Goal: Task Accomplishment & Management: Manage account settings

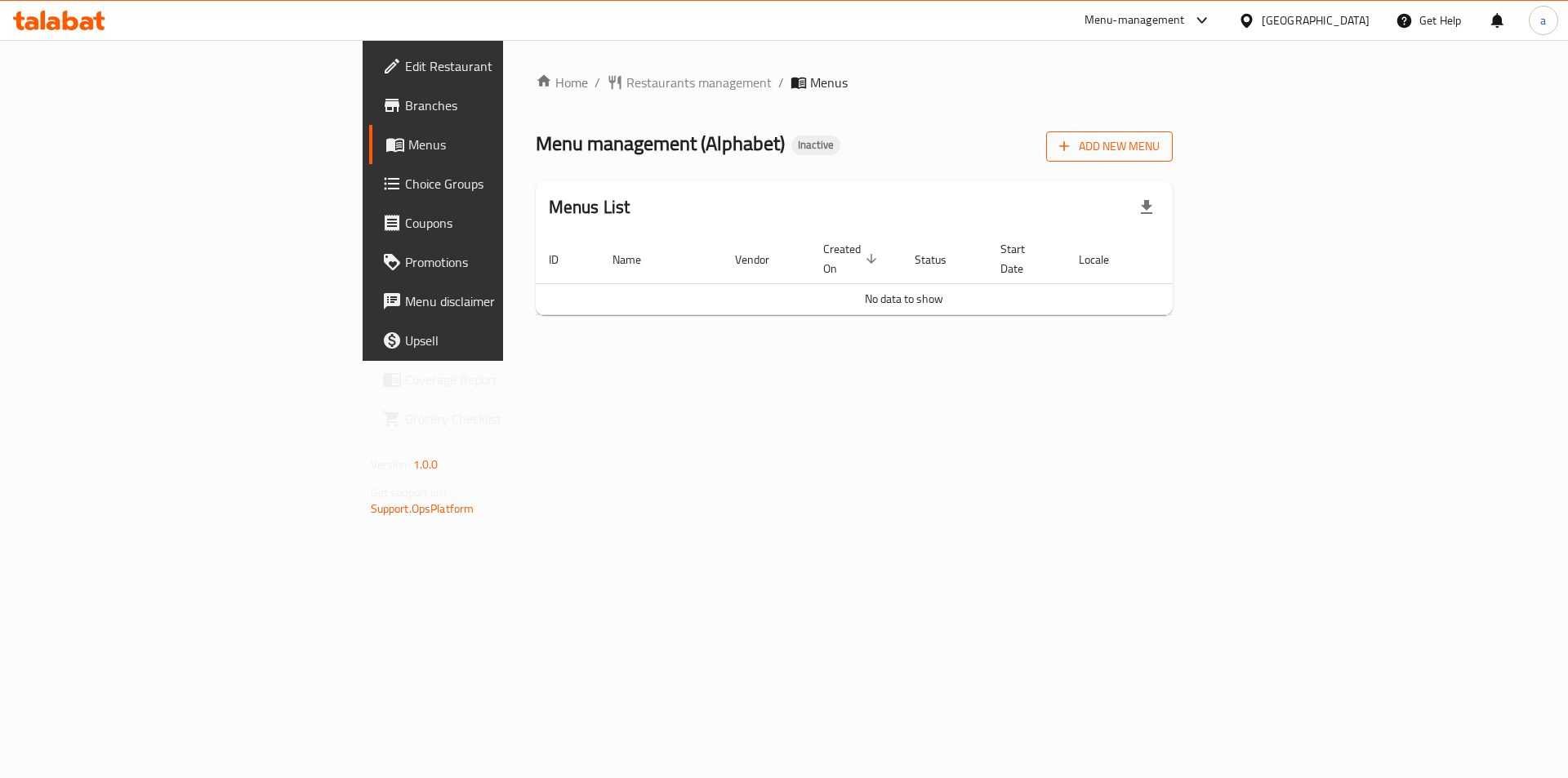
click at [1173, 134] on button "Add New Menu" at bounding box center [1109, 146] width 126 height 30
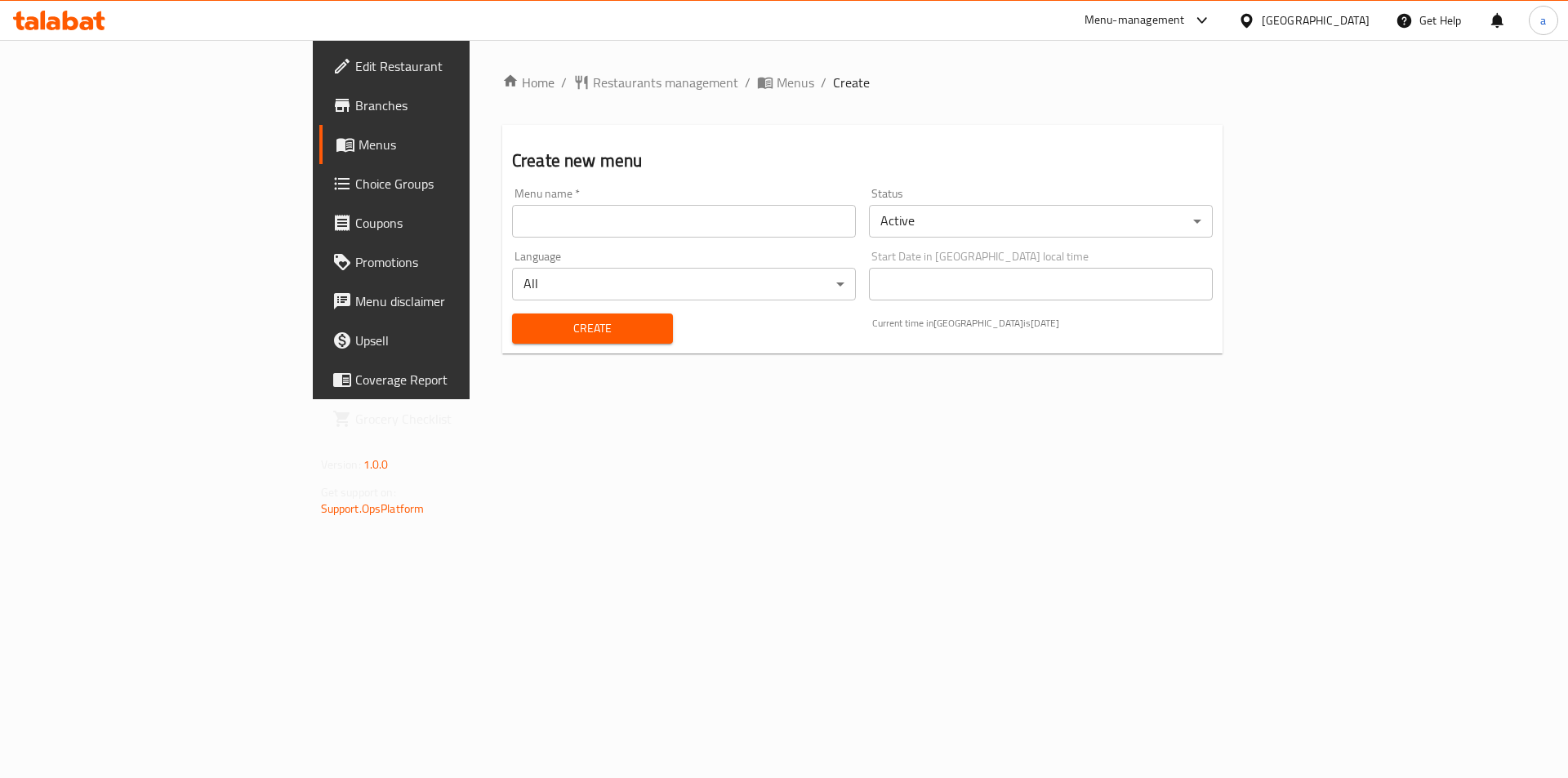
click at [512, 204] on div "Menu name   * Menu name *" at bounding box center [684, 213] width 343 height 50
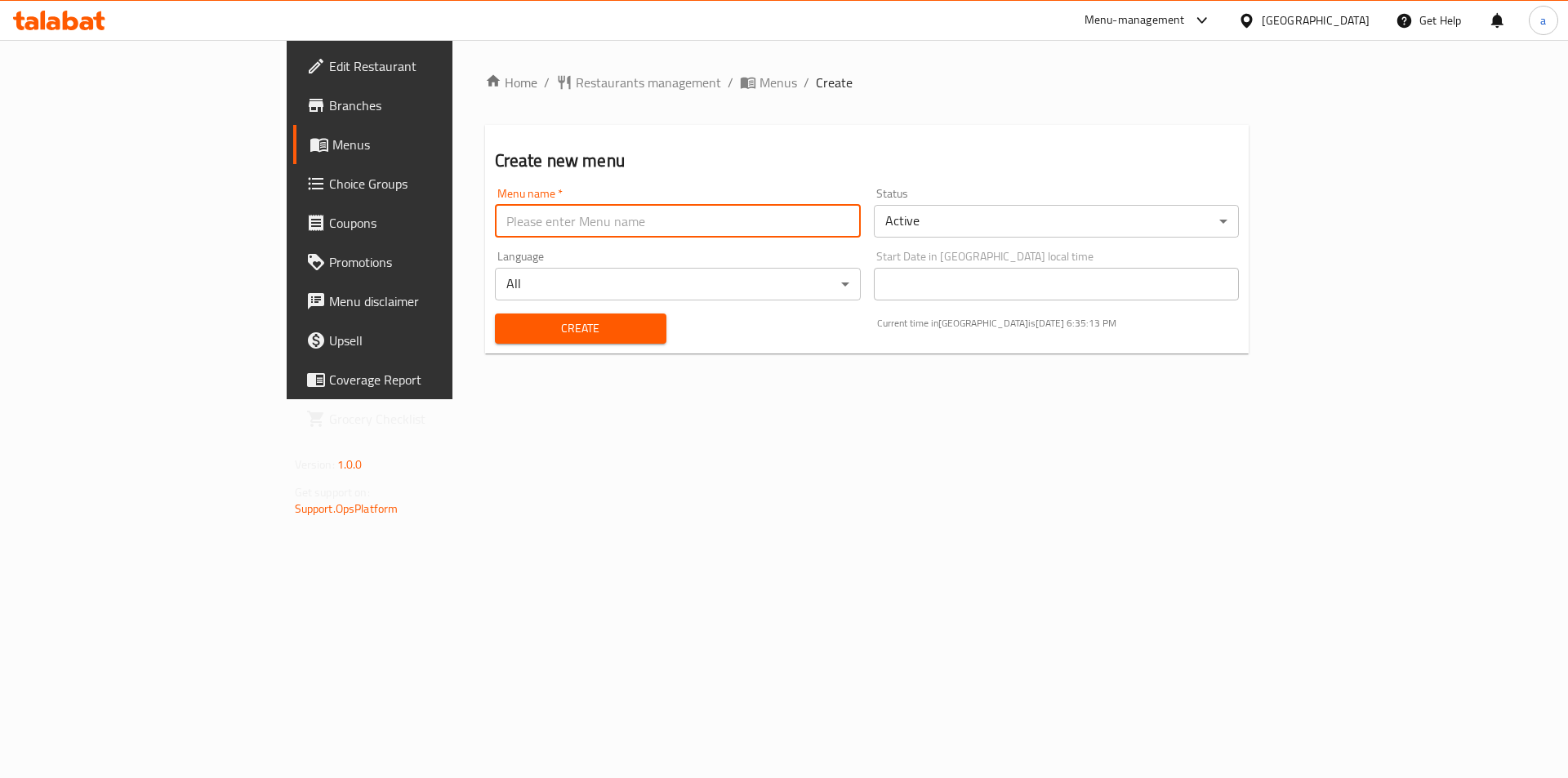
click at [495, 216] on input "text" at bounding box center [678, 222] width 366 height 33
type input "alphabet"
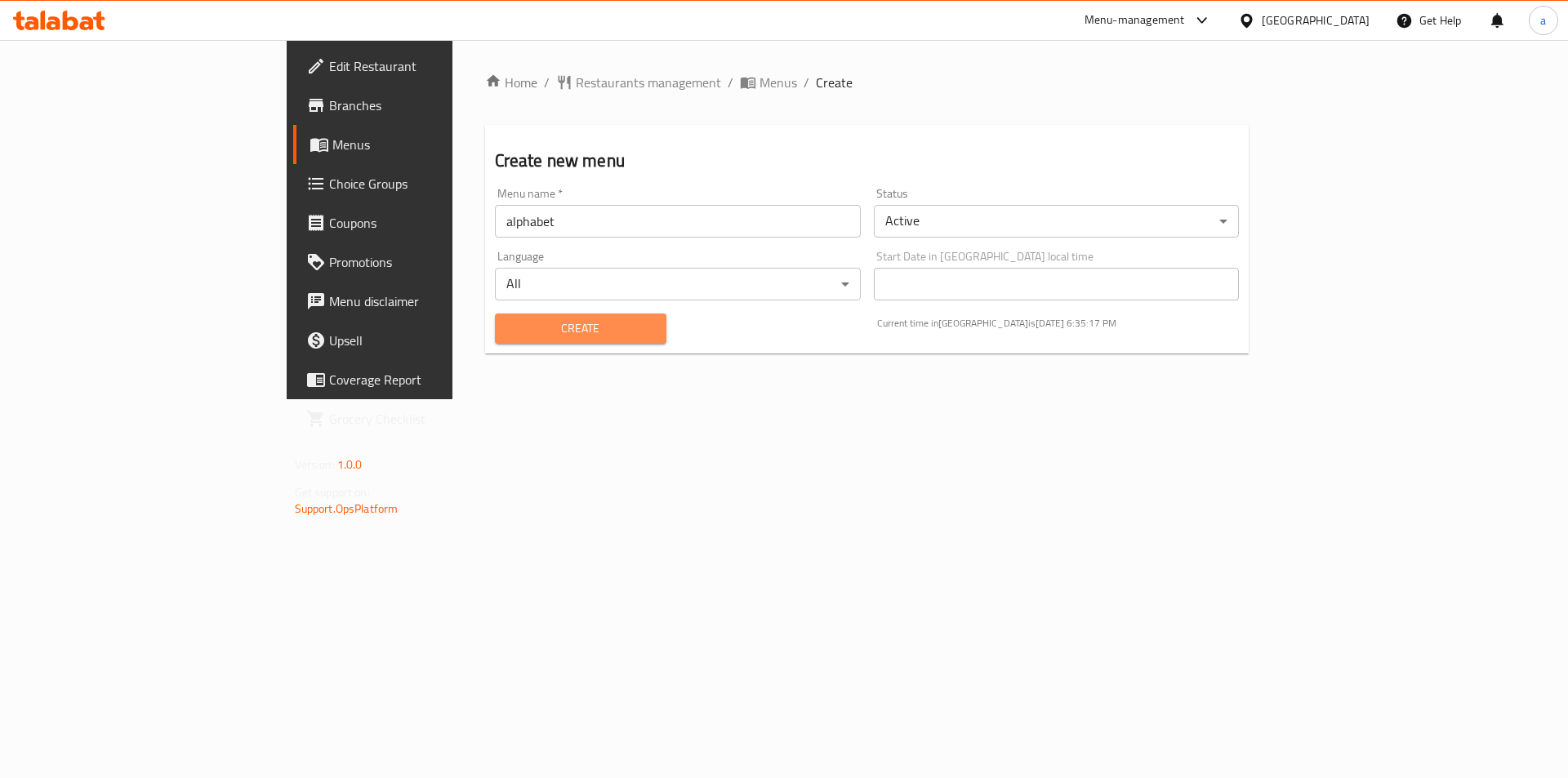
click at [508, 319] on span "Create" at bounding box center [580, 329] width 145 height 21
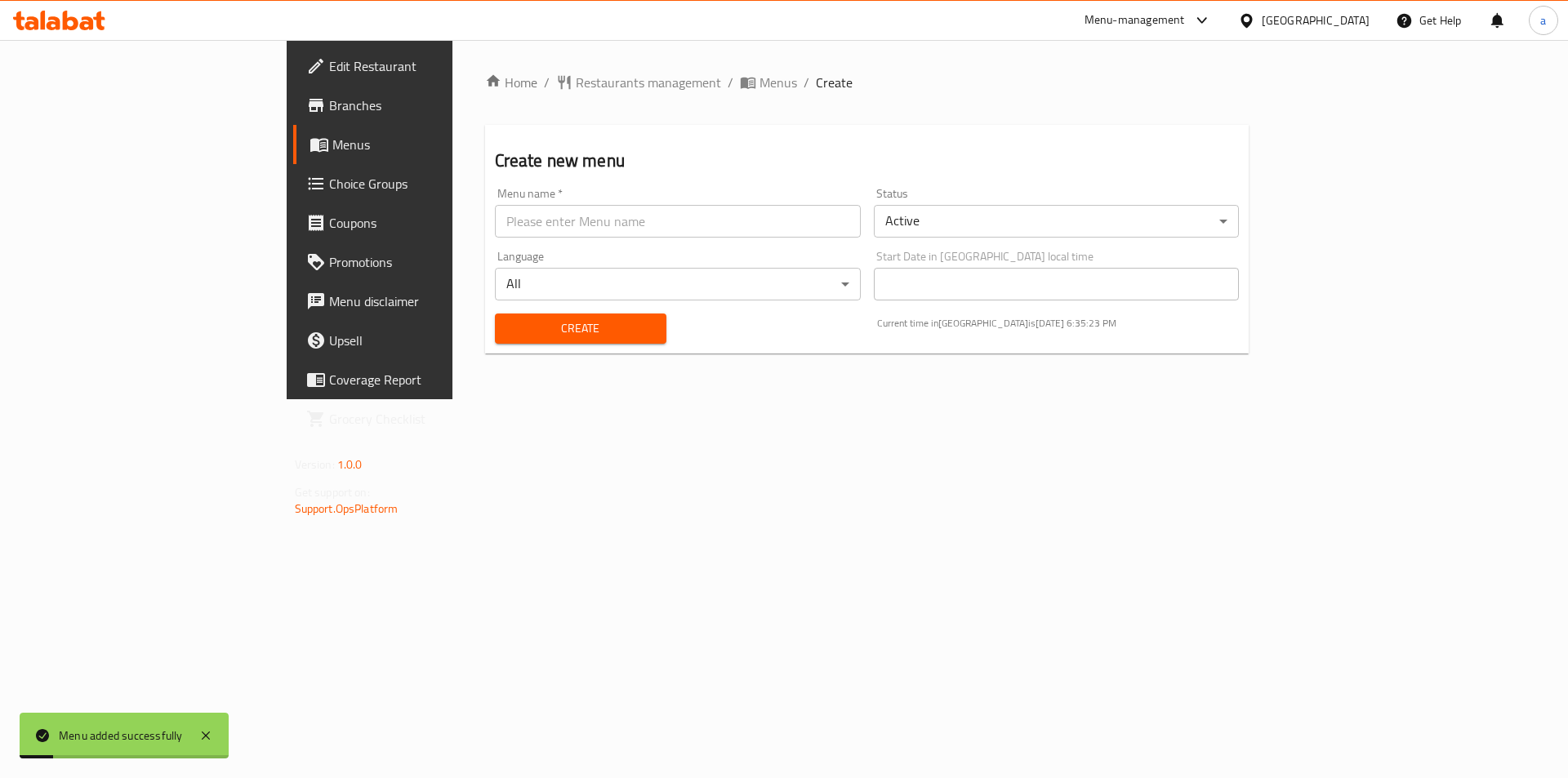
click at [332, 145] on span "Menus" at bounding box center [434, 144] width 204 height 20
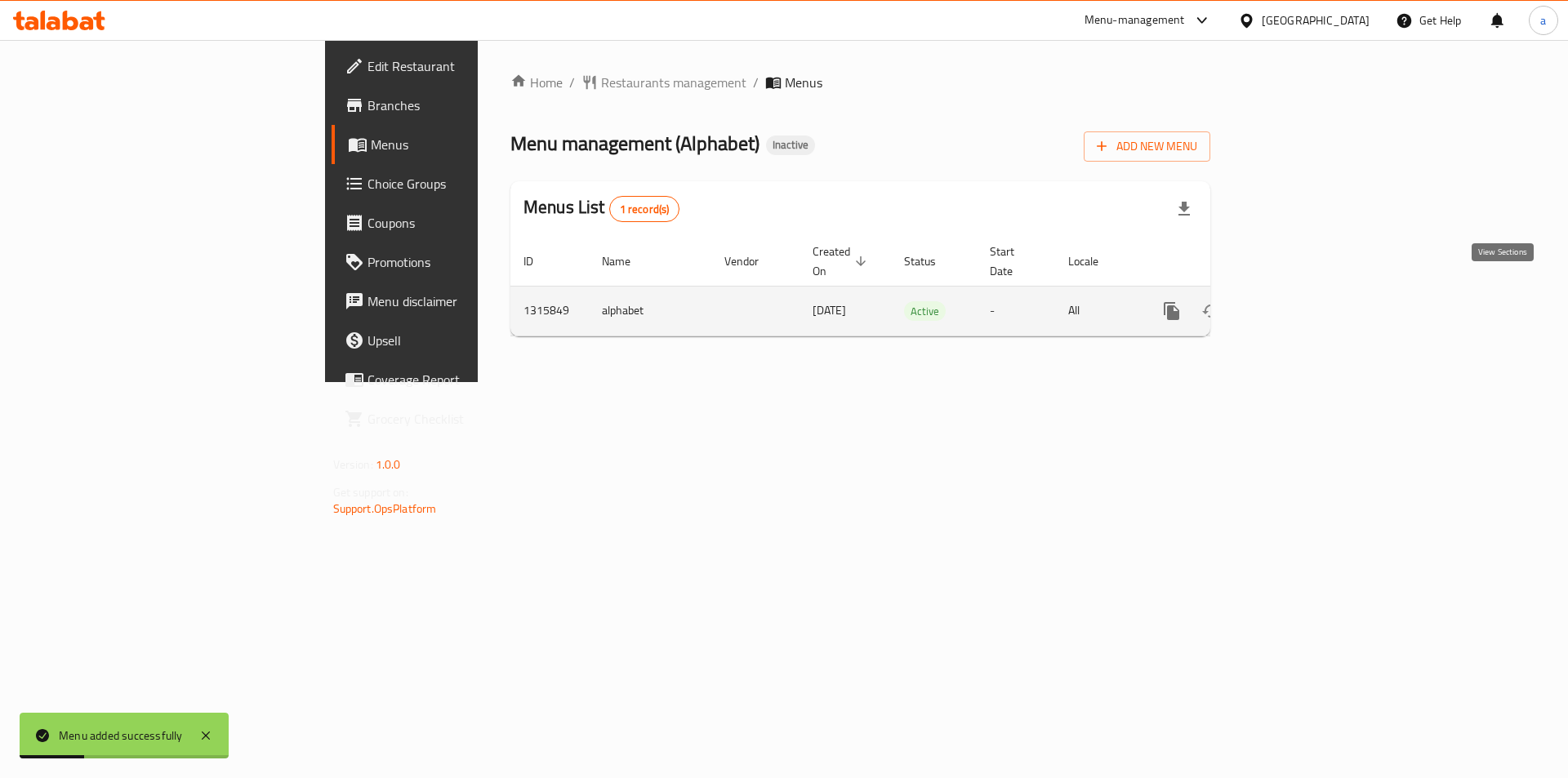
click at [1310, 303] on link "enhanced table" at bounding box center [1290, 312] width 40 height 40
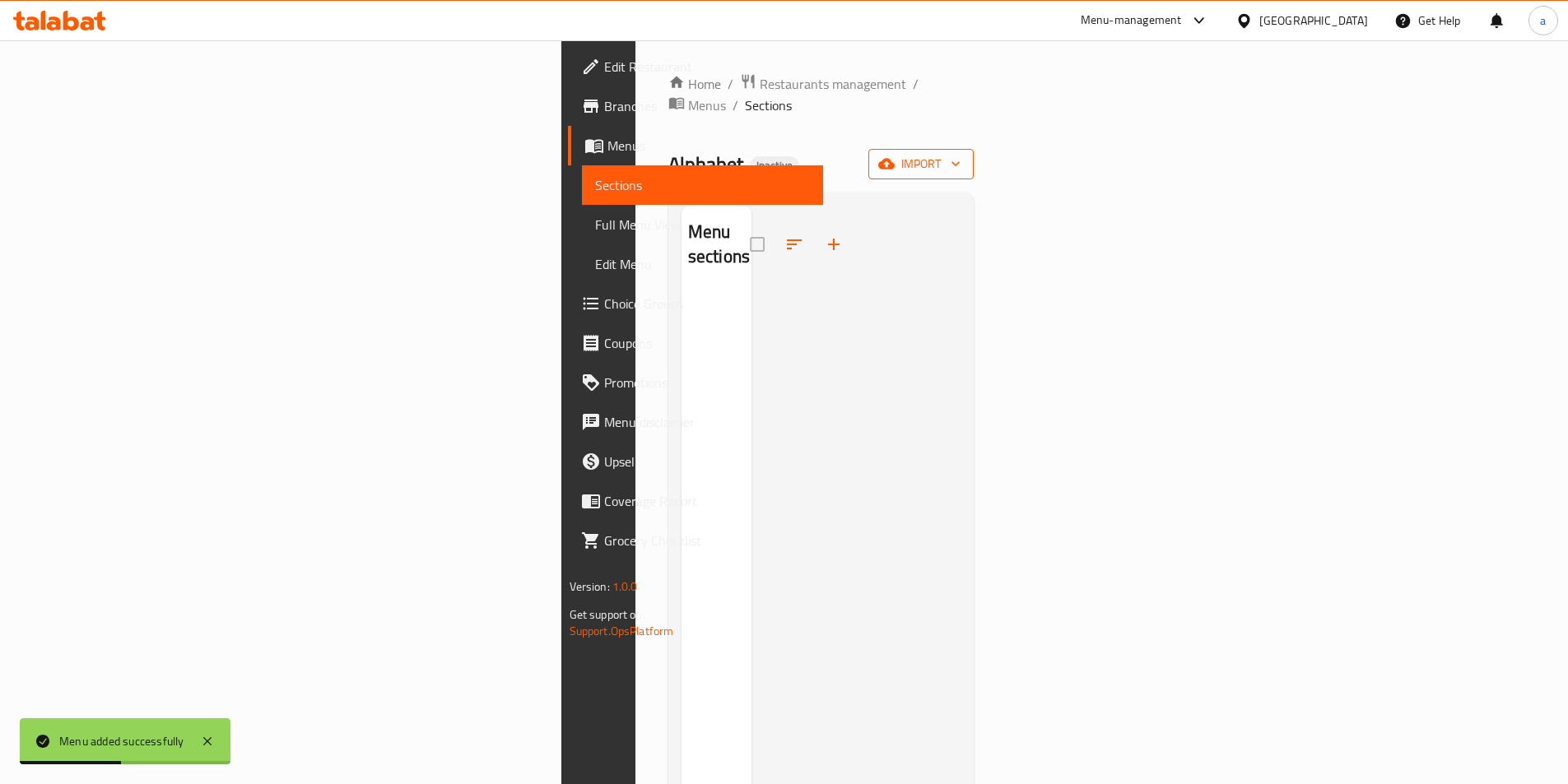
click at [974, 149] on button "import" at bounding box center [921, 164] width 106 height 30
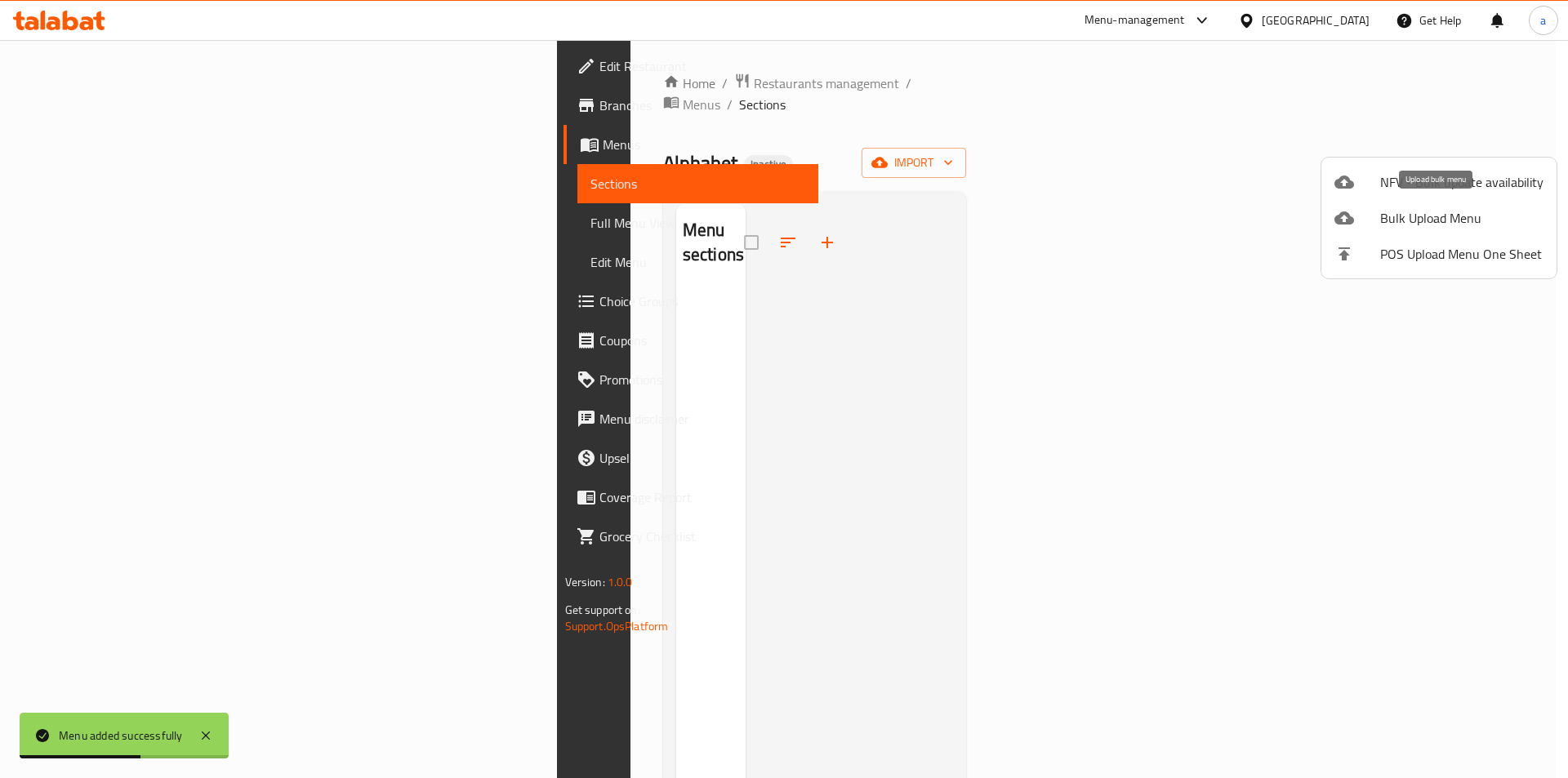
click at [1454, 220] on span "Bulk Upload Menu" at bounding box center [1462, 218] width 163 height 20
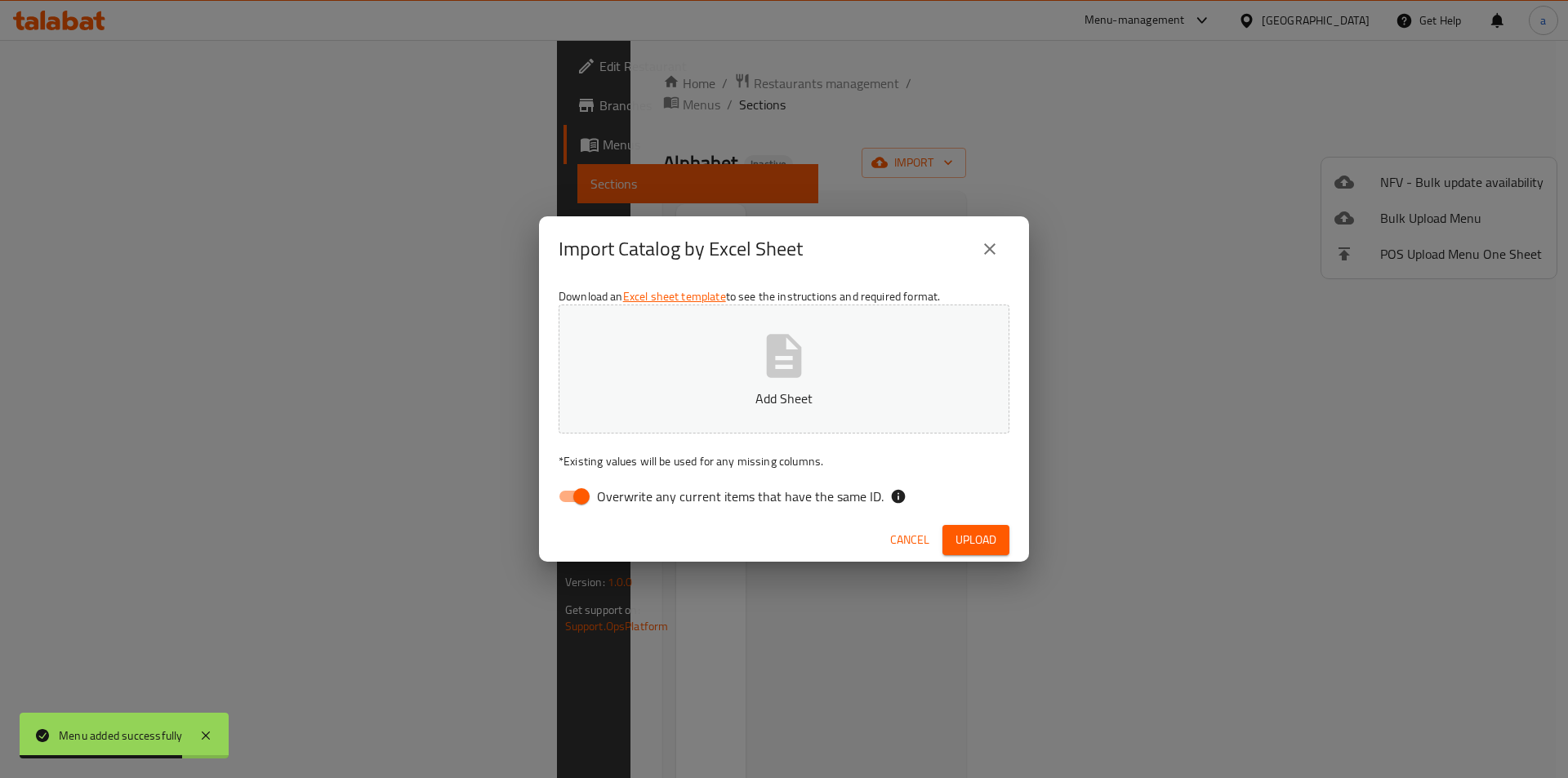
click at [580, 490] on input "Overwrite any current items that have the same ID." at bounding box center [581, 496] width 93 height 31
checkbox input "false"
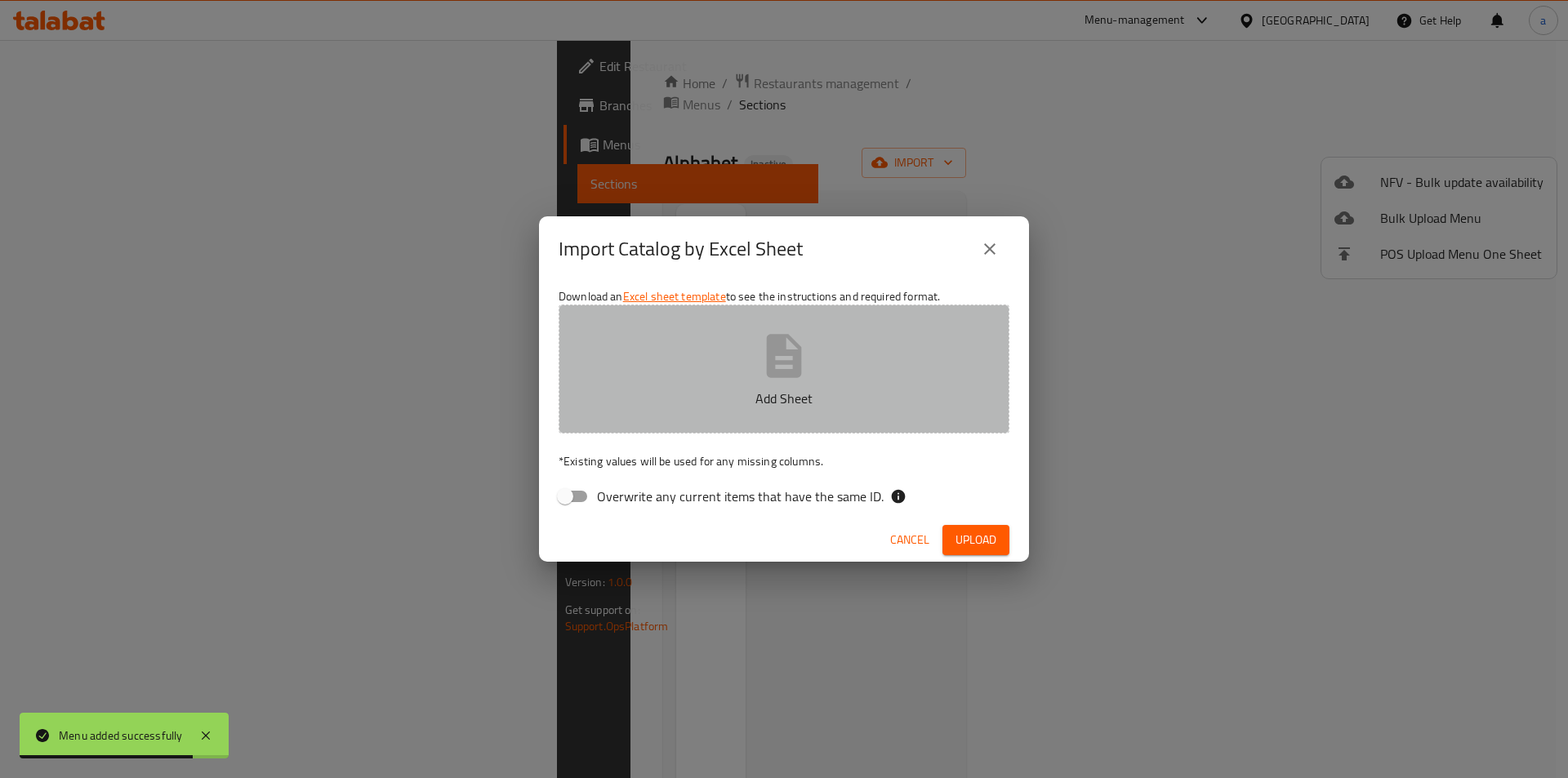
click at [685, 400] on p "Add Sheet" at bounding box center [784, 398] width 400 height 20
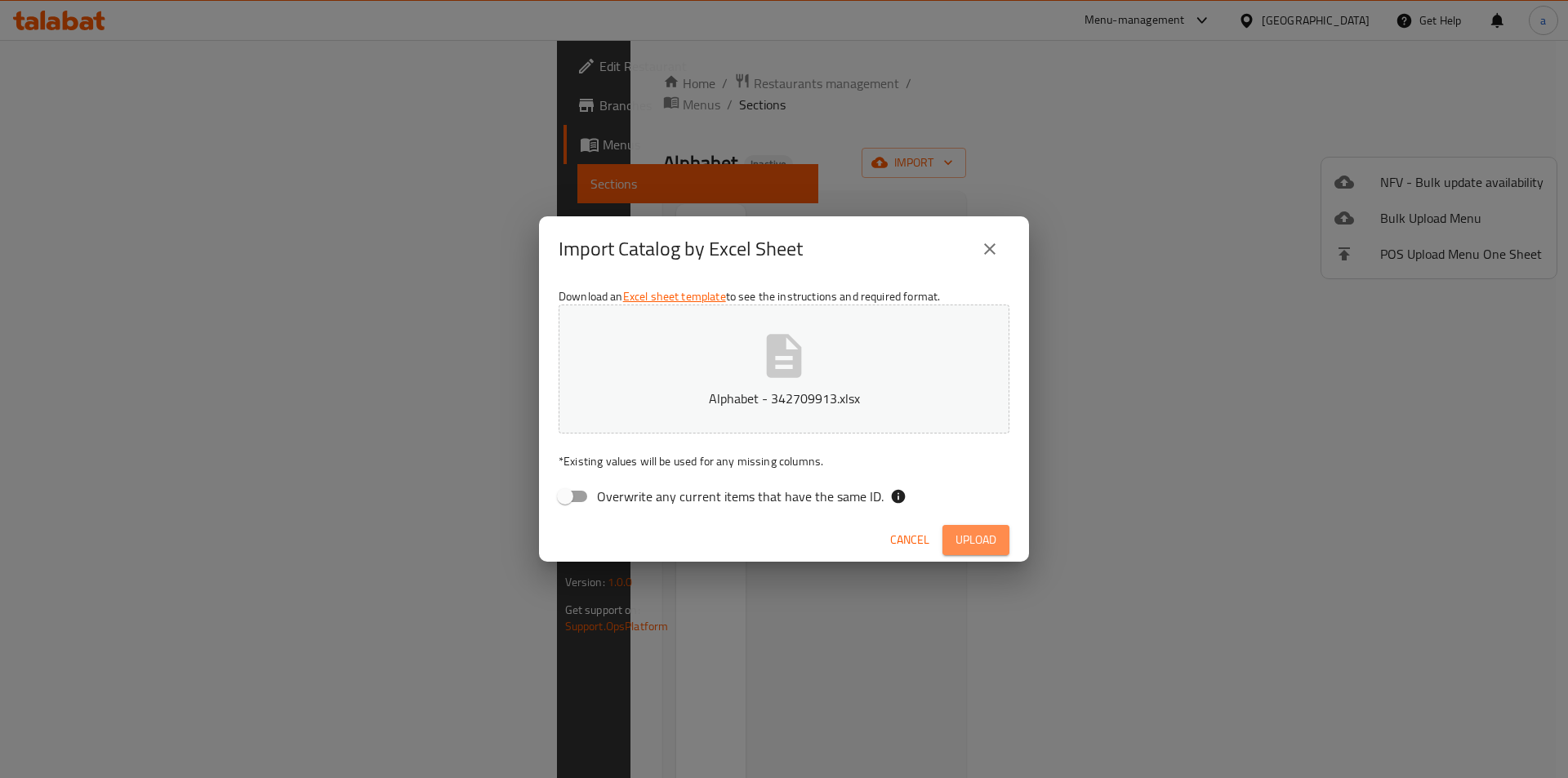
click at [975, 526] on button "Upload" at bounding box center [976, 540] width 67 height 30
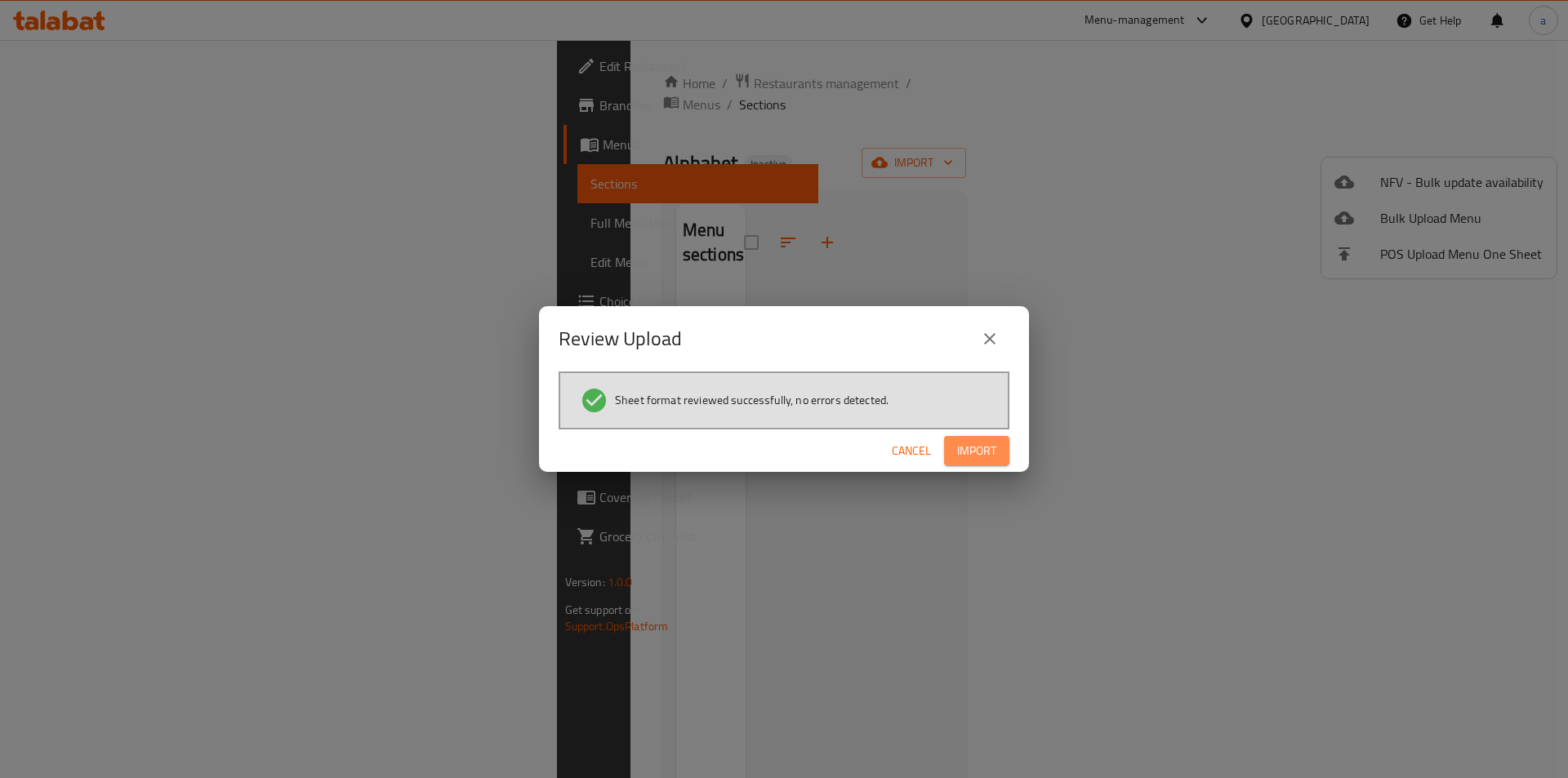
click at [994, 455] on span "Import" at bounding box center [977, 452] width 40 height 21
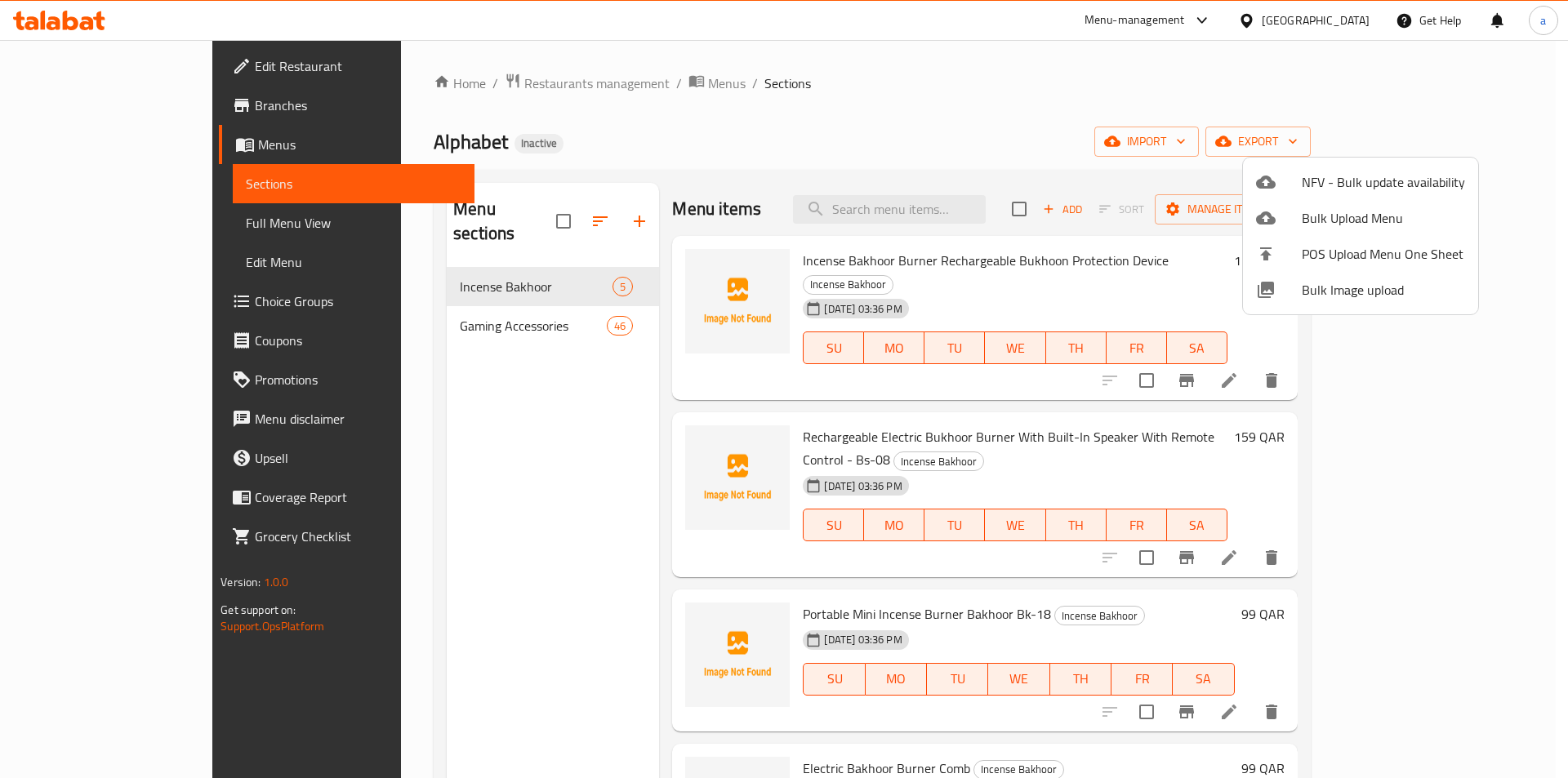
click at [1122, 82] on div at bounding box center [784, 389] width 1568 height 778
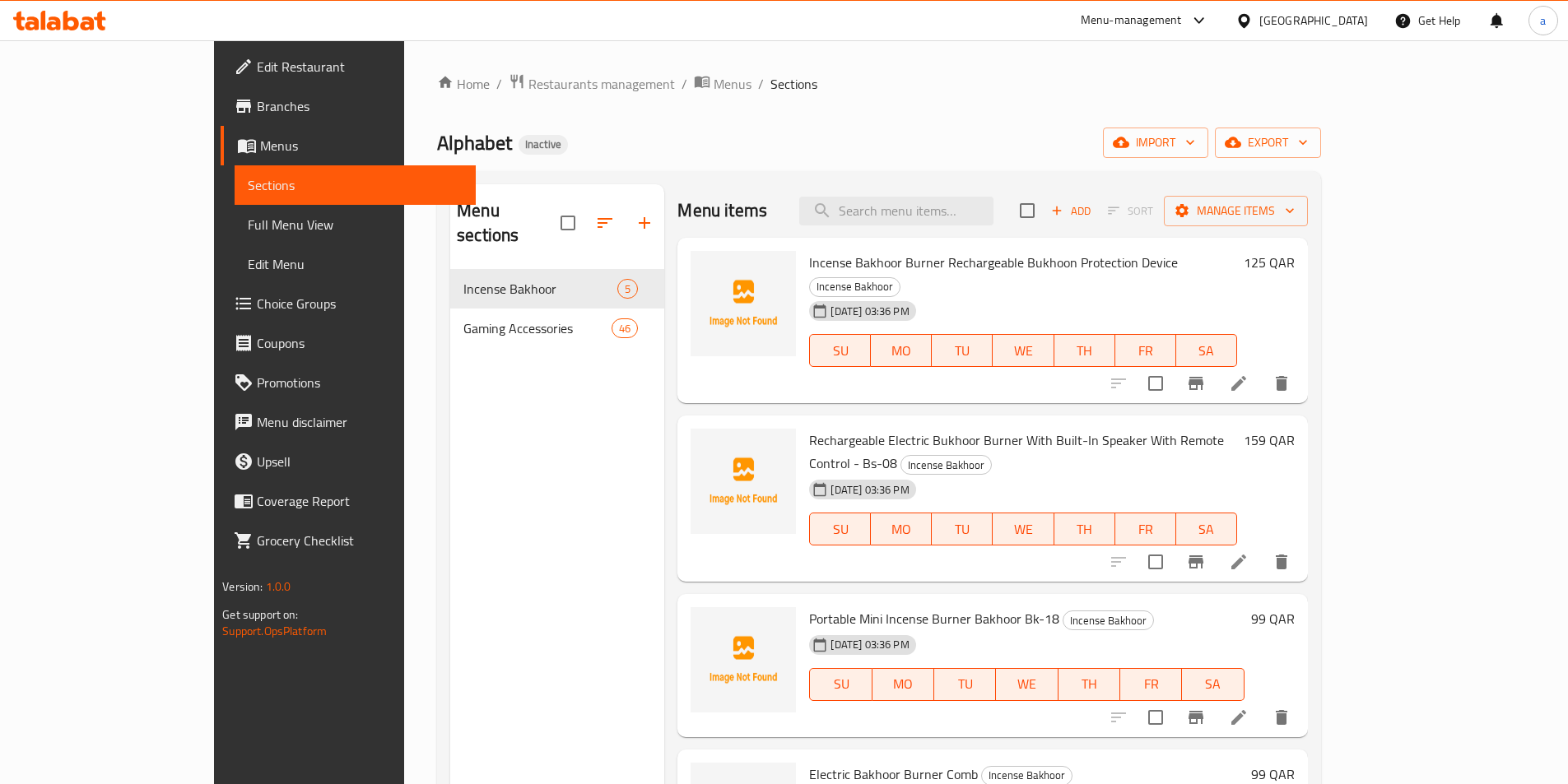
click at [895, 262] on span "Incense Bakhoor Burner Rechargeable Bukhoon Protection Device" at bounding box center [993, 262] width 369 height 25
copy h6 "Incense Bakhoor Burner Rechargeable Bukhoon Protection Device"
click at [818, 428] on span "Rechargeable Electric Bukhoor Burner With Built-In Speaker With Remote Control …" at bounding box center [1016, 452] width 414 height 48
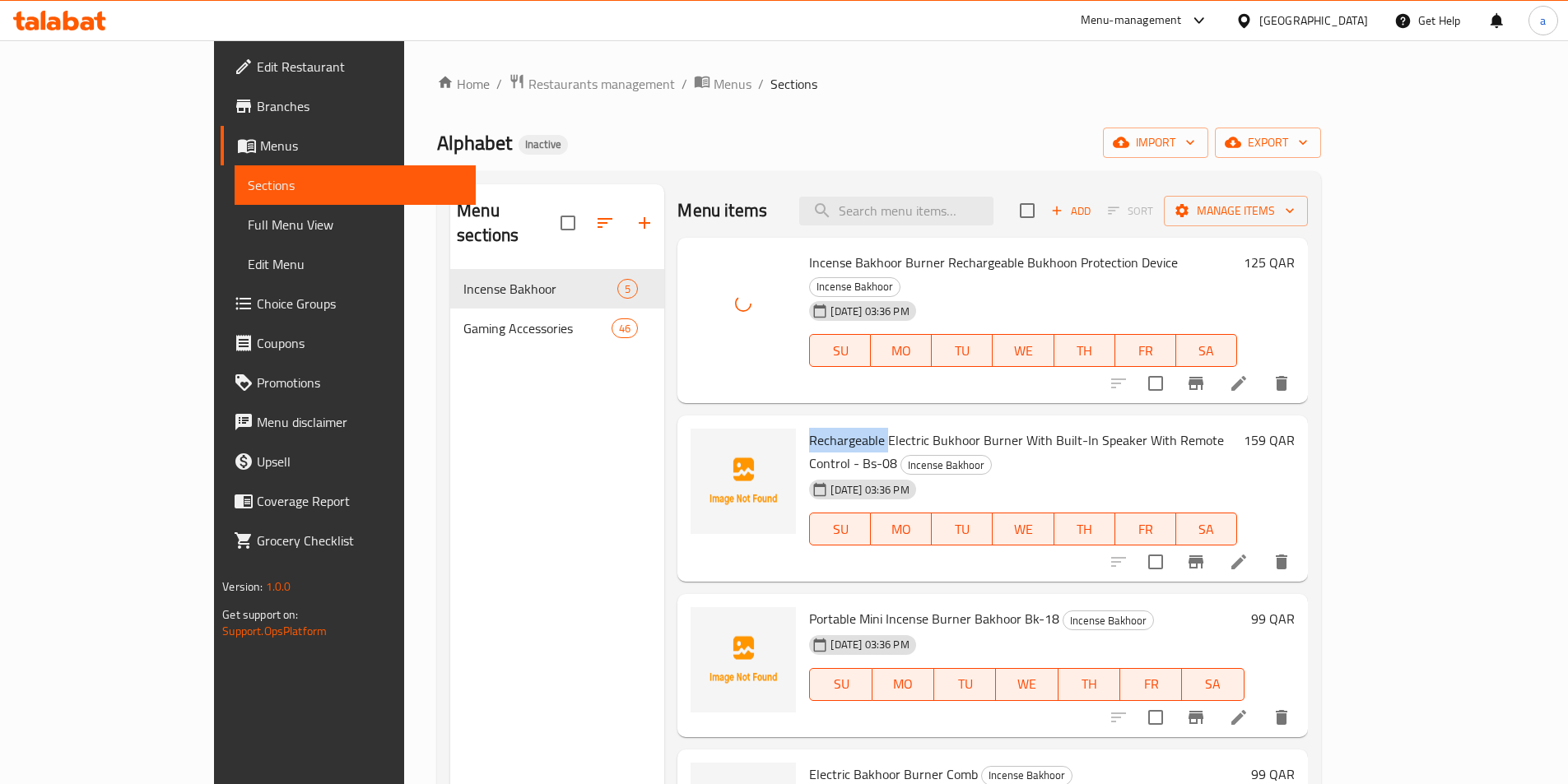
click at [818, 428] on span "Rechargeable Electric Bukhoor Burner With Built-In Speaker With Remote Control …" at bounding box center [1016, 452] width 414 height 48
copy h6 "Rechargeable Electric Bukhoor Burner With Built-In Speaker With Remote Control …"
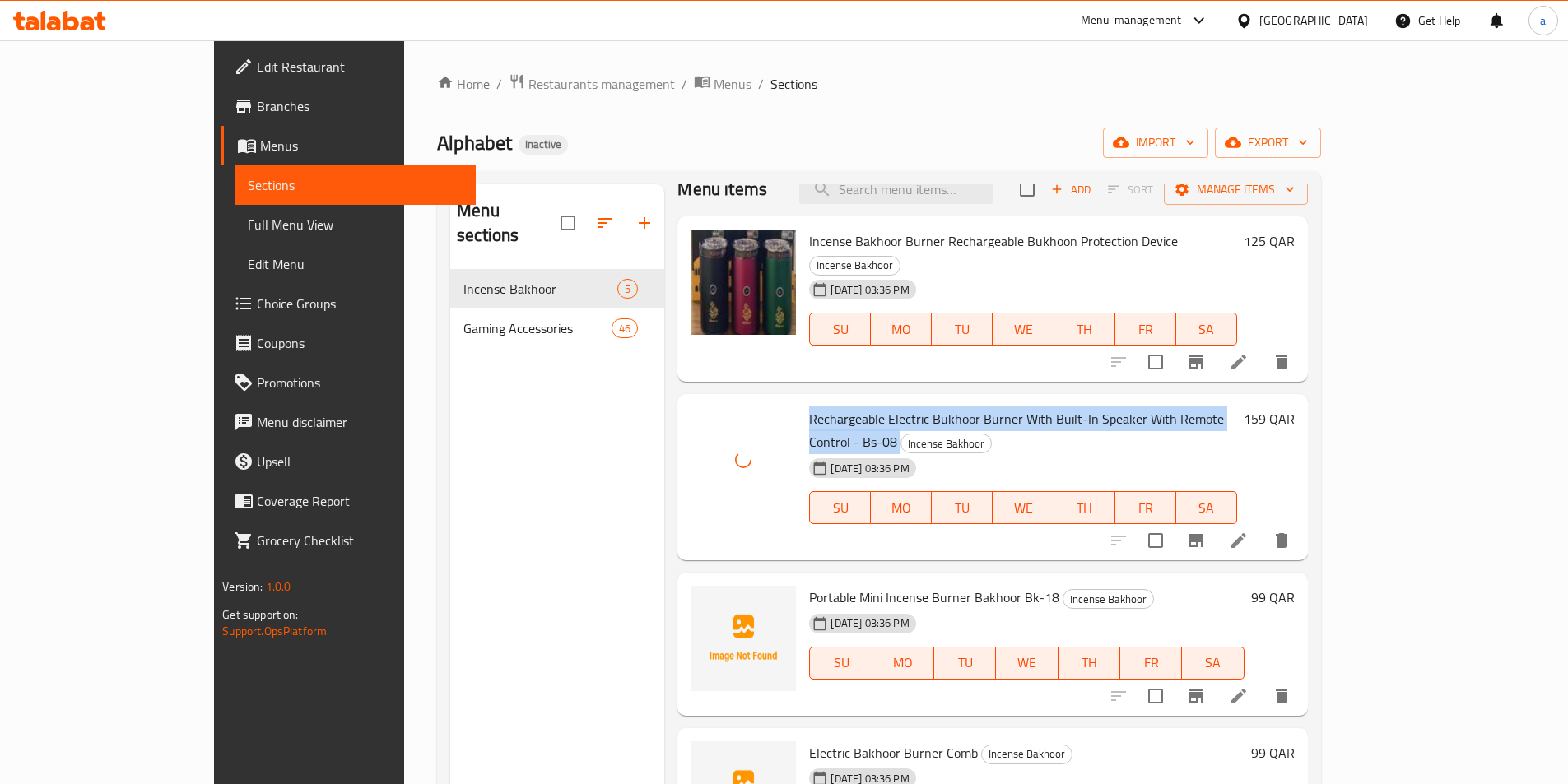
scroll to position [33, 0]
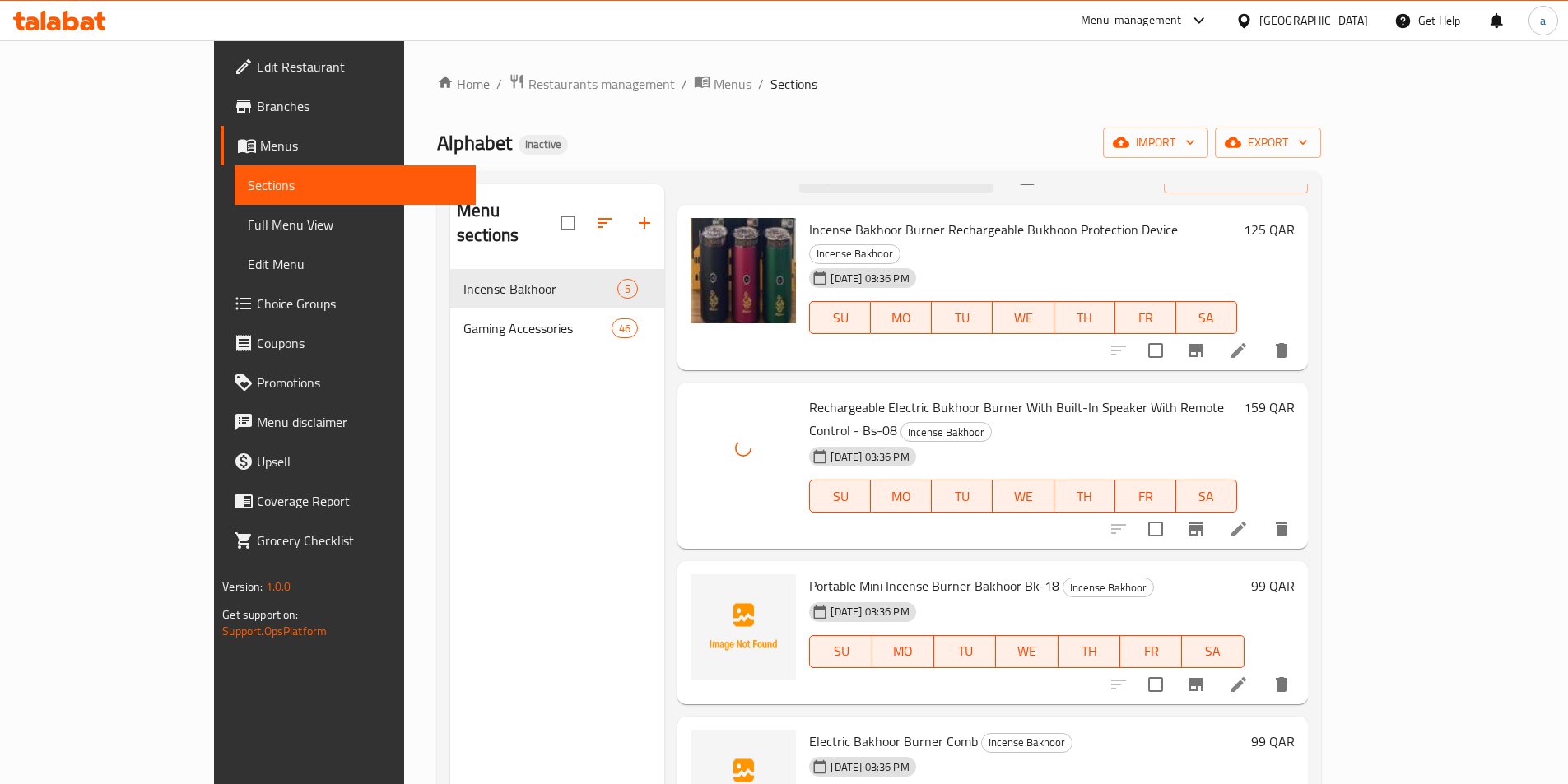
click at [812, 574] on span "Portable Mini Incense Burner Bakhoor Bk-18" at bounding box center [934, 586] width 250 height 25
copy h6 "Portable Mini Incense Burner Bakhoor Bk-18"
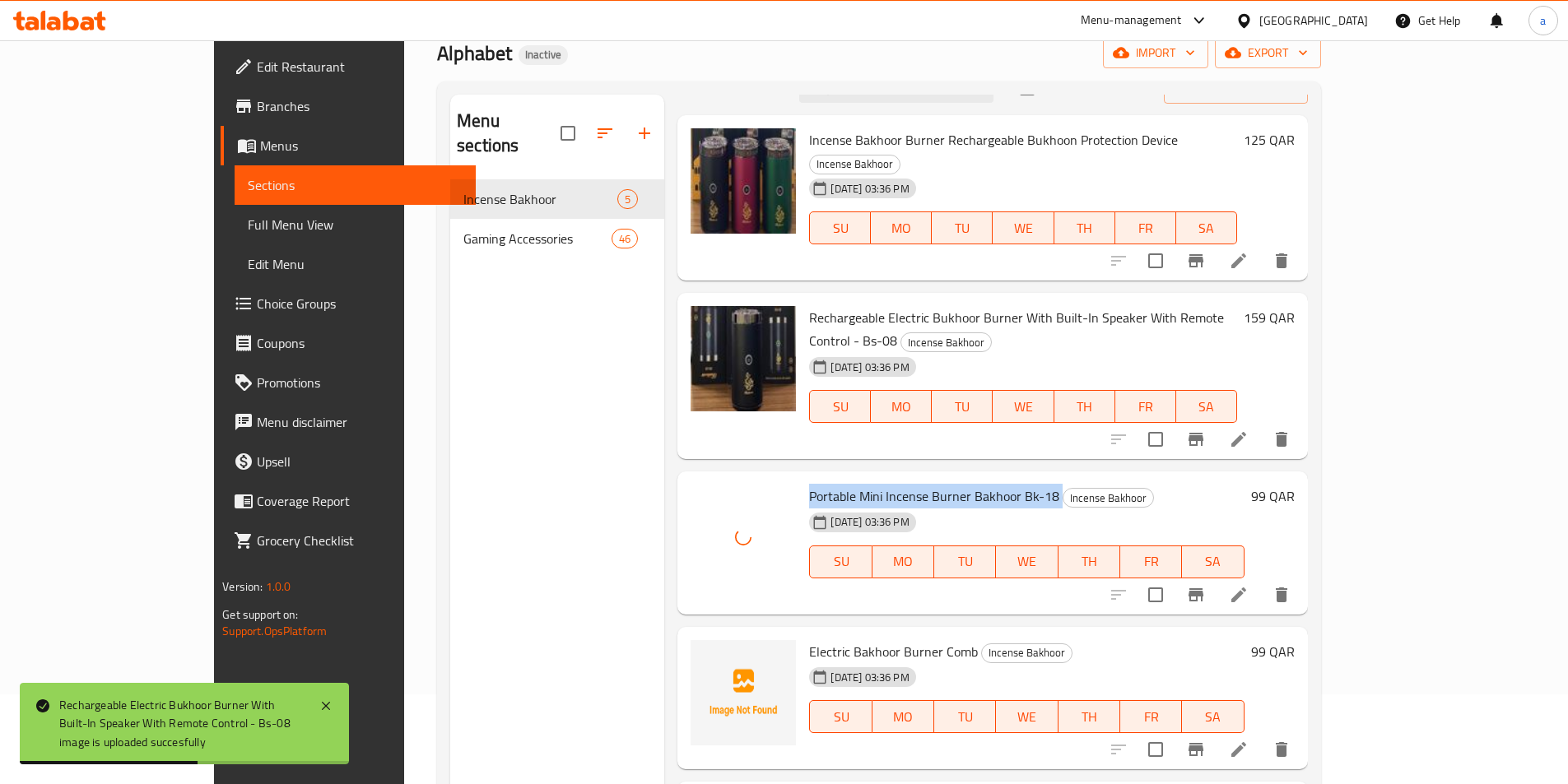
scroll to position [230, 0]
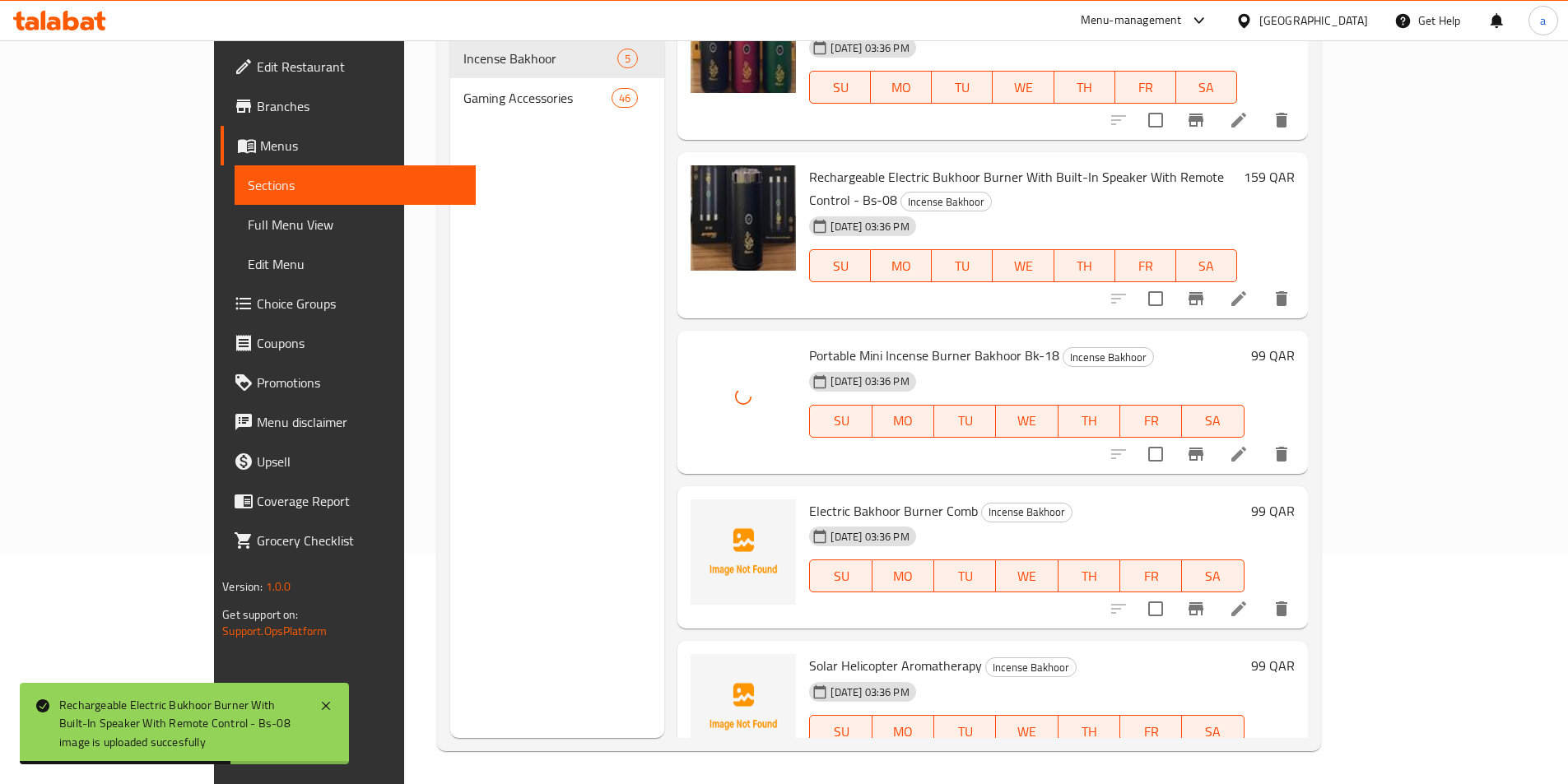
click at [838, 498] on span "Electric Bakhoor Burner Comb" at bounding box center [893, 511] width 169 height 25
copy h6 "Electric Bakhoor Burner Comb"
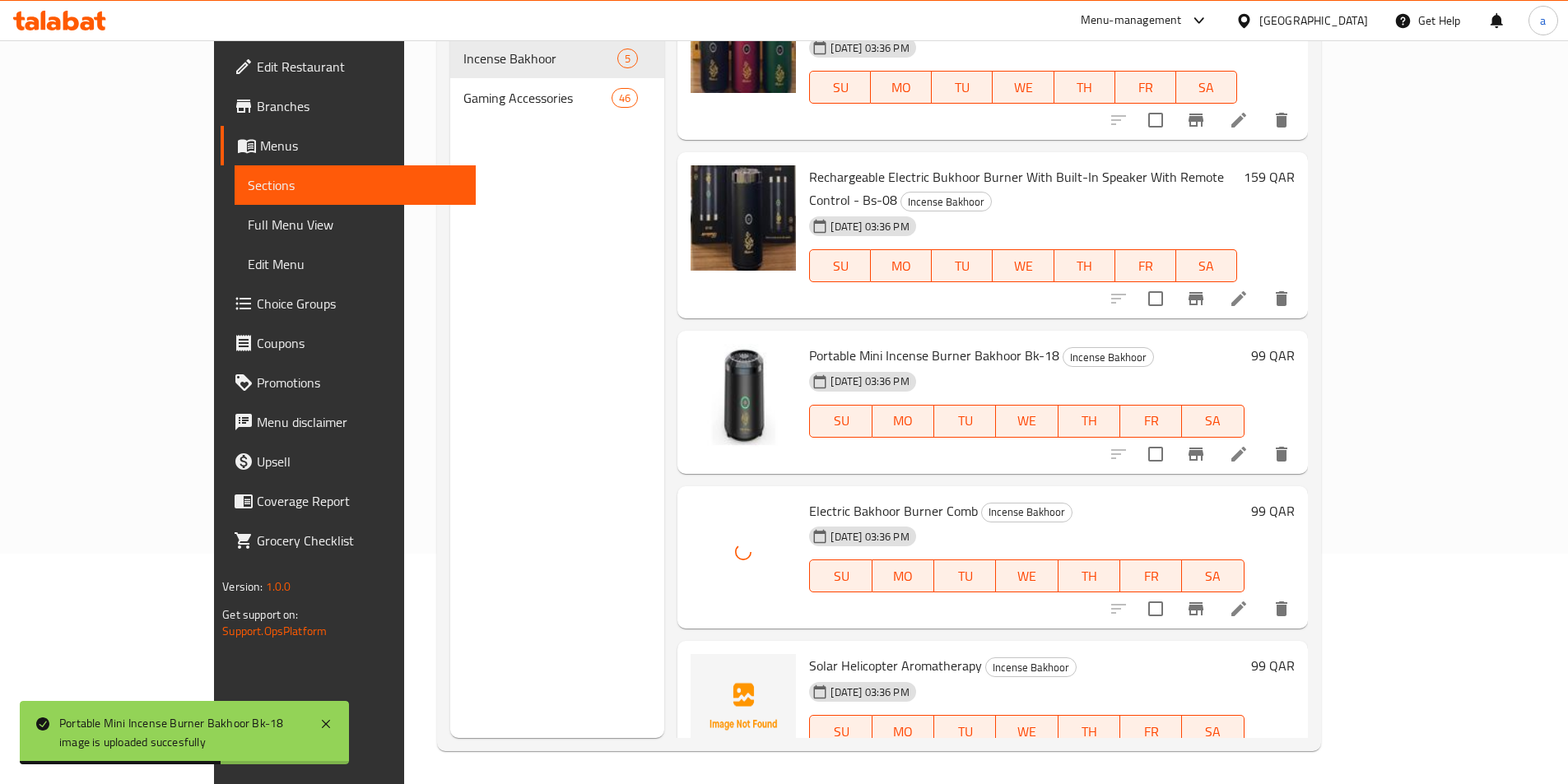
click at [851, 653] on span "Solar Helicopter Aromatherapy" at bounding box center [896, 665] width 173 height 25
copy h6 "Solar Helicopter Aromatherapy"
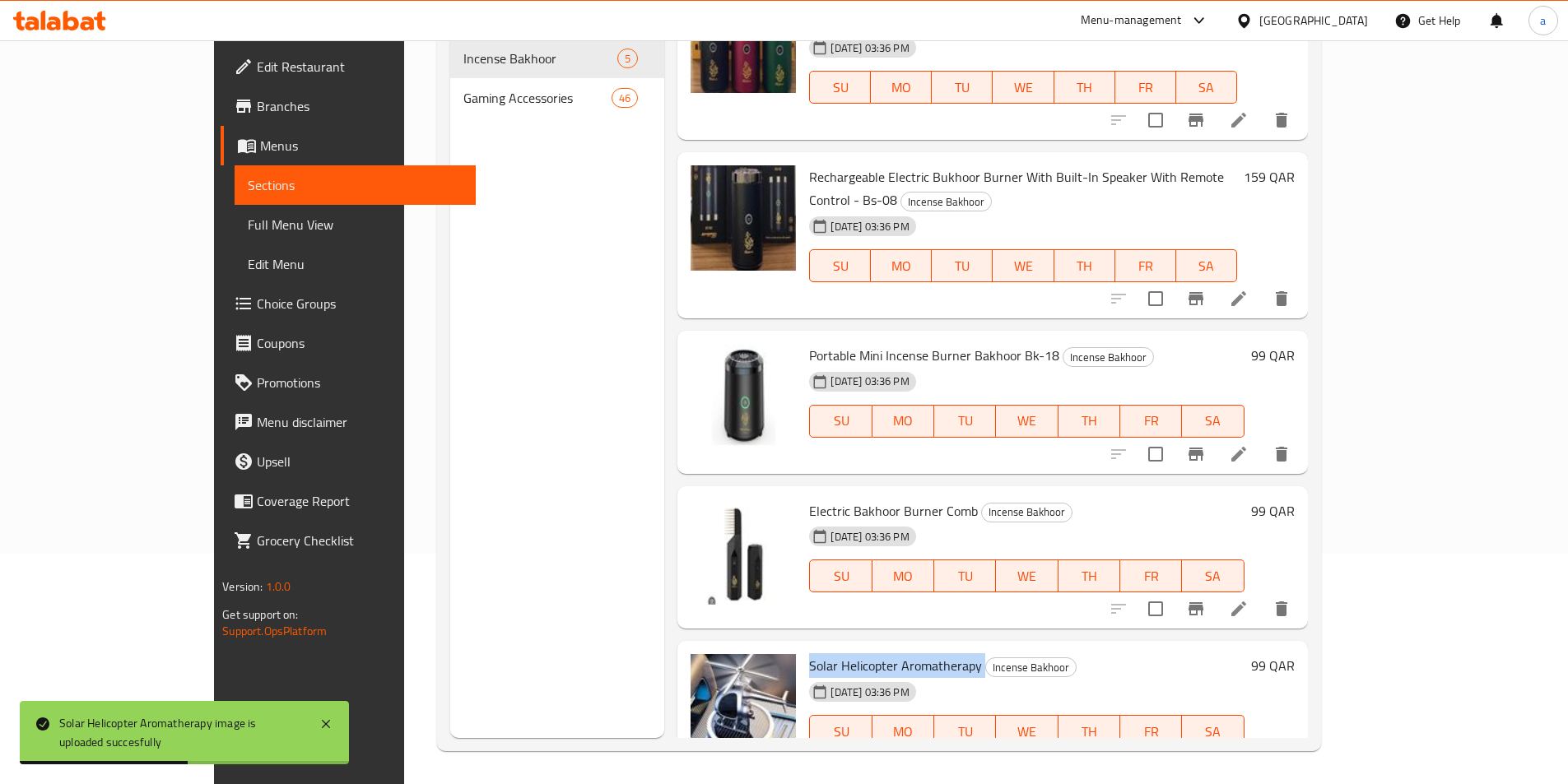
scroll to position [0, 0]
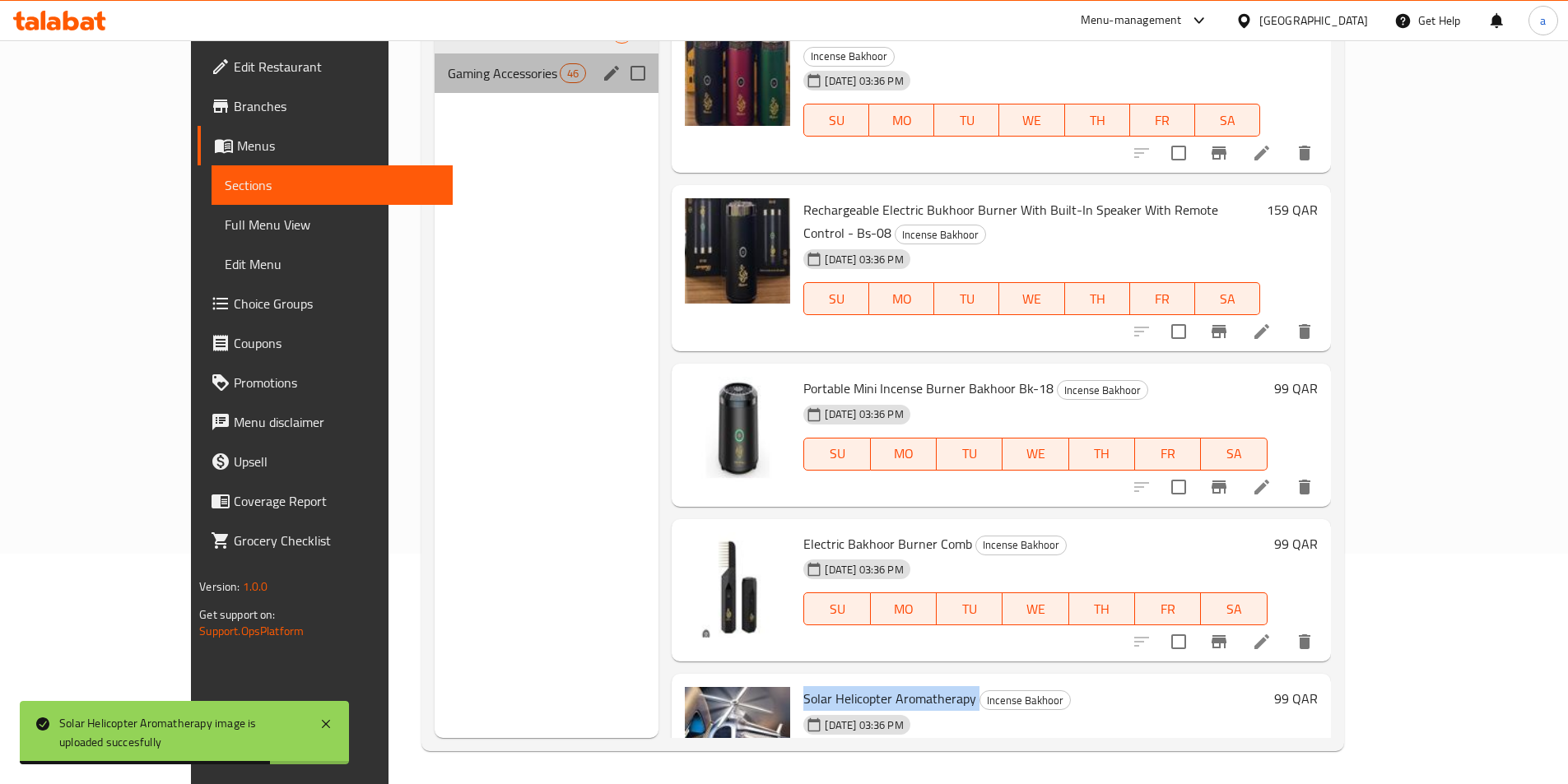
click at [434, 84] on div "Gaming Accessories 46" at bounding box center [546, 74] width 224 height 40
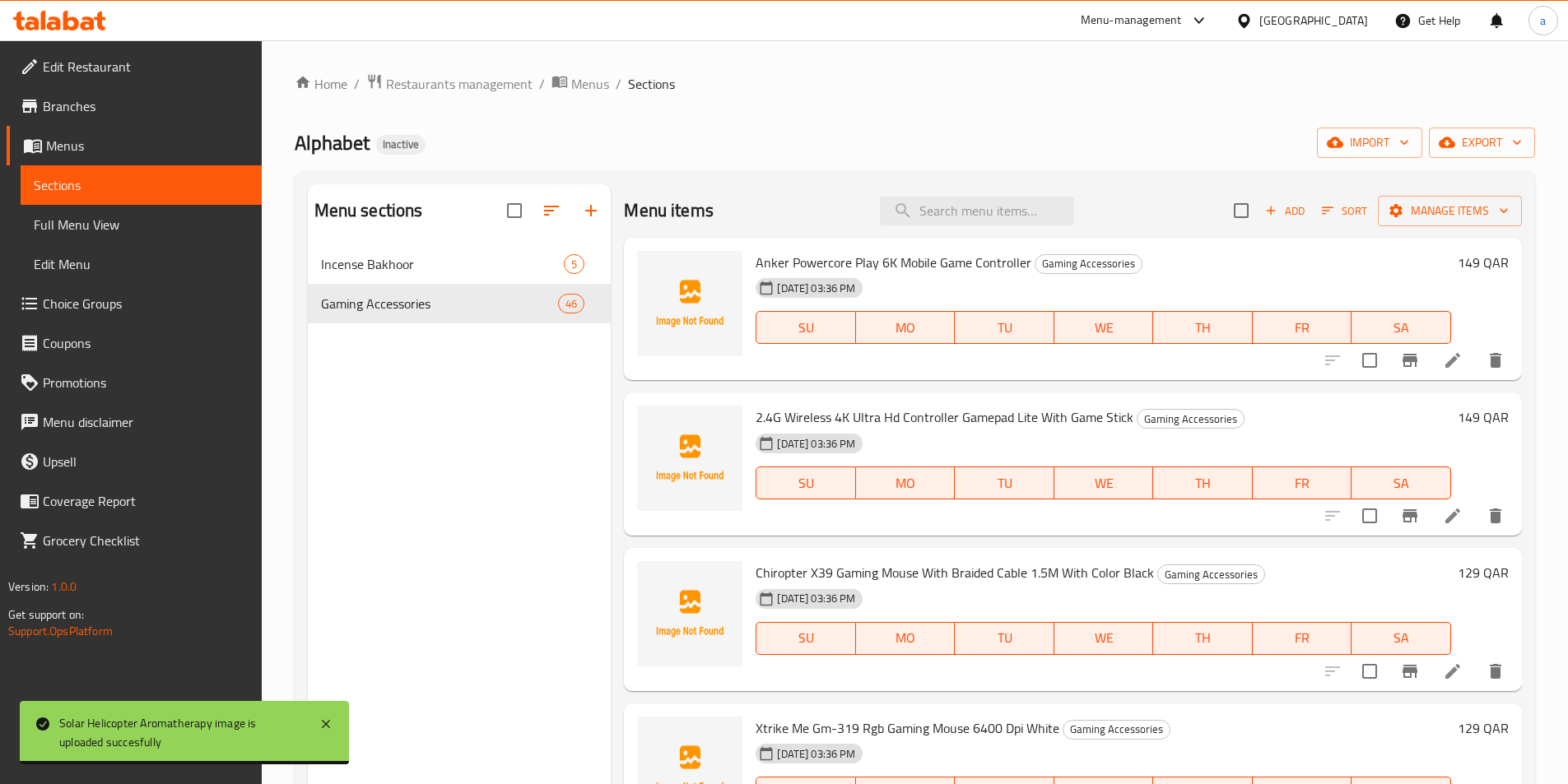
click at [863, 258] on span "Anker Powercore Play 6K Mobile Game Controller" at bounding box center [893, 262] width 276 height 25
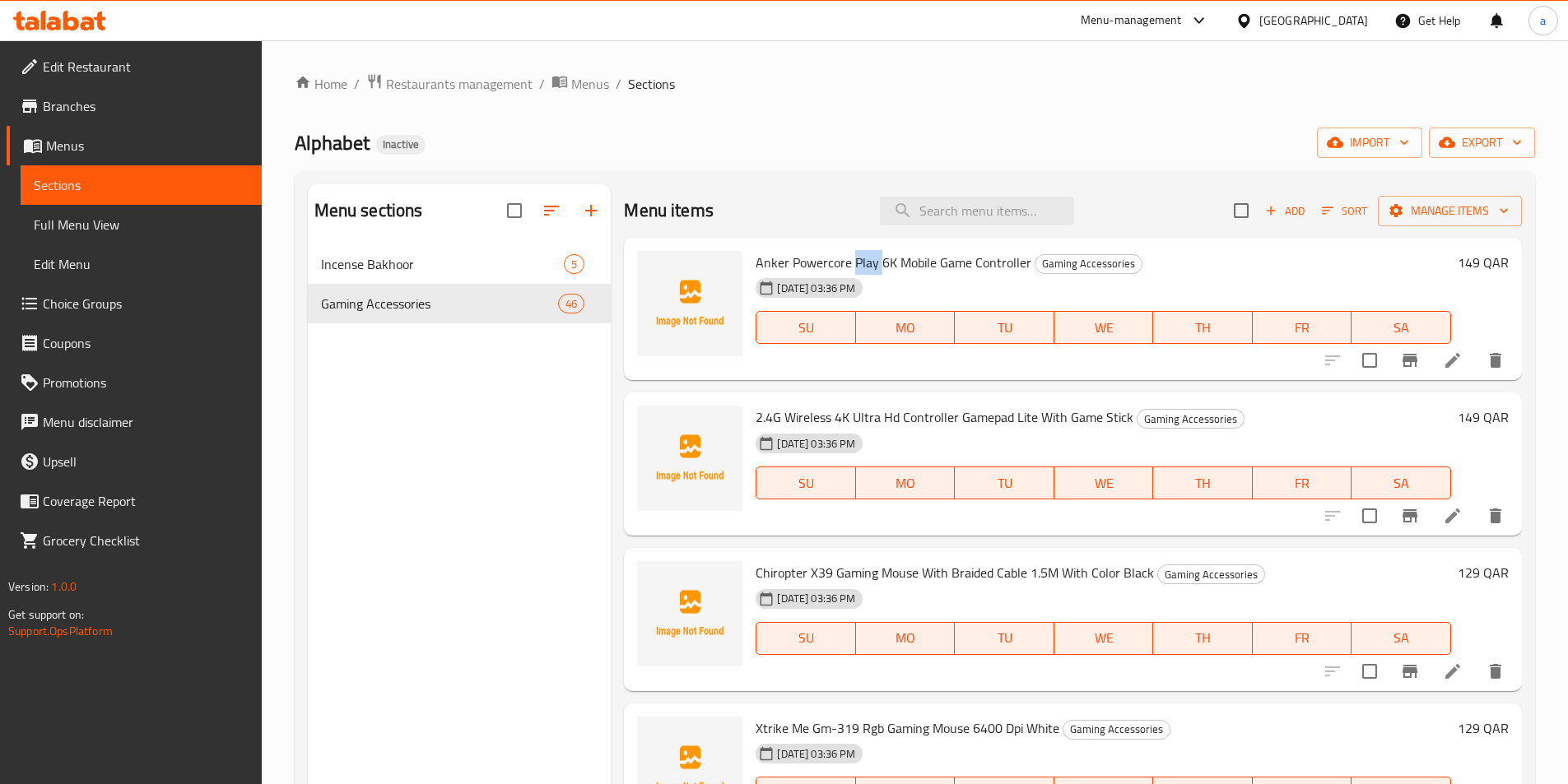
click at [863, 258] on span "Anker Powercore Play 6K Mobile Game Controller" at bounding box center [893, 262] width 276 height 25
copy h6 "Anker Powercore Play 6K Mobile Game Controller"
click at [819, 421] on span "2.4G Wireless 4K Ultra Hd Controller Gamepad Lite With Game Stick" at bounding box center [944, 417] width 378 height 25
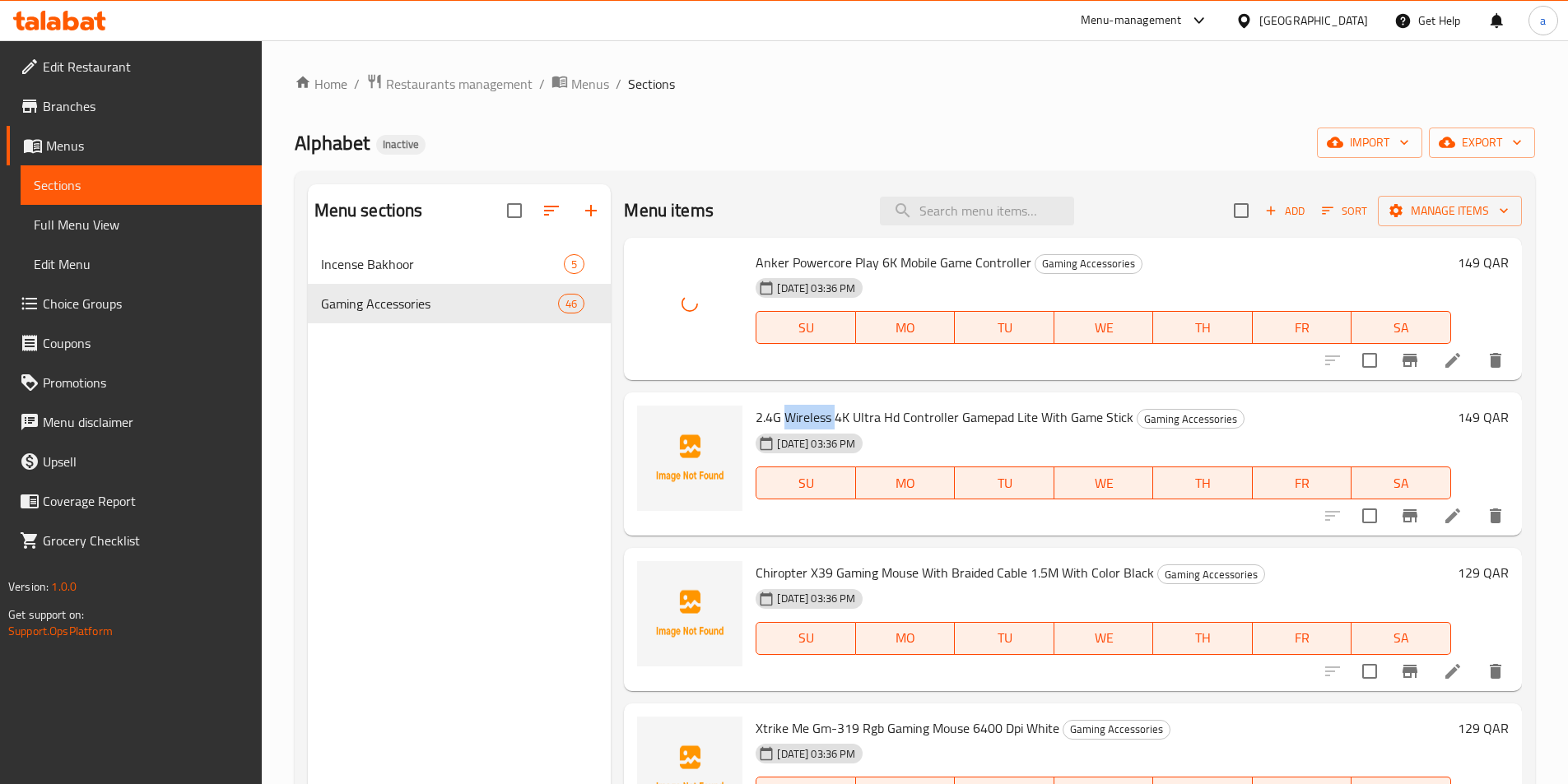
click at [819, 421] on span "2.4G Wireless 4K Ultra Hd Controller Gamepad Lite With Game Stick" at bounding box center [944, 417] width 378 height 25
copy h6 "2.4G Wireless 4K Ultra Hd Controller Gamepad Lite With Game Stick"
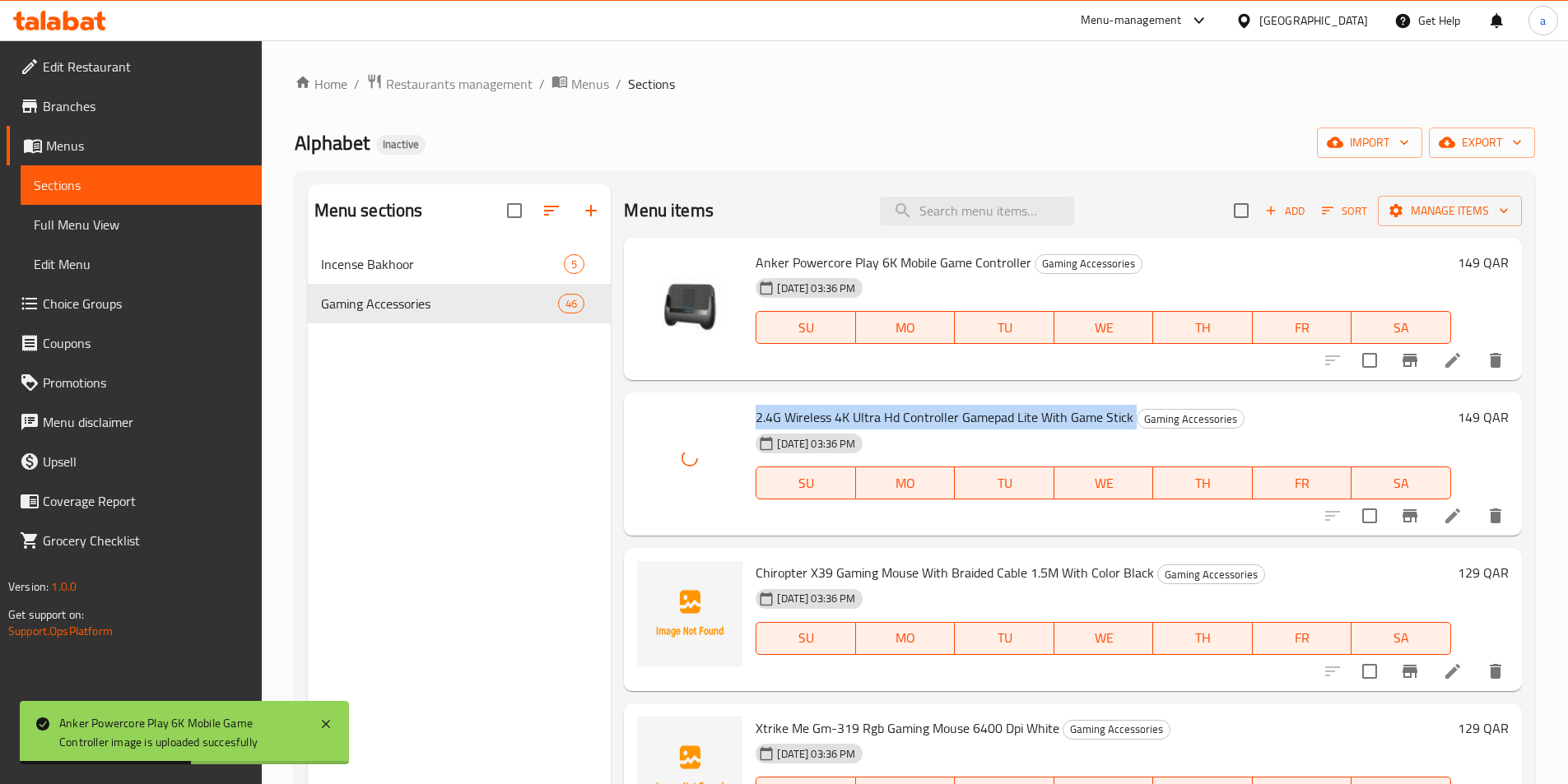
scroll to position [247, 0]
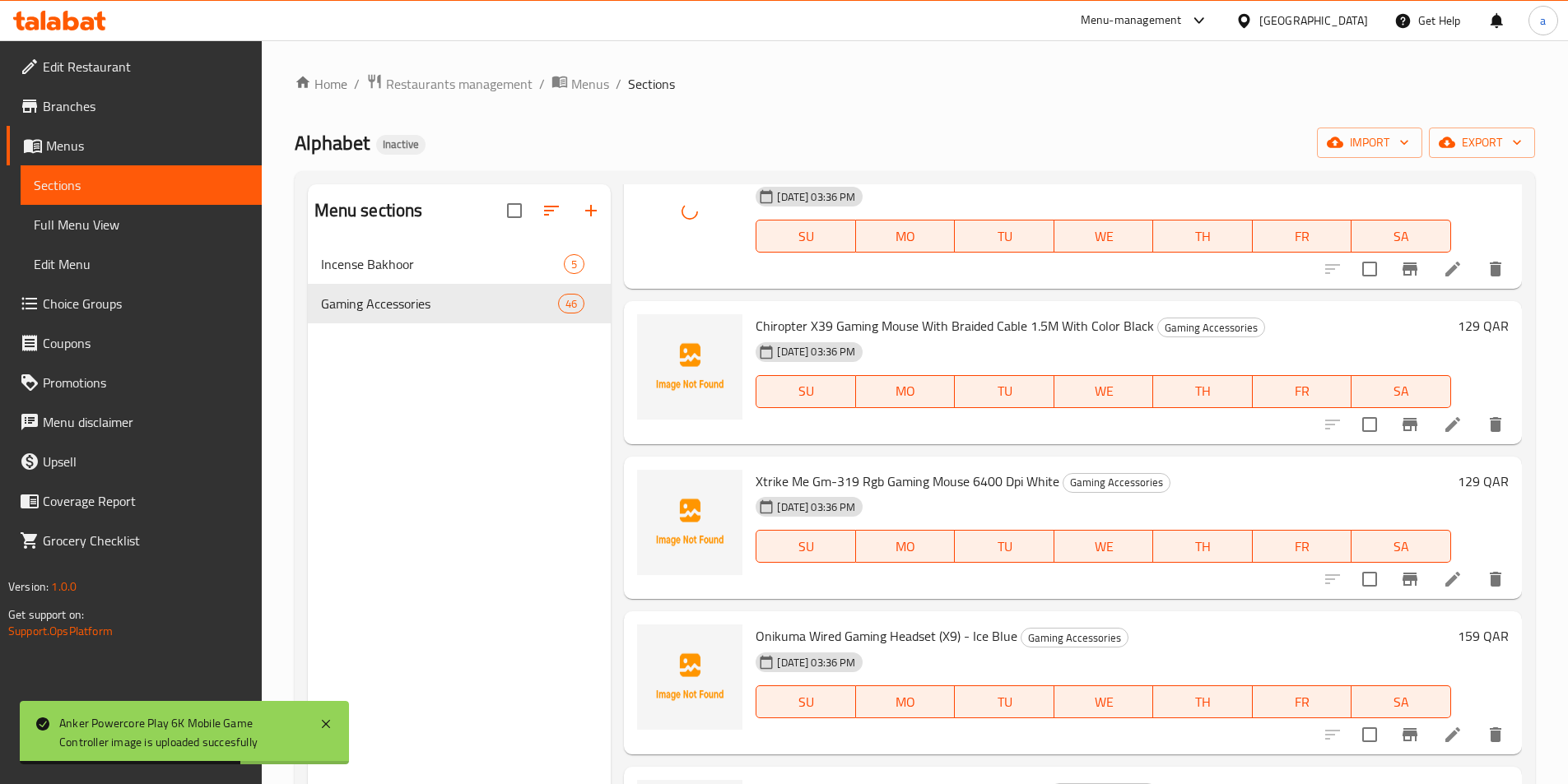
click at [832, 323] on span "Chiropter X39 Gaming Mouse With Braided Cable 1.5M With Color Black" at bounding box center [954, 325] width 398 height 25
copy h6 "Chiropter X39 Gaming Mouse With Braided Cable 1.5M With Color Black"
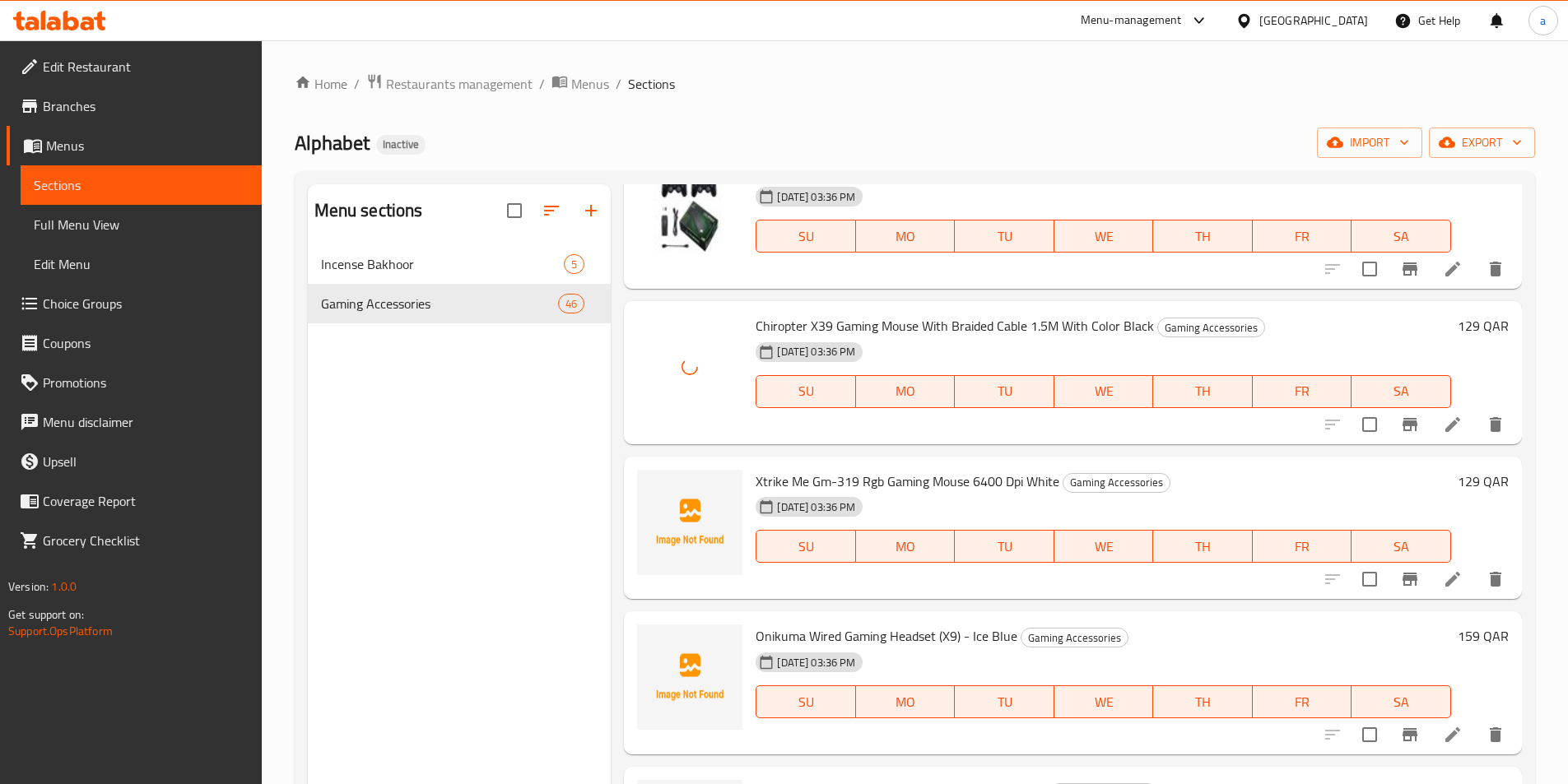
click at [892, 474] on span "Xtrike Me Gm-319 Rgb Gaming Mouse 6400 Dpi White" at bounding box center [907, 481] width 304 height 25
copy h6 "Xtrike Me Gm-319 Rgb Gaming Mouse 6400 Dpi White"
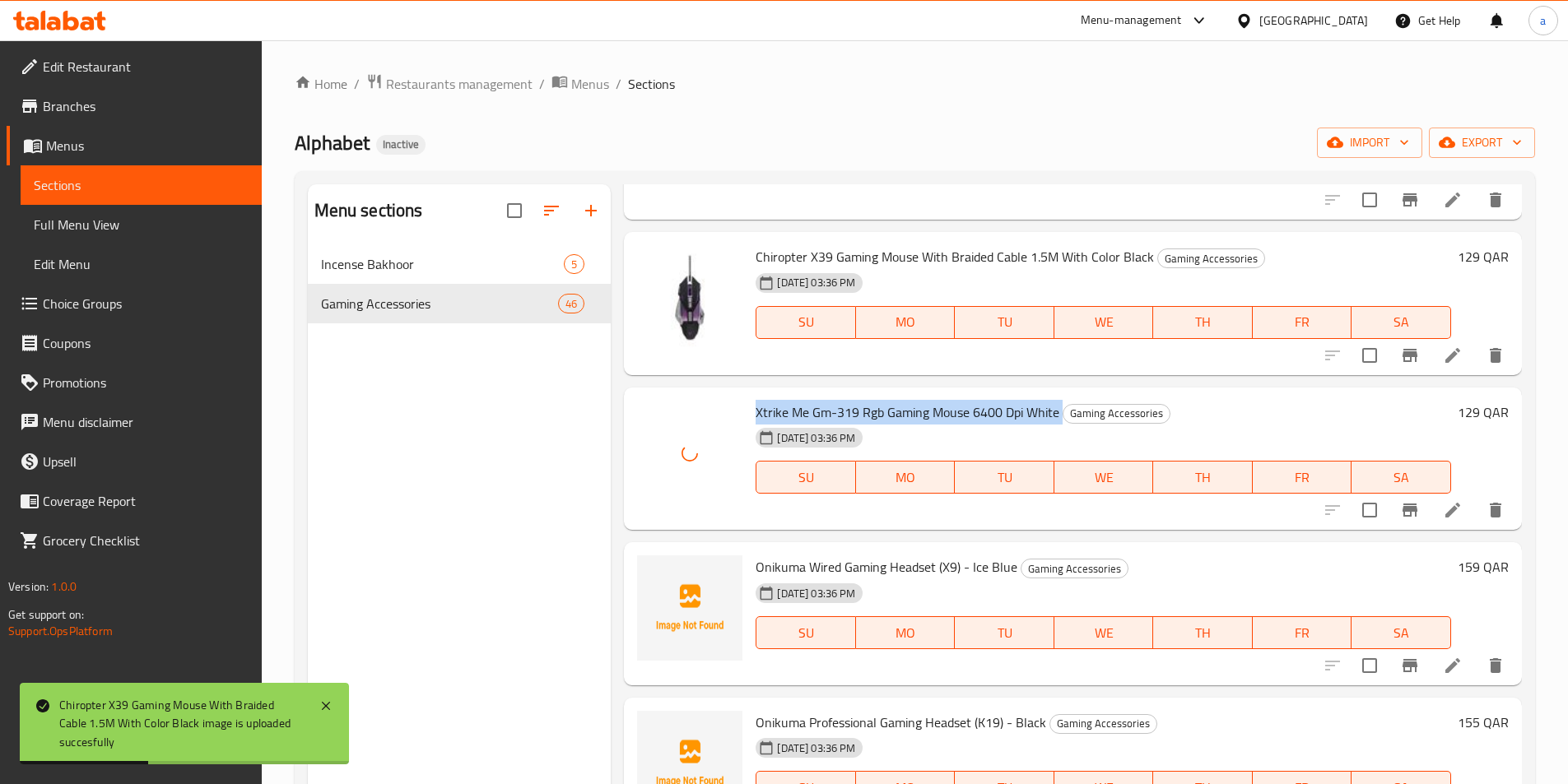
scroll to position [412, 0]
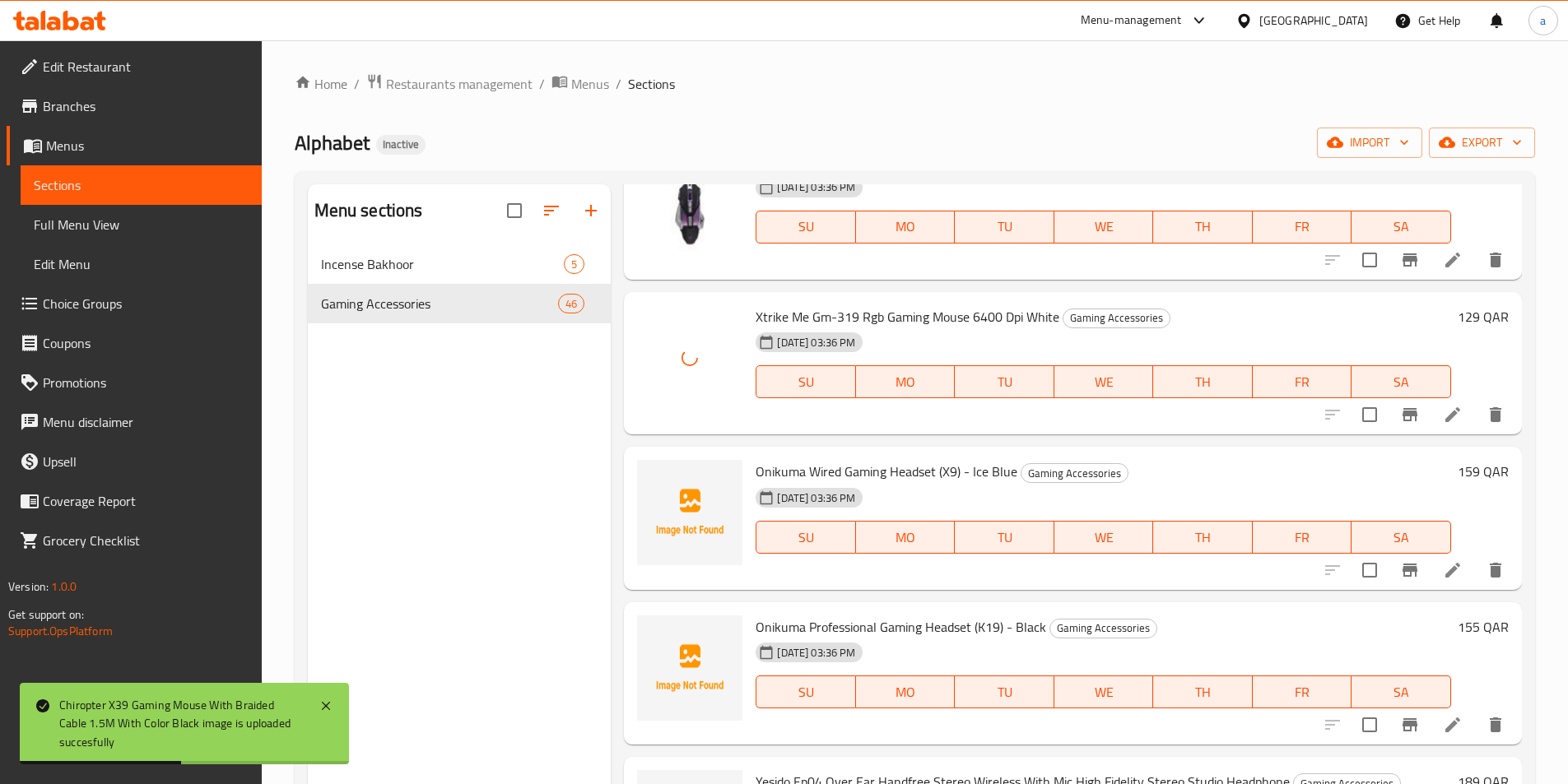
click at [863, 475] on span "Onikuma Wired Gaming Headset (X9) - Ice Blue" at bounding box center [886, 472] width 261 height 25
copy h6 "Onikuma Wired Gaming Headset (X9) - Ice Blue"
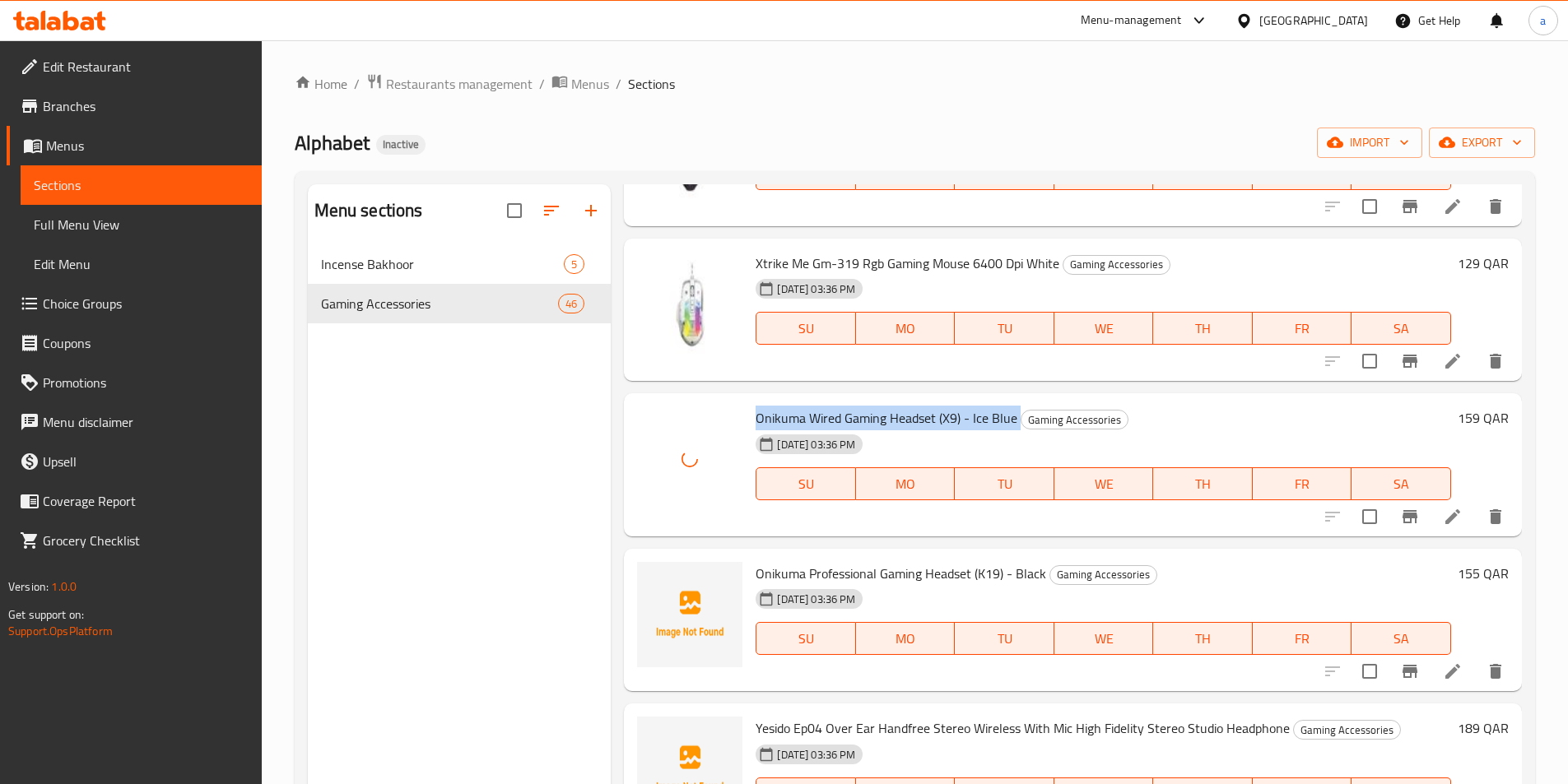
scroll to position [494, 0]
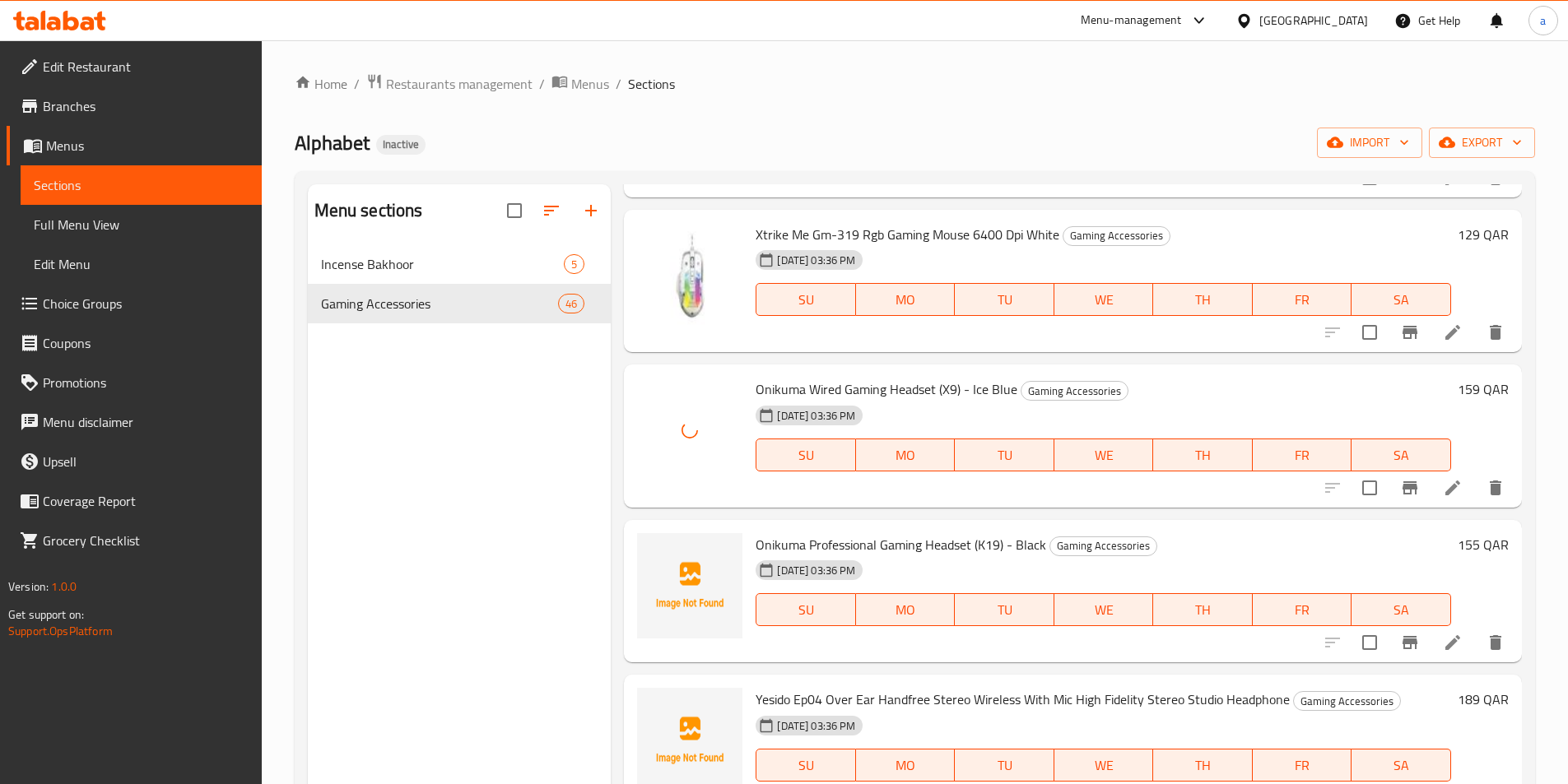
click at [855, 543] on span "Onikuma Professional Gaming Headset (K19) - Black" at bounding box center [901, 544] width 291 height 25
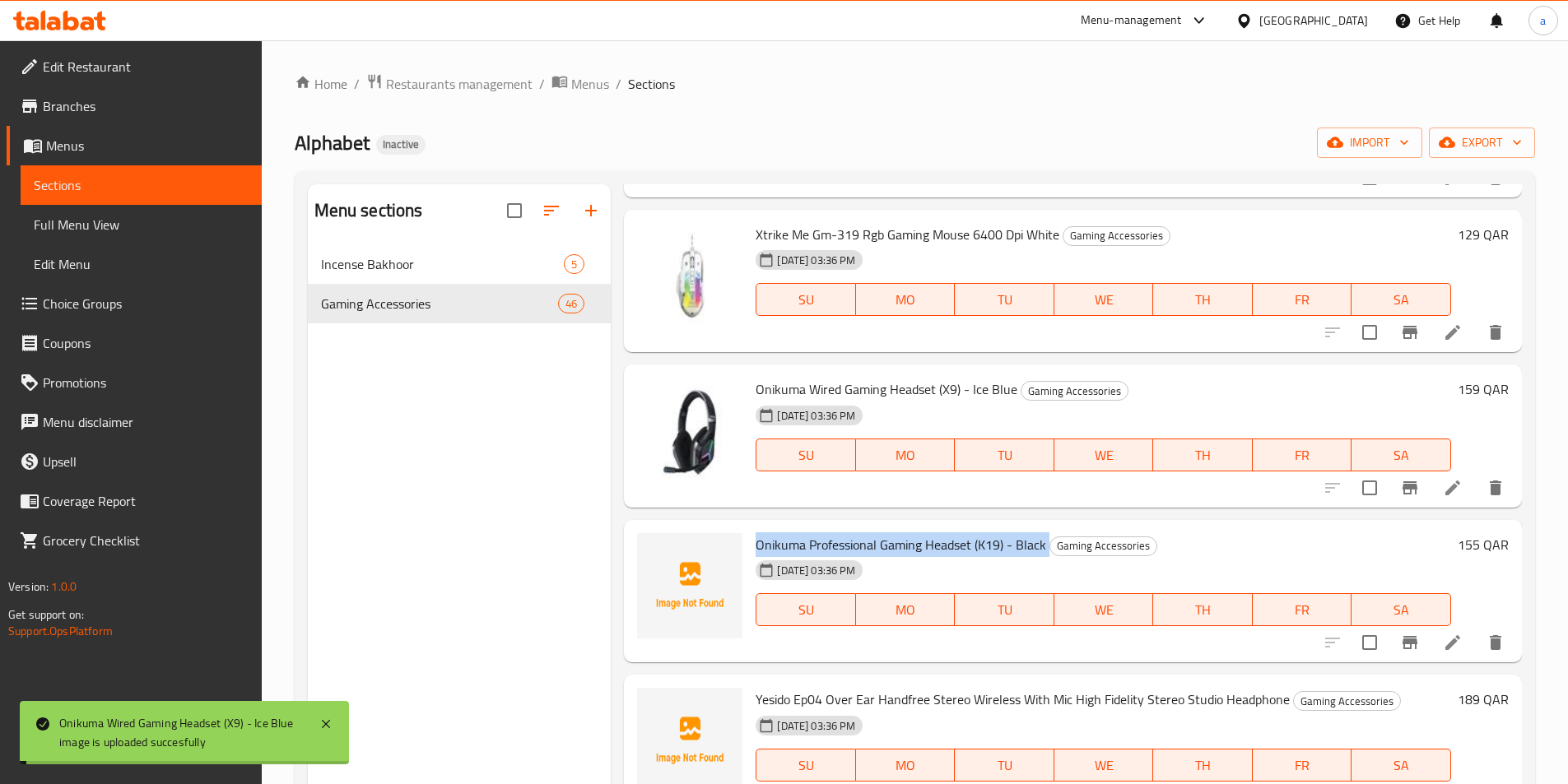
click at [855, 543] on span "Onikuma Professional Gaming Headset (K19) - Black" at bounding box center [901, 544] width 291 height 25
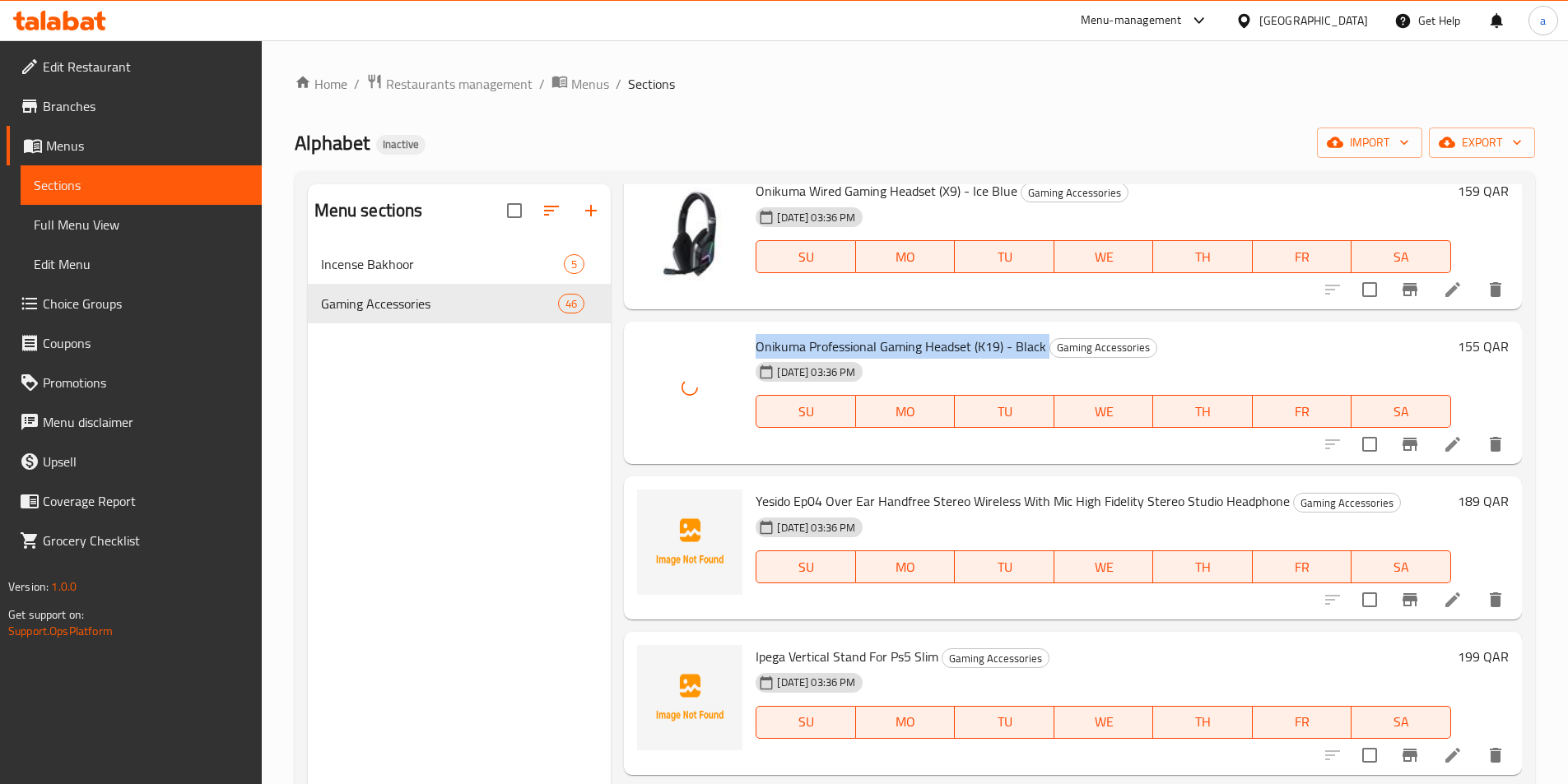
scroll to position [741, 0]
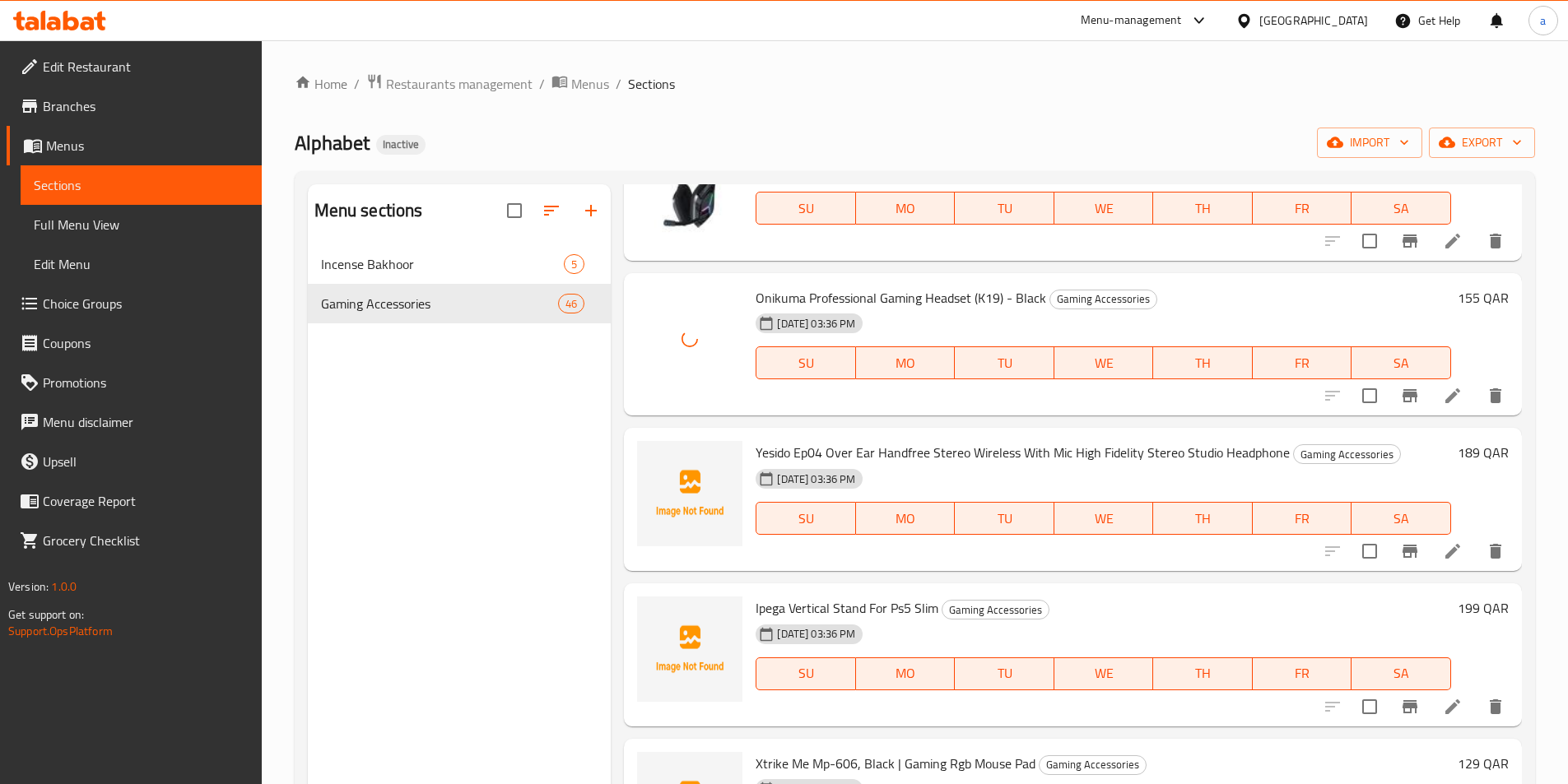
click at [875, 450] on span "Yesido Ep04 Over Ear Handfree Stereo Wireless With Mic High Fidelity Stereo Stu…" at bounding box center [1022, 453] width 534 height 25
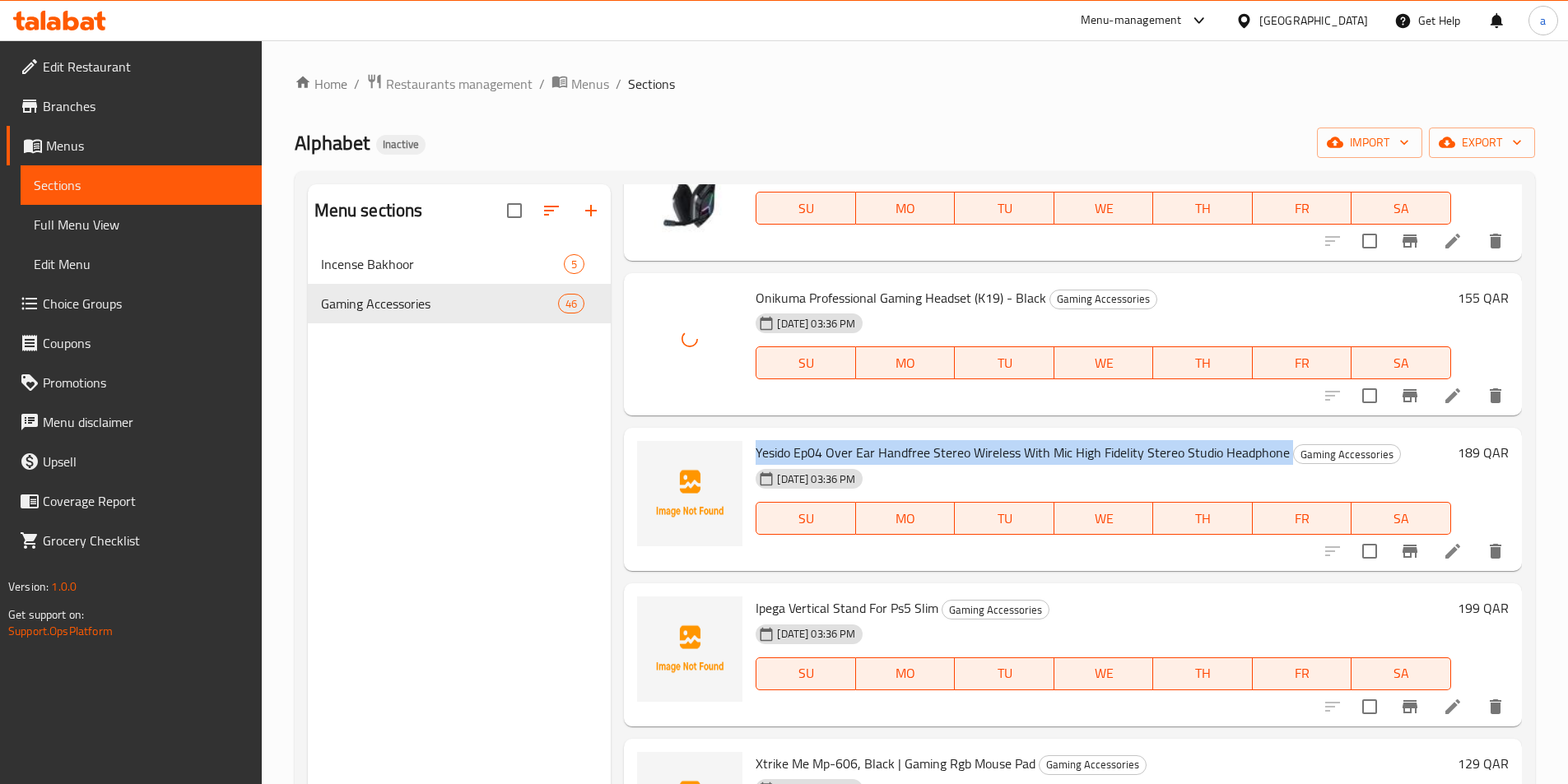
click at [875, 450] on span "Yesido Ep04 Over Ear Handfree Stereo Wireless With Mic High Fidelity Stereo Stu…" at bounding box center [1022, 453] width 534 height 25
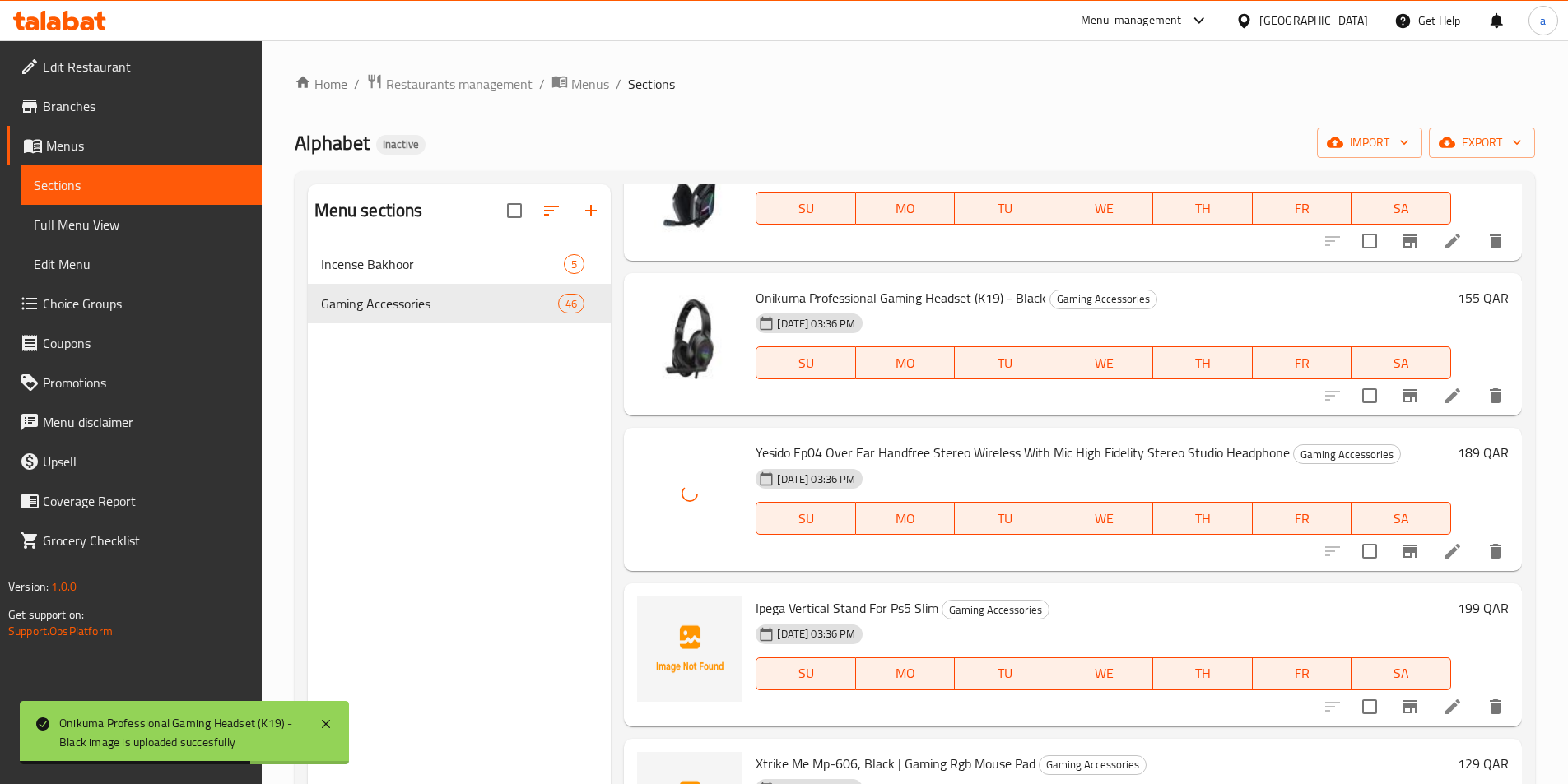
click at [859, 598] on span "Ipega Vertical Stand For Ps5 Slim" at bounding box center [846, 608] width 183 height 25
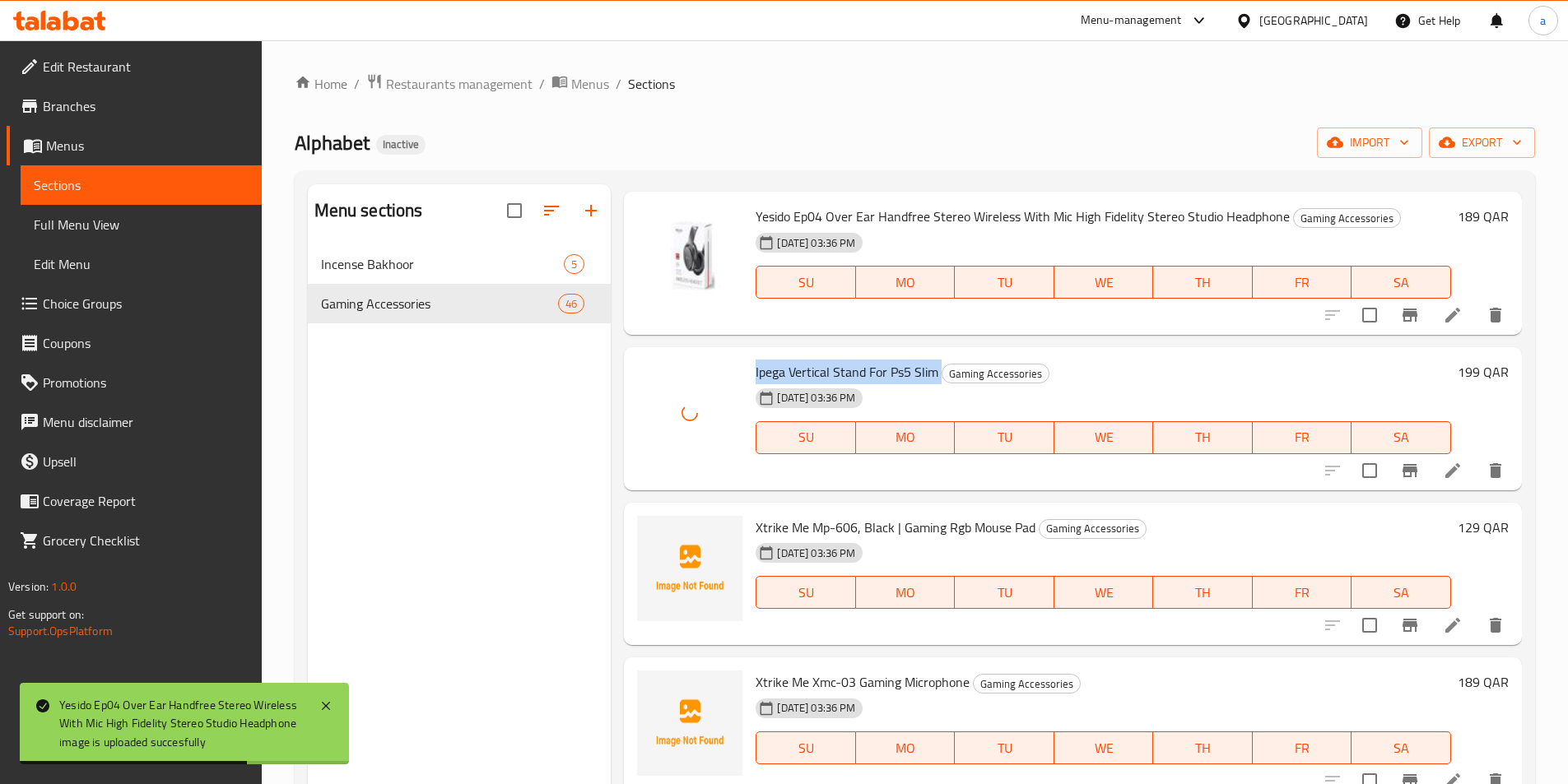
scroll to position [987, 0]
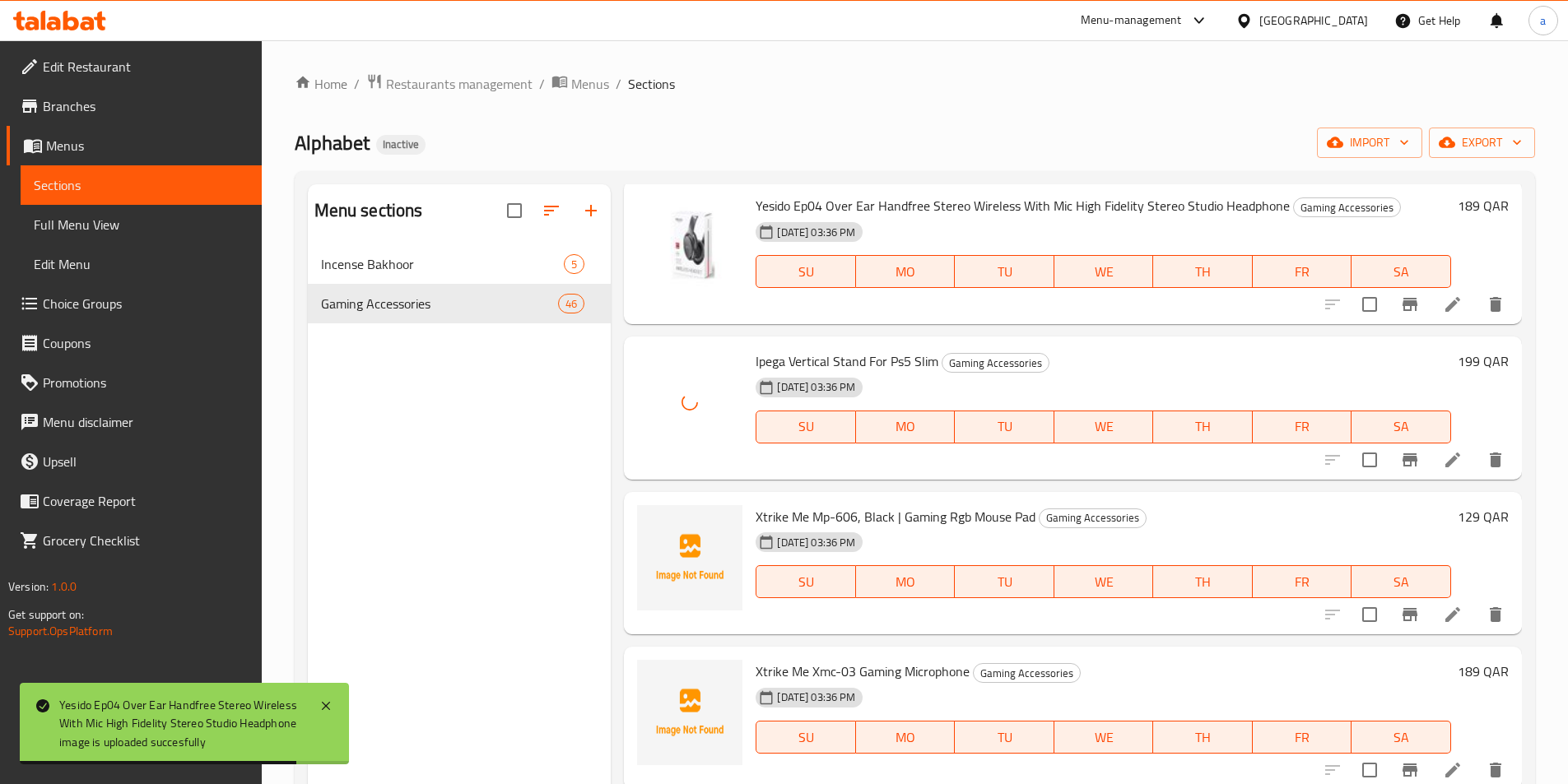
click at [799, 504] on span "Xtrike Me Mp-606, Black | Gaming Rgb Mouse Pad" at bounding box center [895, 517] width 280 height 25
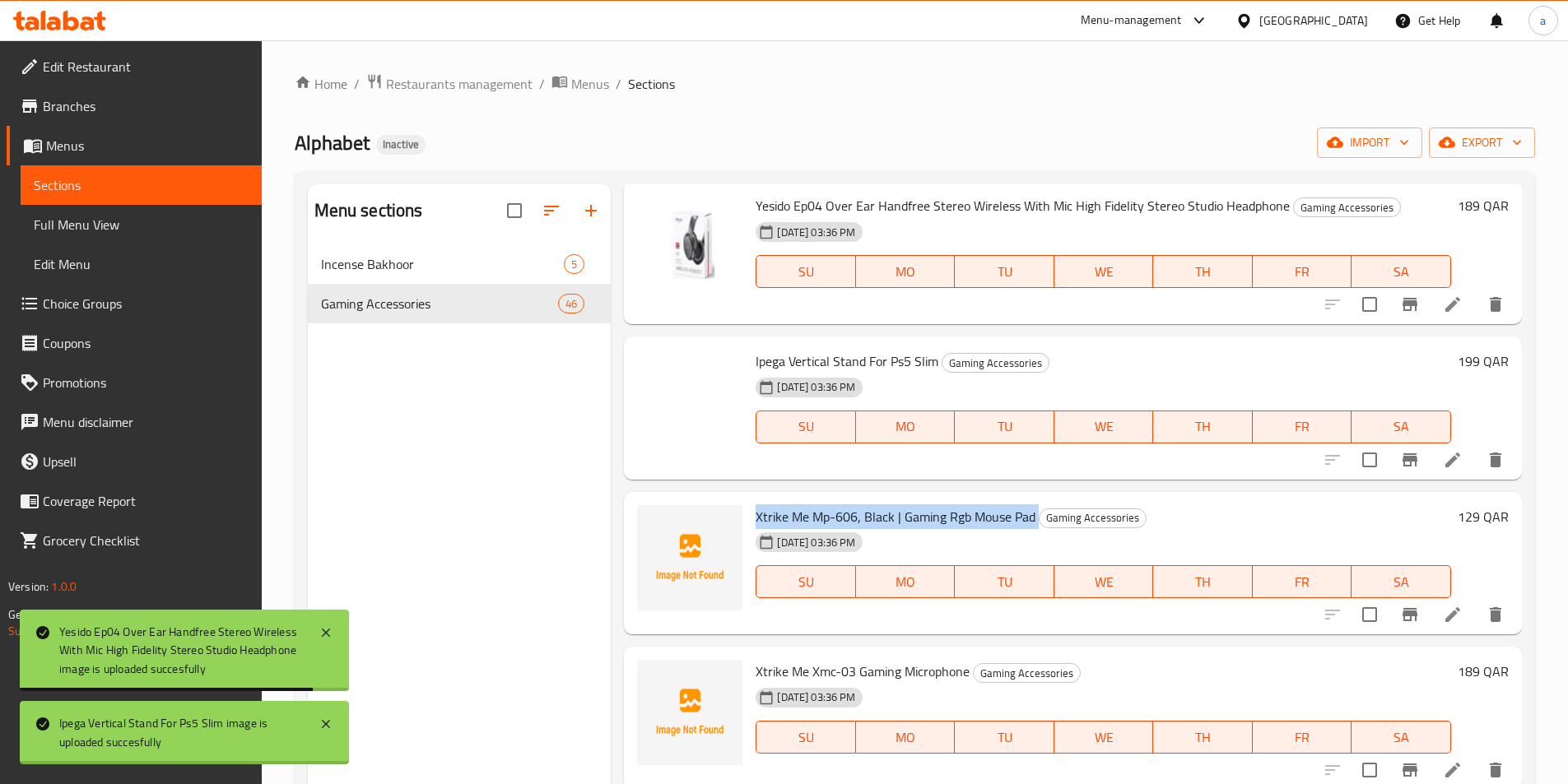
click at [799, 504] on span "Xtrike Me Mp-606, Black | Gaming Rgb Mouse Pad" at bounding box center [895, 517] width 280 height 25
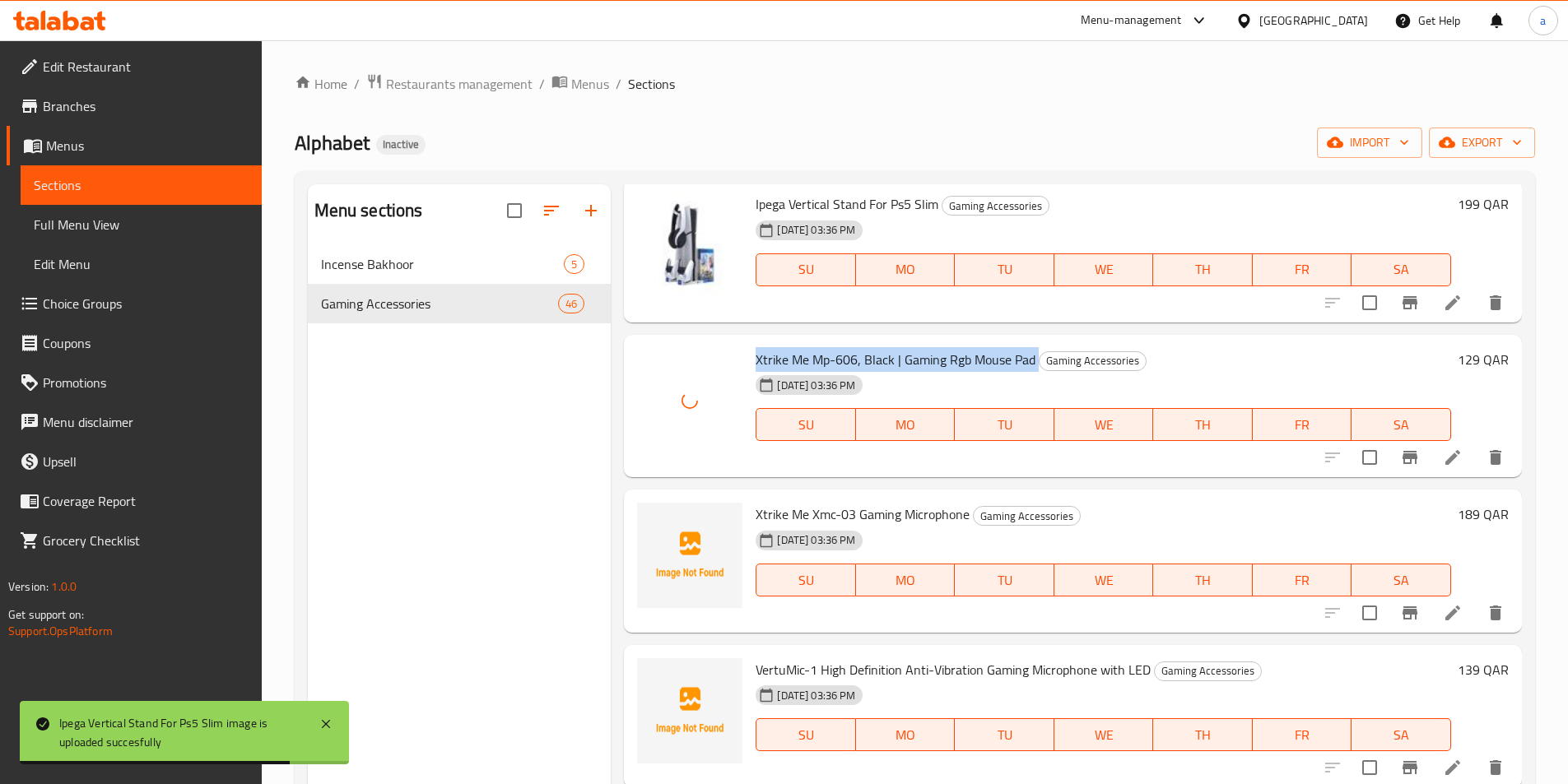
scroll to position [1153, 0]
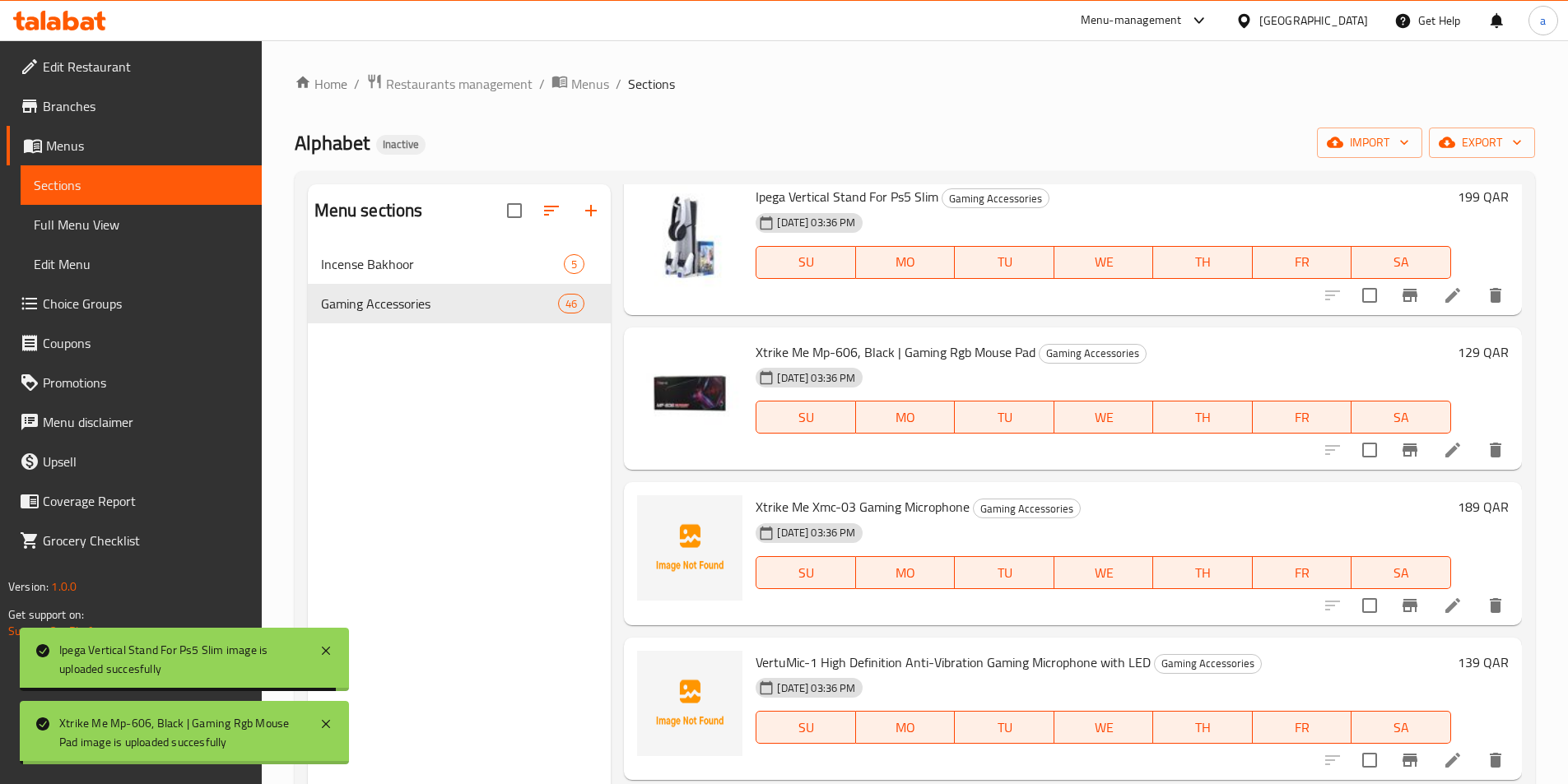
click at [798, 498] on span "Xtrike Me Xmc-03 Gaming Microphone" at bounding box center [862, 507] width 214 height 25
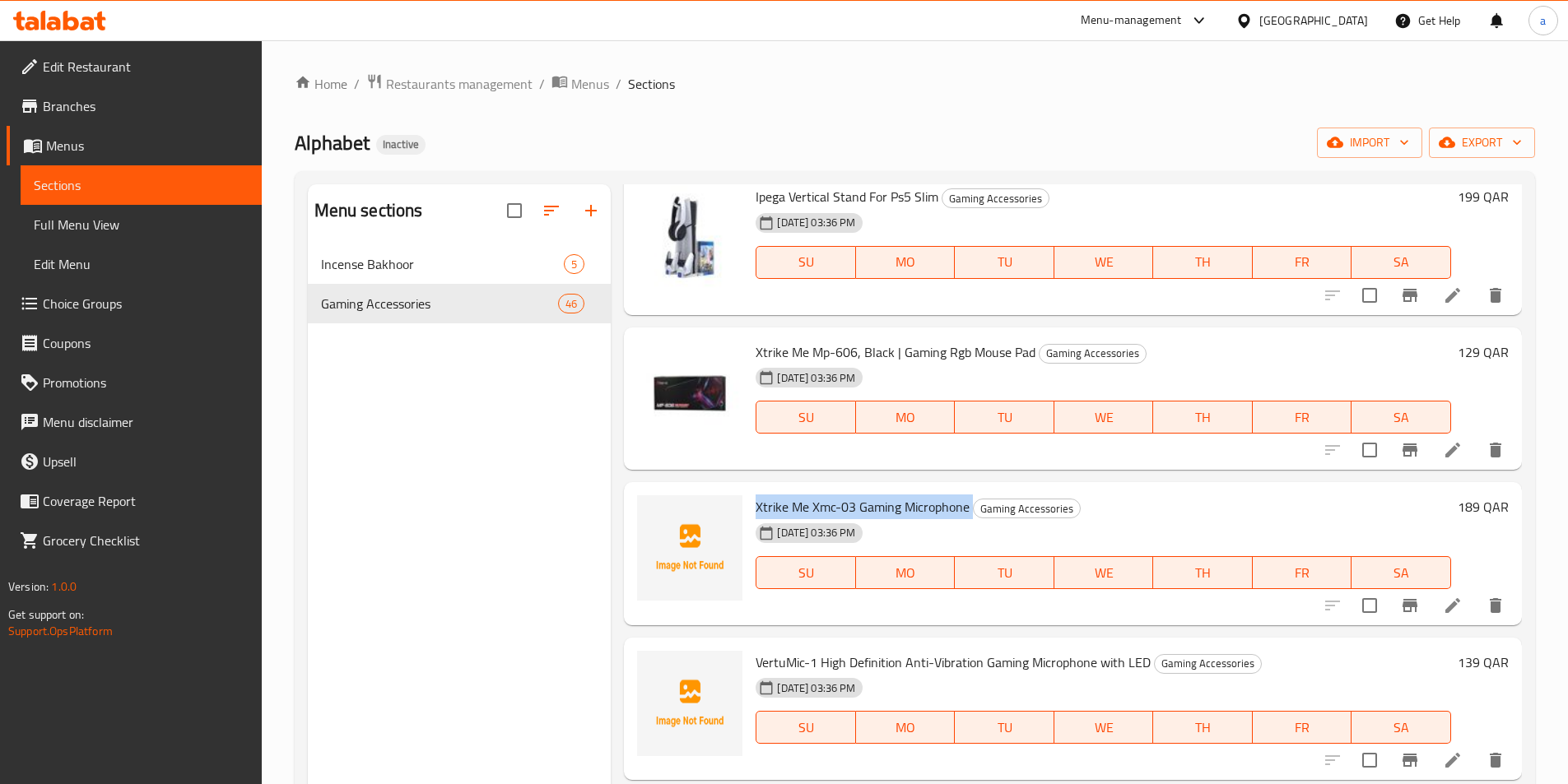
click at [831, 517] on div "[DATE] 03:36 PM" at bounding box center [838, 533] width 177 height 33
click at [829, 502] on span "Xtrike Me Xmc-03 Gaming Microphone" at bounding box center [862, 507] width 214 height 25
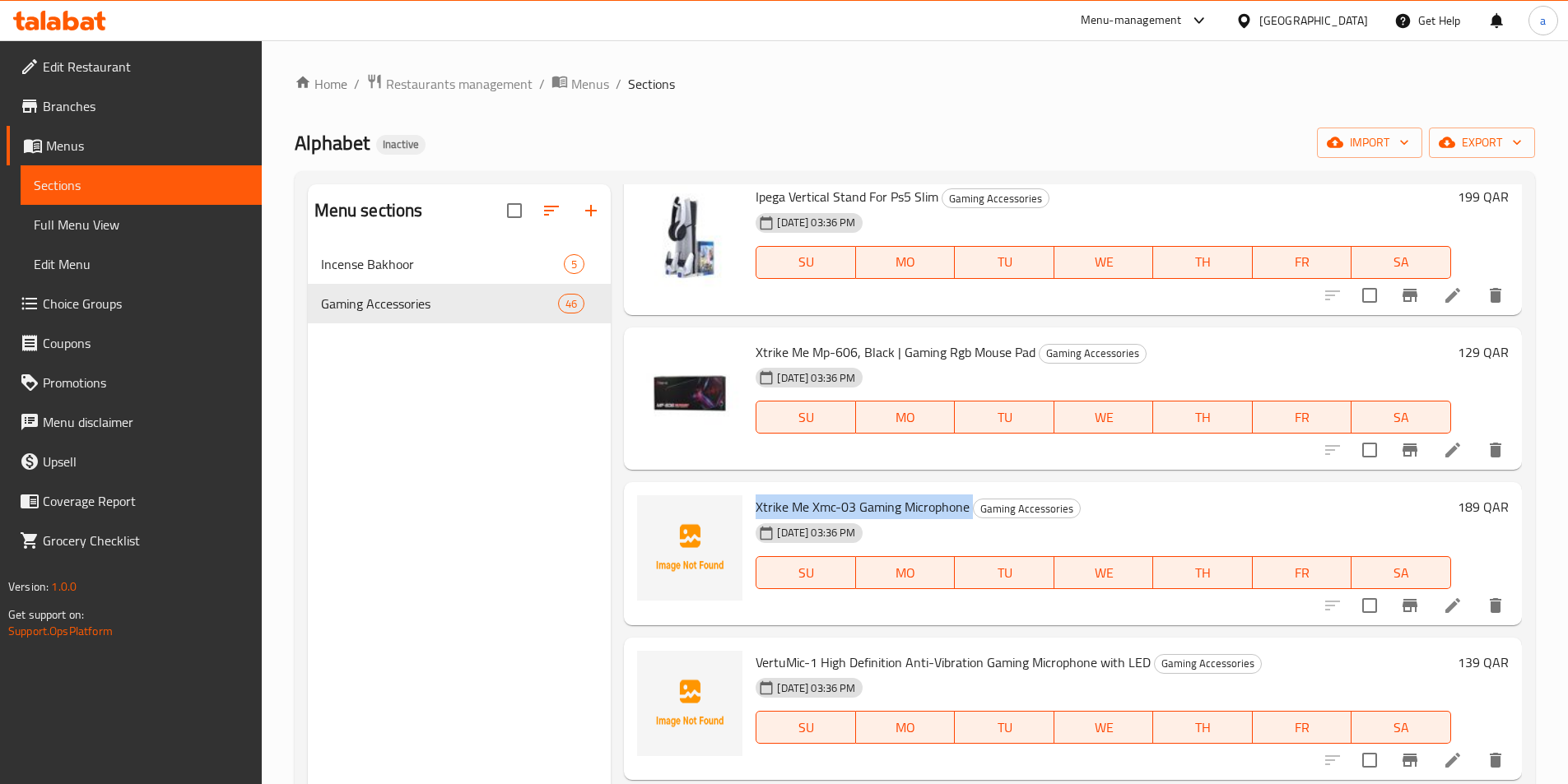
click at [829, 502] on span "Xtrike Me Xmc-03 Gaming Microphone" at bounding box center [862, 507] width 214 height 25
click at [886, 657] on span "VertuMic-1 High Definition Anti-Vibration Gaming Microphone with LED" at bounding box center [953, 662] width 395 height 25
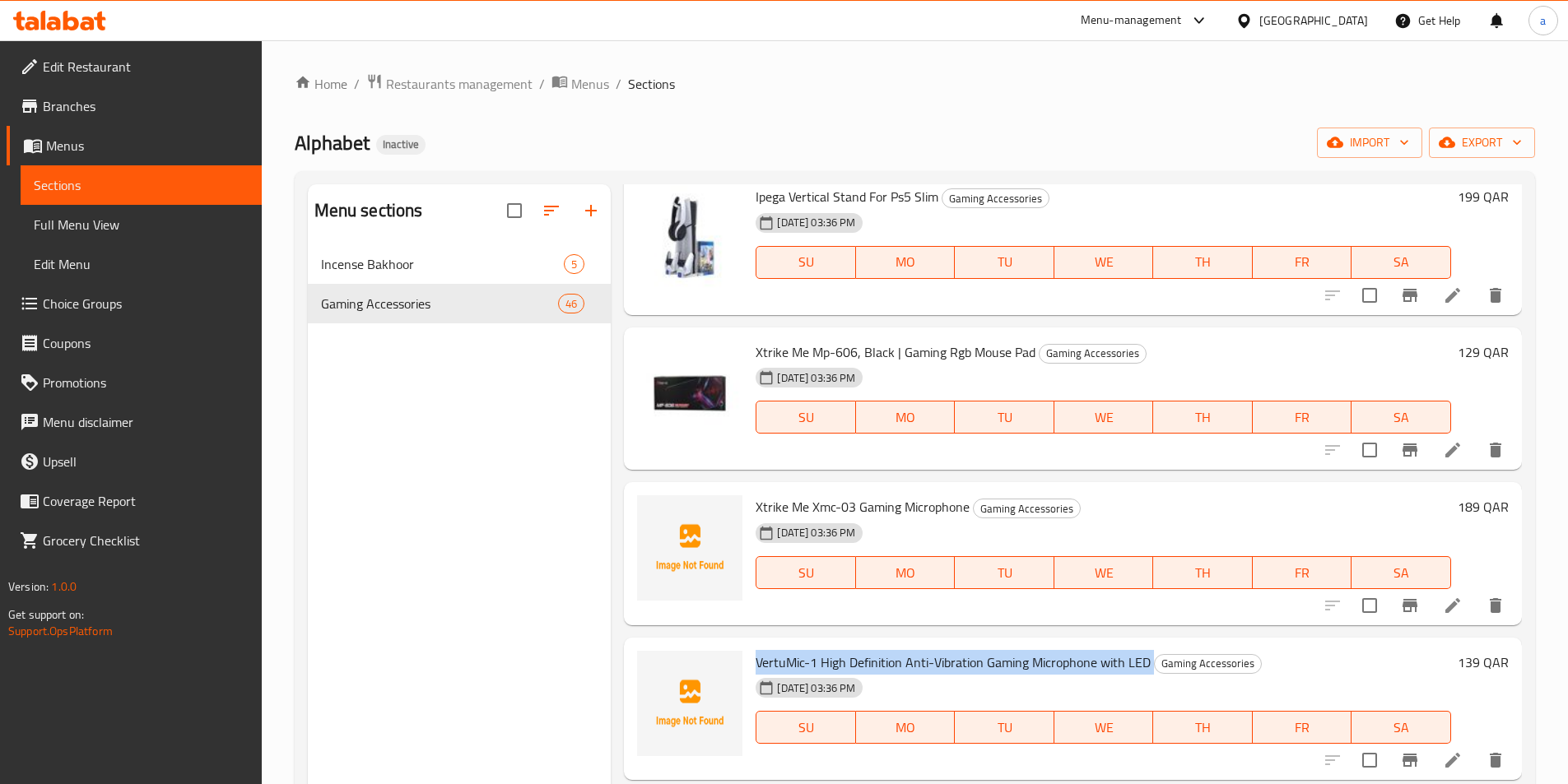
click at [886, 657] on span "VertuMic-1 High Definition Anti-Vibration Gaming Microphone with LED" at bounding box center [953, 662] width 395 height 25
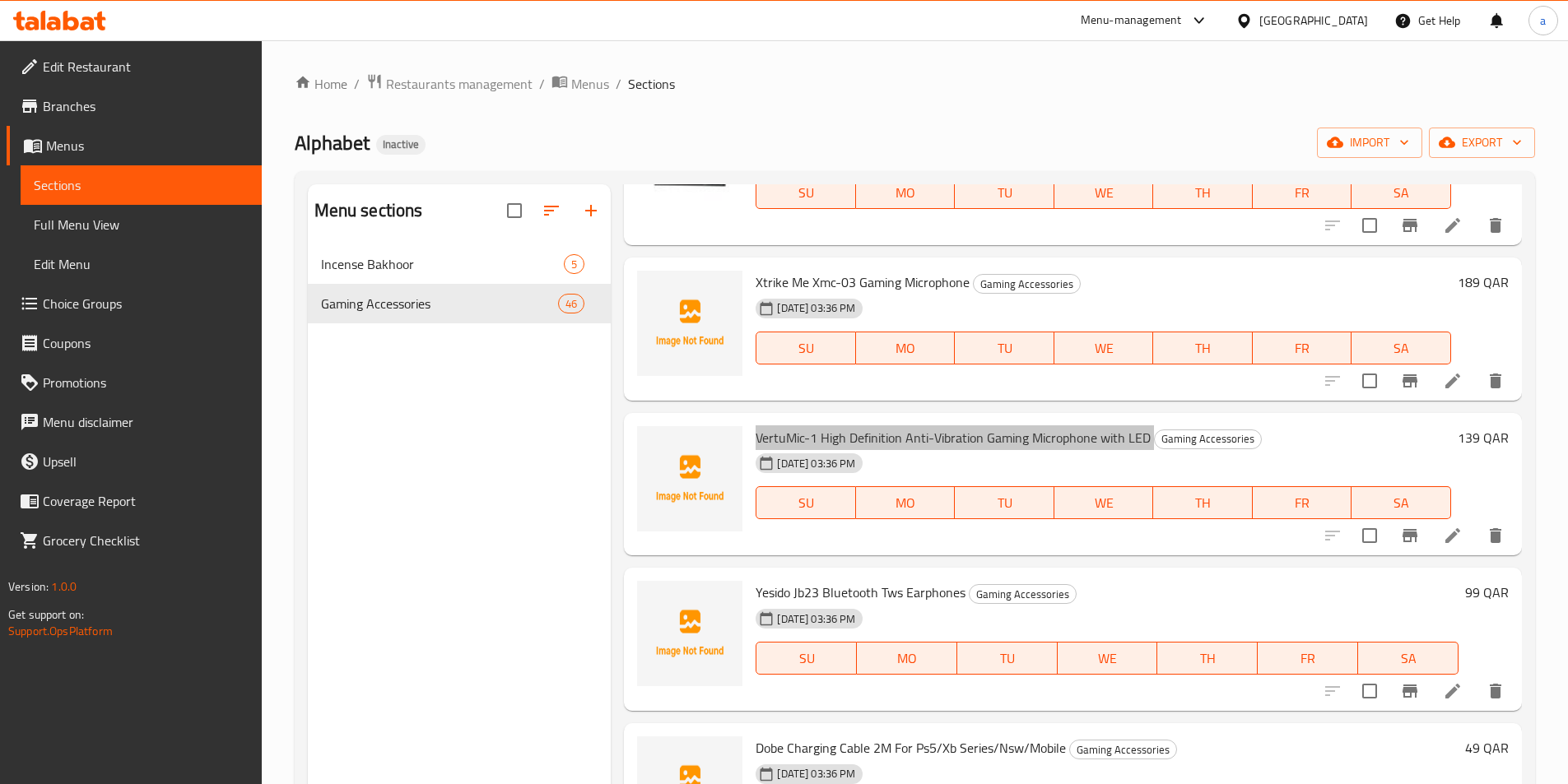
scroll to position [1481, 0]
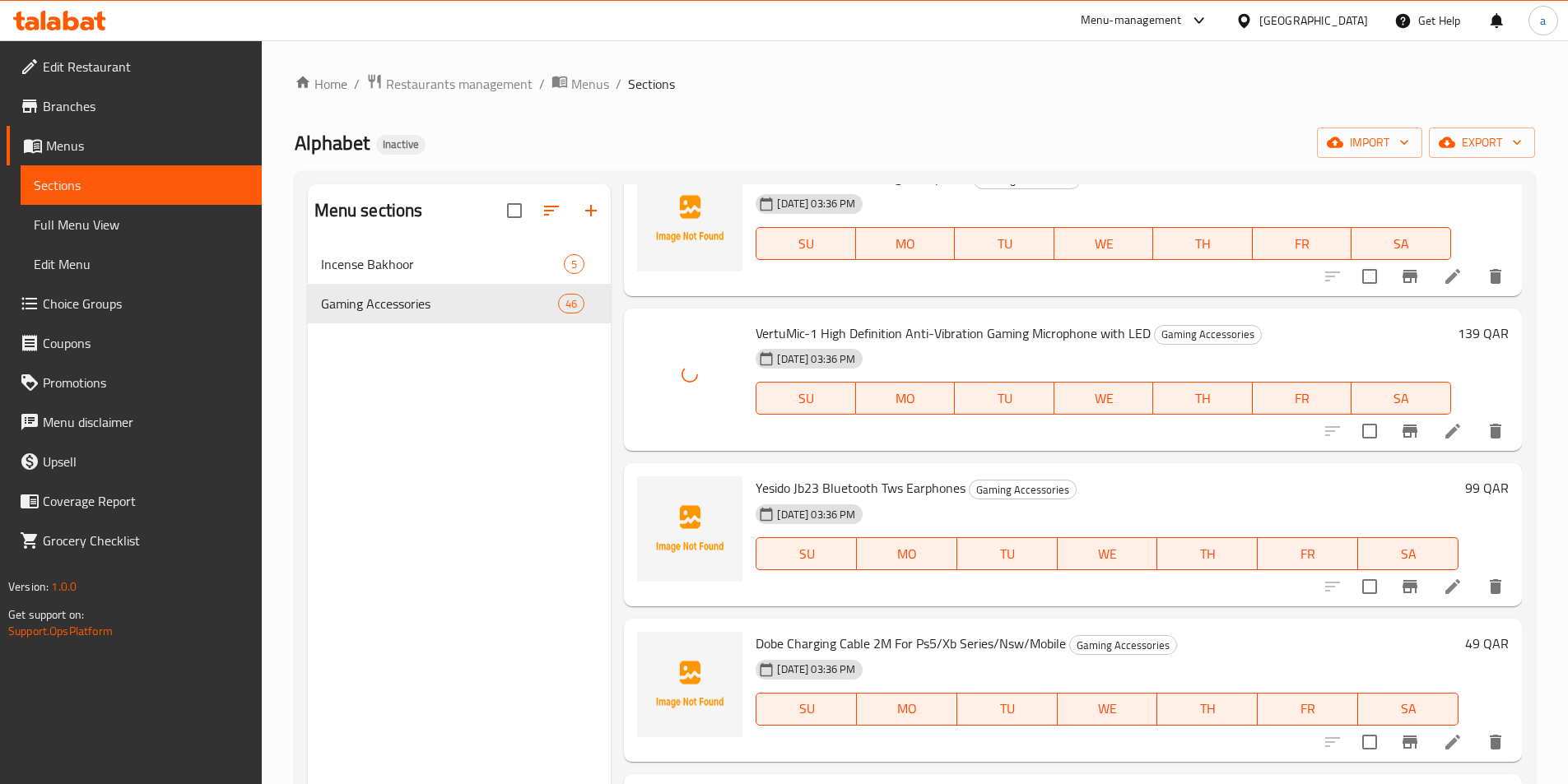
click at [823, 486] on span "Yesido Jb23 Bluetooth Tws Earphones" at bounding box center [860, 488] width 210 height 25
click at [909, 648] on span "Dobe Charging Cable 2M For Ps5/Xb Series/Nsw/Mobile" at bounding box center [910, 644] width 311 height 25
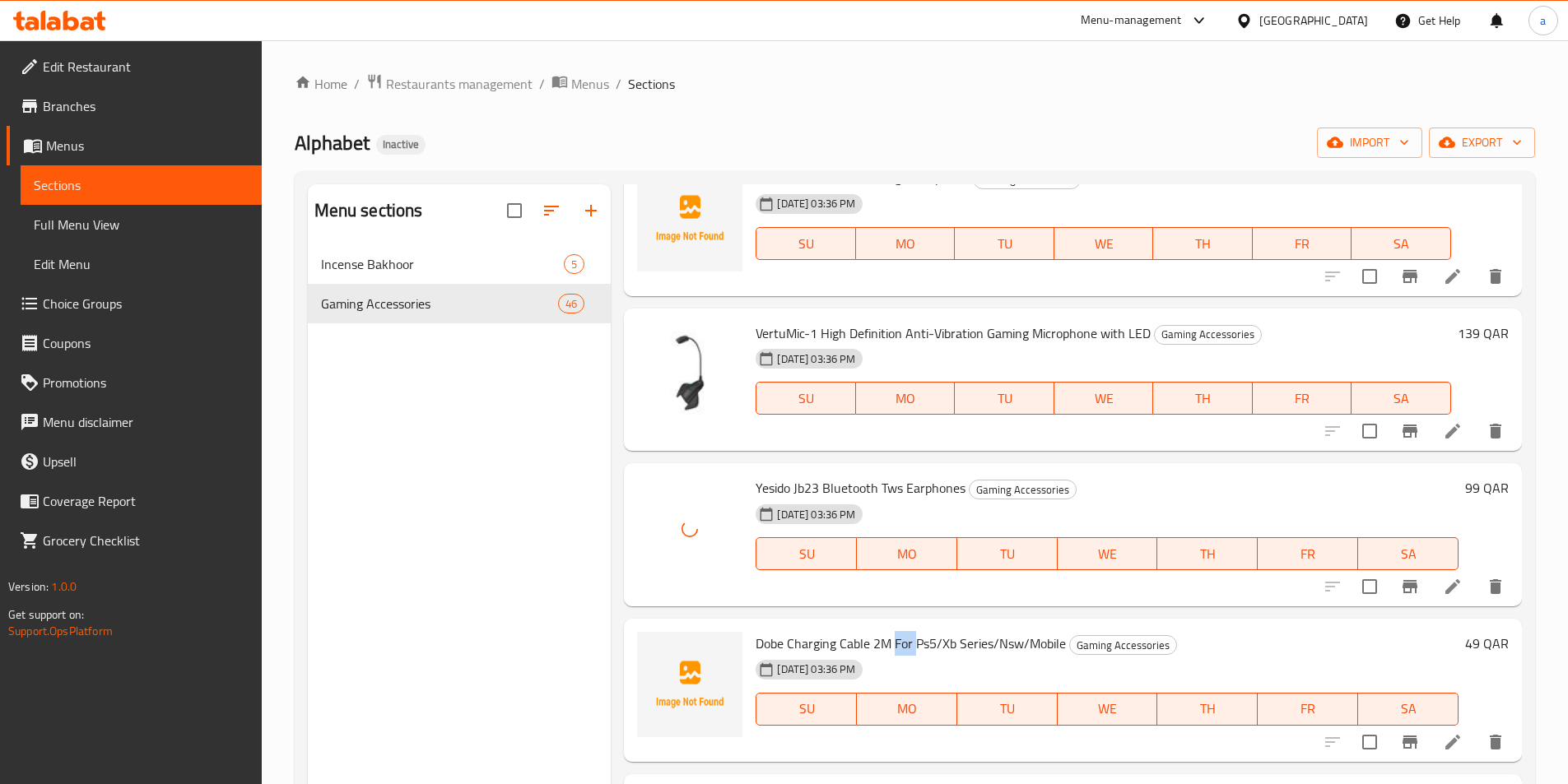
click at [909, 648] on span "Dobe Charging Cable 2M For Ps5/Xb Series/Nsw/Mobile" at bounding box center [910, 644] width 311 height 25
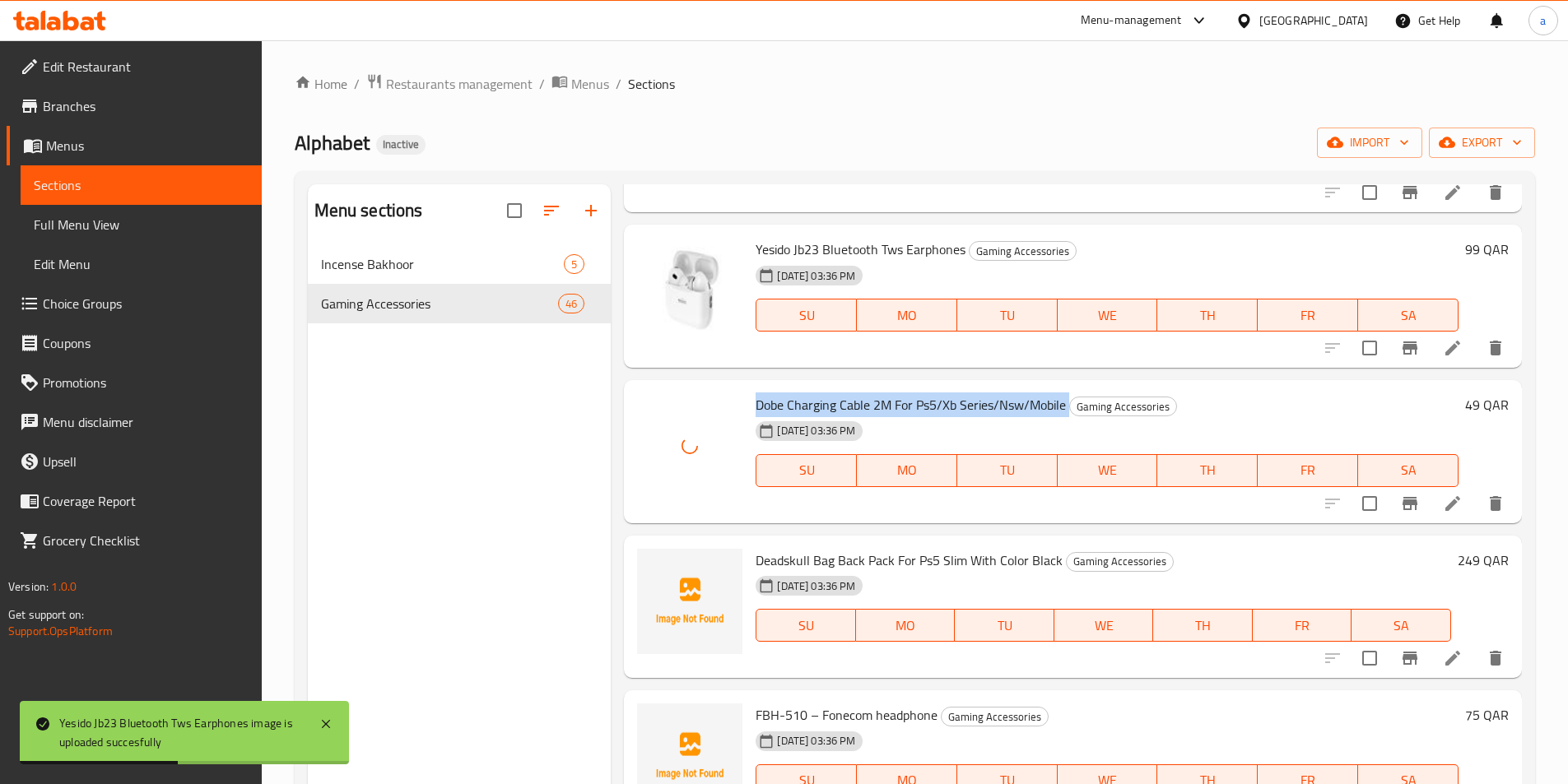
scroll to position [1728, 0]
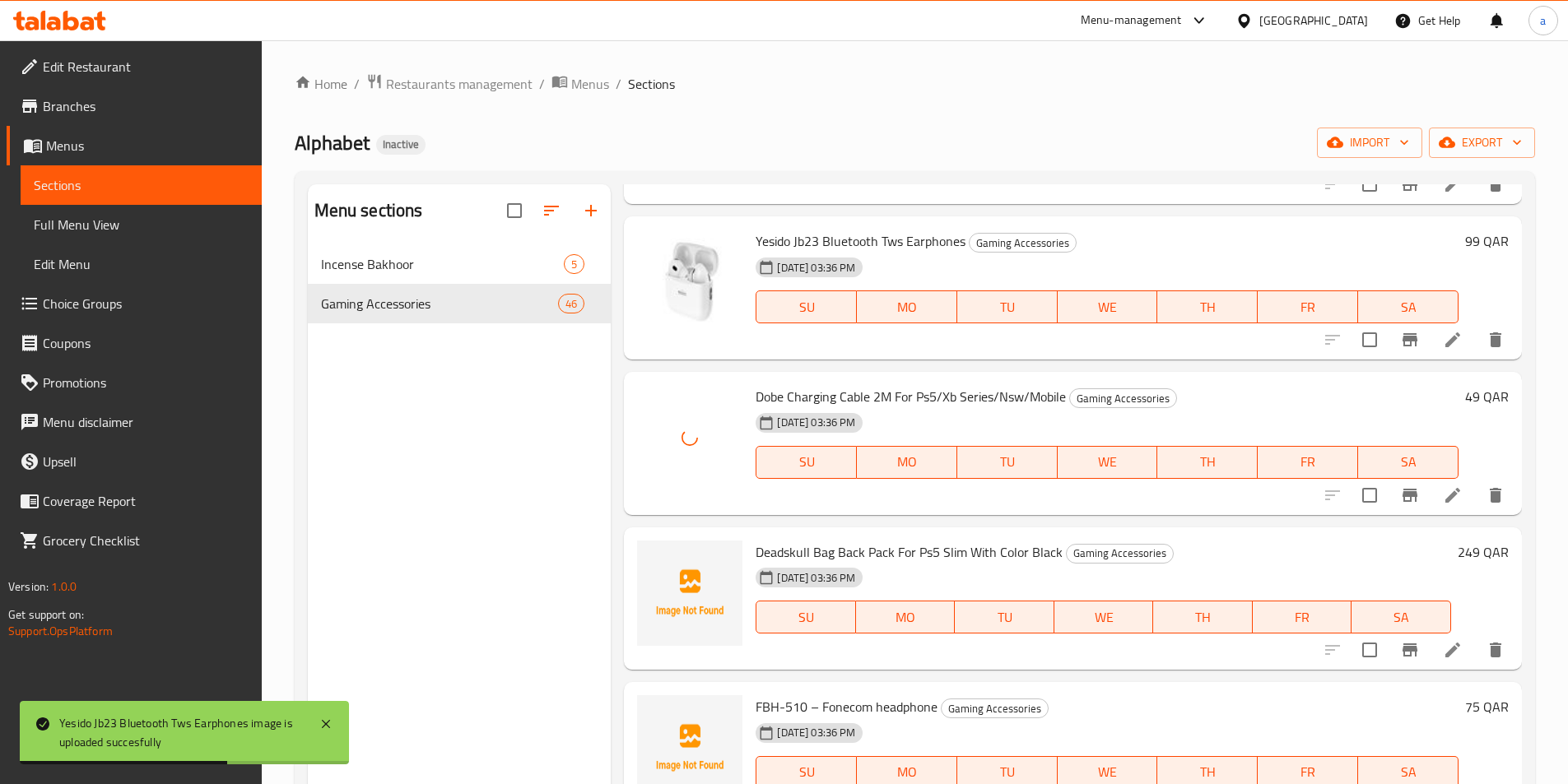
click at [850, 544] on span "Deadskull Bag Back Pack For Ps5 Slim With Color Black" at bounding box center [909, 552] width 307 height 25
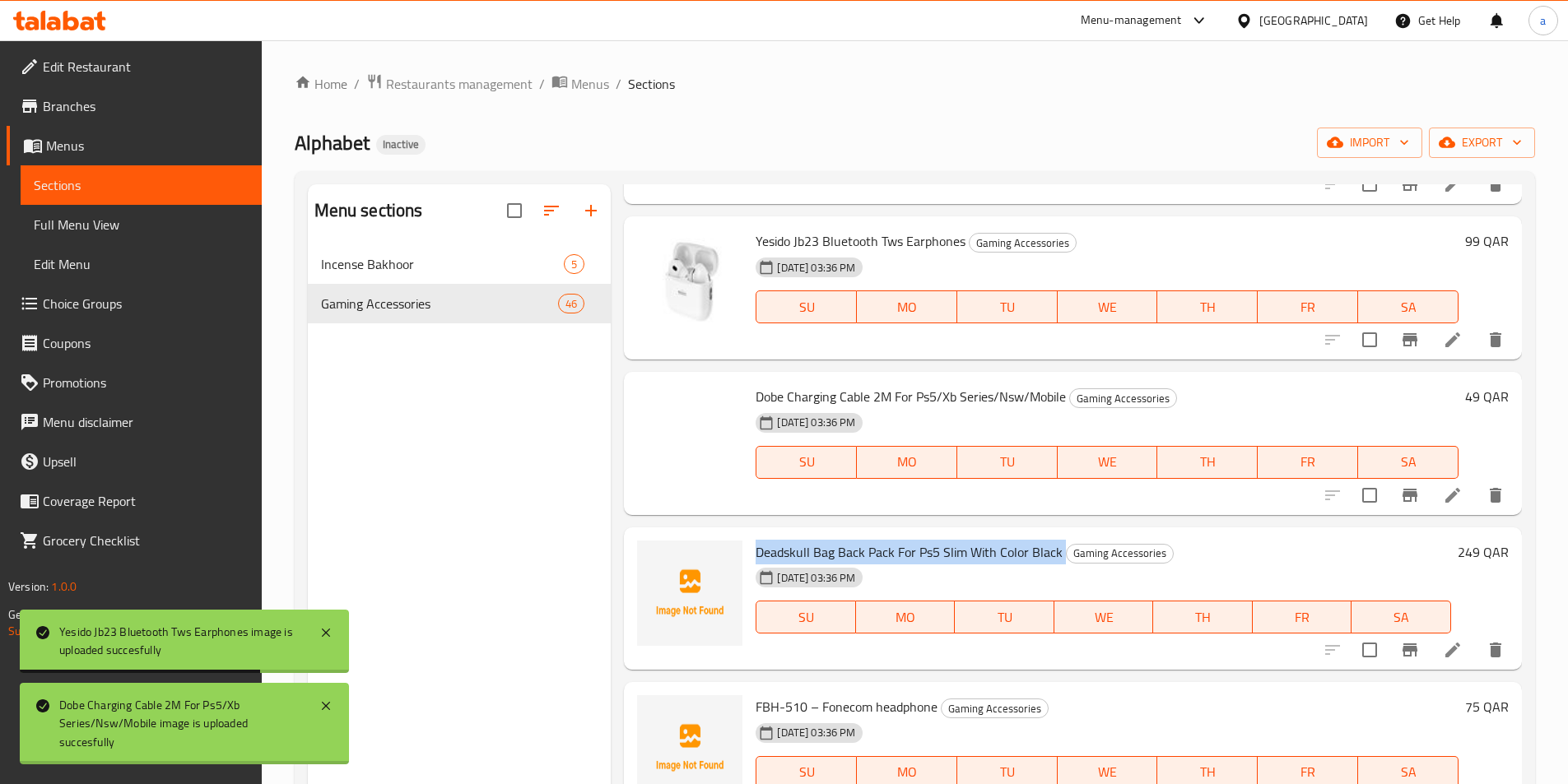
click at [850, 544] on span "Deadskull Bag Back Pack For Ps5 Slim With Color Black" at bounding box center [909, 552] width 307 height 25
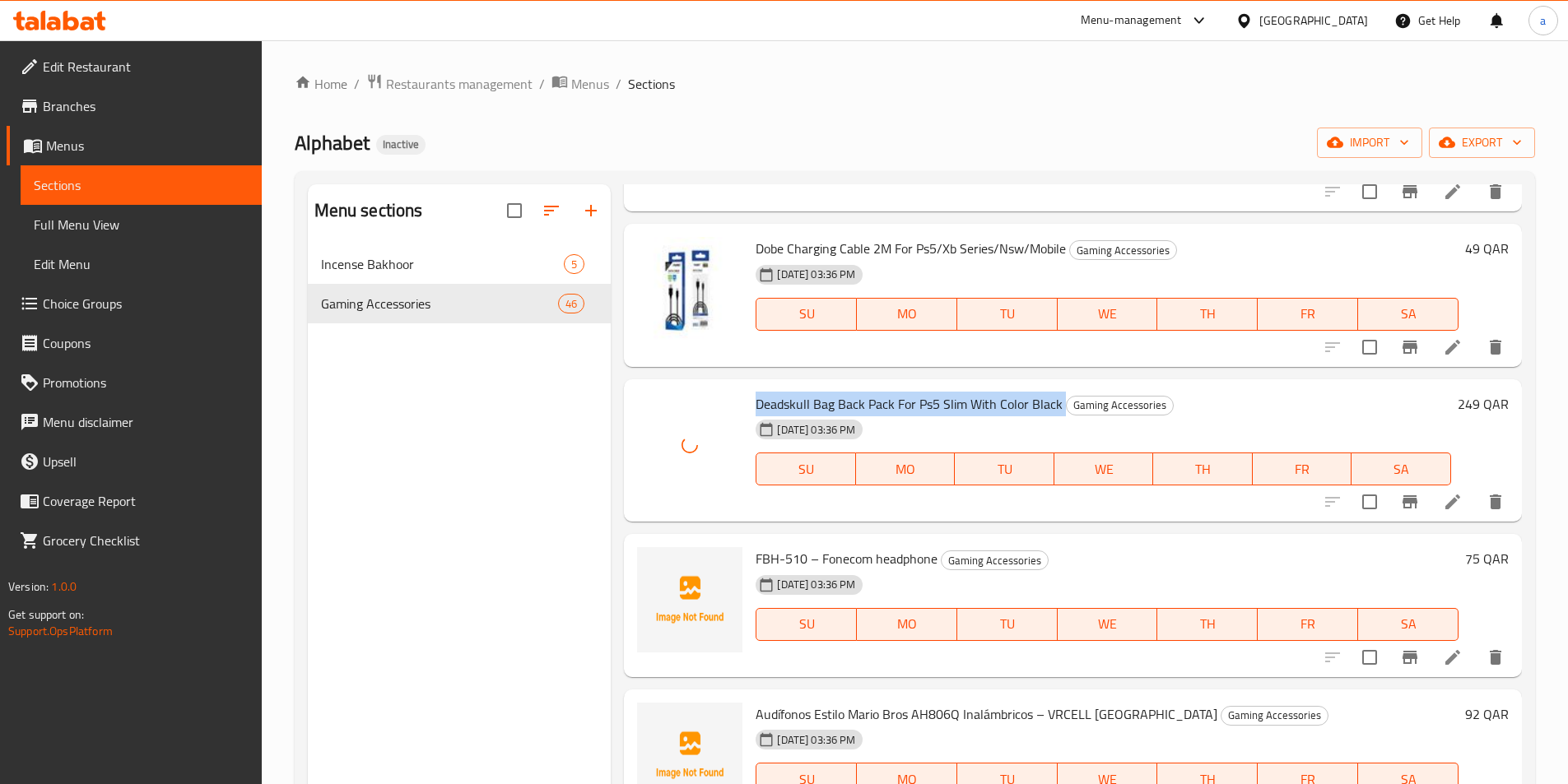
scroll to position [1893, 0]
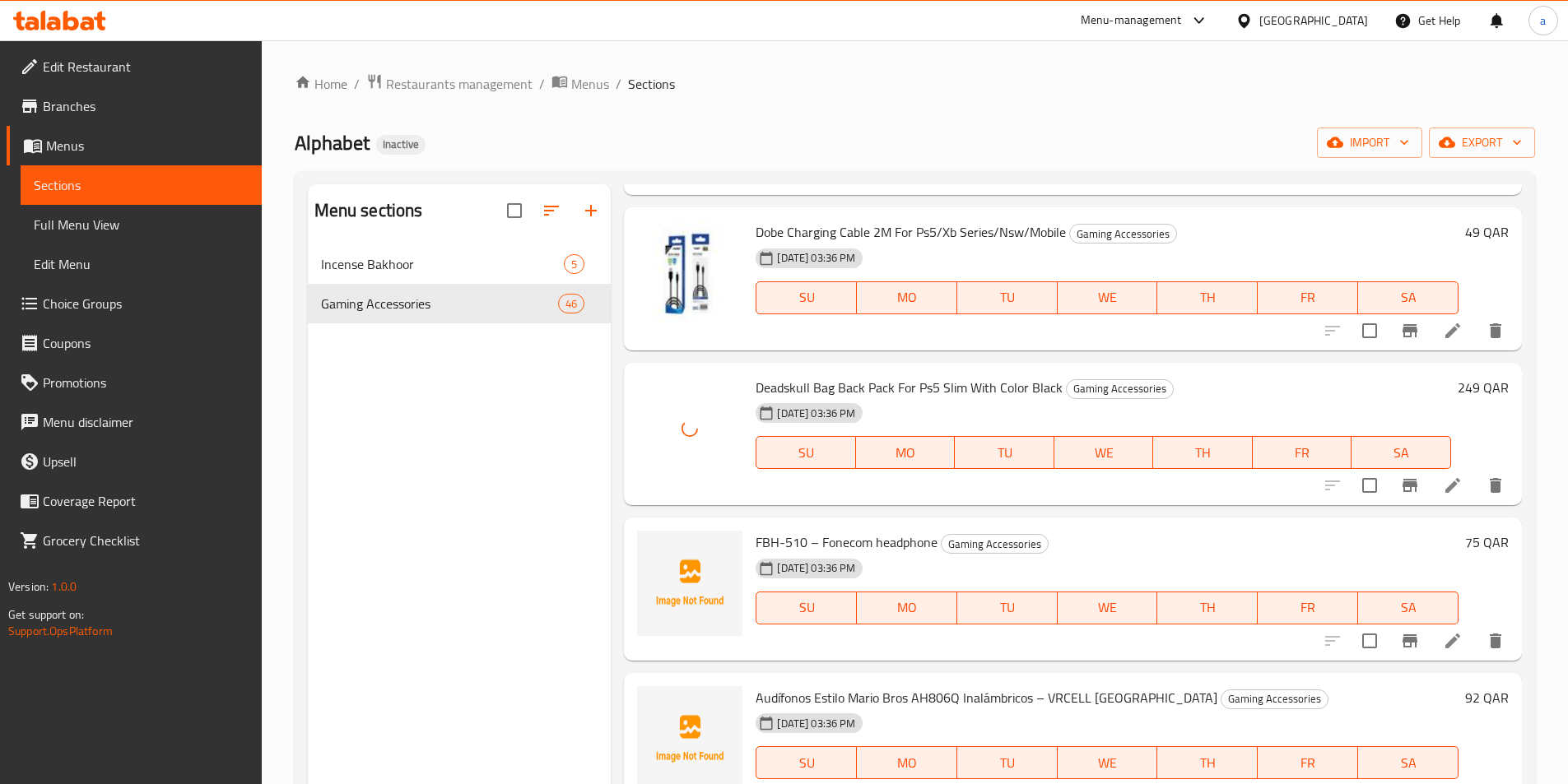
click at [832, 535] on span "FBH-510 – Fonecom headphone" at bounding box center [846, 543] width 182 height 25
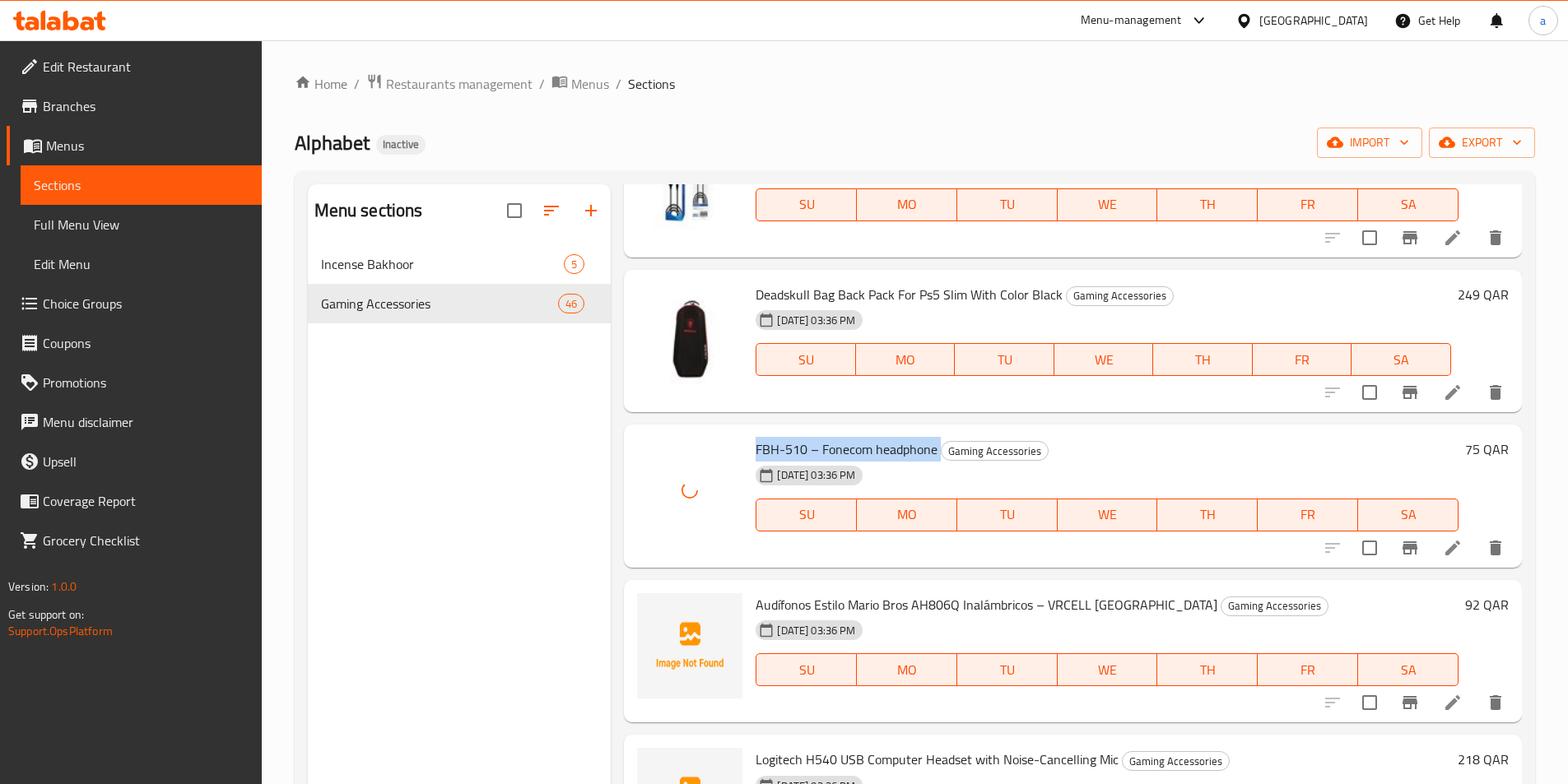
scroll to position [1976, 0]
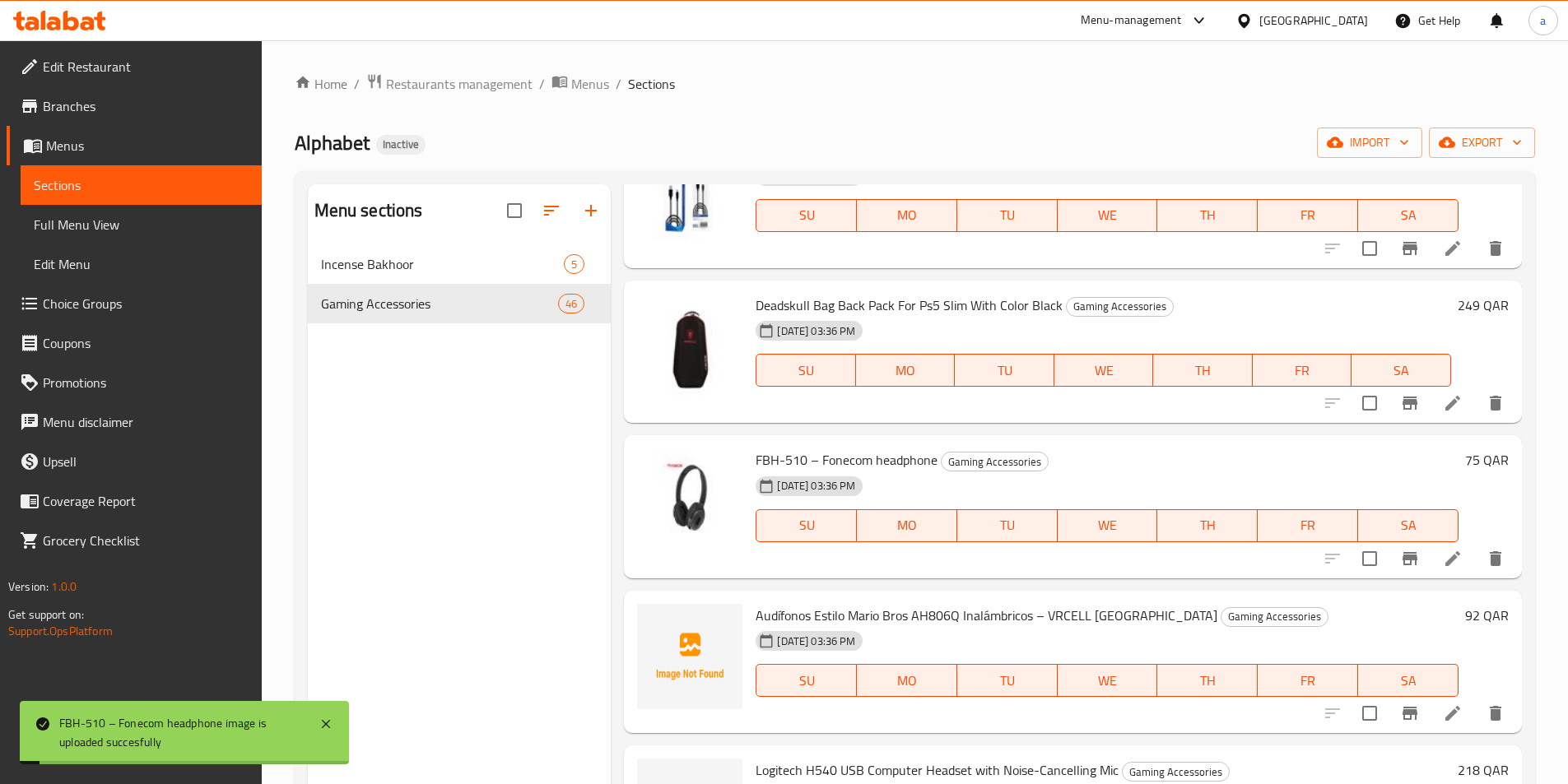
click at [839, 620] on span "Audífonos Estilo Mario Bros AH806Q Inalámbricos – VRCELL [GEOGRAPHIC_DATA]" at bounding box center [986, 615] width 462 height 25
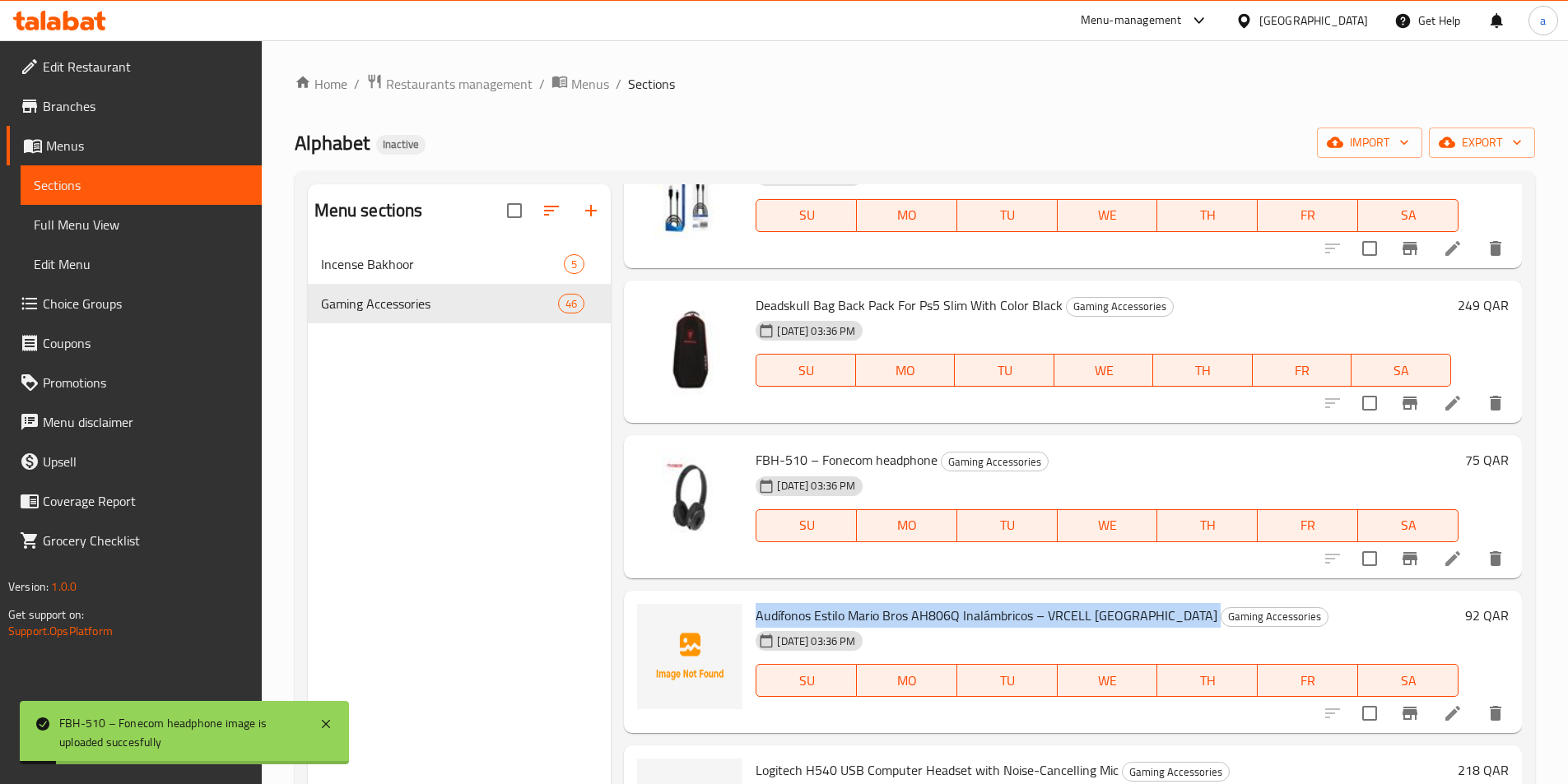
click at [839, 620] on span "Audífonos Estilo Mario Bros AH806Q Inalámbricos – VRCELL [GEOGRAPHIC_DATA]" at bounding box center [986, 615] width 462 height 25
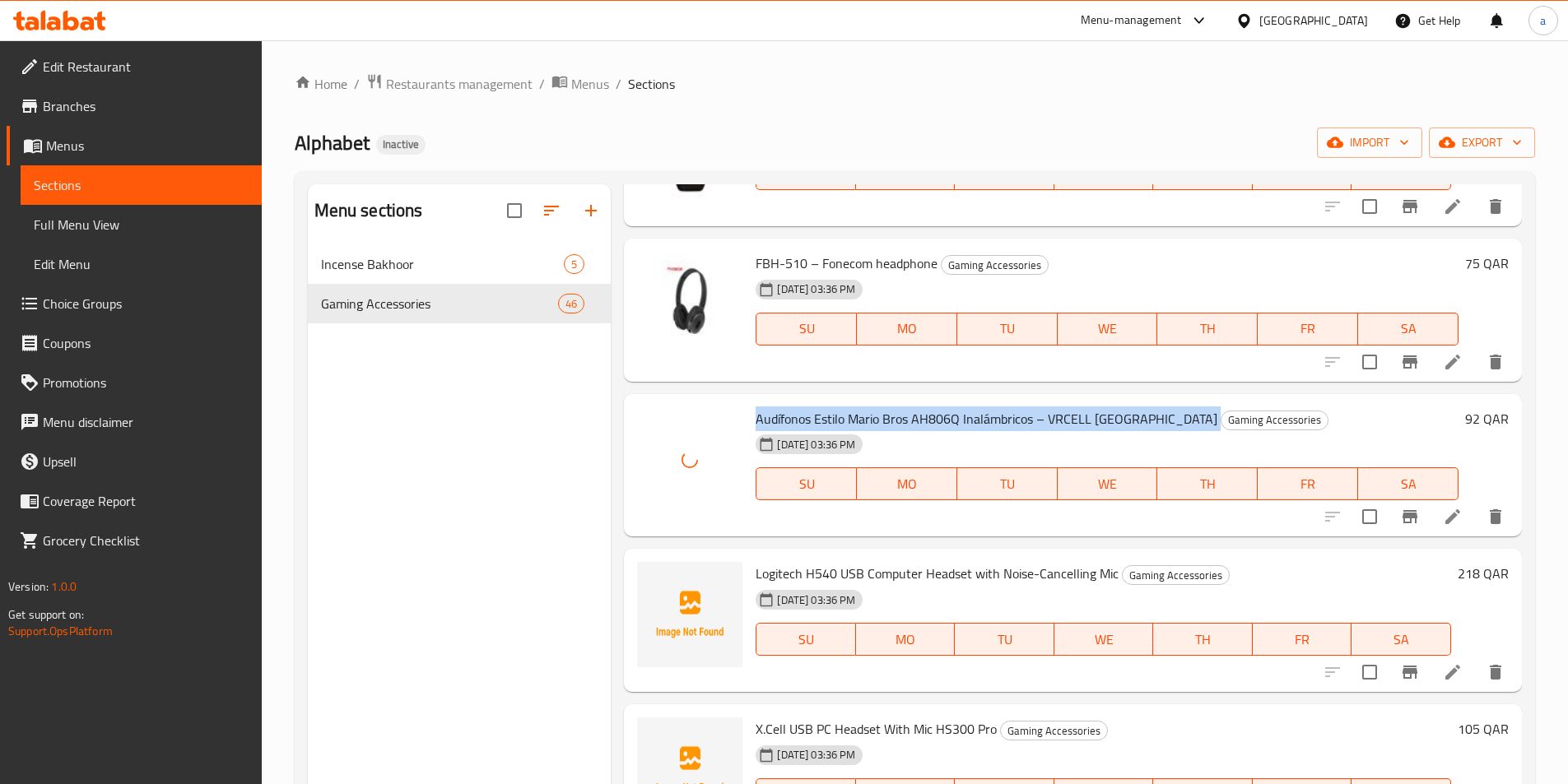
scroll to position [2222, 0]
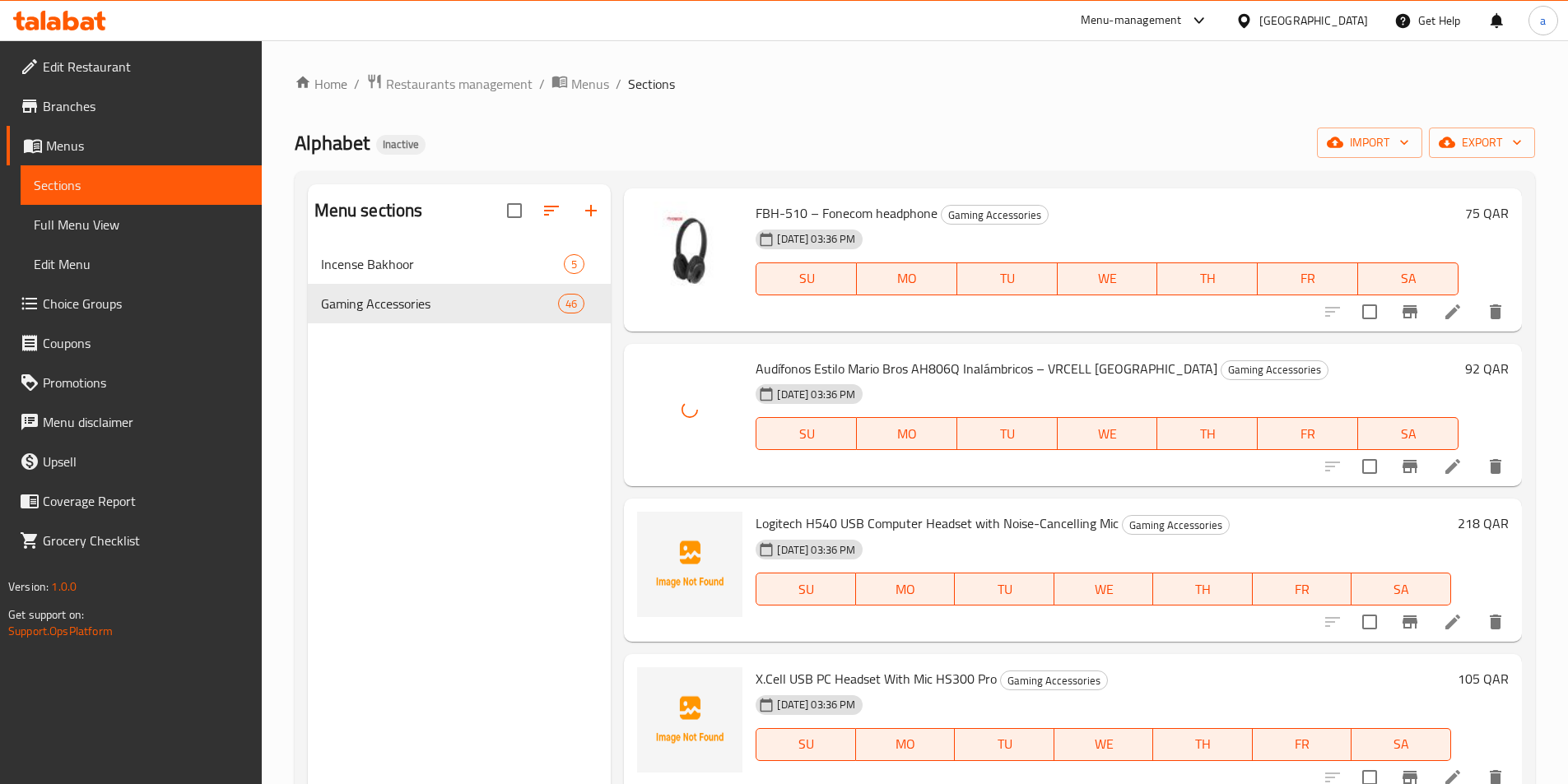
click at [878, 518] on span "Logitech H540 USB Computer Headset with Noise-Cancelling Mic" at bounding box center [936, 524] width 363 height 25
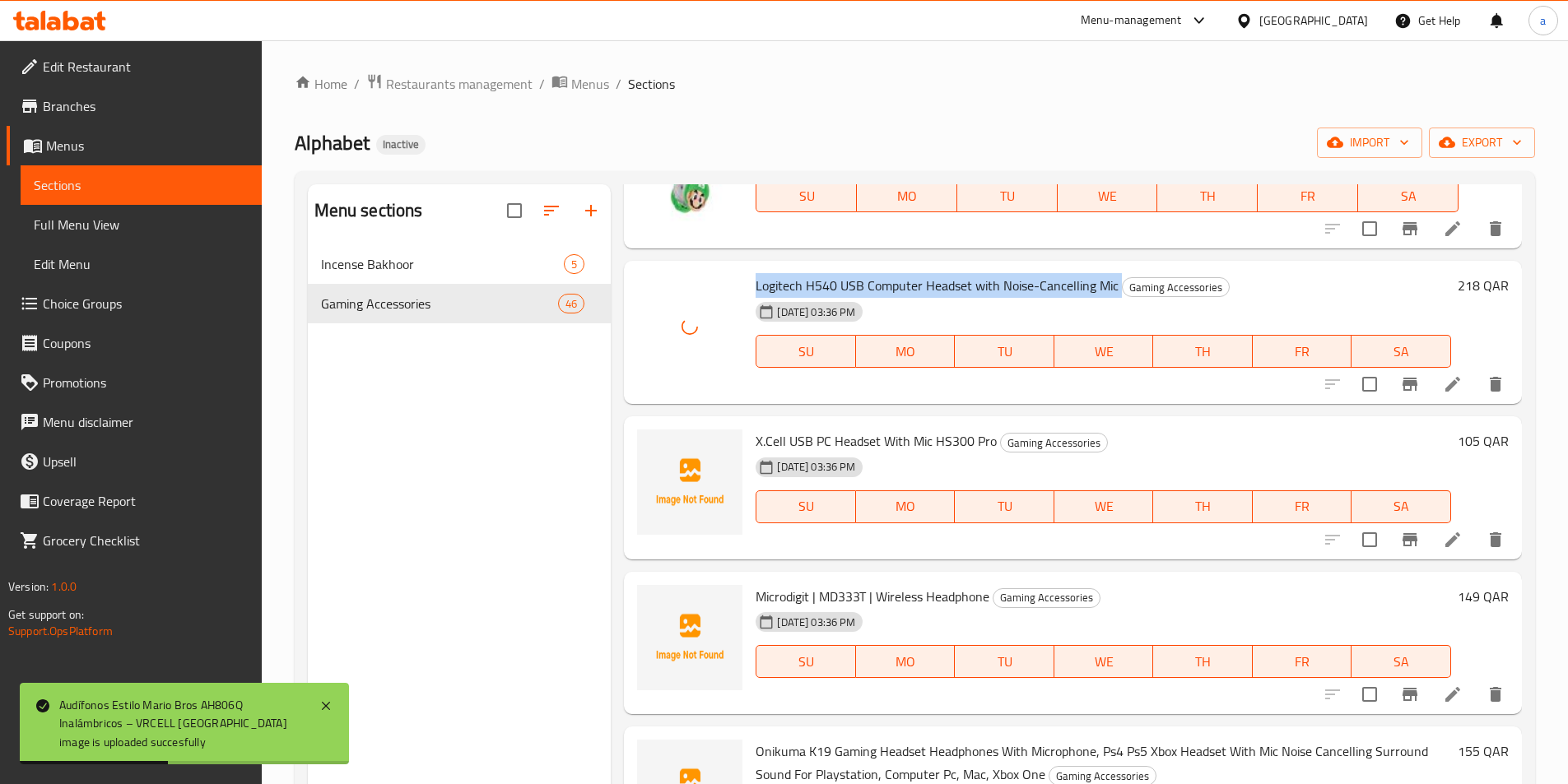
scroll to position [2469, 0]
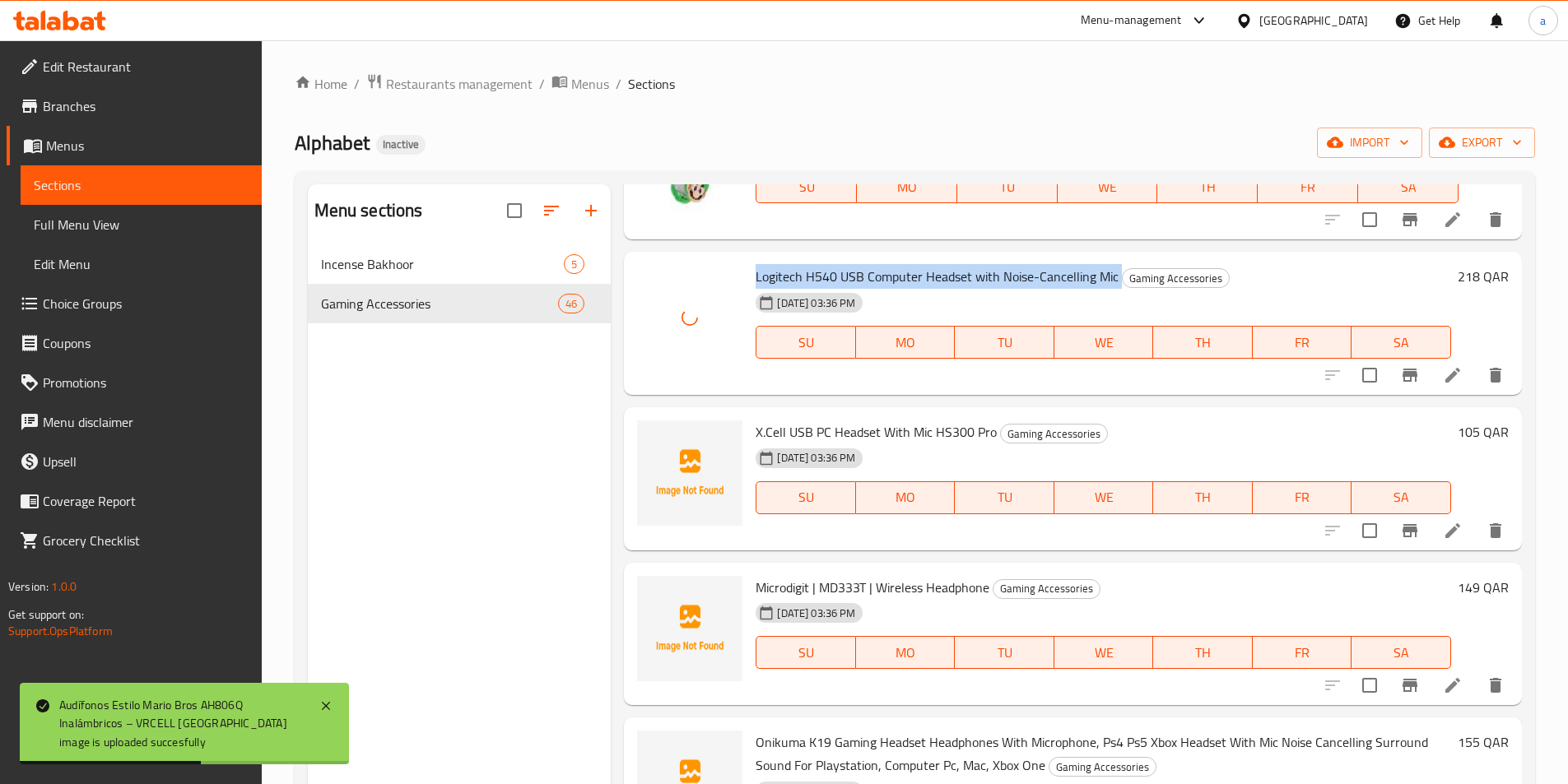
click at [890, 427] on span "X.Cell USB PC Headset With Mic HS300 Pro" at bounding box center [876, 432] width 241 height 25
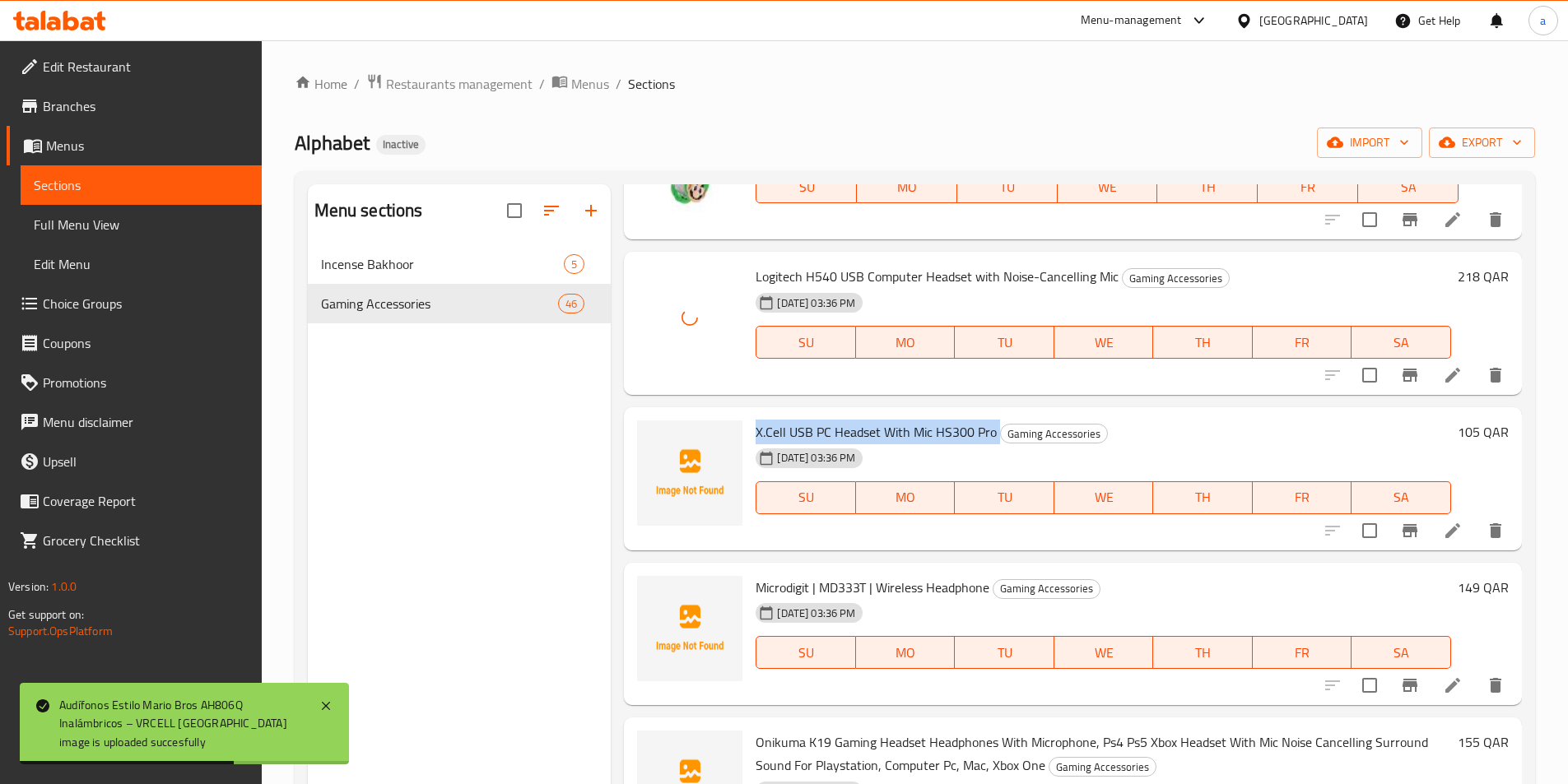
click at [890, 427] on span "X.Cell USB PC Headset With Mic HS300 Pro" at bounding box center [876, 432] width 241 height 25
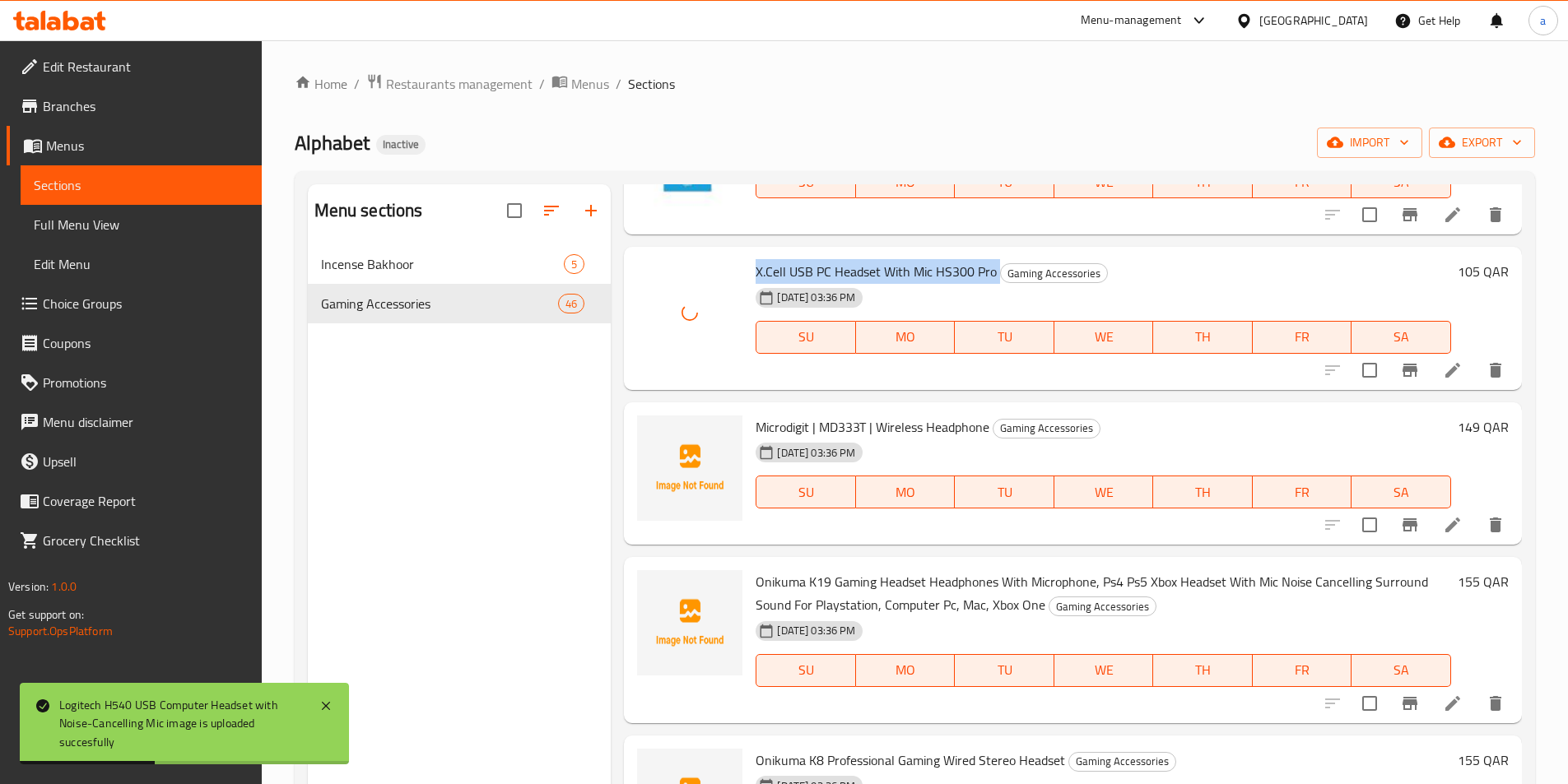
scroll to position [2634, 0]
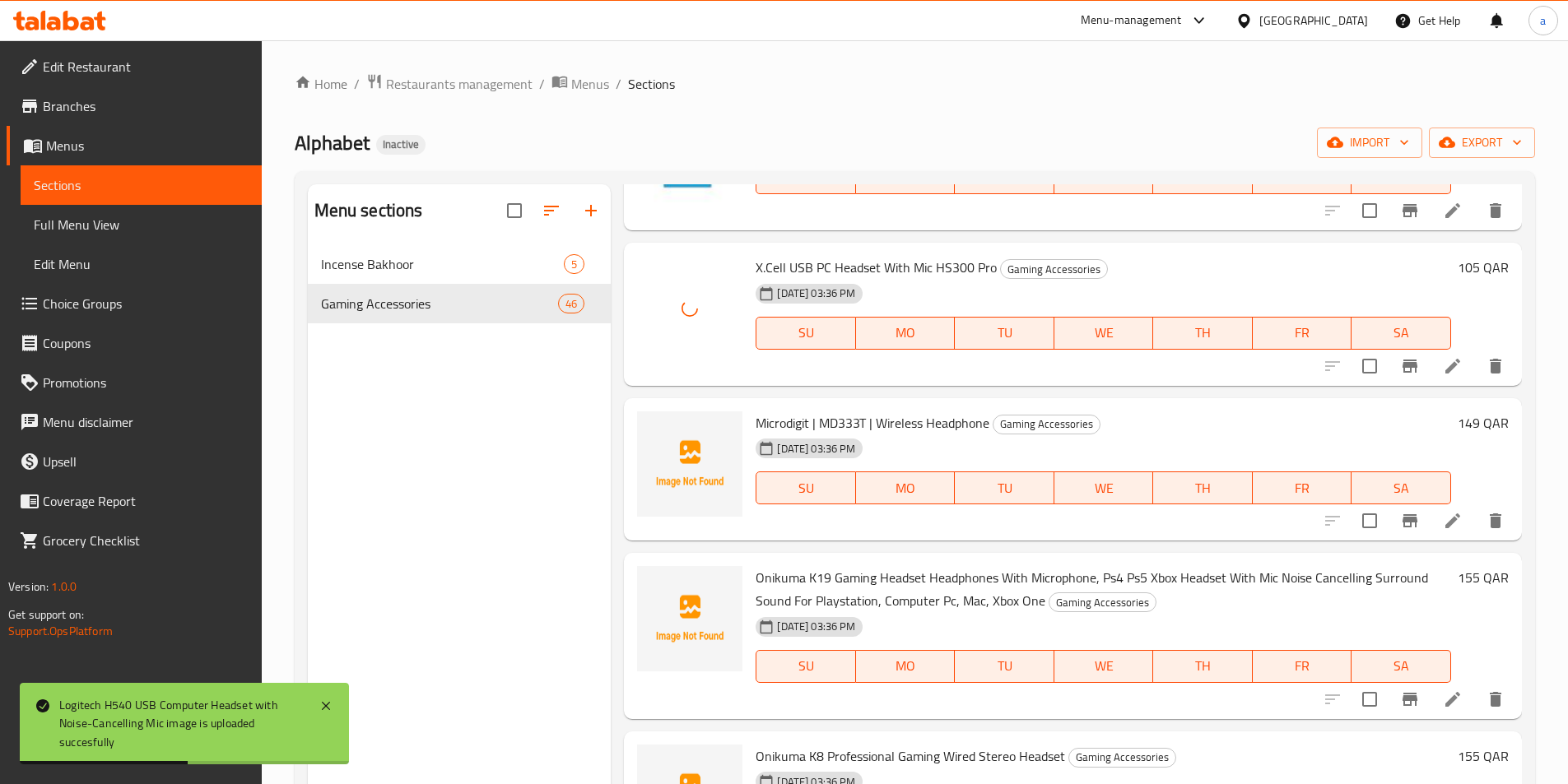
click at [841, 421] on span "Microdigit | MD333T | Wireless Headphone" at bounding box center [872, 423] width 234 height 25
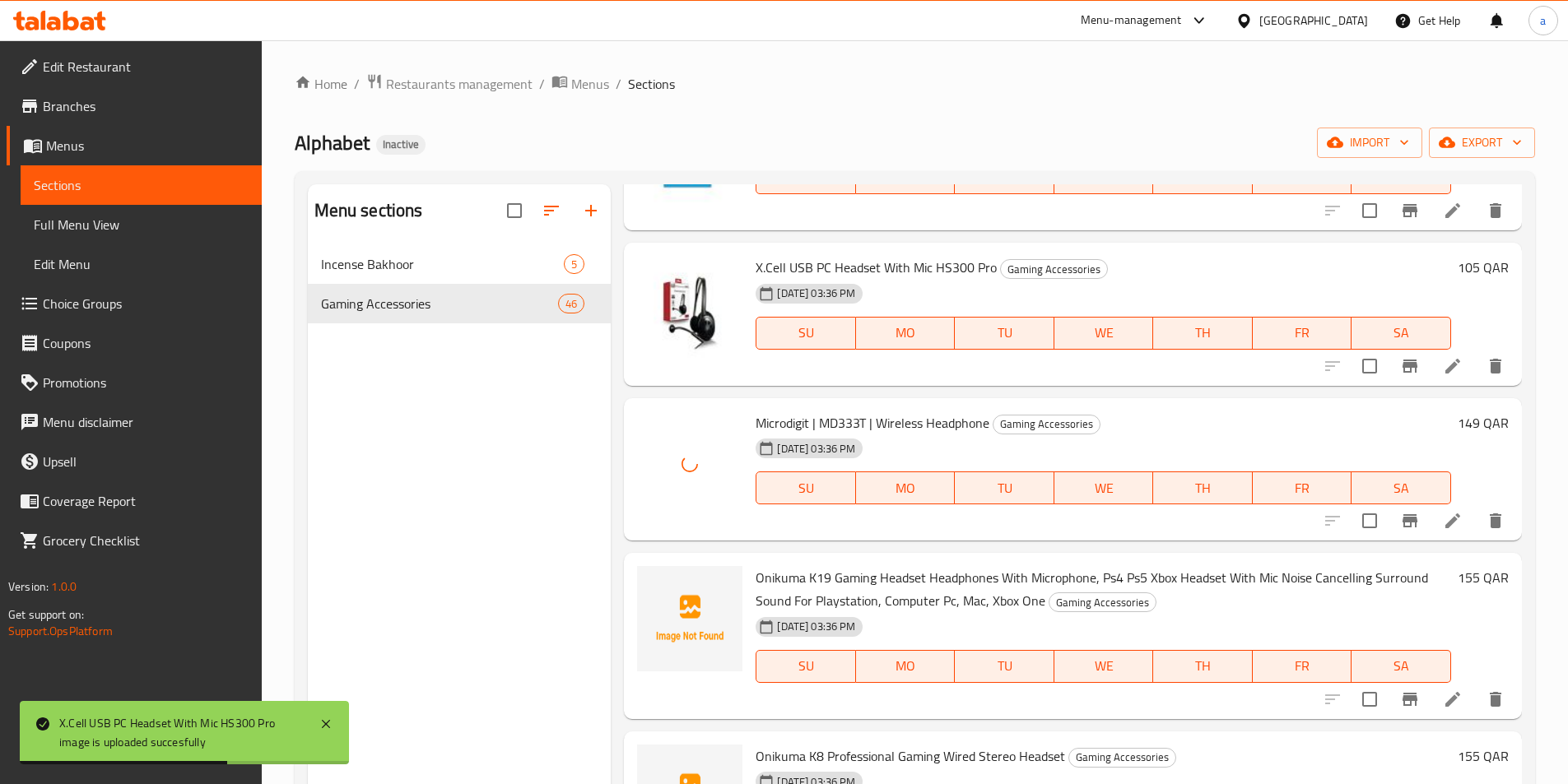
click at [941, 588] on span "Onikuma K19 Gaming Headset Headphones With Microphone, Ps4 Ps5 Xbox Headset Wit…" at bounding box center [1091, 588] width 672 height 48
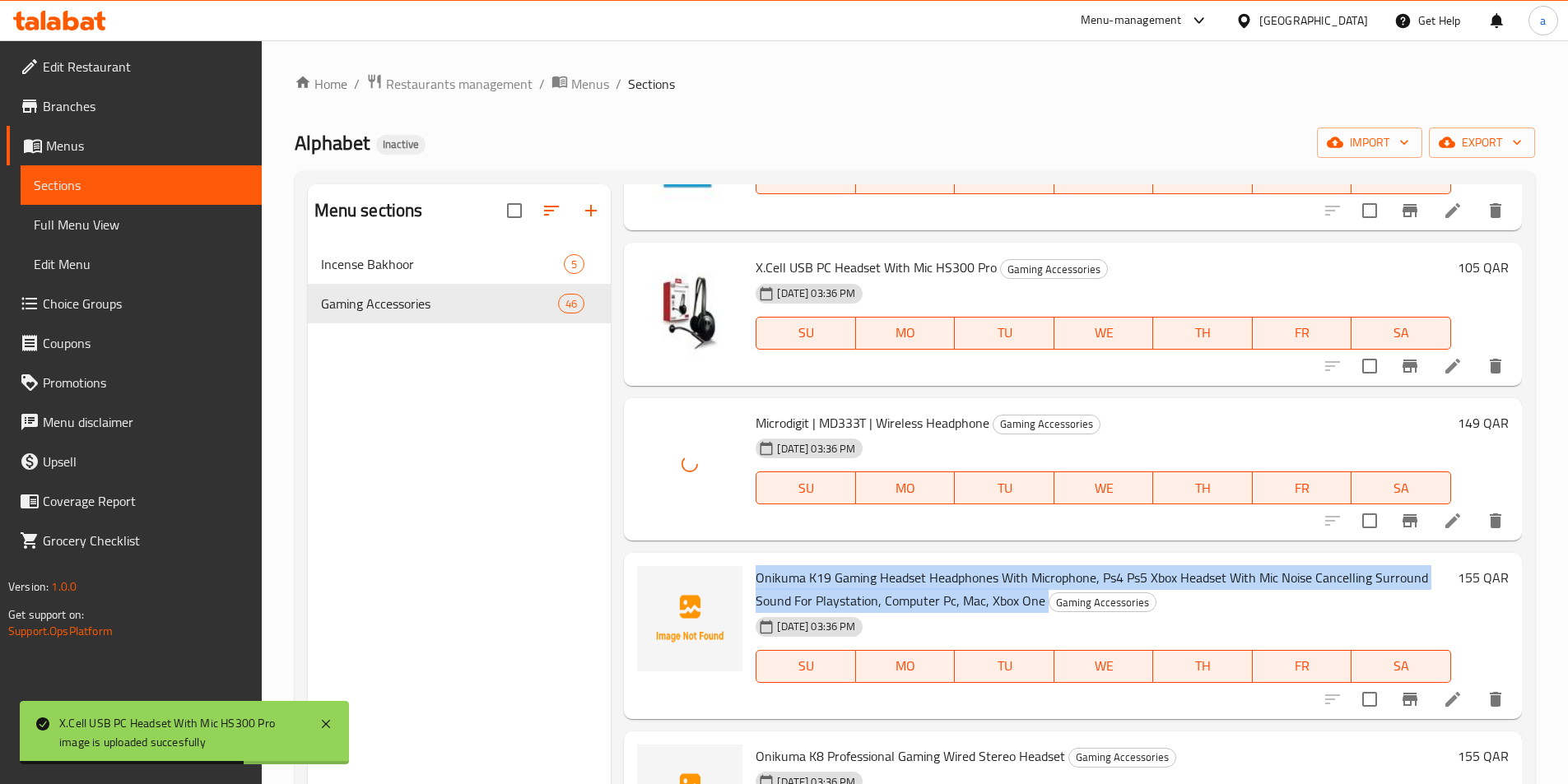
click at [941, 588] on span "Onikuma K19 Gaming Headset Headphones With Microphone, Ps4 Ps5 Xbox Headset Wit…" at bounding box center [1091, 588] width 672 height 48
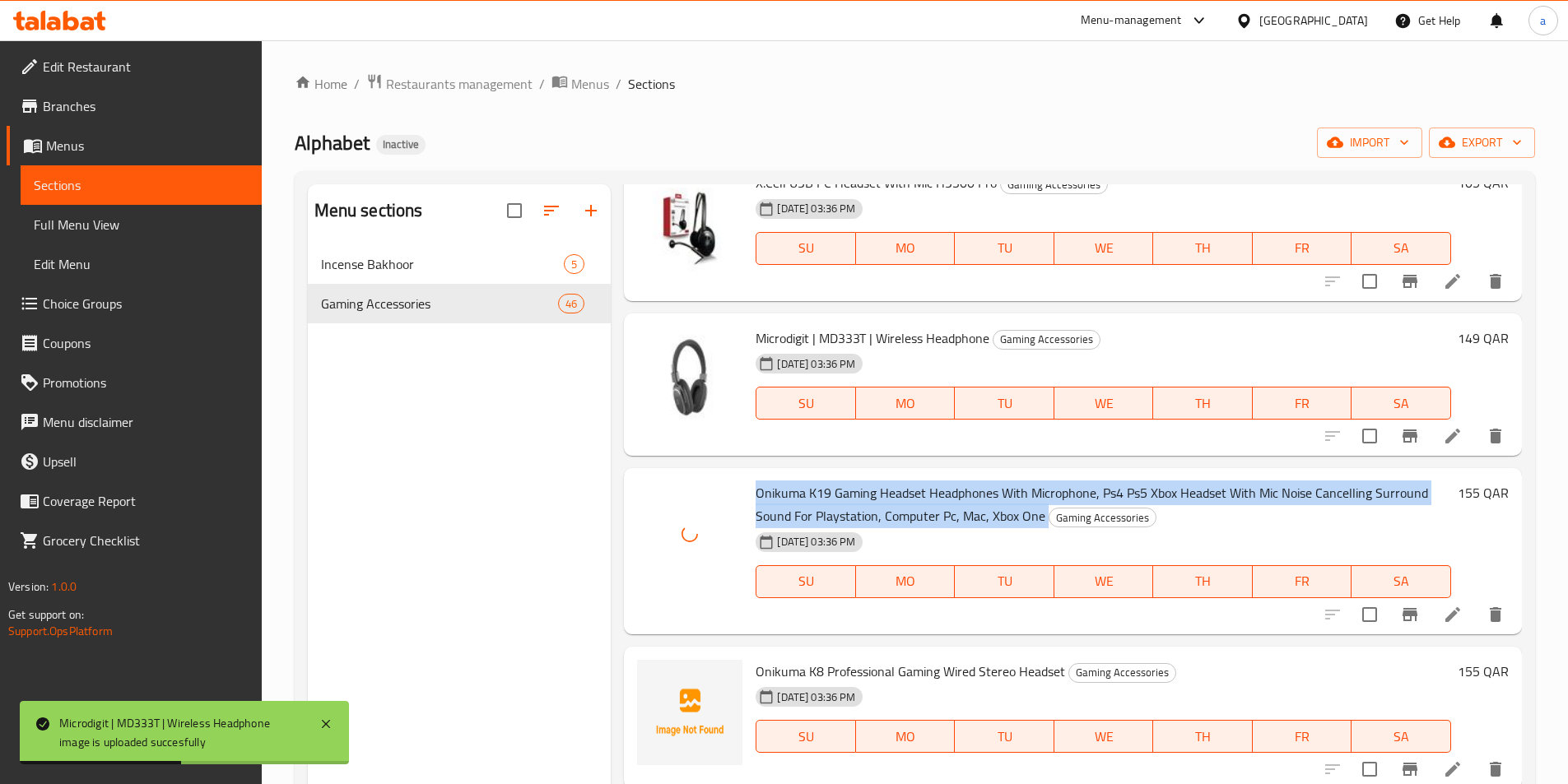
scroll to position [2799, 0]
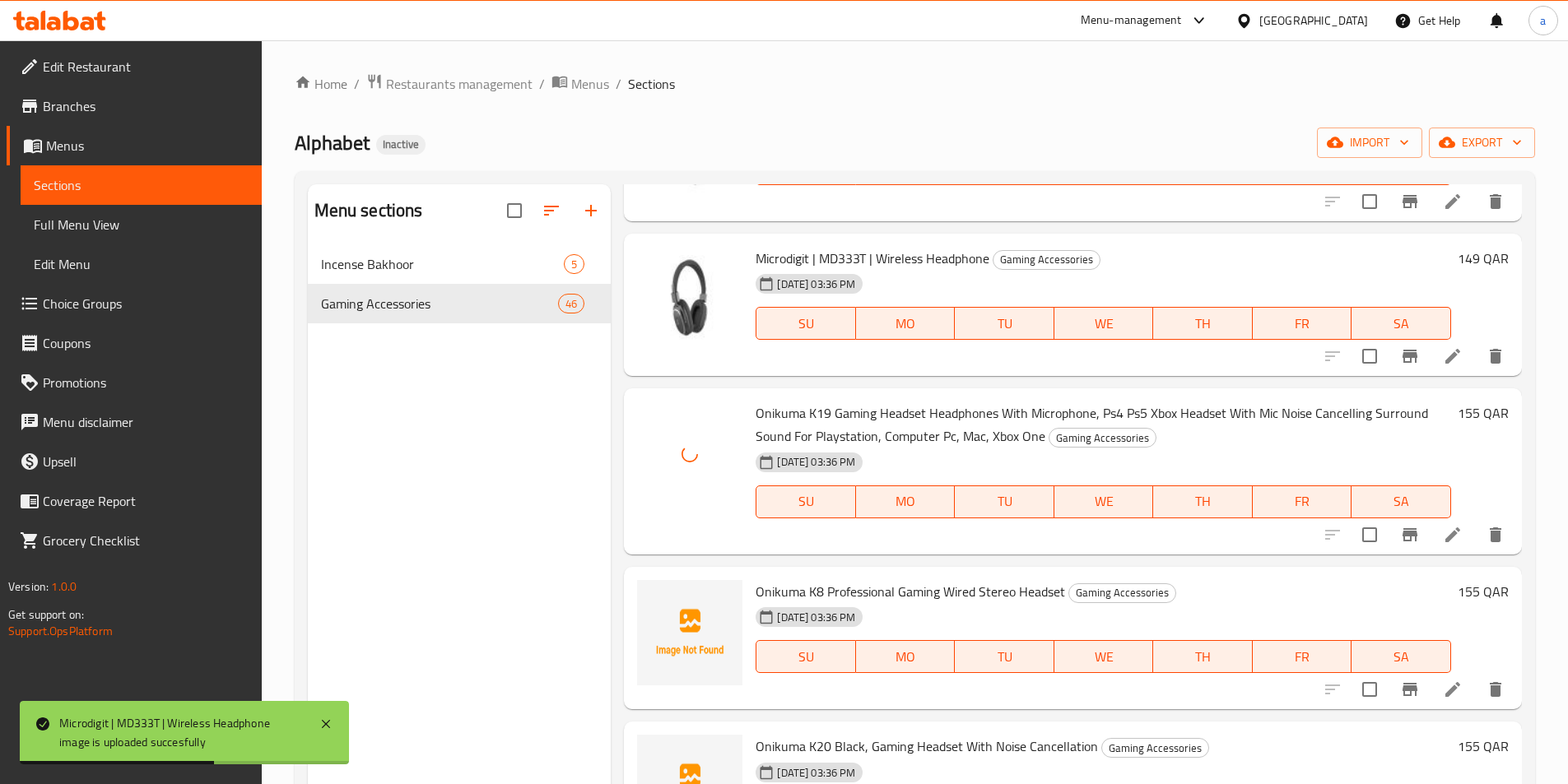
click at [885, 595] on span "Onikuma K8 Professional Gaming Wired Stereo Headset" at bounding box center [910, 592] width 310 height 25
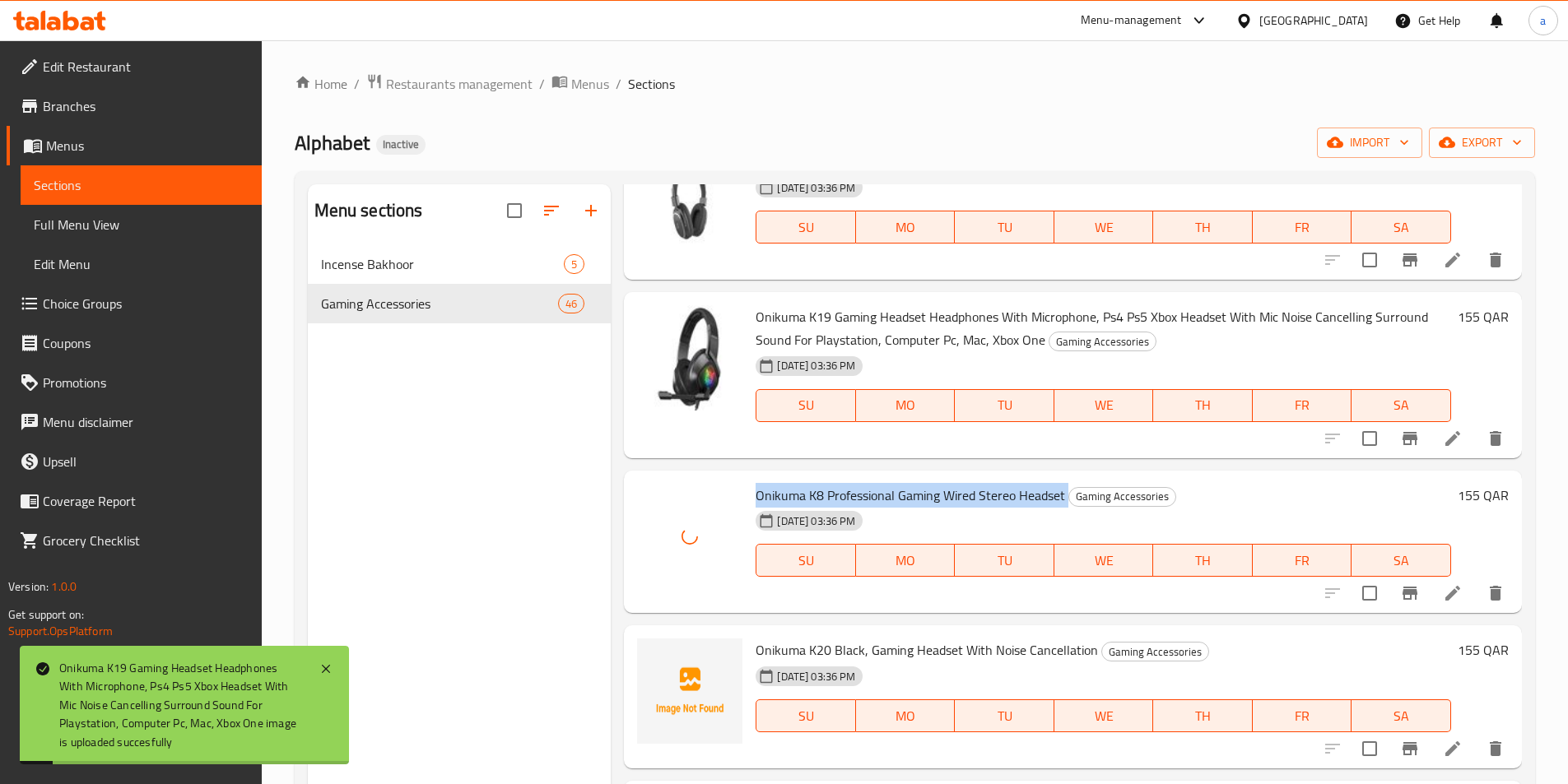
scroll to position [3045, 0]
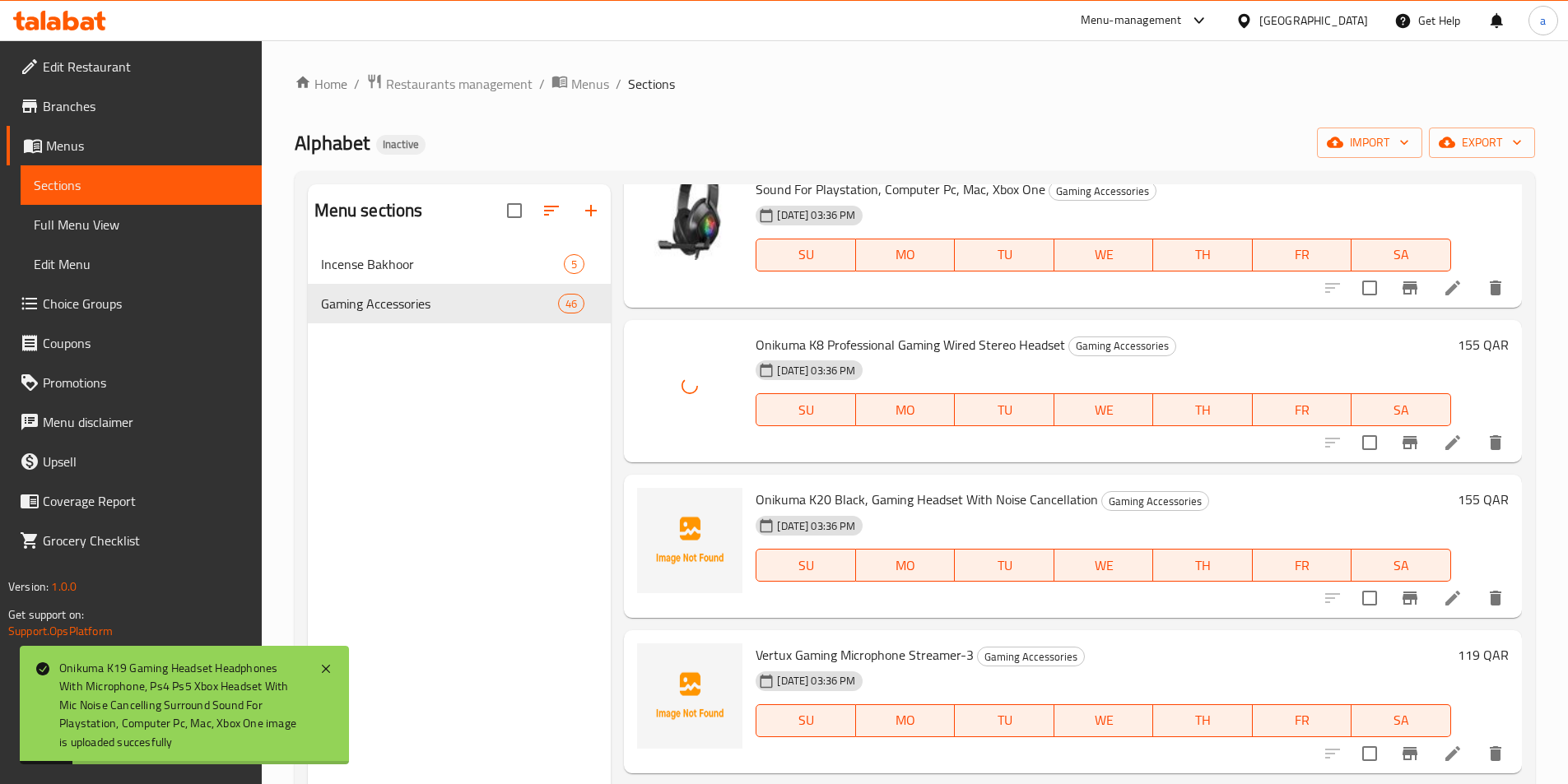
click at [860, 496] on span "Onikuma K20 Black, Gaming Headset With Noise Cancellation" at bounding box center [927, 499] width 343 height 25
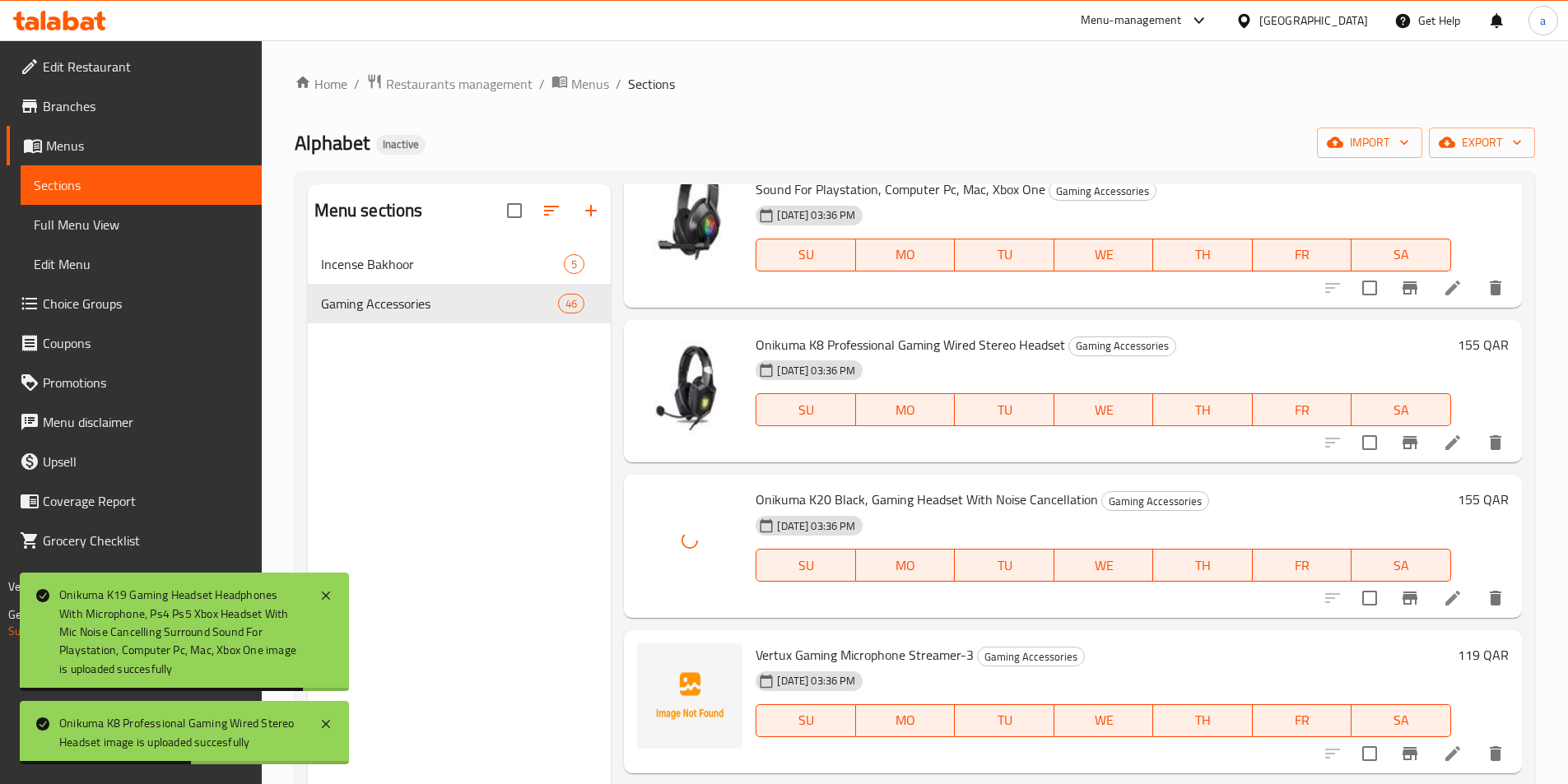
click at [826, 665] on div "[DATE] 03:36 PM" at bounding box center [838, 682] width 177 height 33
click at [843, 652] on span "Vertux Gaming Microphone Streamer-3" at bounding box center [864, 655] width 218 height 25
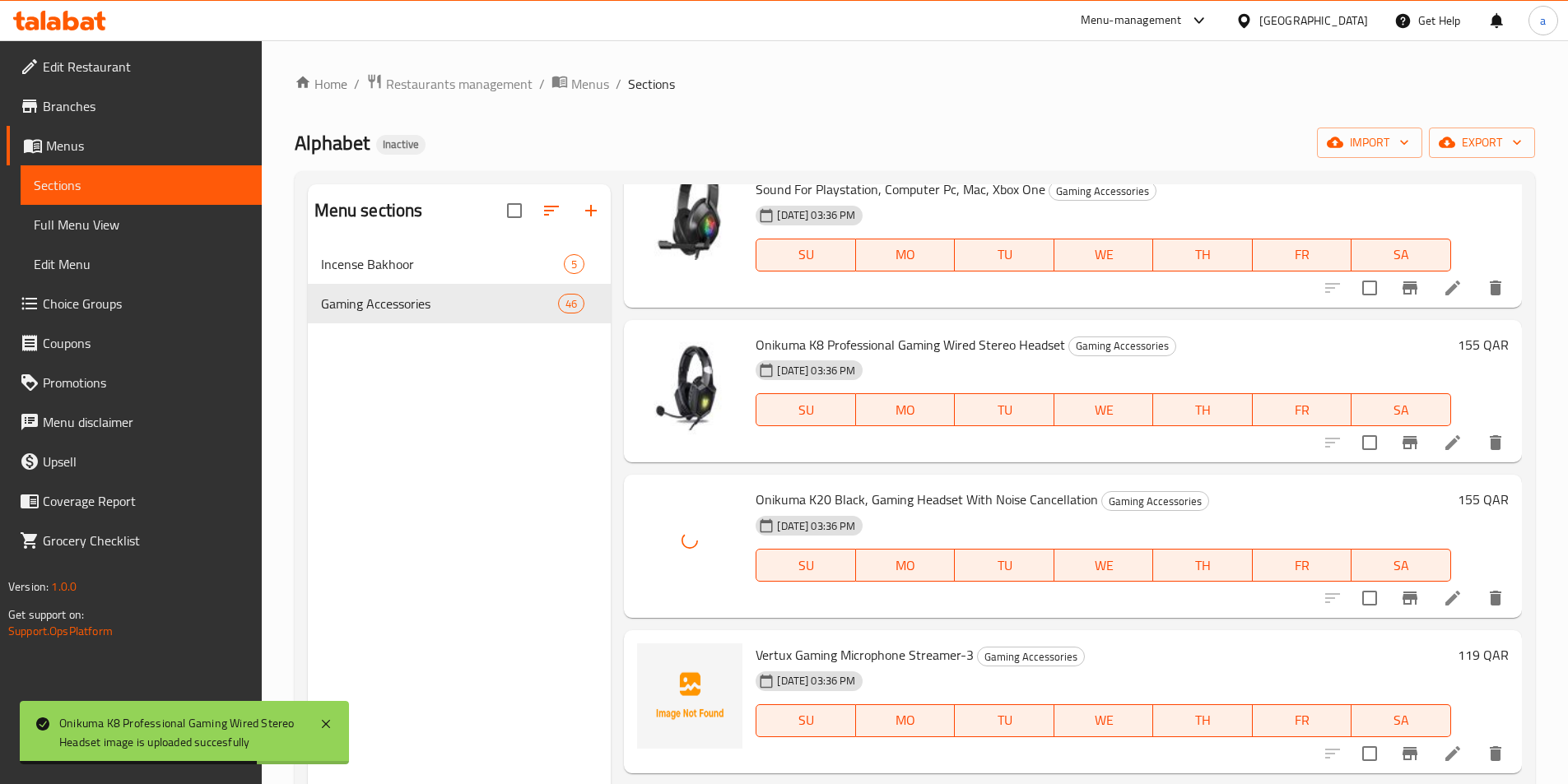
click at [843, 652] on span "Vertux Gaming Microphone Streamer-3" at bounding box center [864, 655] width 218 height 25
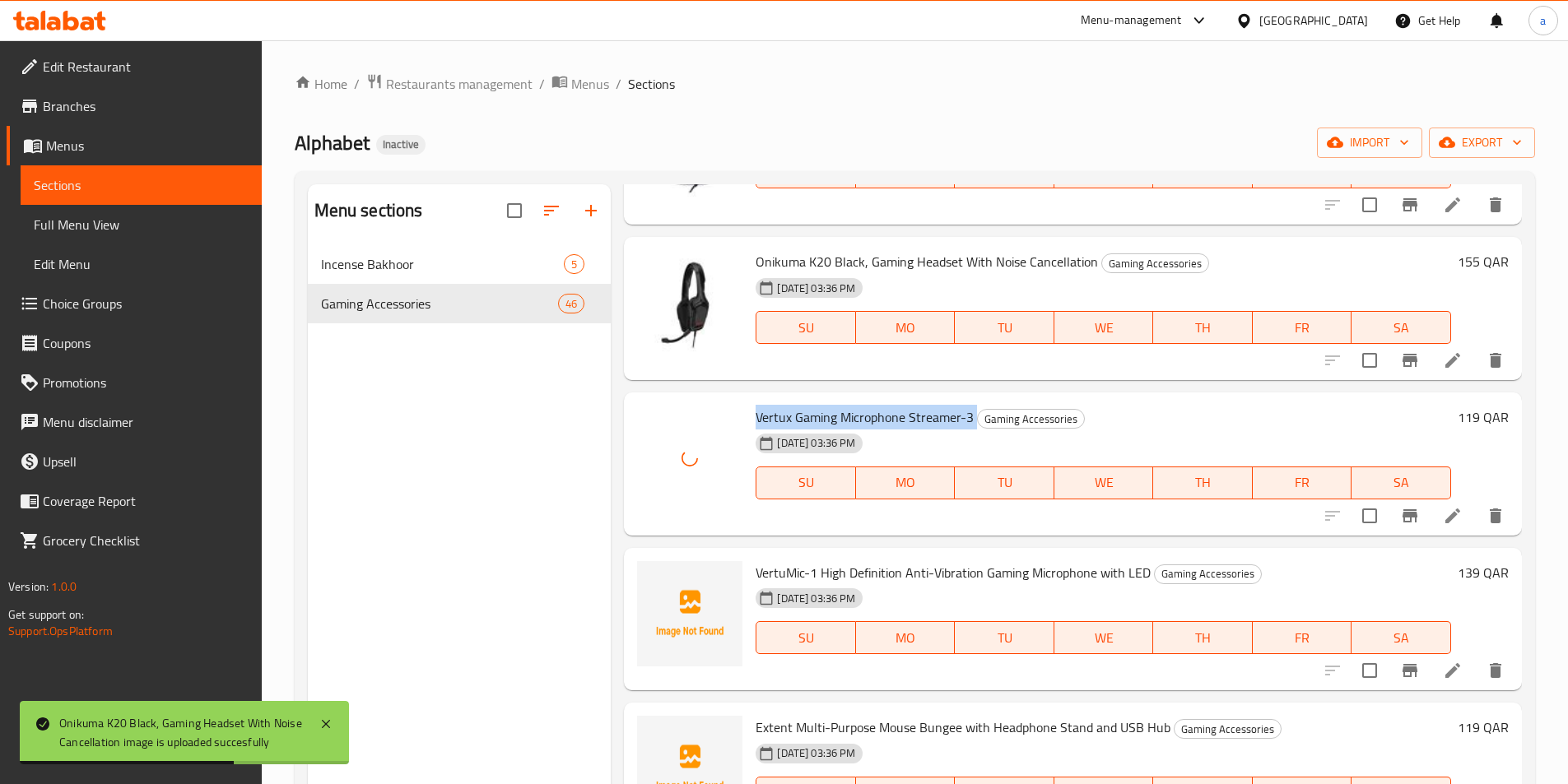
scroll to position [3293, 0]
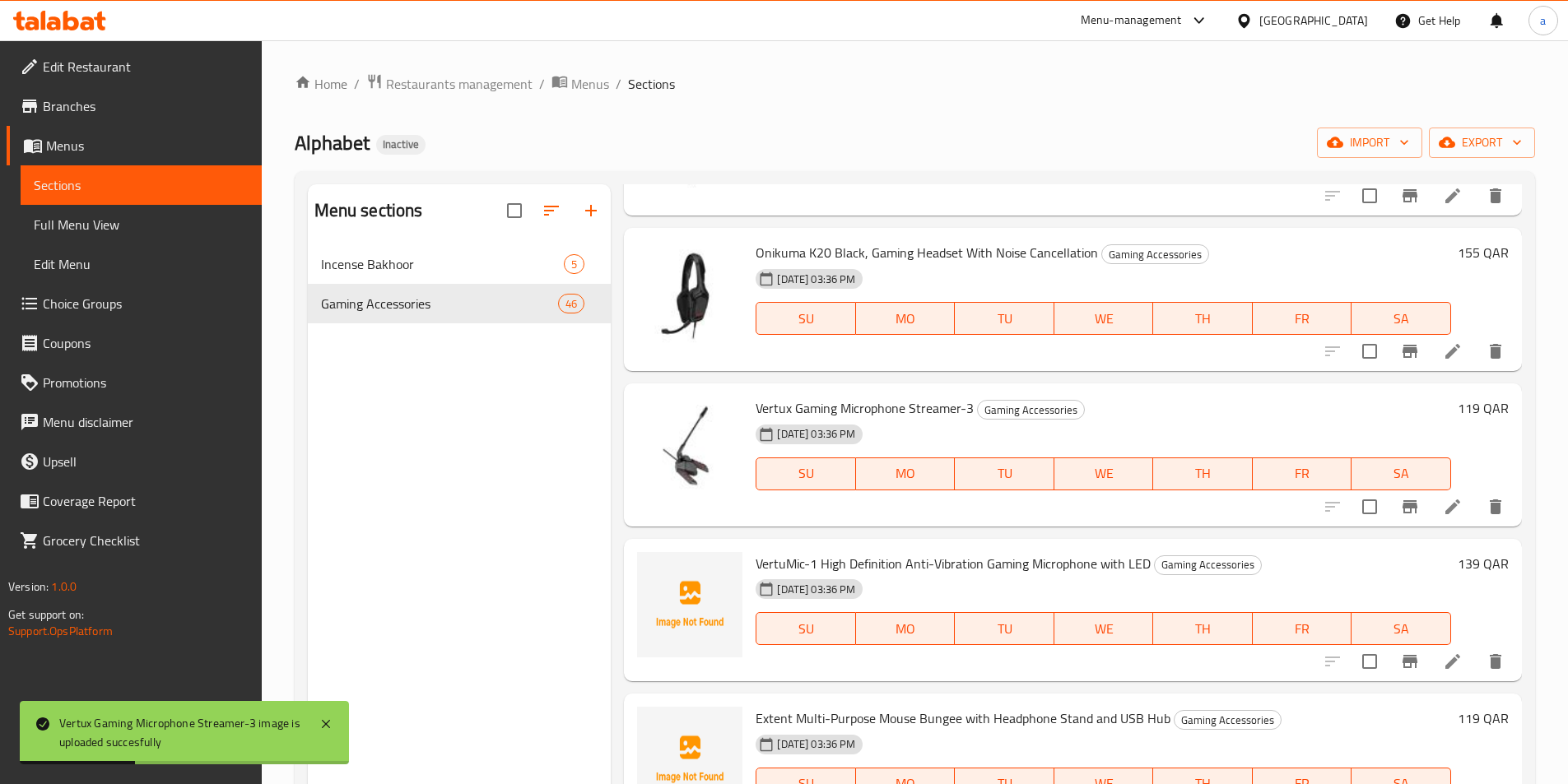
click at [854, 569] on span "VertuMic-1 High Definition Anti-Vibration Gaming Microphone with LED" at bounding box center [953, 563] width 395 height 25
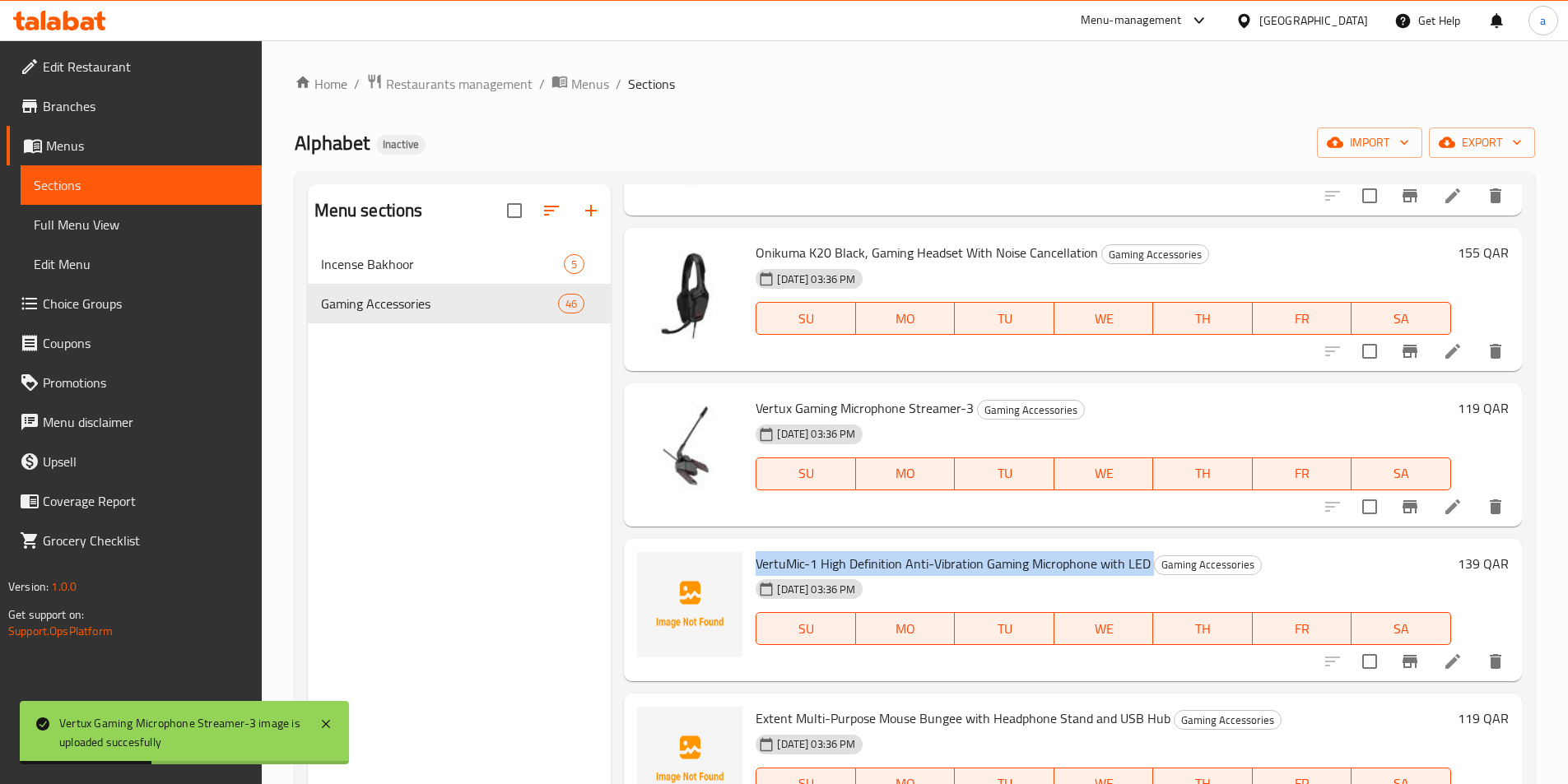
click at [854, 569] on span "VertuMic-1 High Definition Anti-Vibration Gaming Microphone with LED" at bounding box center [953, 563] width 395 height 25
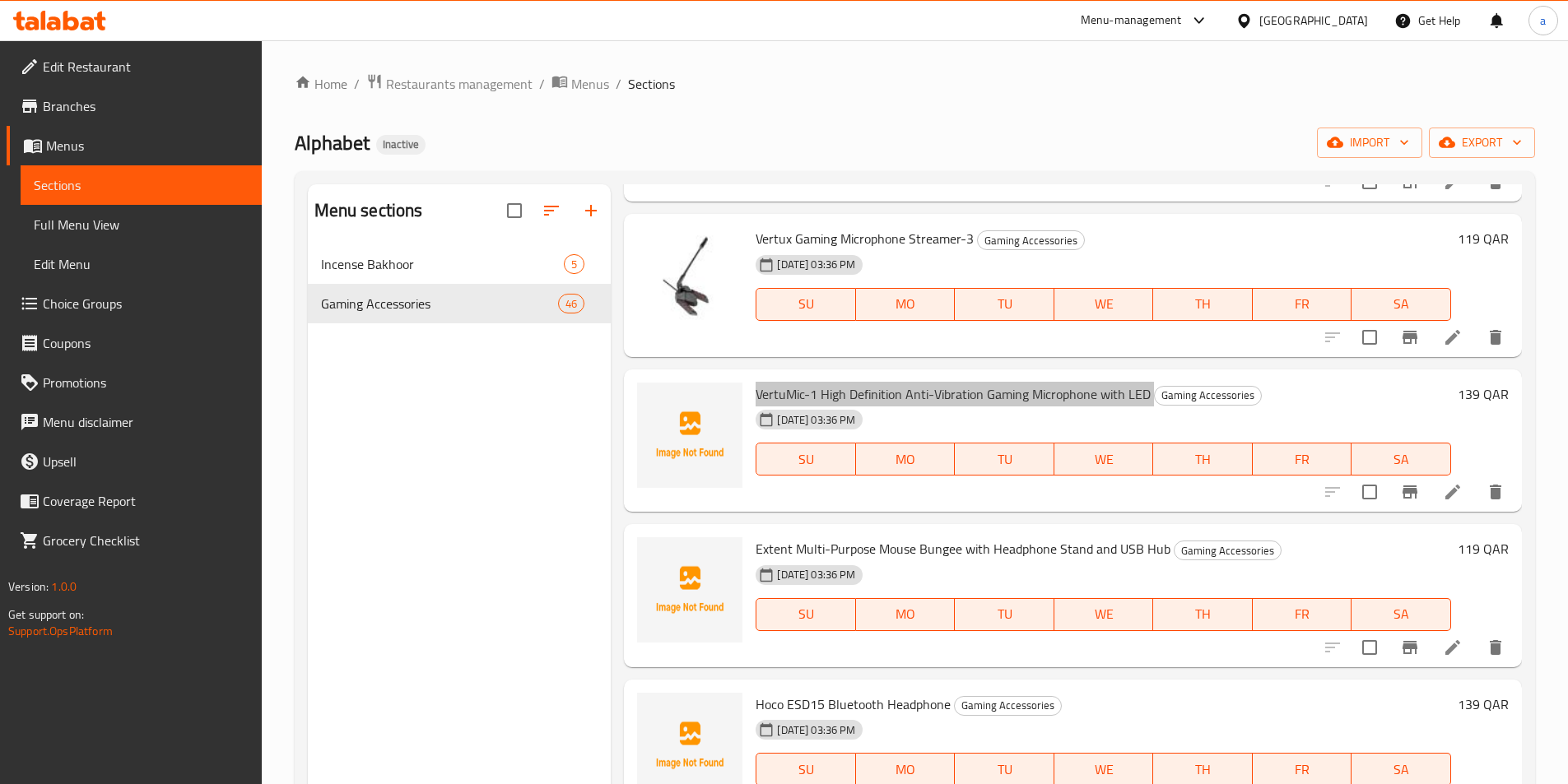
scroll to position [3375, 0]
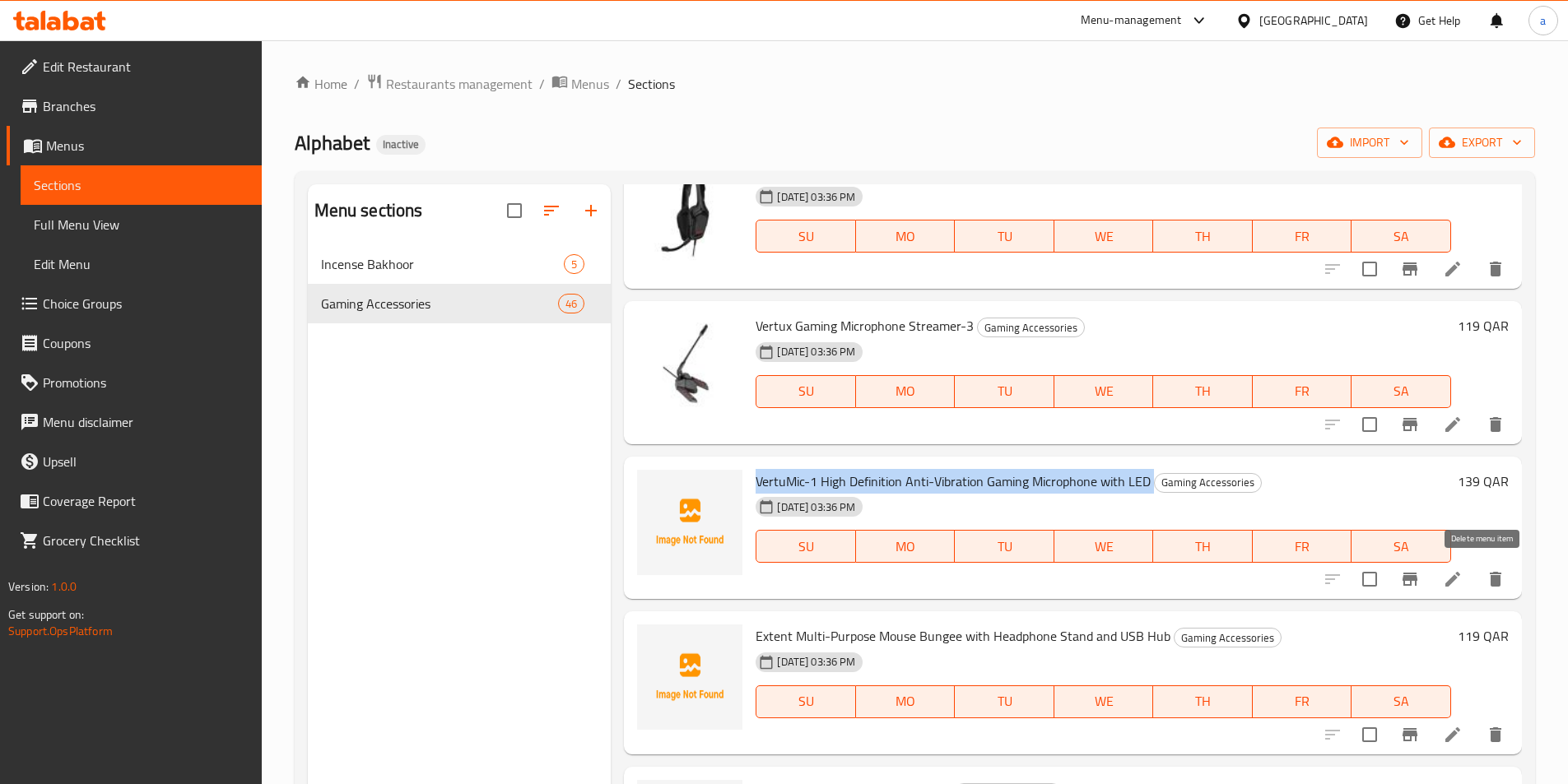
click at [1494, 579] on button "delete" at bounding box center [1495, 580] width 40 height 40
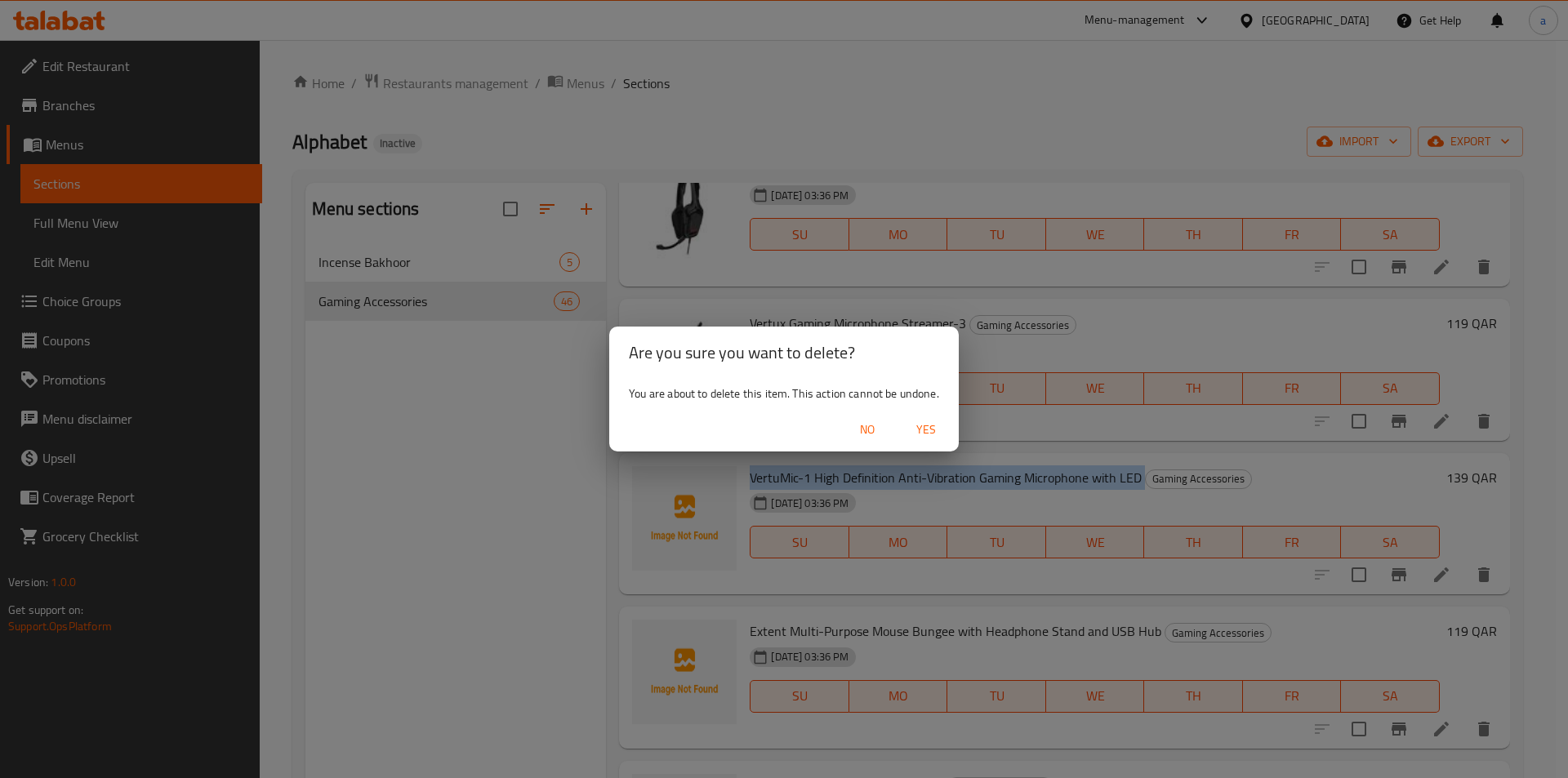
click at [936, 436] on span "Yes" at bounding box center [927, 430] width 40 height 21
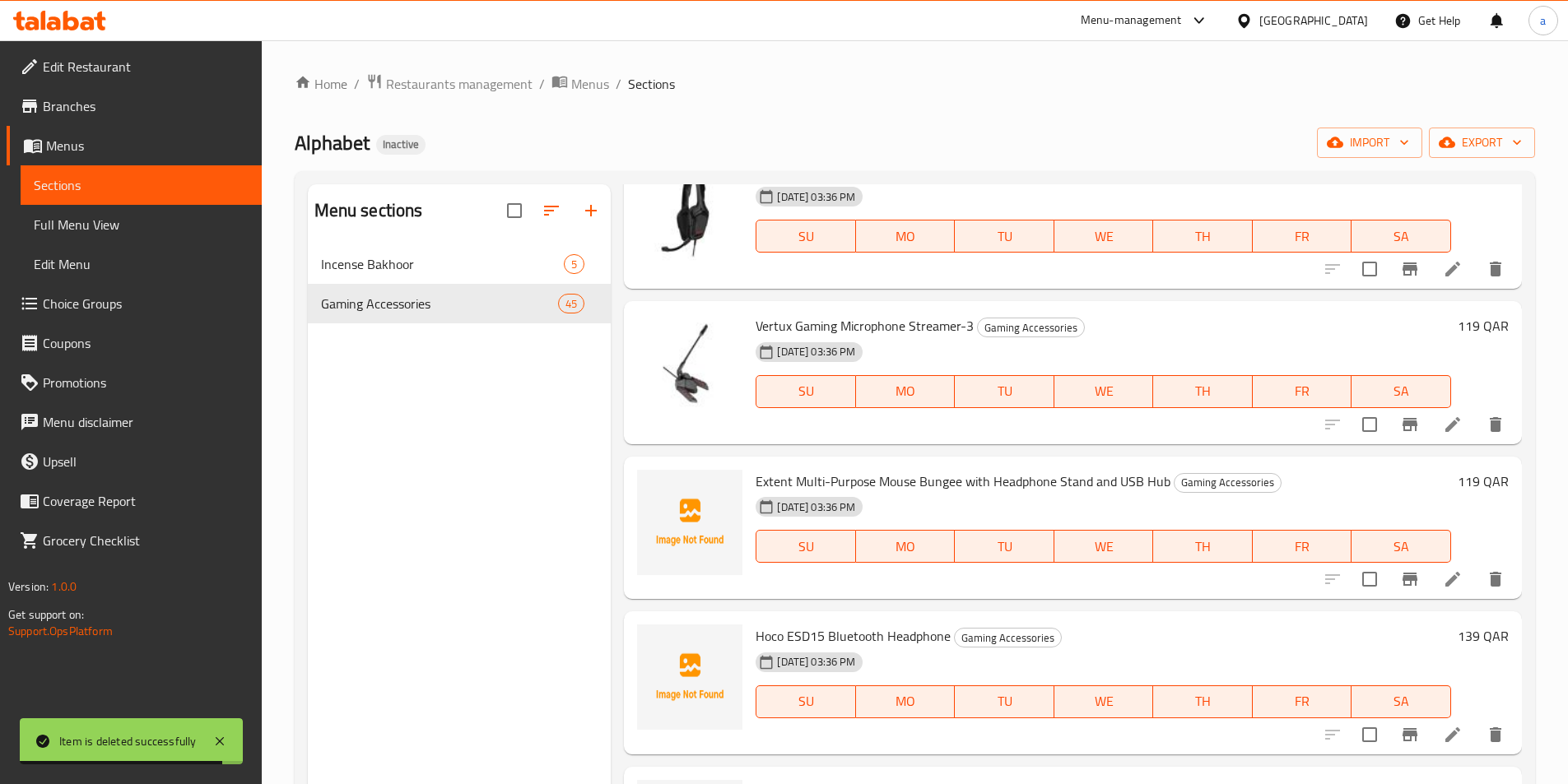
click at [530, 388] on div "Menu sections Incense Bakhoor 5 Gaming Accessories 45" at bounding box center [459, 576] width 304 height 784
click at [845, 478] on span "Extent Multi-Purpose Mouse Bungee with Headphone Stand and USB Hub" at bounding box center [962, 481] width 414 height 25
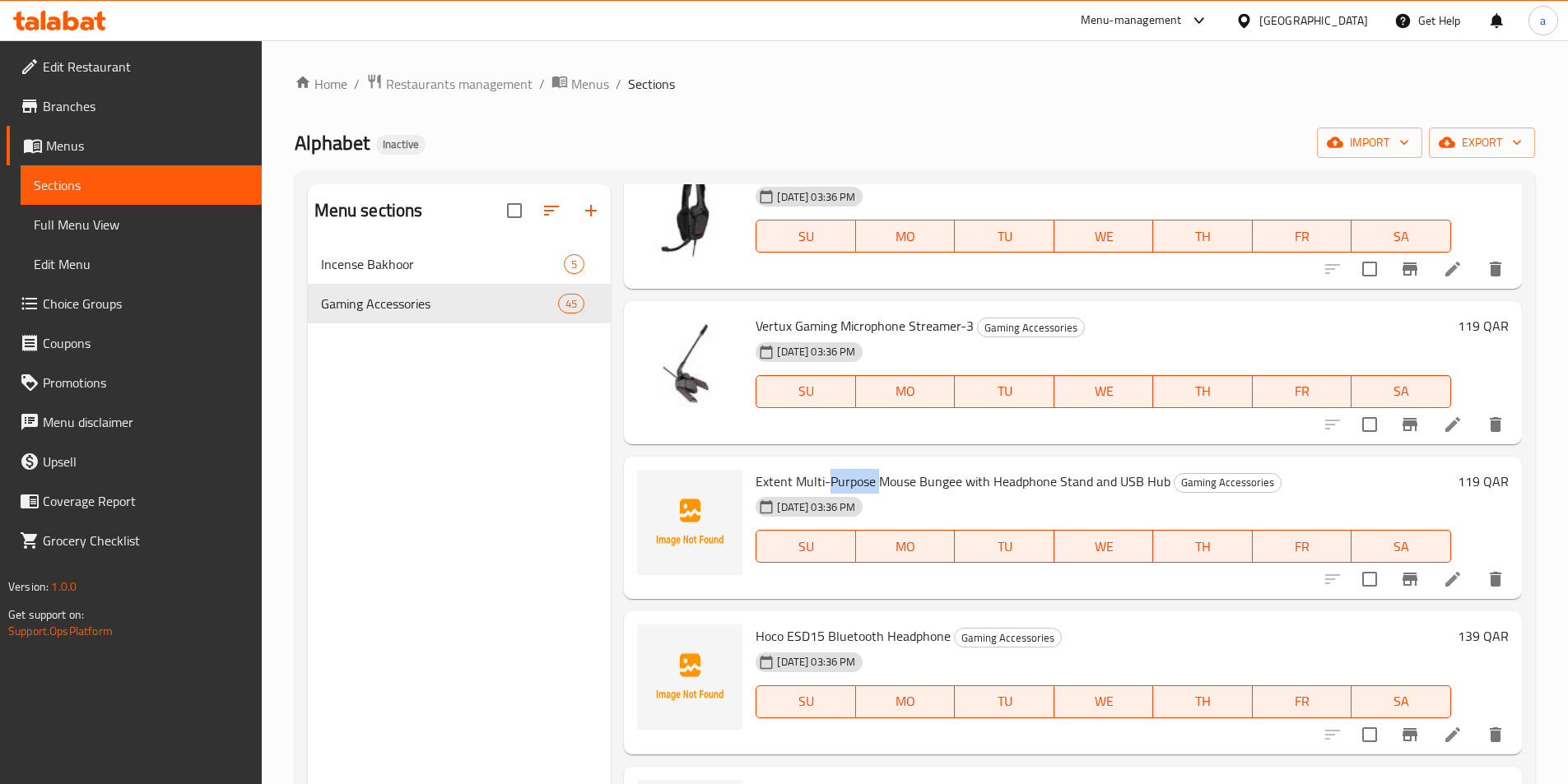
click at [845, 478] on span "Extent Multi-Purpose Mouse Bungee with Headphone Stand and USB Hub" at bounding box center [962, 481] width 414 height 25
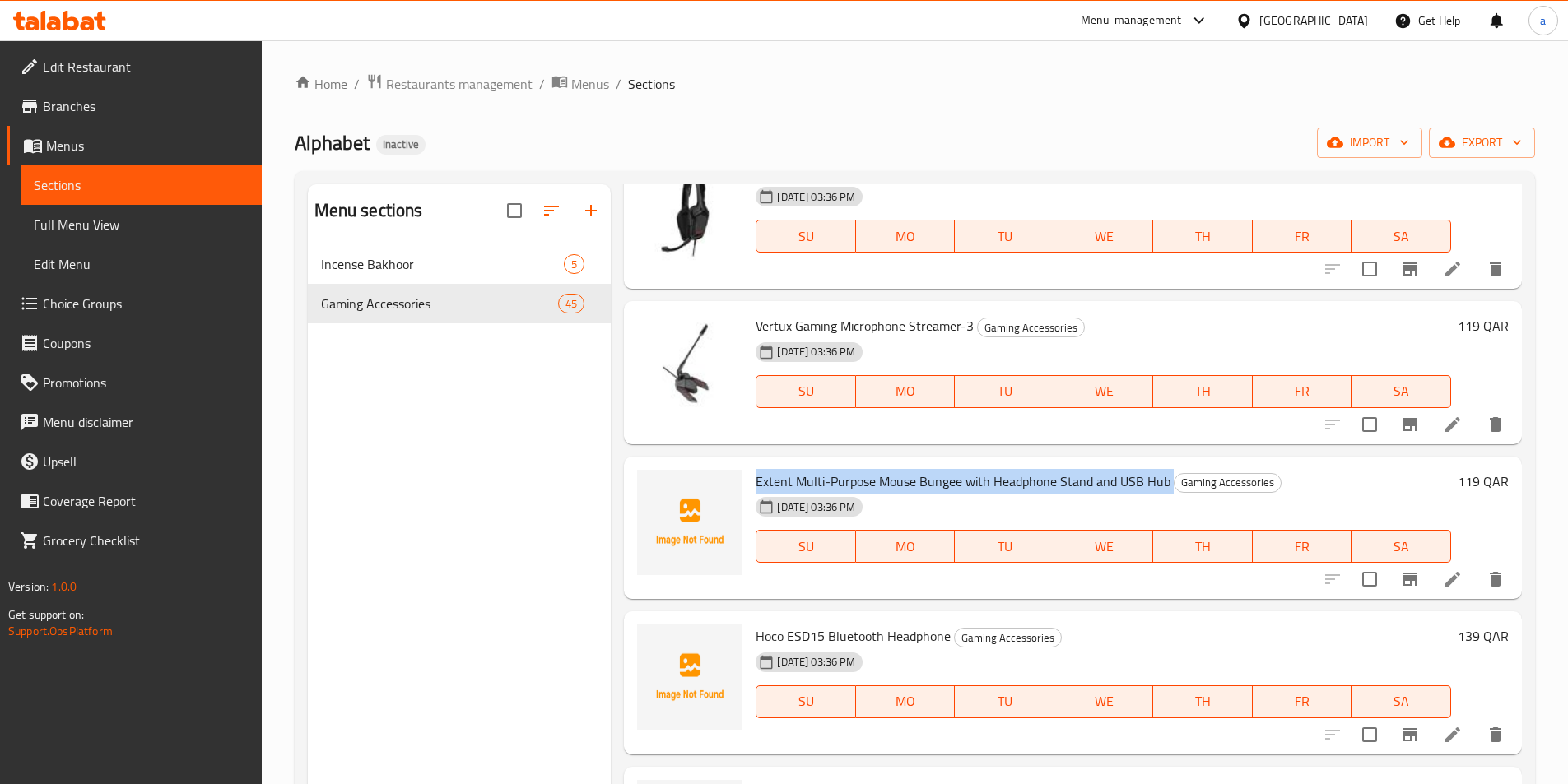
click at [845, 478] on span "Extent Multi-Purpose Mouse Bungee with Headphone Stand and USB Hub" at bounding box center [962, 481] width 414 height 25
click at [831, 634] on span "Hoco ESD15 Bluetooth Headphone" at bounding box center [852, 636] width 195 height 25
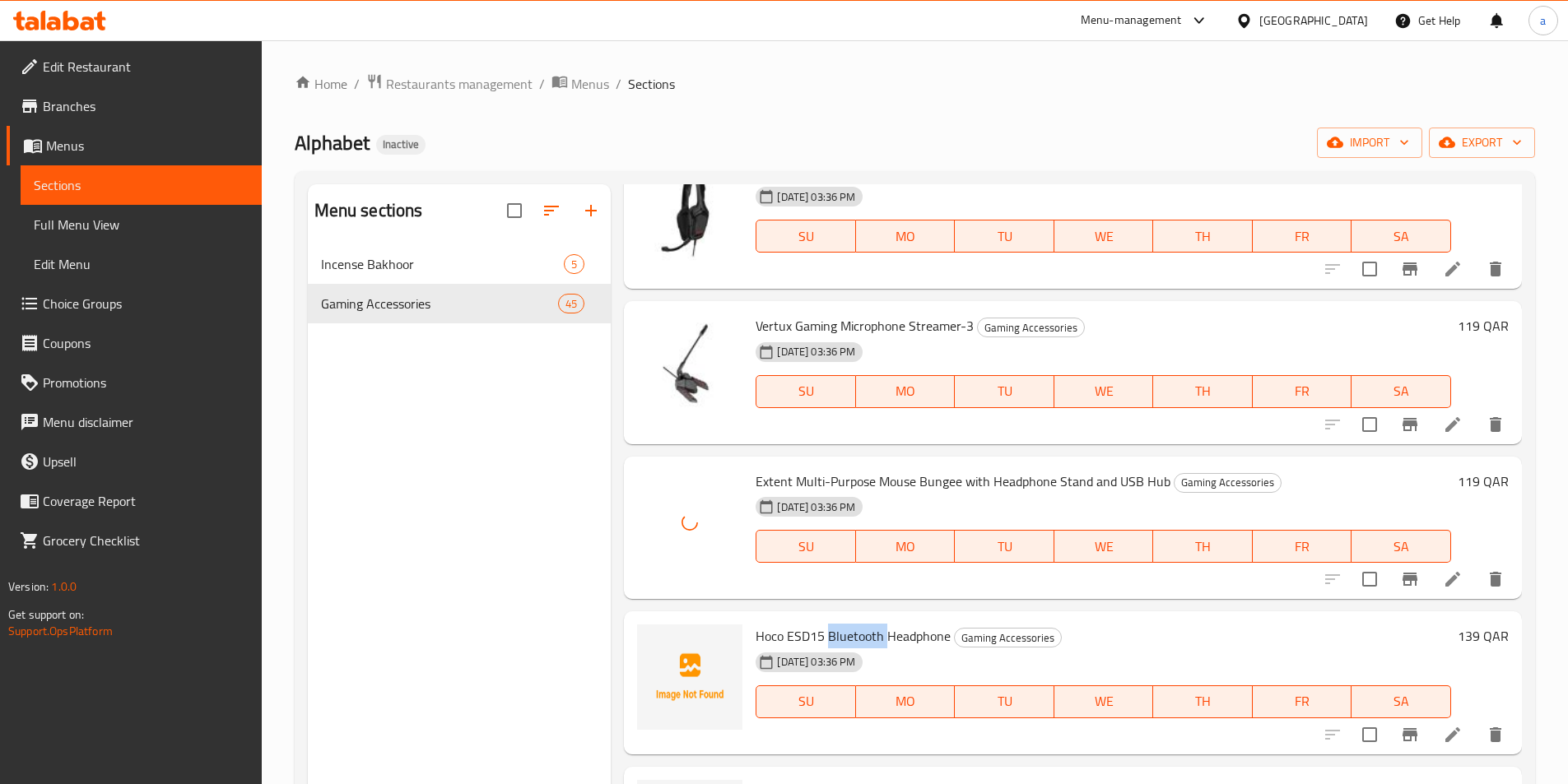
click at [831, 634] on span "Hoco ESD15 Bluetooth Headphone" at bounding box center [852, 636] width 195 height 25
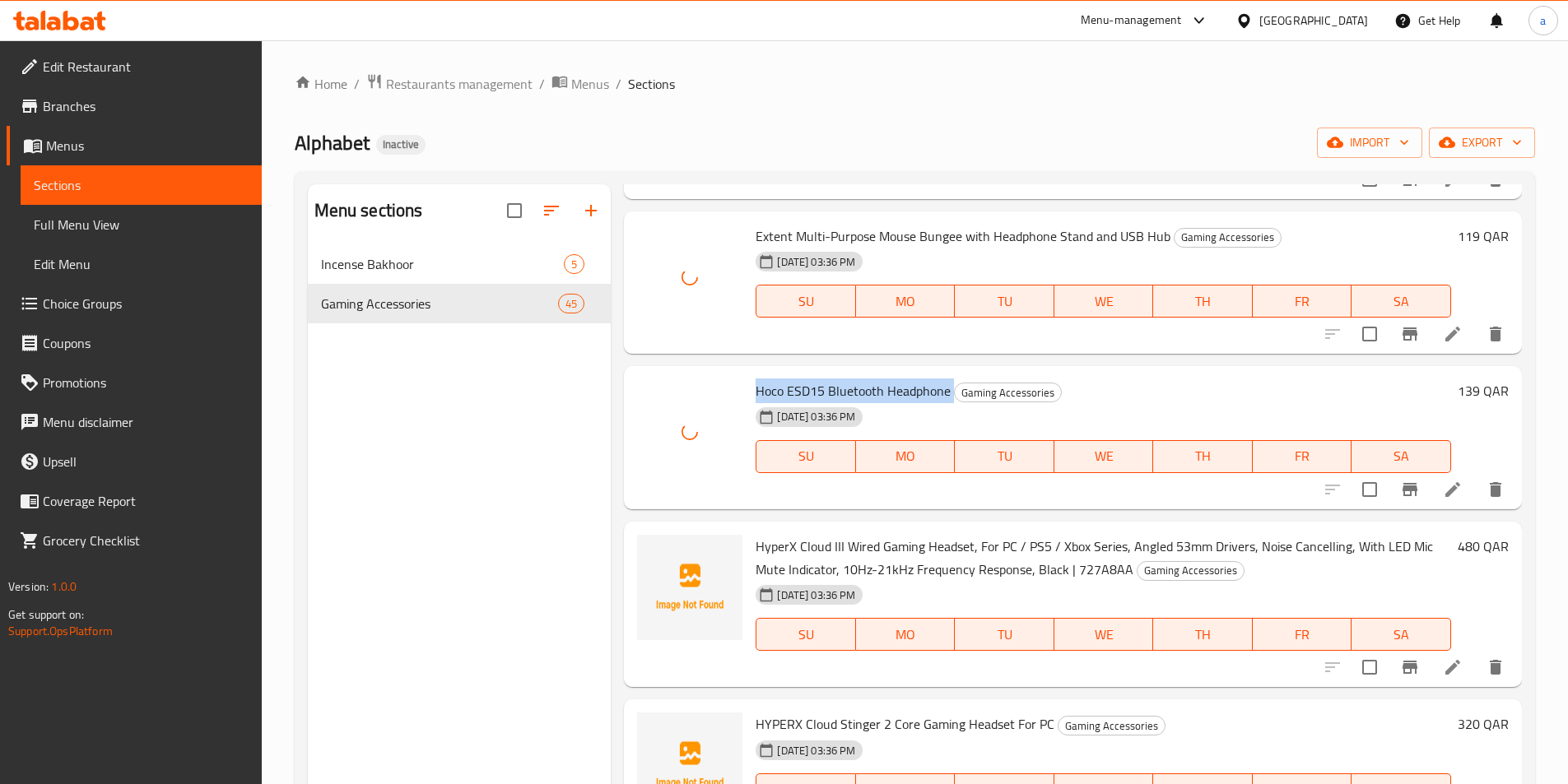
scroll to position [3621, 0]
click at [867, 547] on span "HyperX Cloud III Wired Gaming Headset, For PC / PS5 / Xbox Series, Angled 53mm …" at bounding box center [1094, 556] width 678 height 48
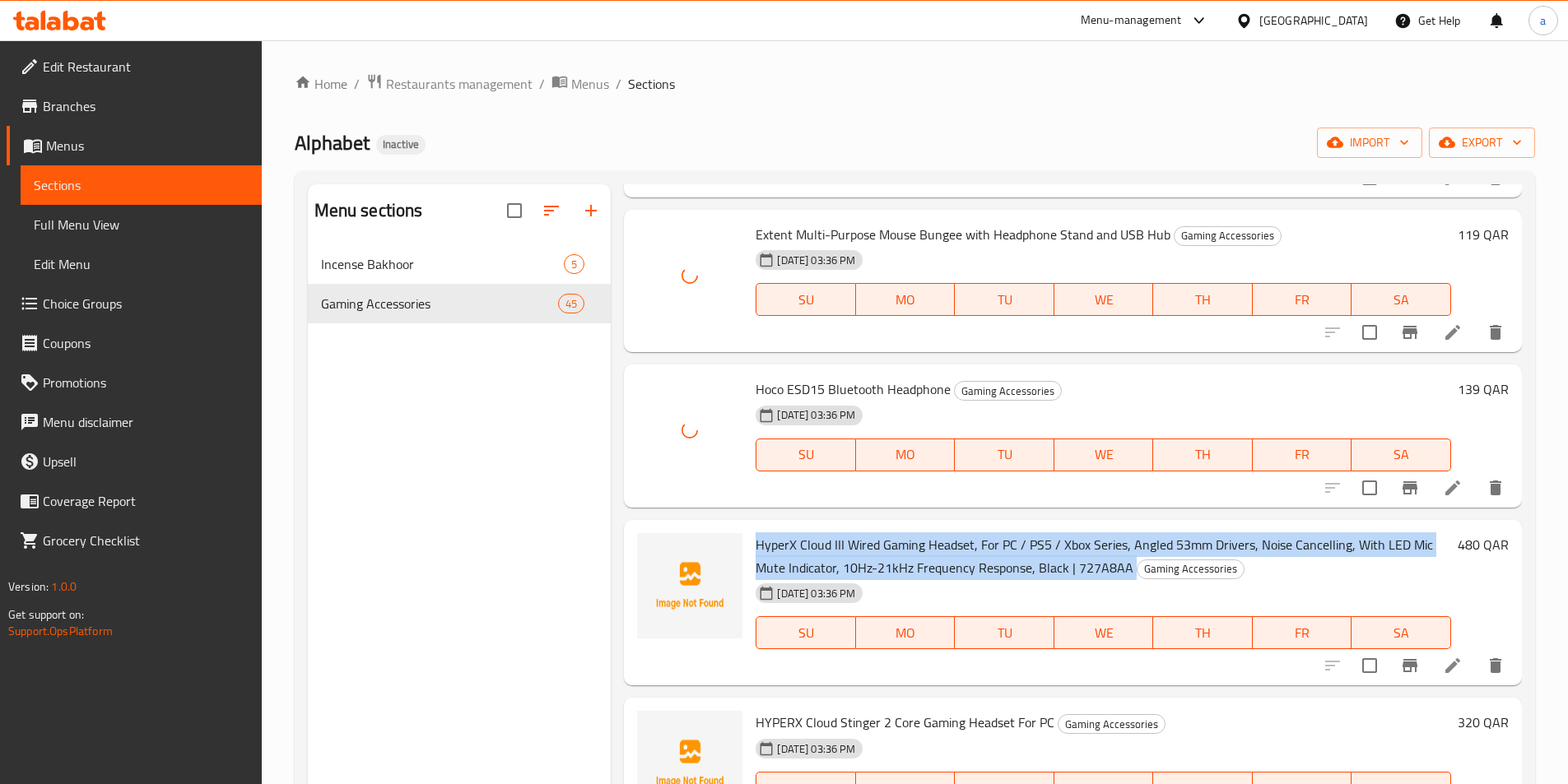
click at [867, 547] on span "HyperX Cloud III Wired Gaming Headset, For PC / PS5 / Xbox Series, Angled 53mm …" at bounding box center [1094, 556] width 678 height 48
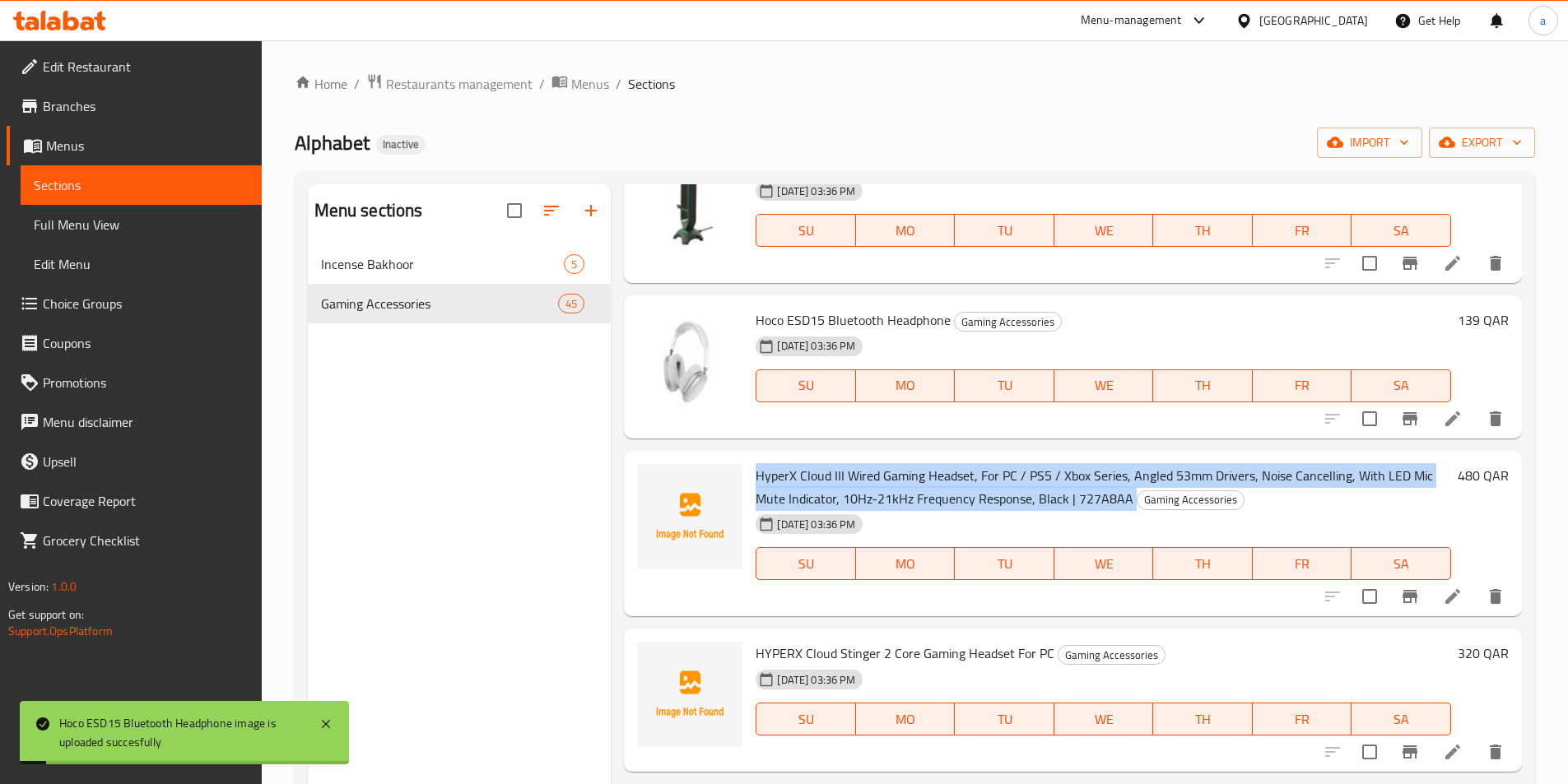
scroll to position [3786, 0]
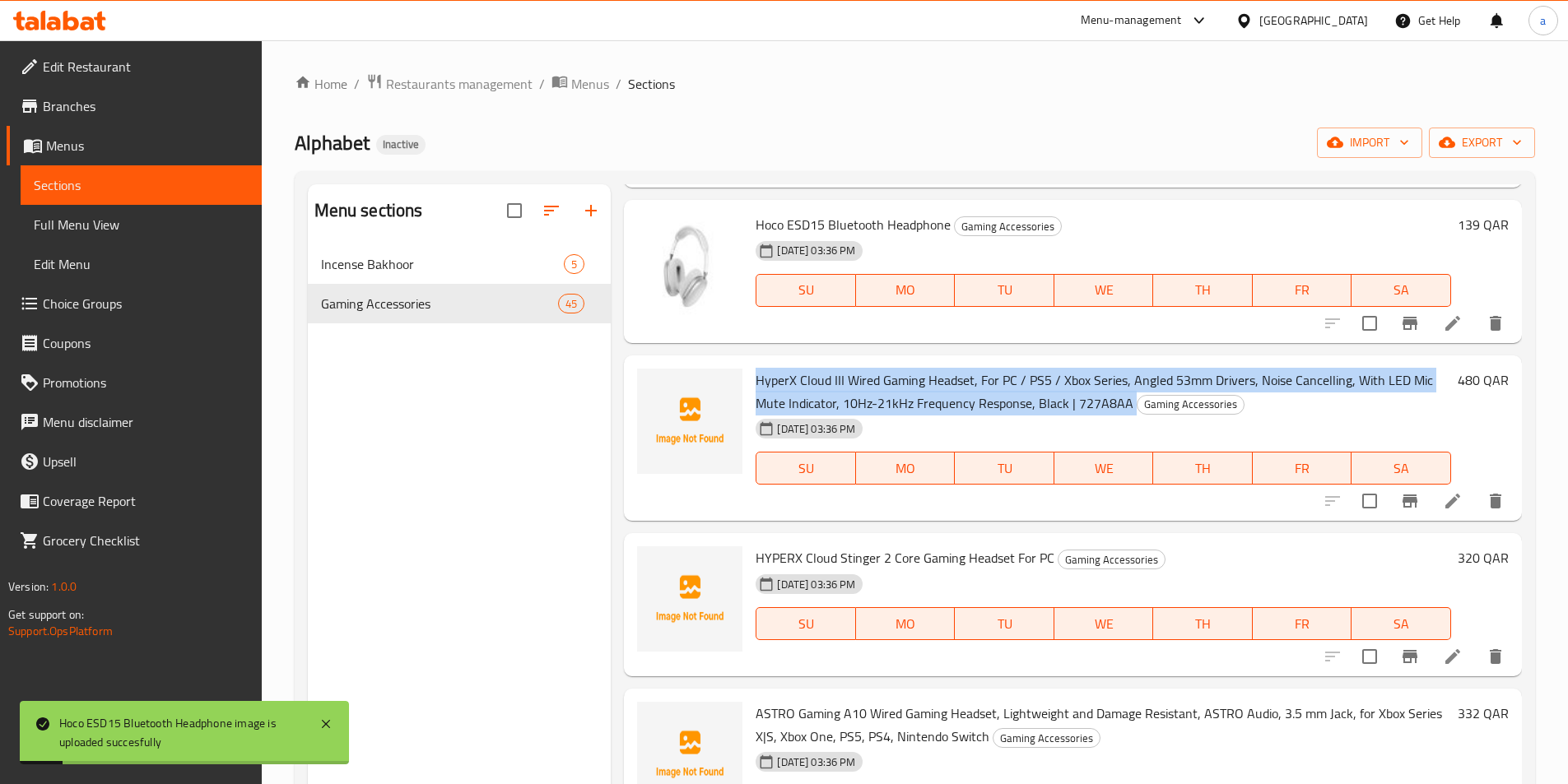
click at [851, 560] on span "HYPERX Cloud Stinger 2 Core Gaming Headset For PC" at bounding box center [904, 558] width 299 height 25
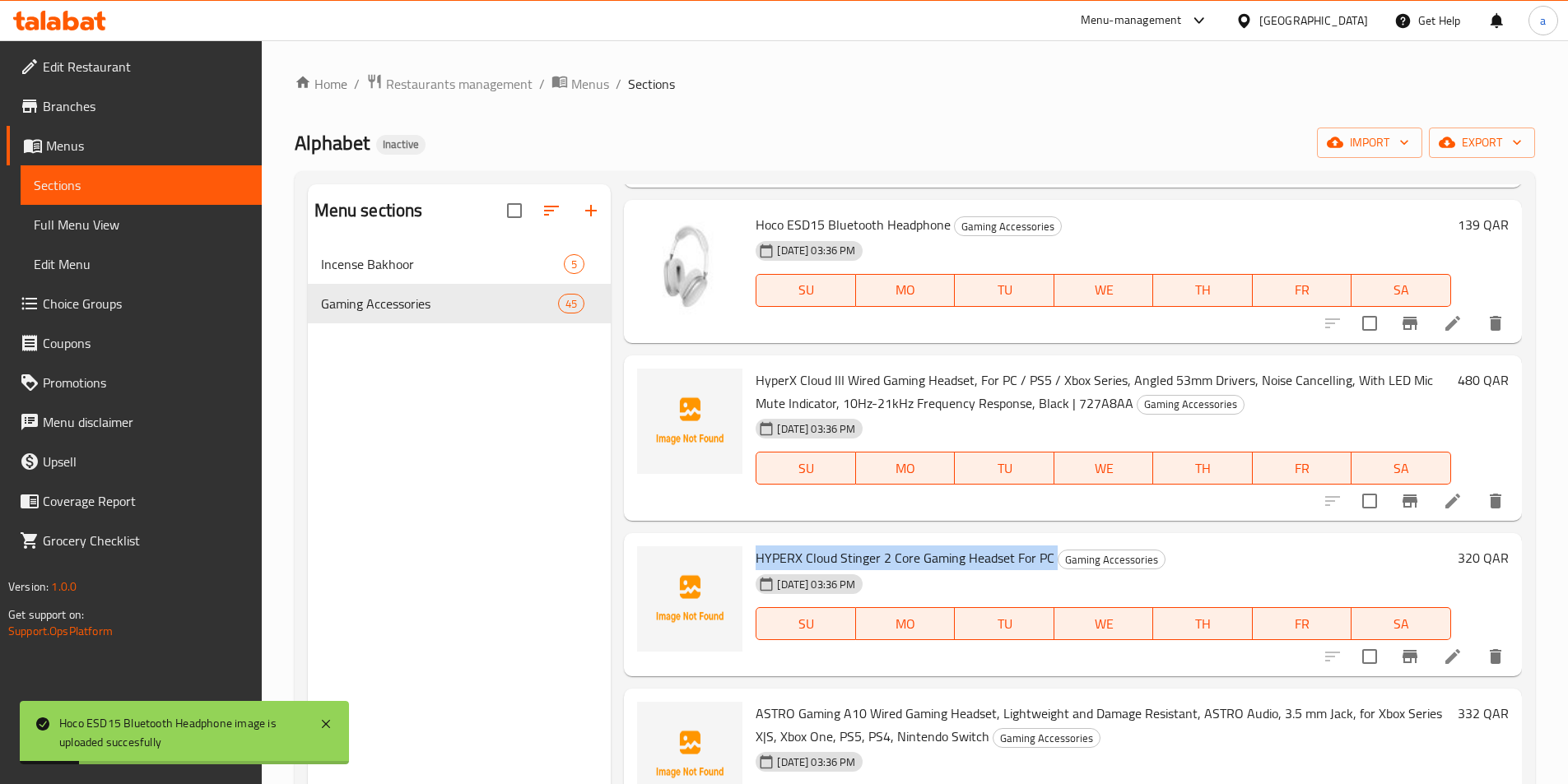
click at [851, 560] on span "HYPERX Cloud Stinger 2 Core Gaming Headset For PC" at bounding box center [904, 558] width 299 height 25
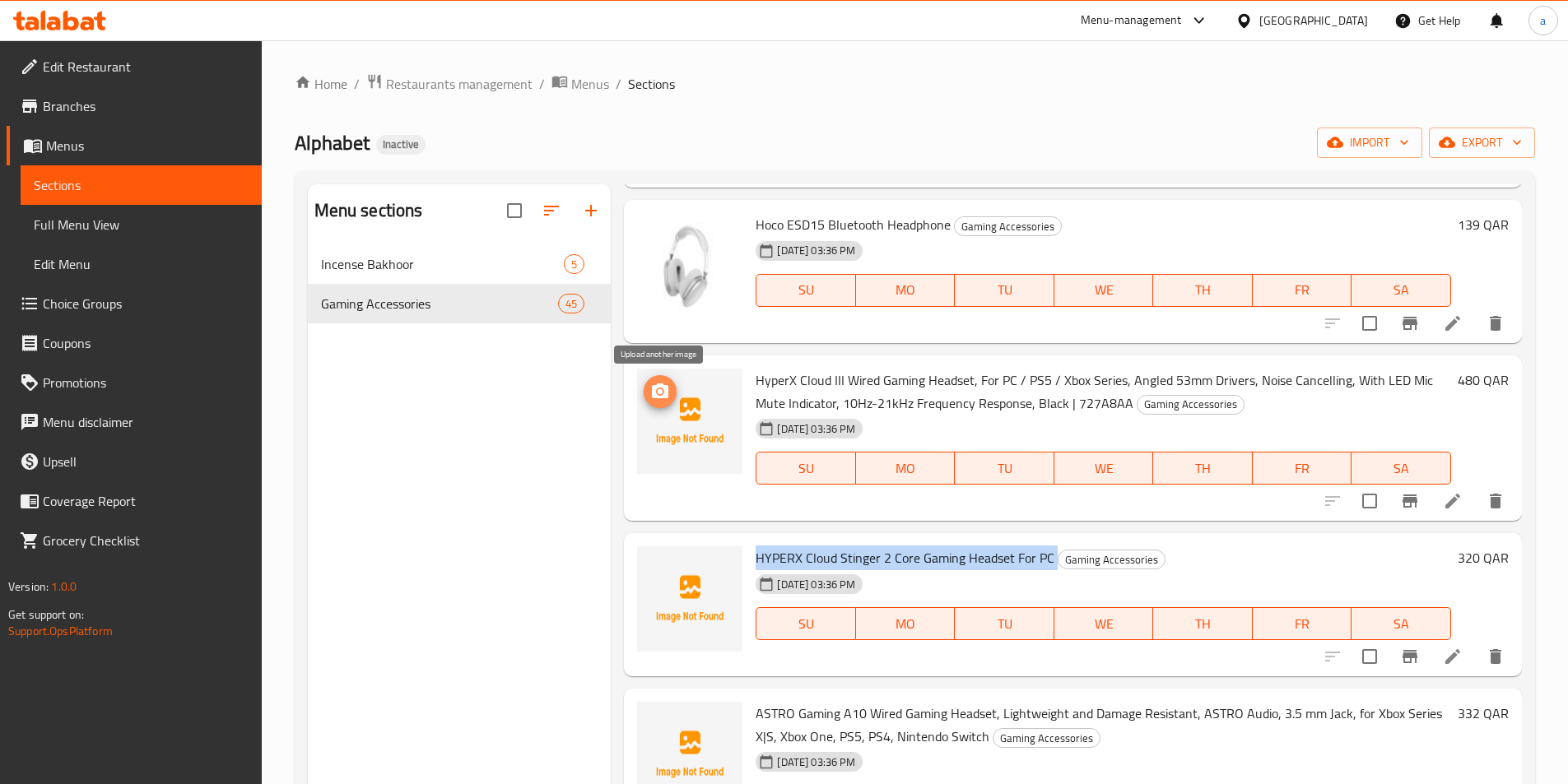
click at [661, 393] on circle "upload picture" at bounding box center [660, 391] width 5 height 5
click at [704, 453] on img at bounding box center [690, 421] width 106 height 106
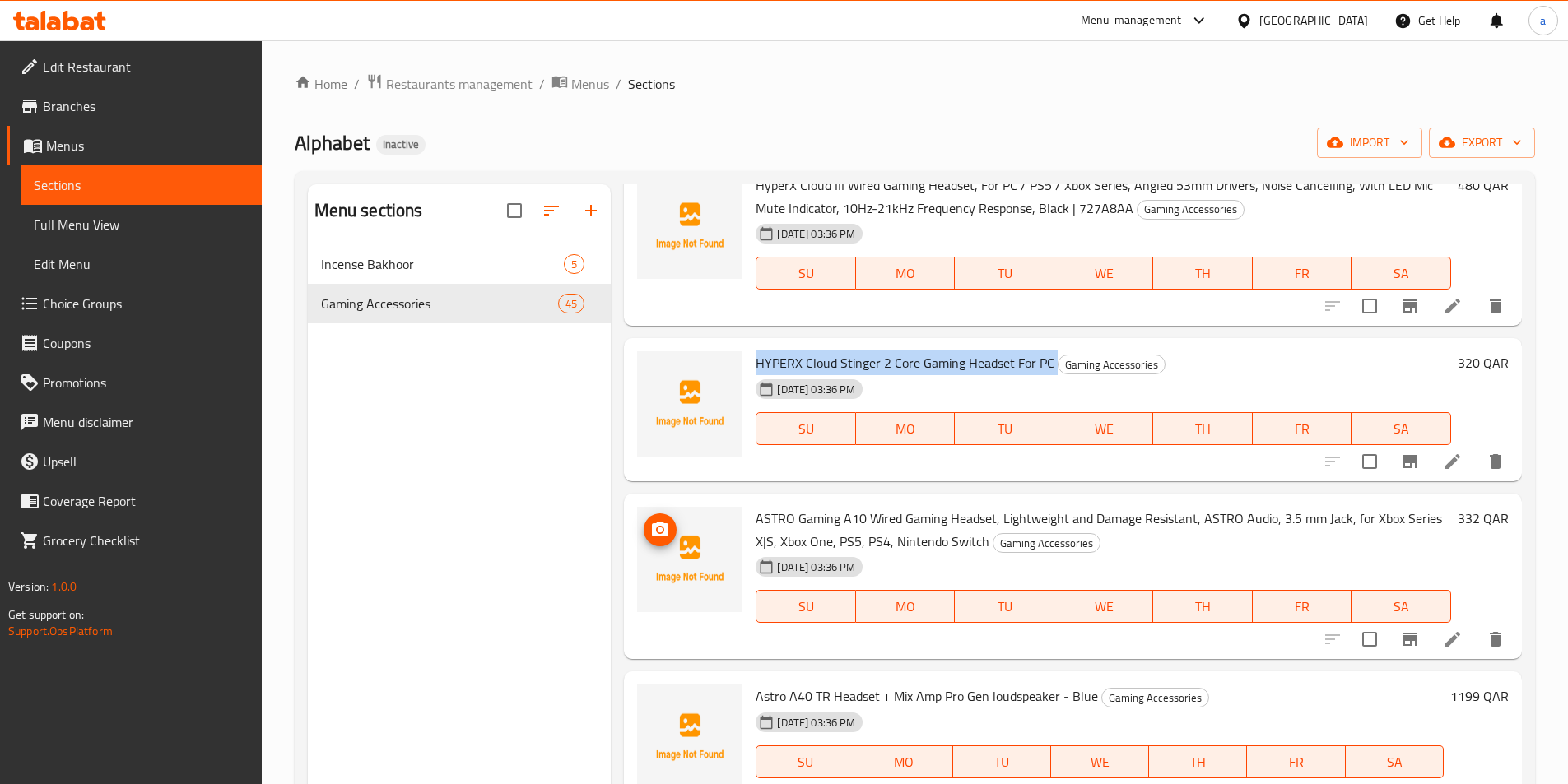
scroll to position [4033, 0]
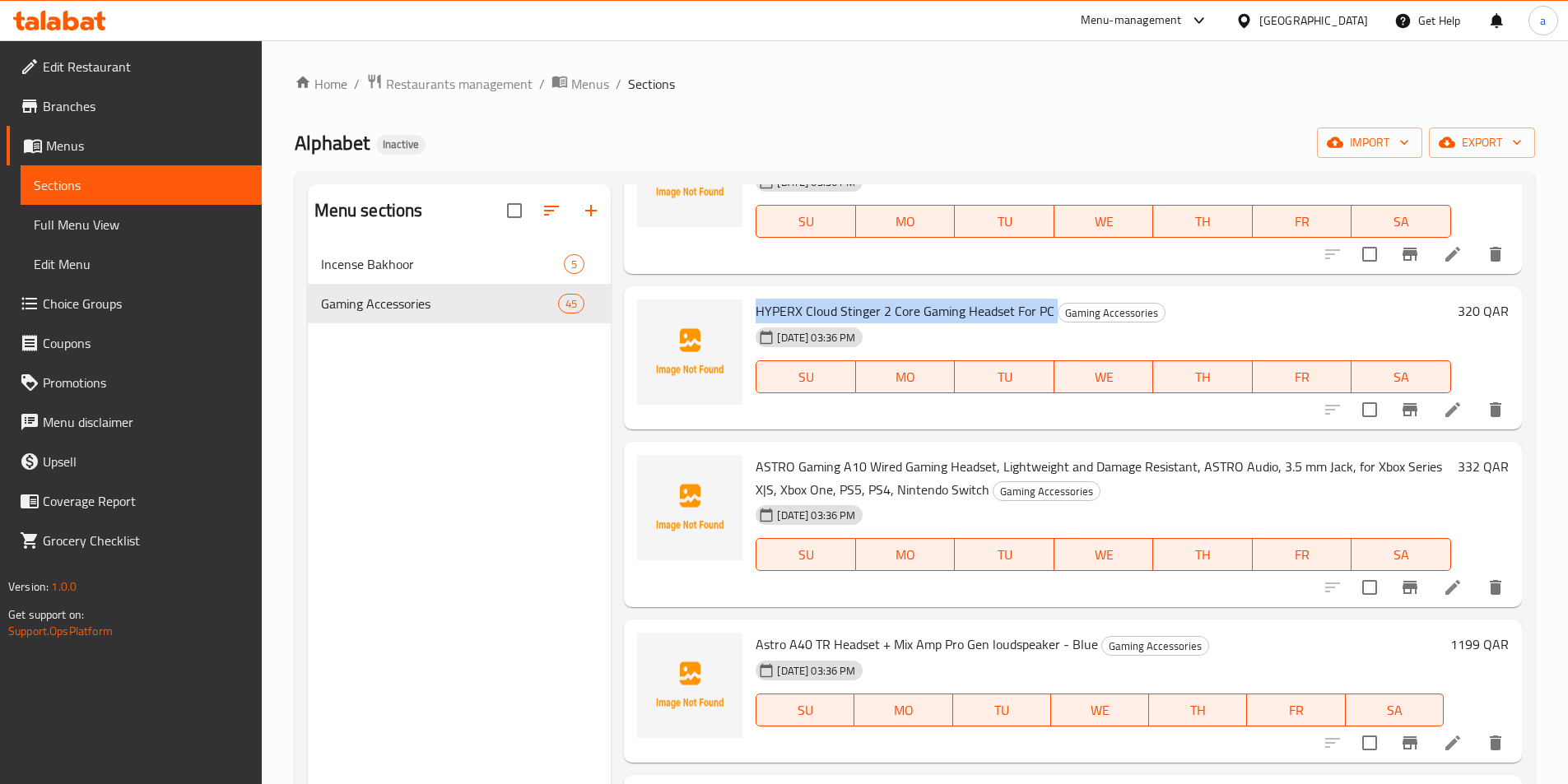
click at [825, 319] on span "HYPERX Cloud Stinger 2 Core Gaming Headset For PC" at bounding box center [904, 311] width 299 height 25
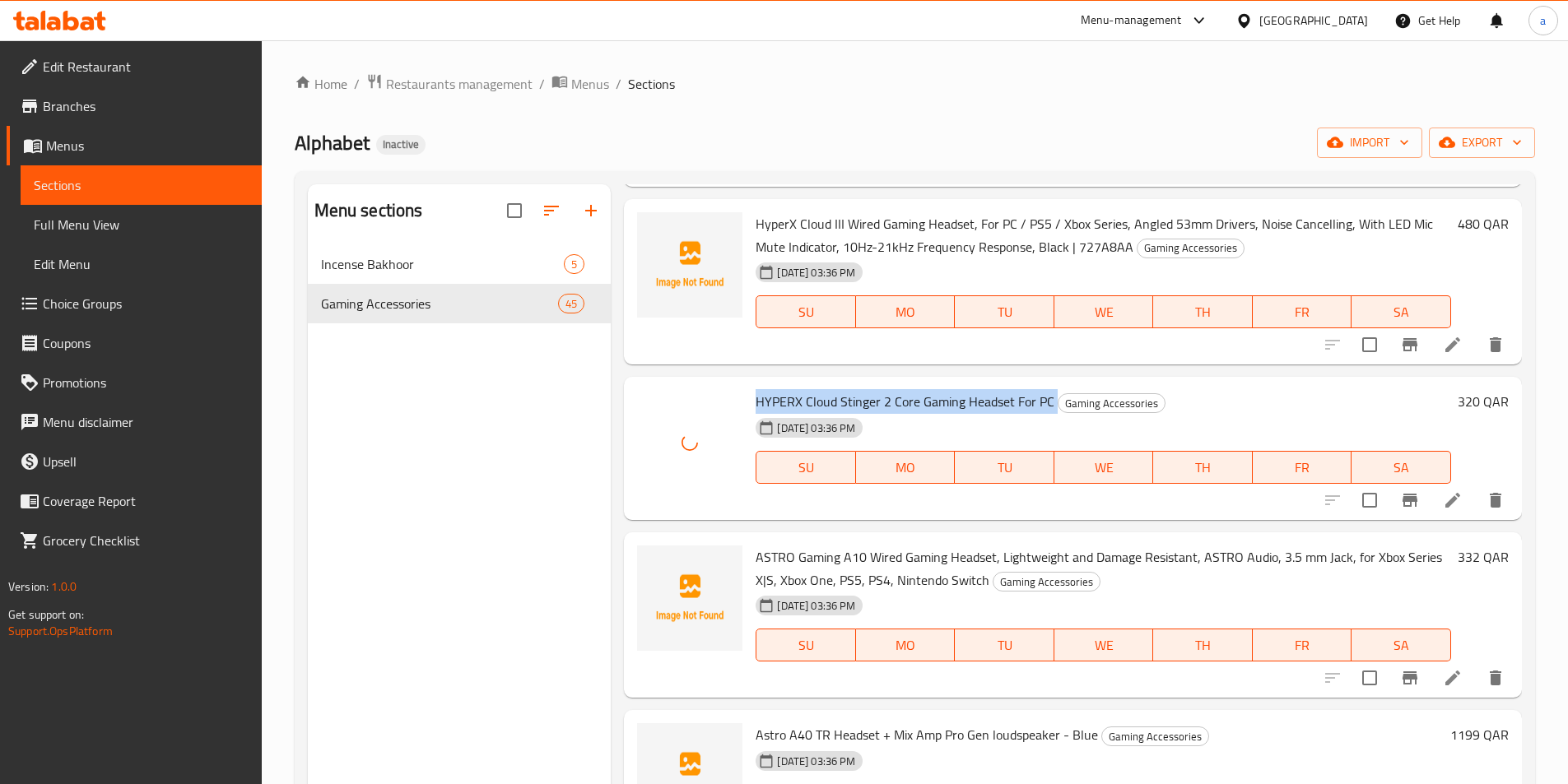
scroll to position [3868, 0]
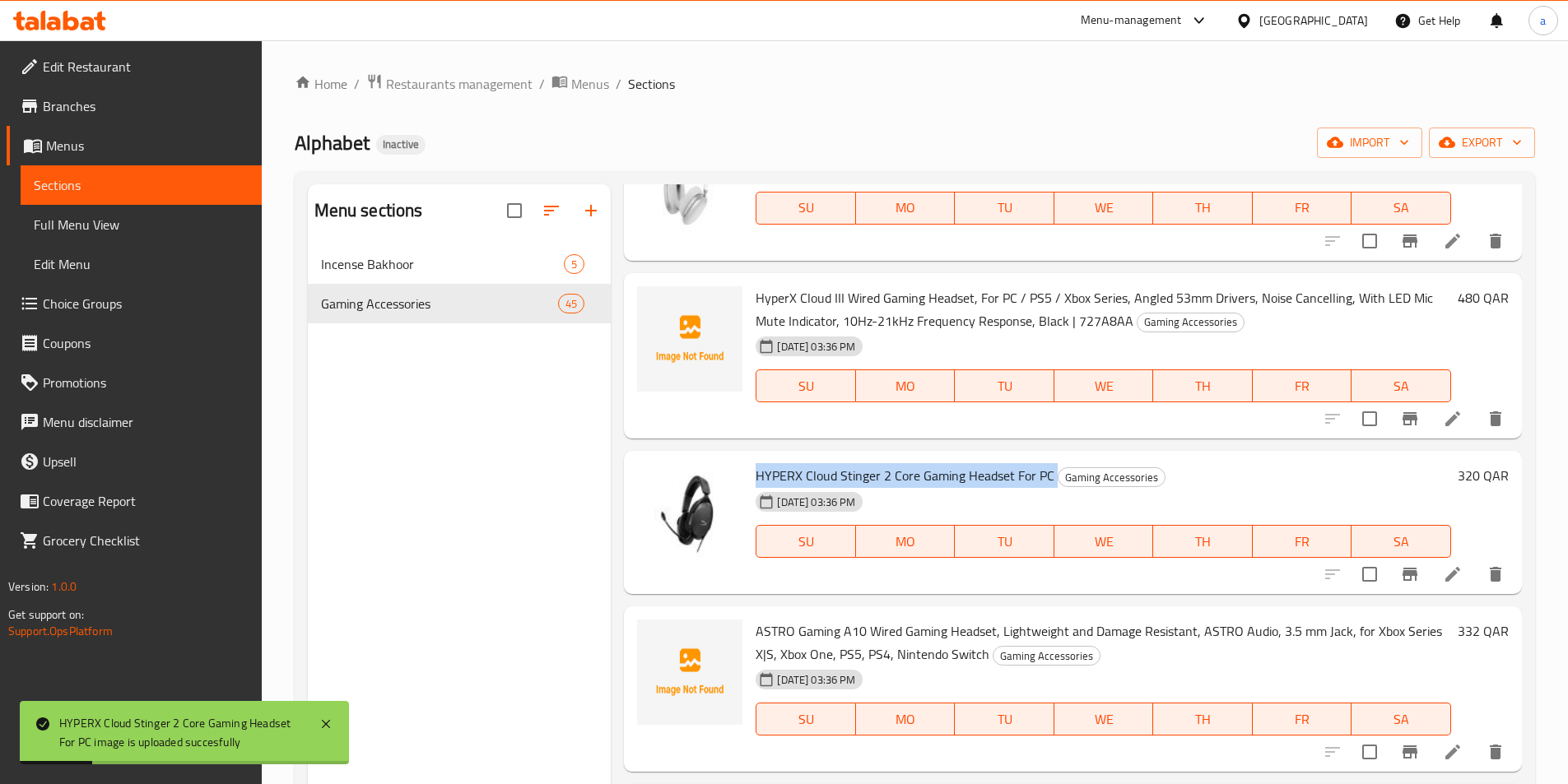
click at [820, 307] on span "HyperX Cloud III Wired Gaming Headset, For PC / PS5 / Xbox Series, Angled 53mm …" at bounding box center [1094, 309] width 678 height 48
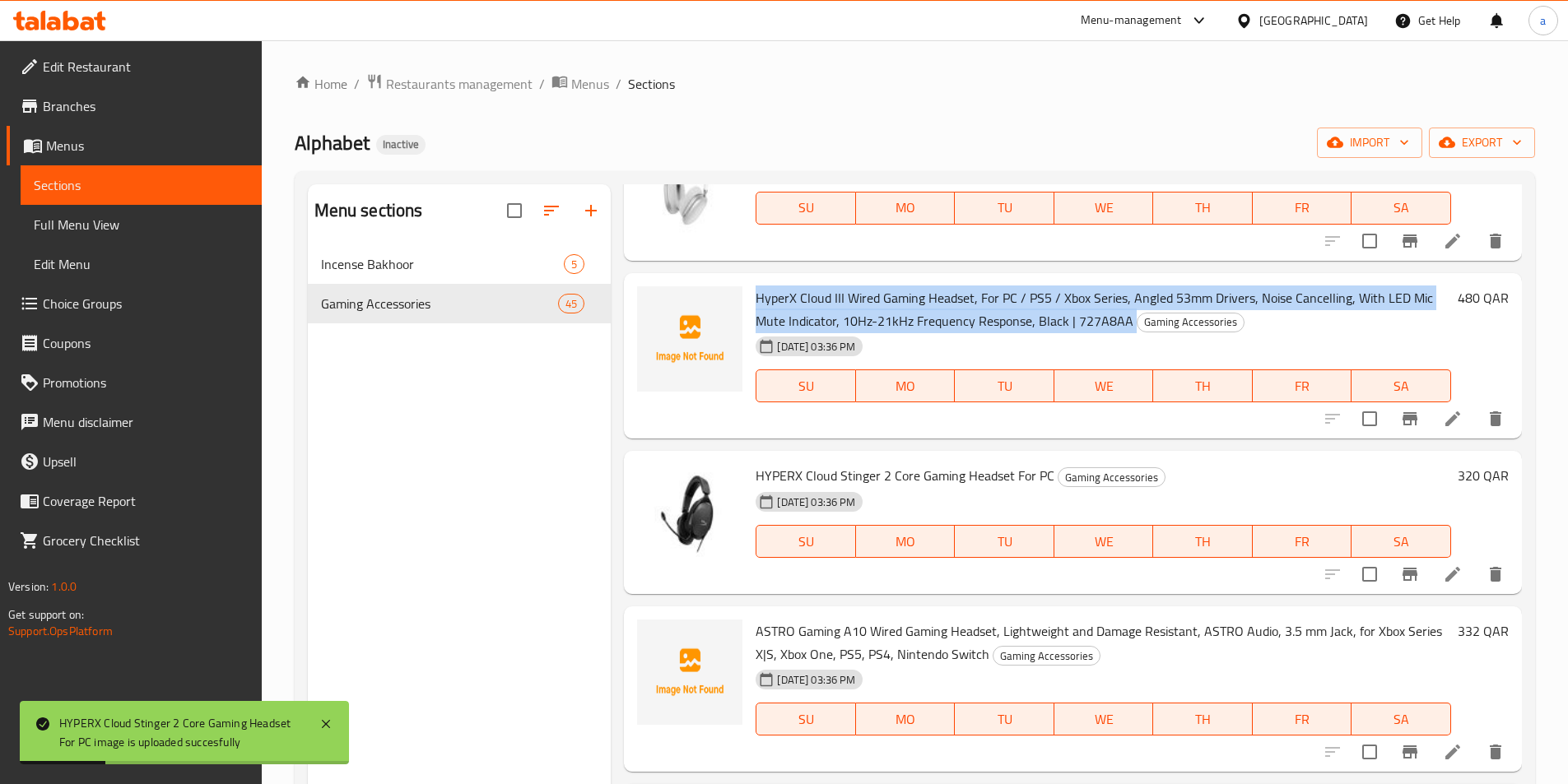
click at [820, 307] on span "HyperX Cloud III Wired Gaming Headset, For PC / PS5 / Xbox Series, Angled 53mm …" at bounding box center [1094, 309] width 678 height 48
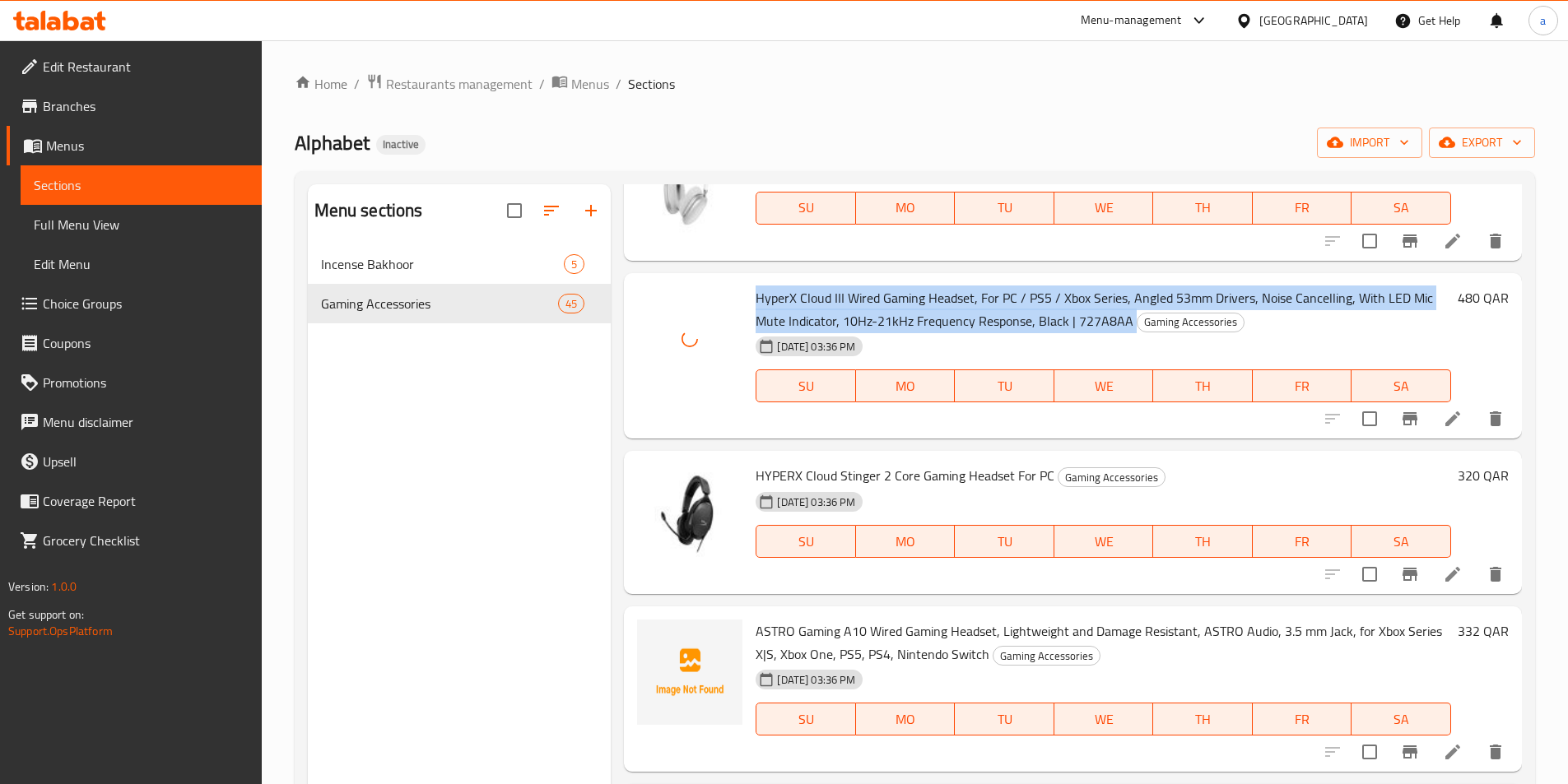
scroll to position [4116, 0]
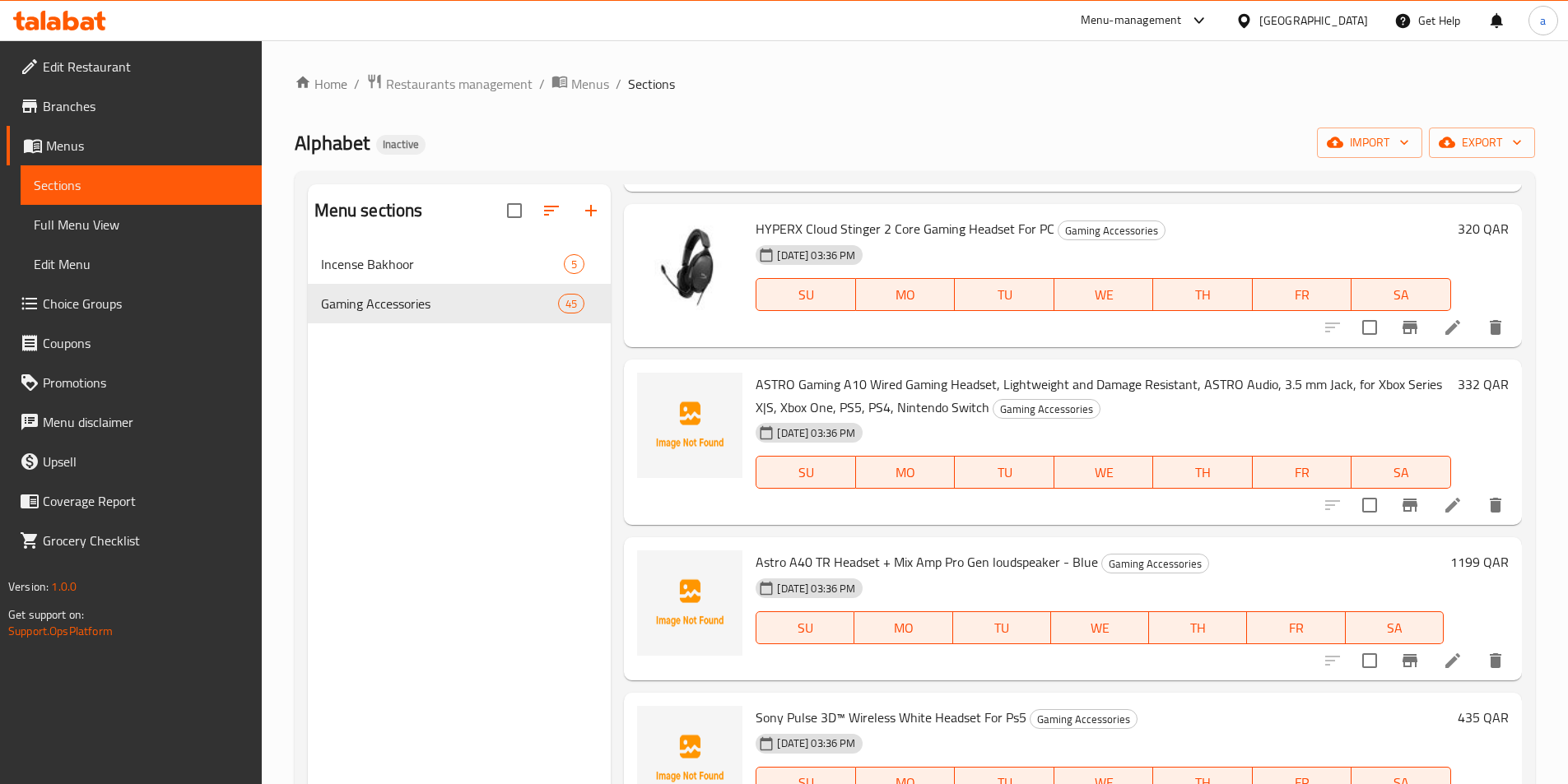
click at [830, 382] on span "ASTRO Gaming A10 Wired Gaming Headset, Lightweight and Damage Resistant, ASTRO …" at bounding box center [1098, 395] width 686 height 48
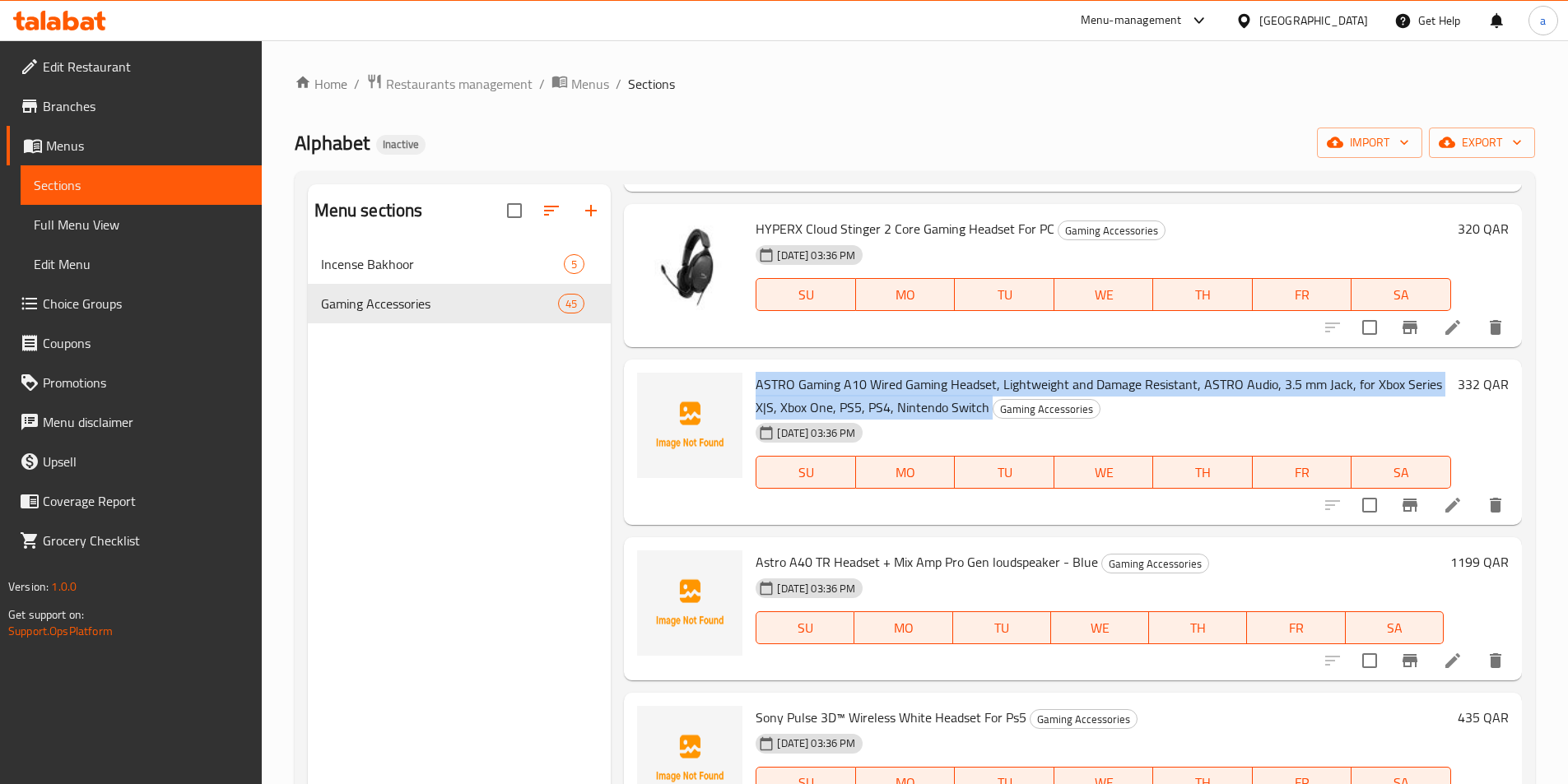
click at [830, 382] on span "ASTRO Gaming A10 Wired Gaming Headset, Lightweight and Damage Resistant, ASTRO …" at bounding box center [1098, 395] width 686 height 48
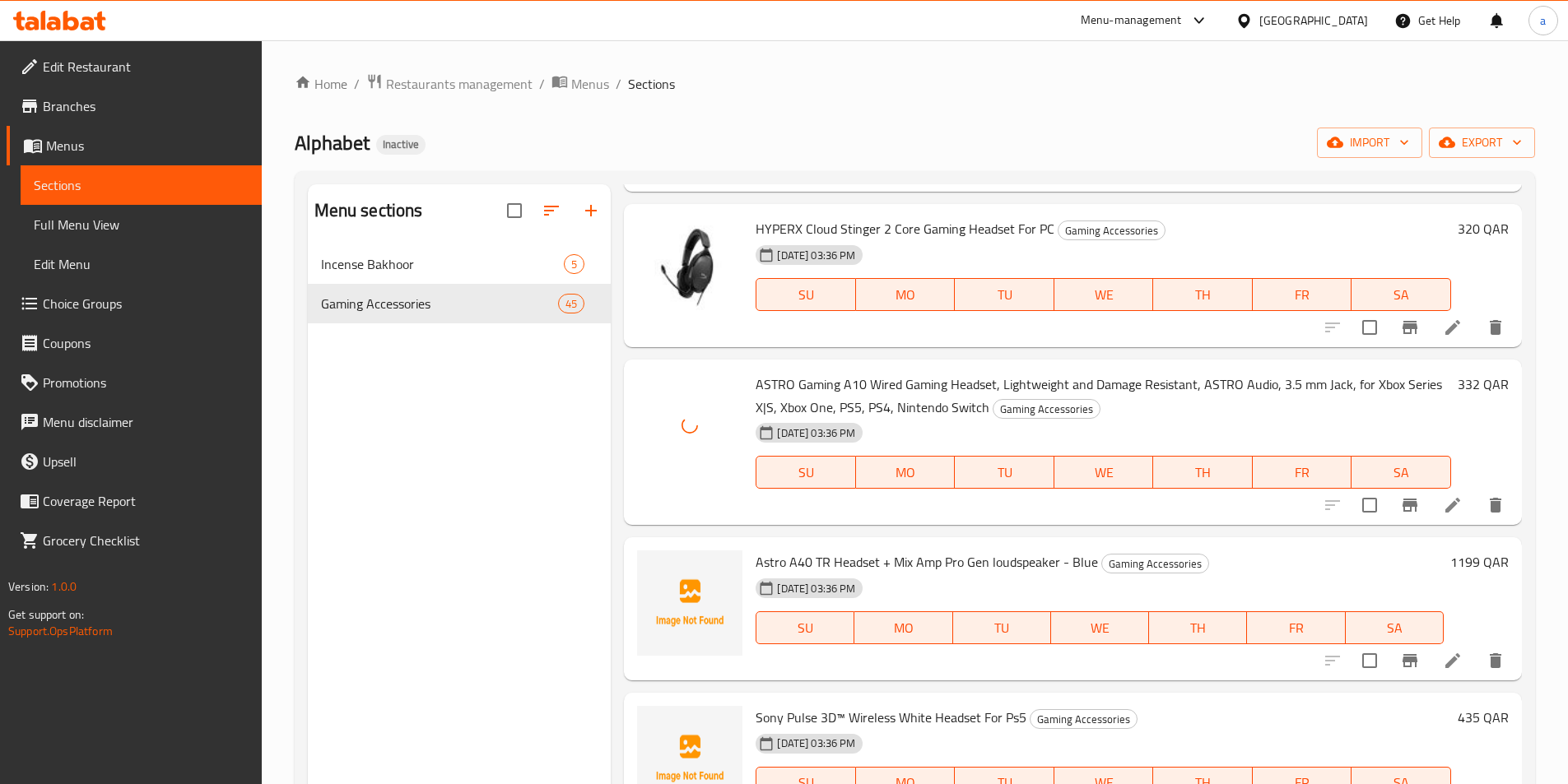
click at [806, 552] on span "Astro A40 TR Headset + Mix Amp Pro Gen loudspeaker - Blue" at bounding box center [927, 562] width 343 height 25
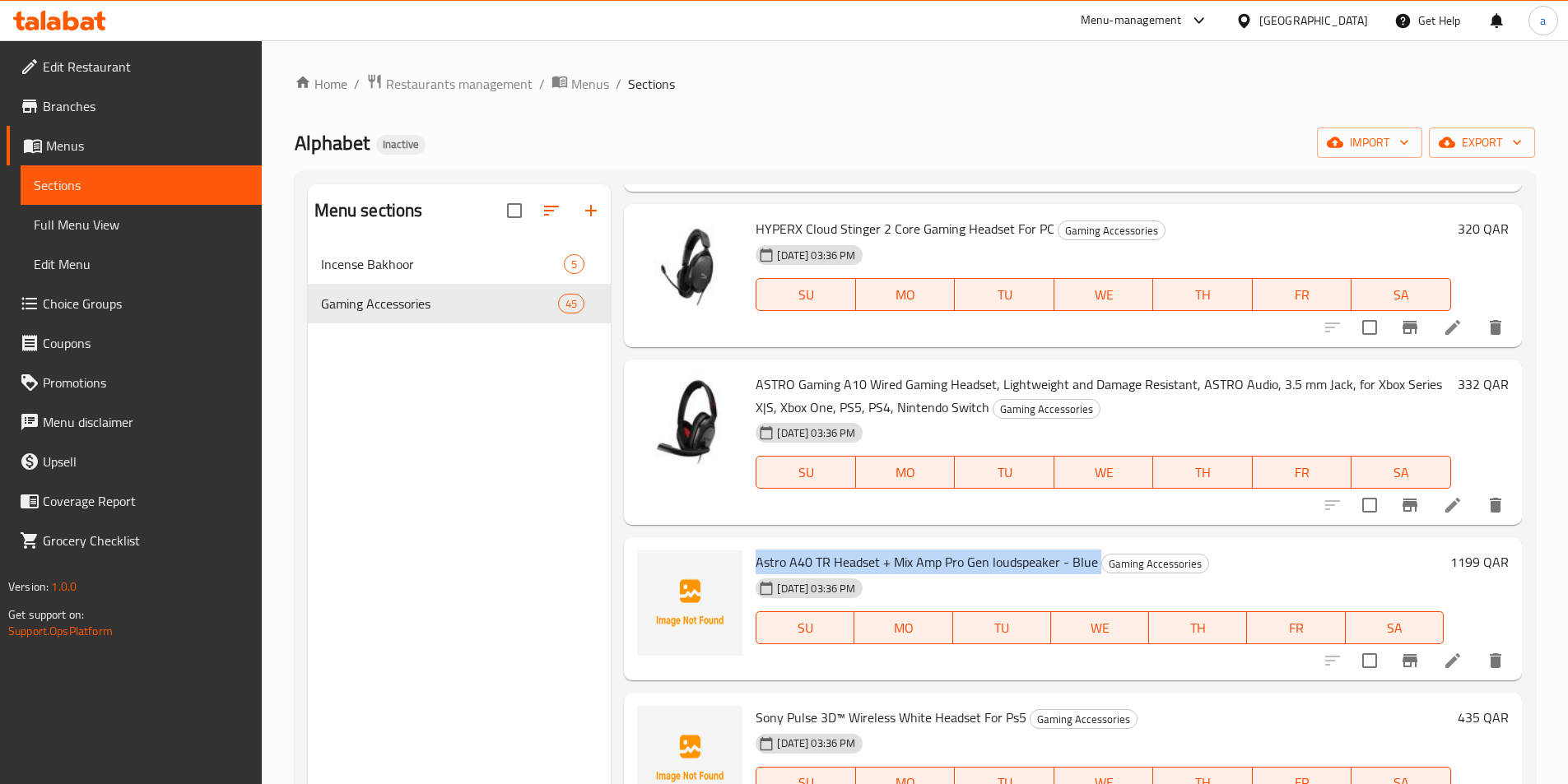
click at [851, 566] on span "Astro A40 TR Headset + Mix Amp Pro Gen loudspeaker - Blue" at bounding box center [927, 562] width 343 height 25
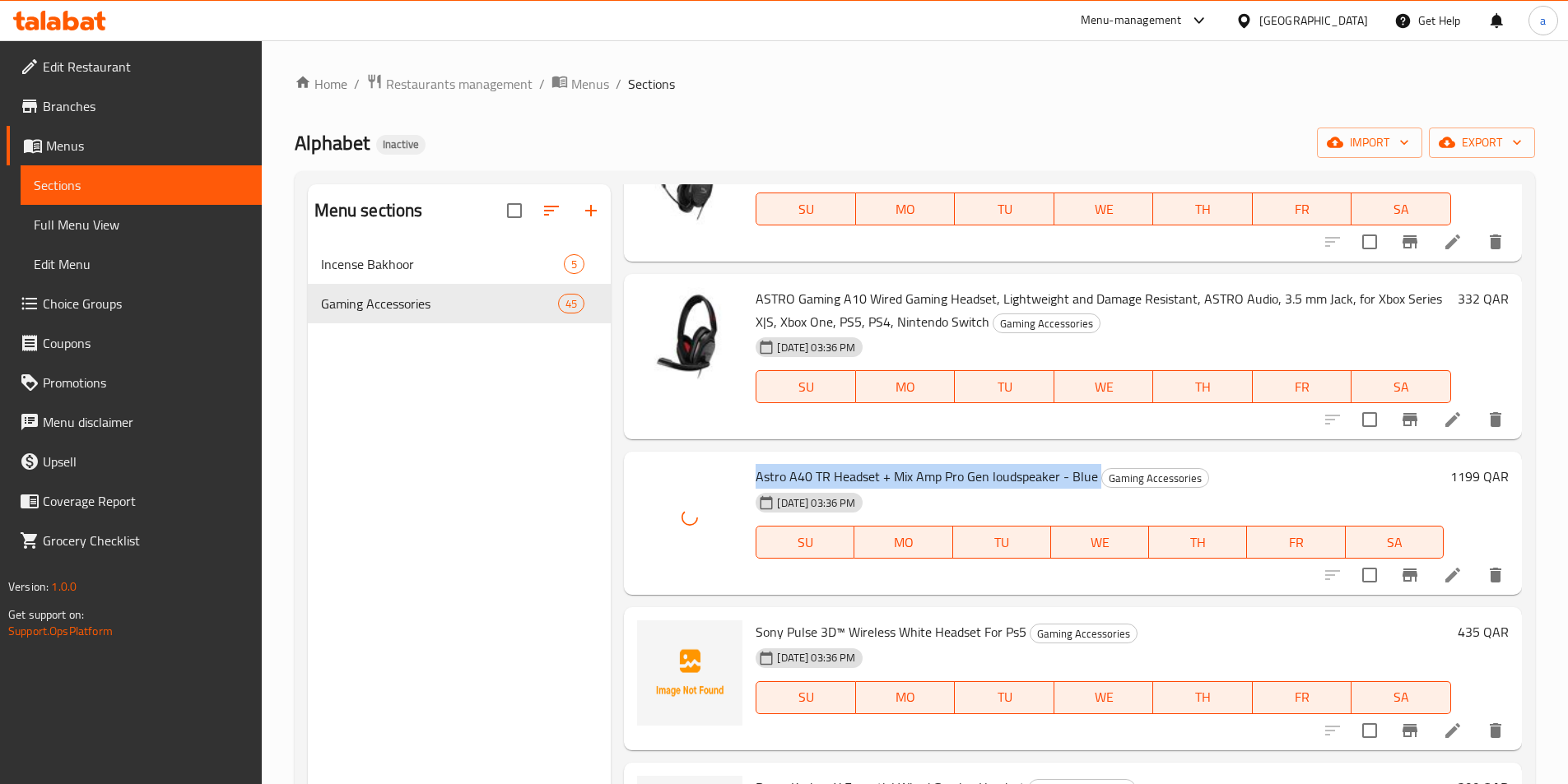
scroll to position [4362, 0]
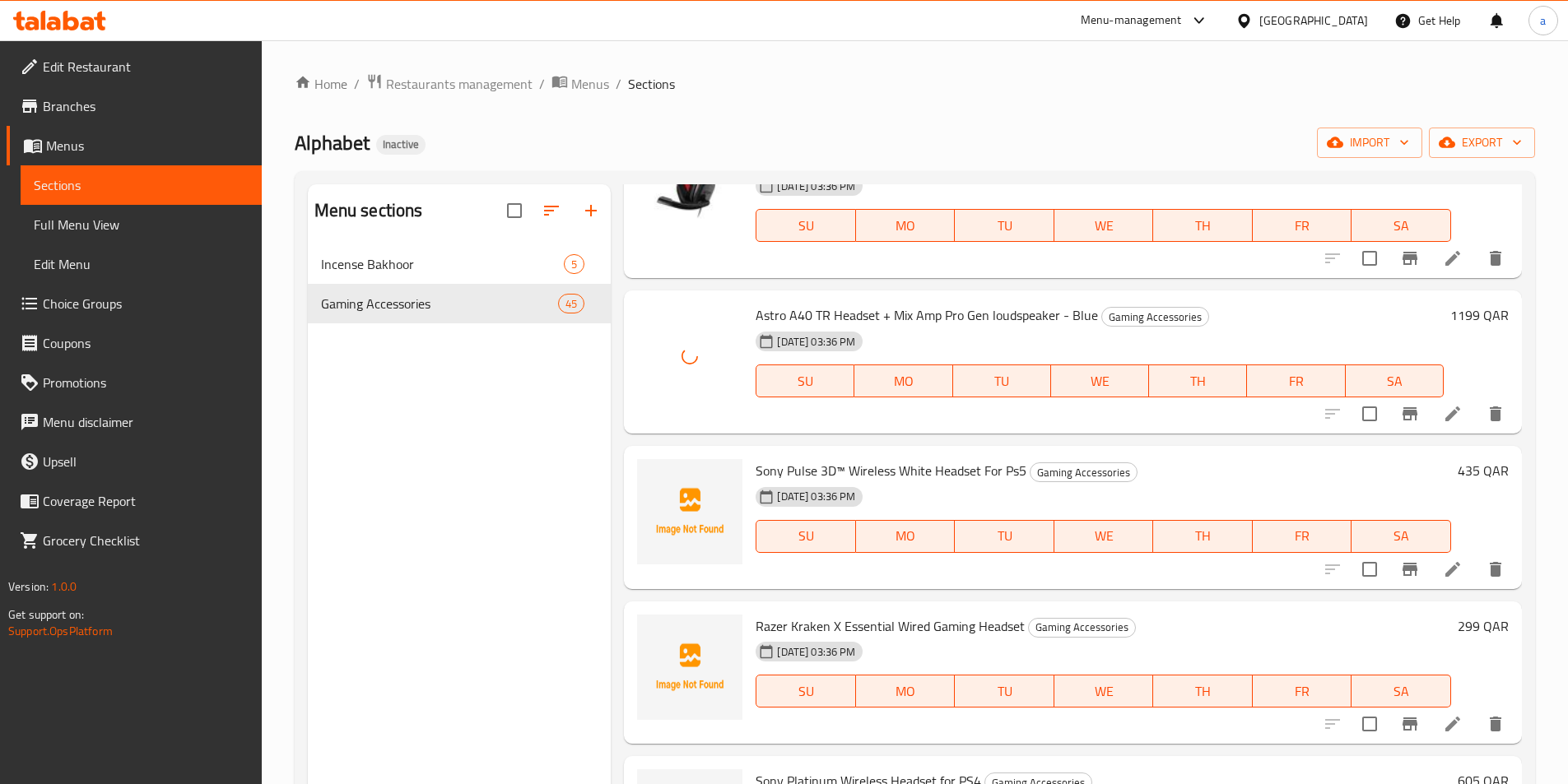
click at [844, 473] on span "Sony Pulse 3D™ Wireless White Headset For Ps5" at bounding box center [890, 471] width 271 height 25
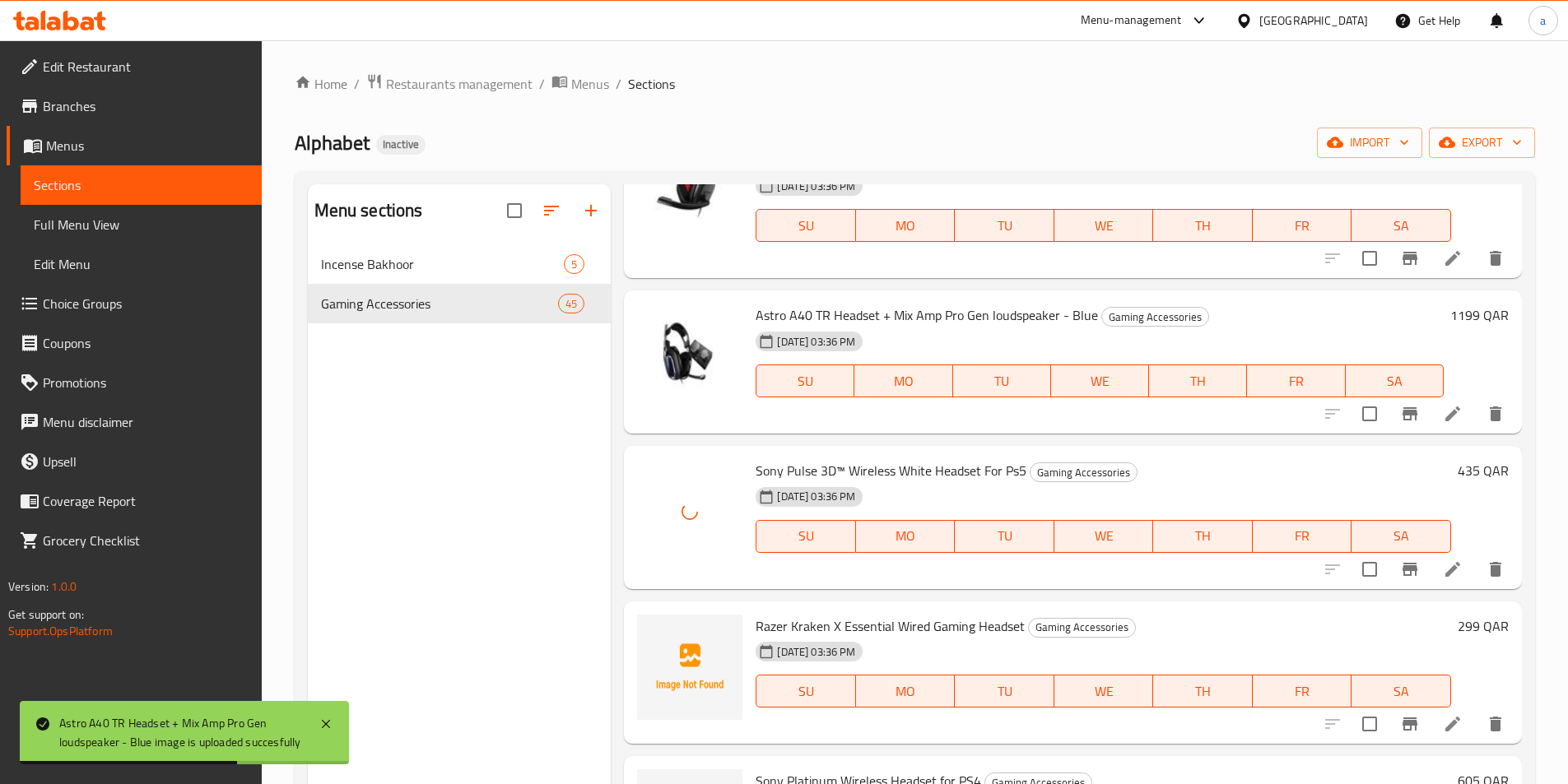
click at [847, 623] on span "Razer Kraken X Essential Wired Gaming Headset" at bounding box center [890, 627] width 269 height 25
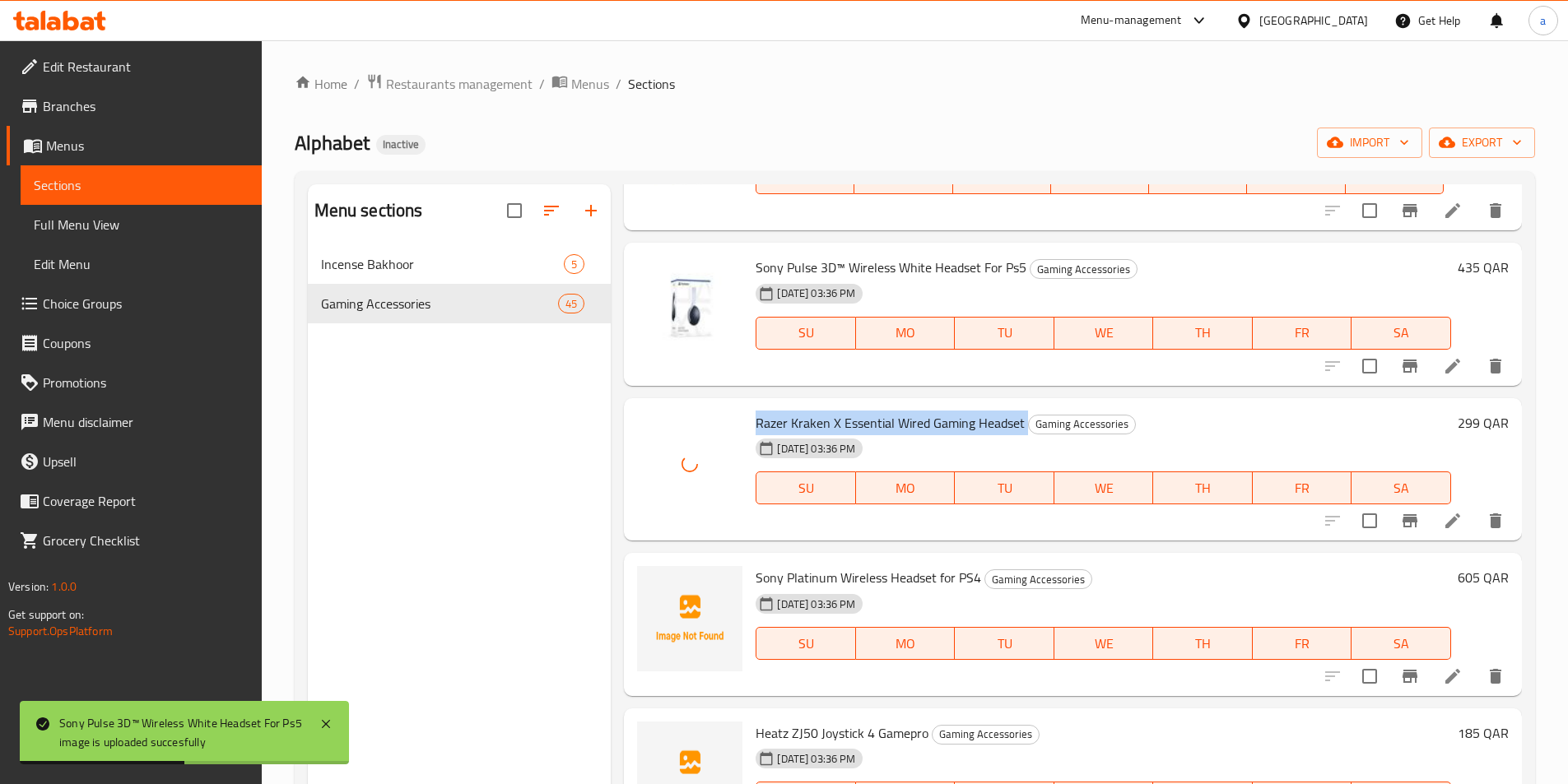
scroll to position [4609, 0]
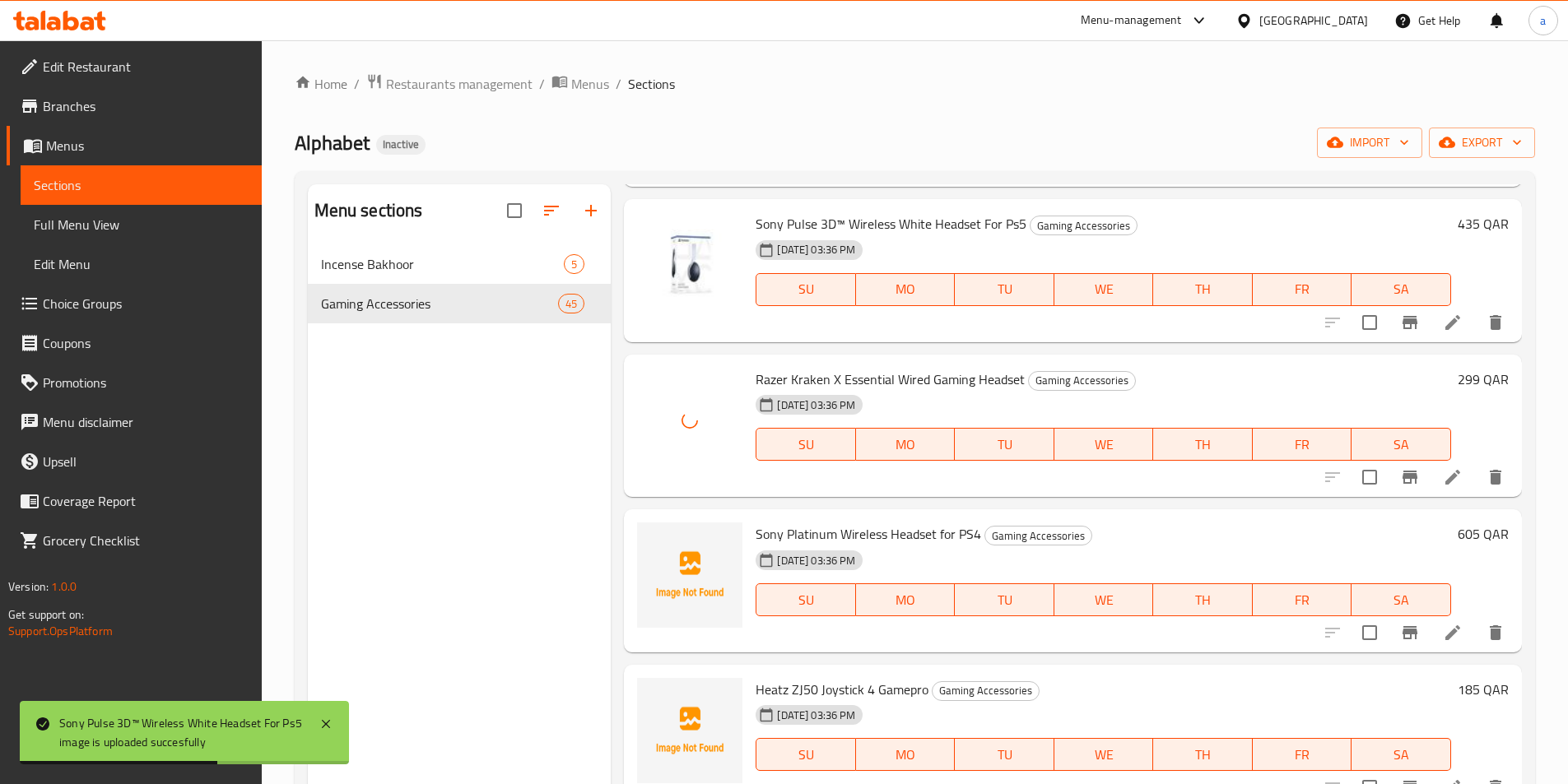
click at [826, 534] on span "Sony Platinum Wireless Headset for PS4" at bounding box center [868, 534] width 226 height 25
click at [827, 688] on span "Heatz ZJ50 Joystick 4 Gamepro" at bounding box center [842, 690] width 173 height 25
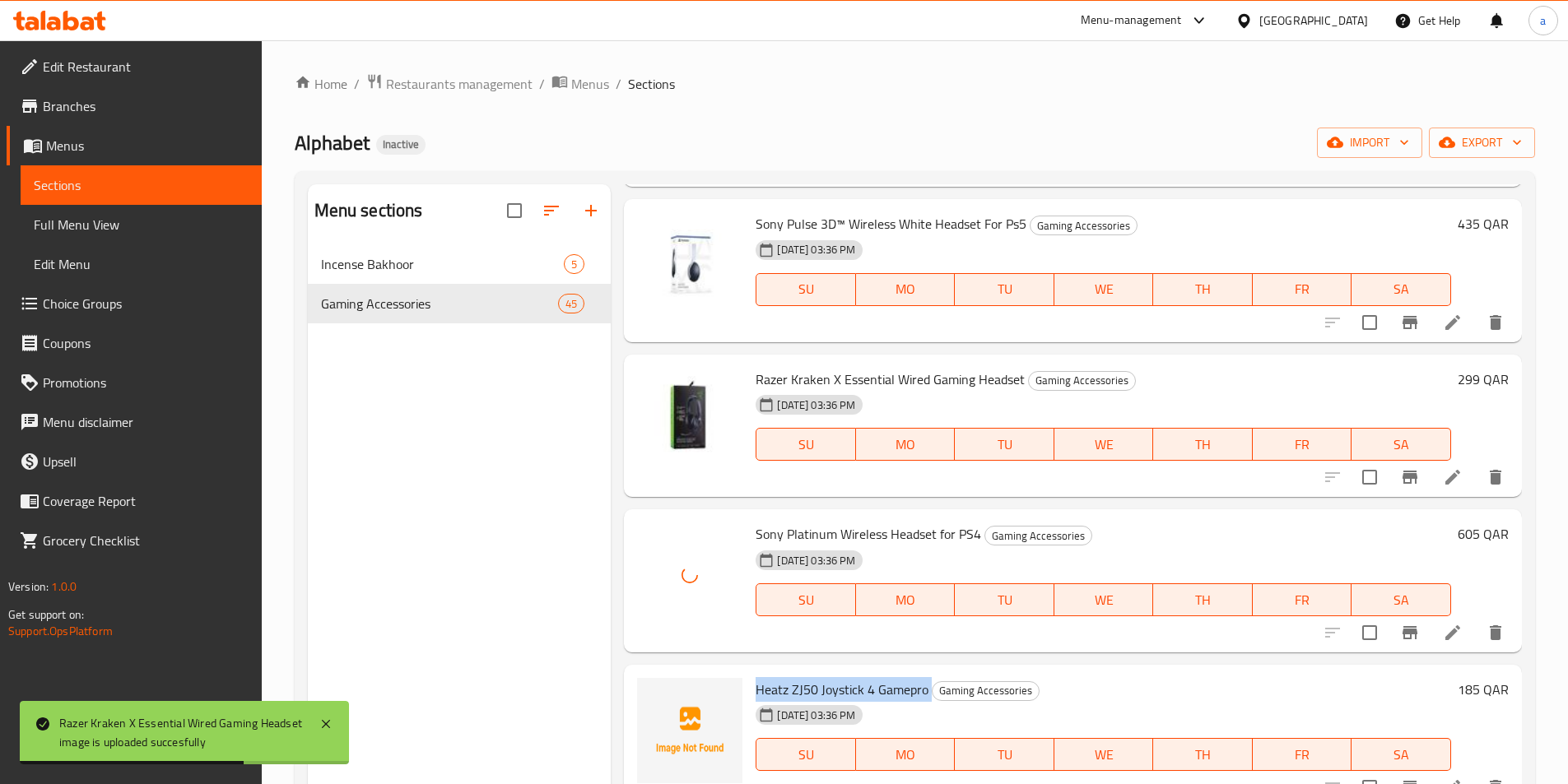
click at [827, 688] on span "Heatz ZJ50 Joystick 4 Gamepro" at bounding box center [842, 690] width 173 height 25
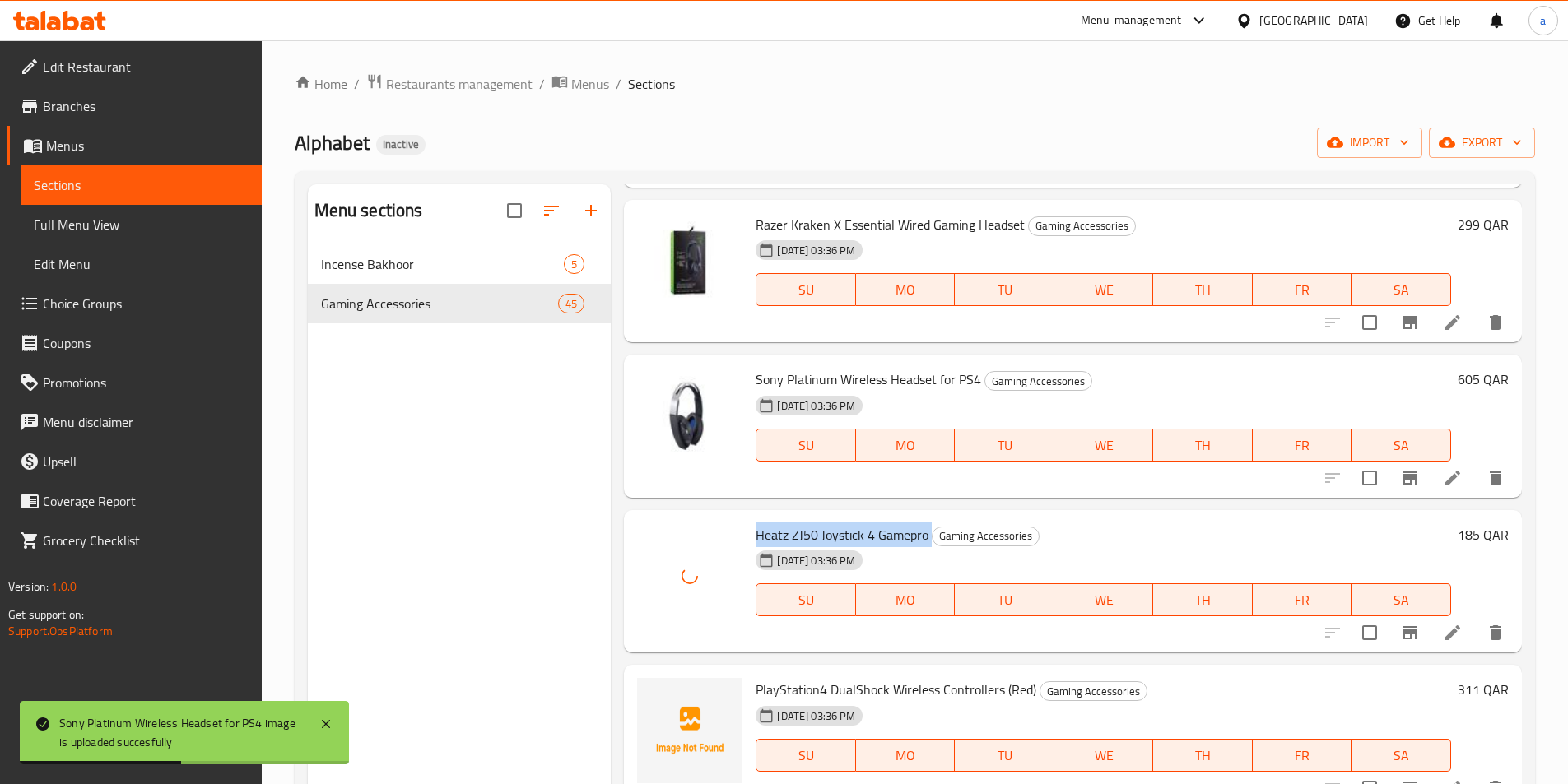
scroll to position [4939, 0]
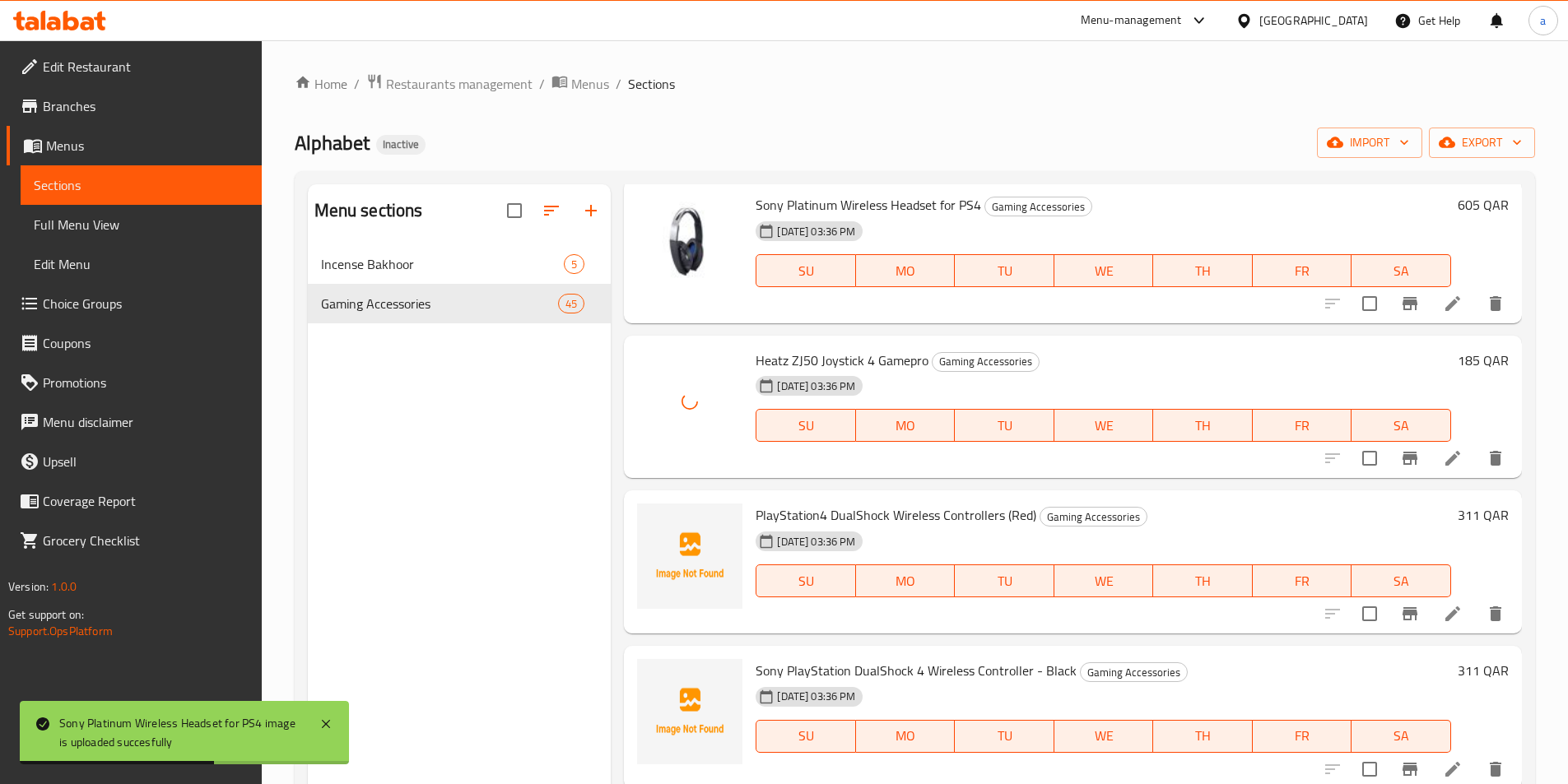
click at [825, 504] on span "PlayStation4 DualShock Wireless Controllers (Red)" at bounding box center [896, 515] width 280 height 25
click at [826, 511] on span "PlayStation4 DualShock Wireless Controllers (Red)" at bounding box center [896, 515] width 280 height 25
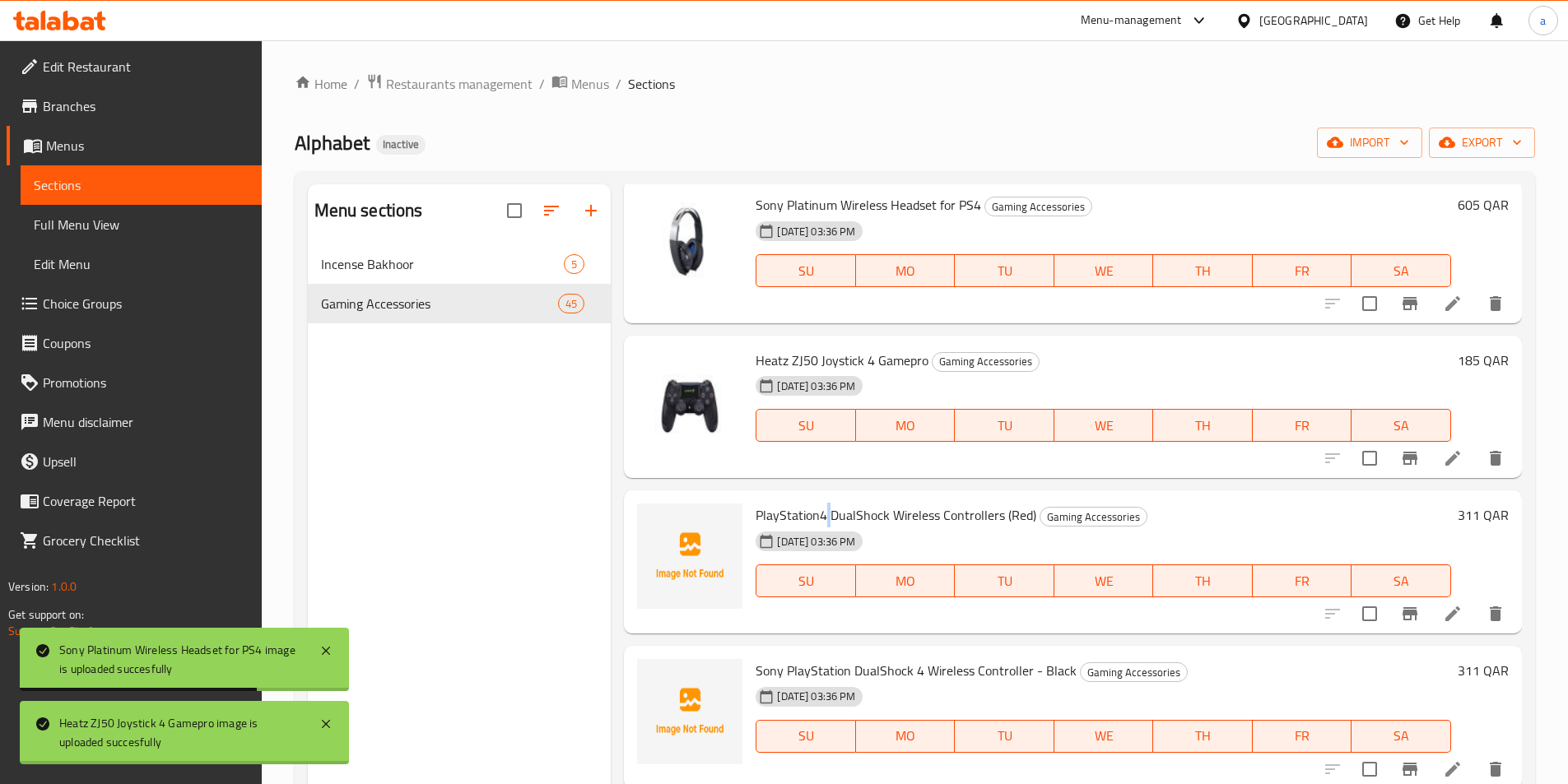
click at [826, 511] on span "PlayStation4 DualShock Wireless Controllers (Red)" at bounding box center [896, 515] width 280 height 25
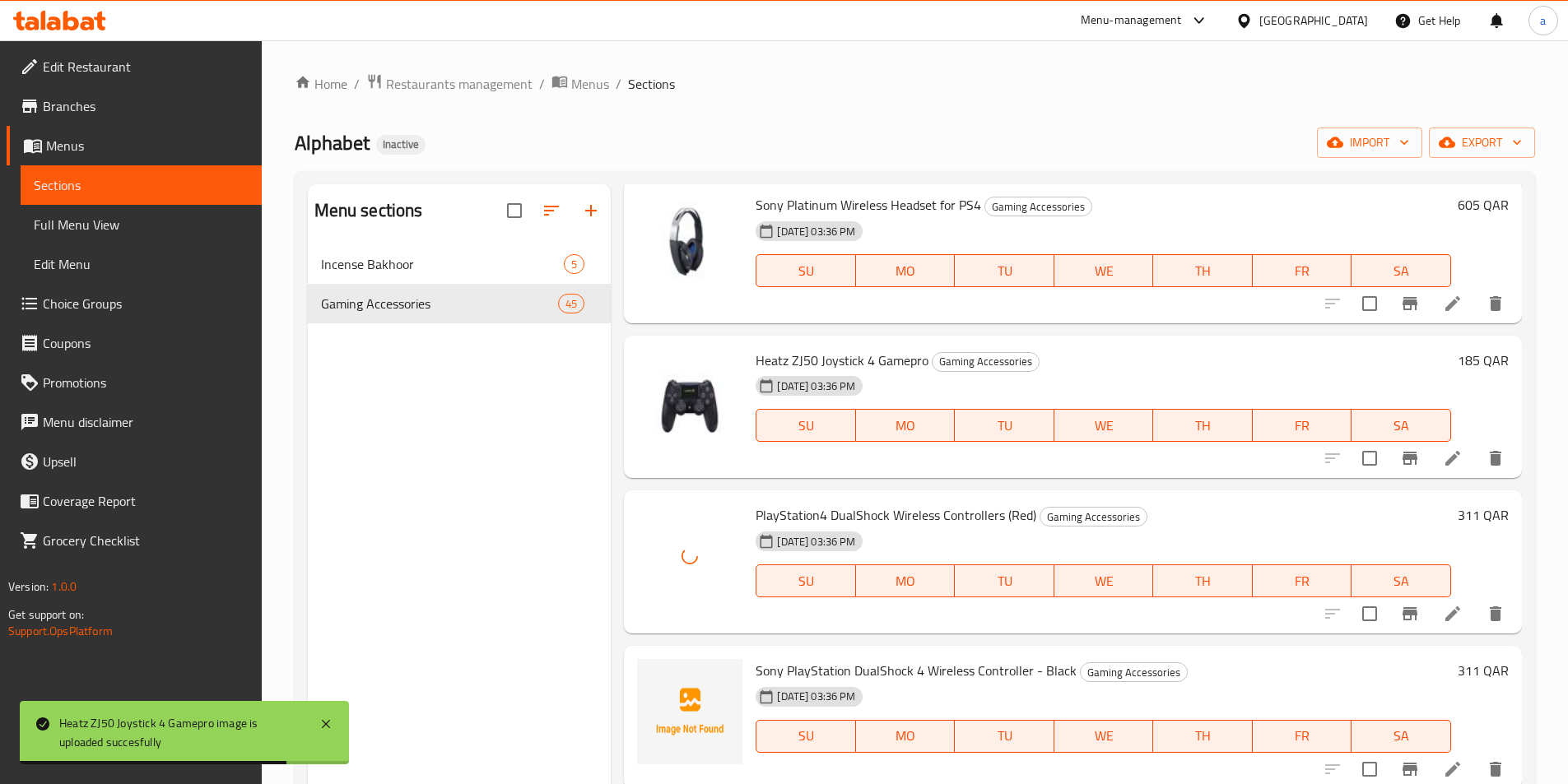
click at [859, 658] on div "Sony PlayStation DualShock 4 Wireless Controller - Black Gaming Accessories [DA…" at bounding box center [1103, 717] width 709 height 130
click at [858, 676] on span "Sony PlayStation DualShock 4 Wireless Controller - Black" at bounding box center [916, 671] width 321 height 25
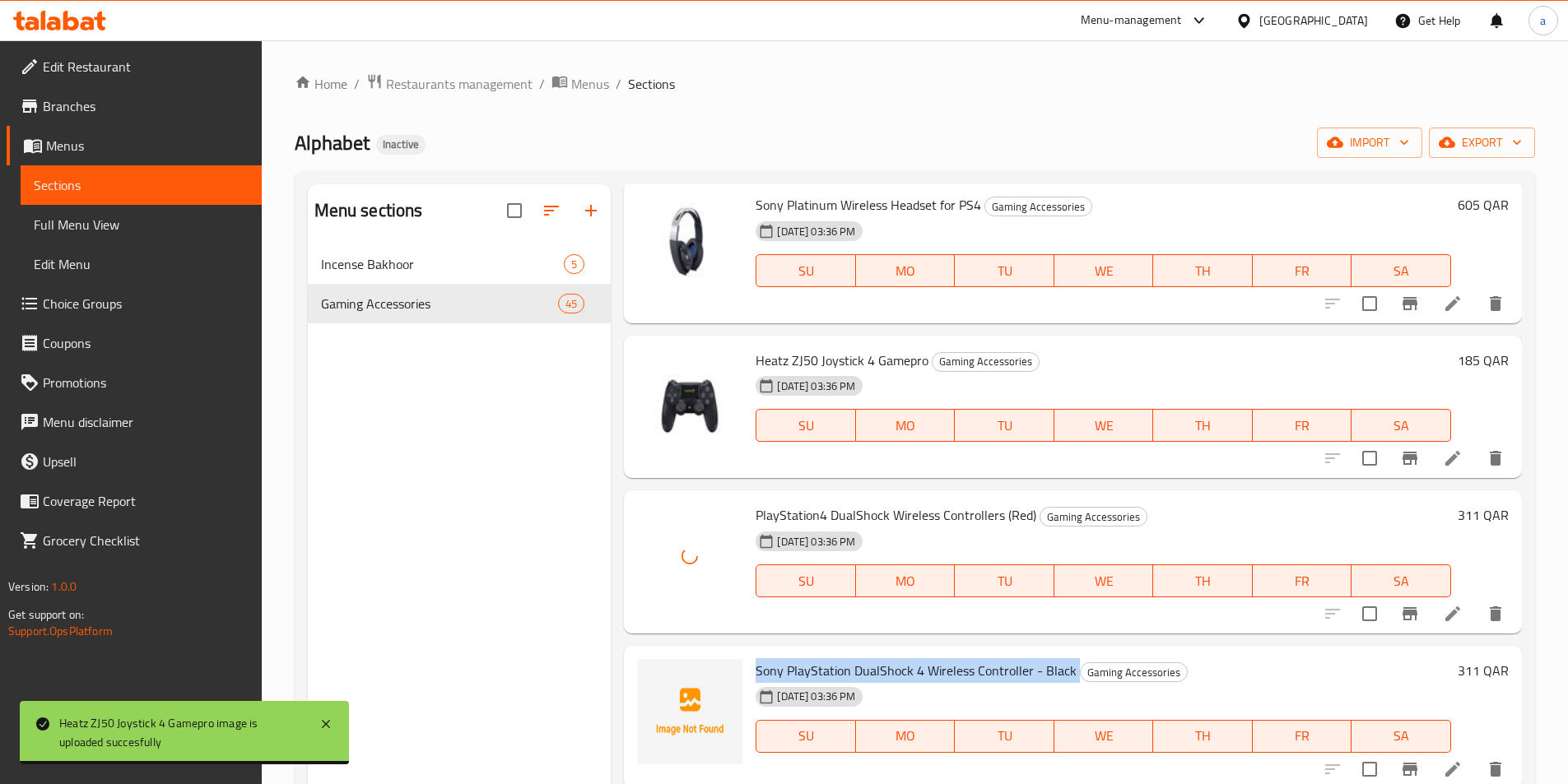
click at [858, 676] on span "Sony PlayStation DualShock 4 Wireless Controller - Black" at bounding box center [916, 671] width 321 height 25
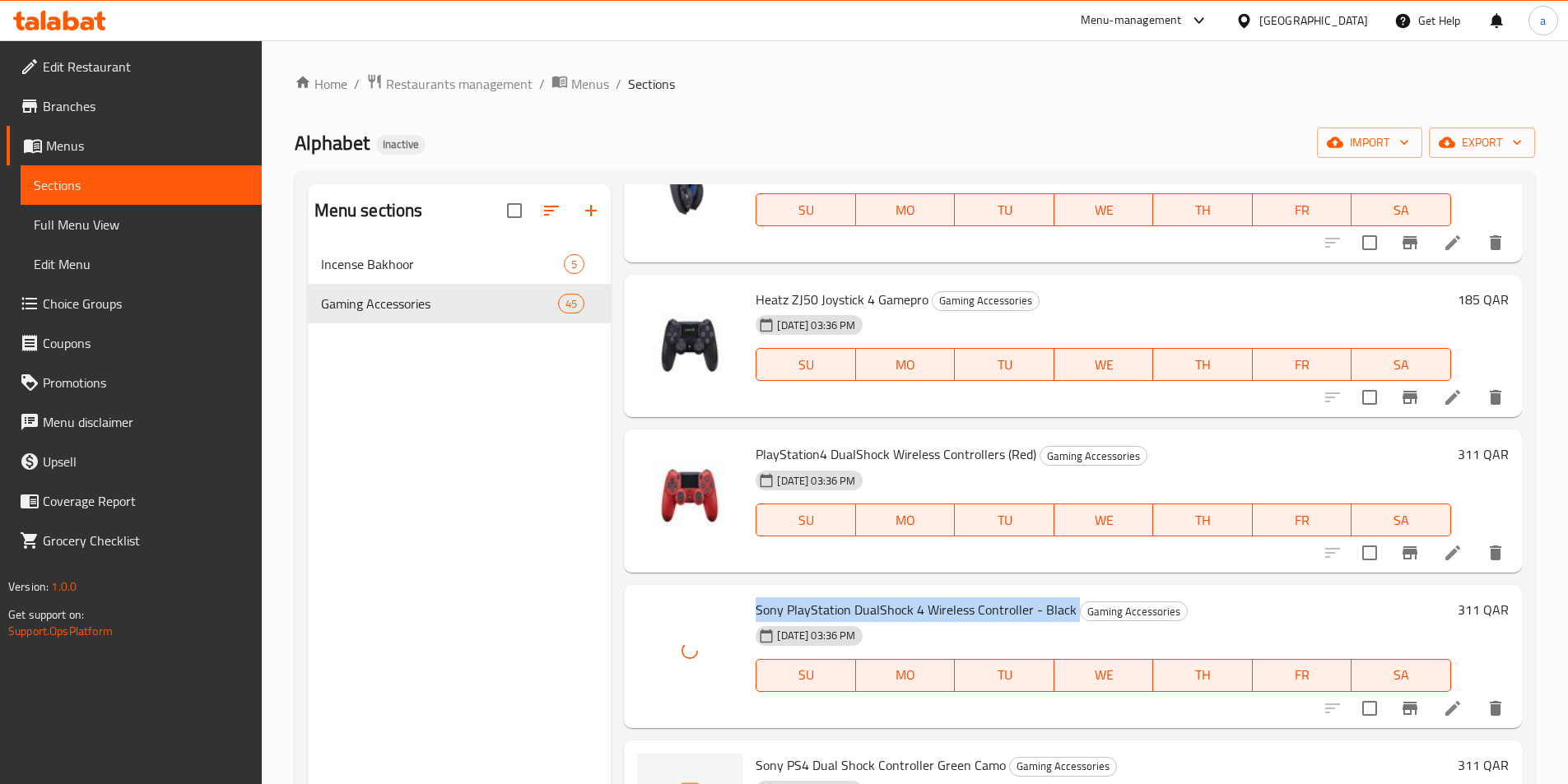
scroll to position [5185, 0]
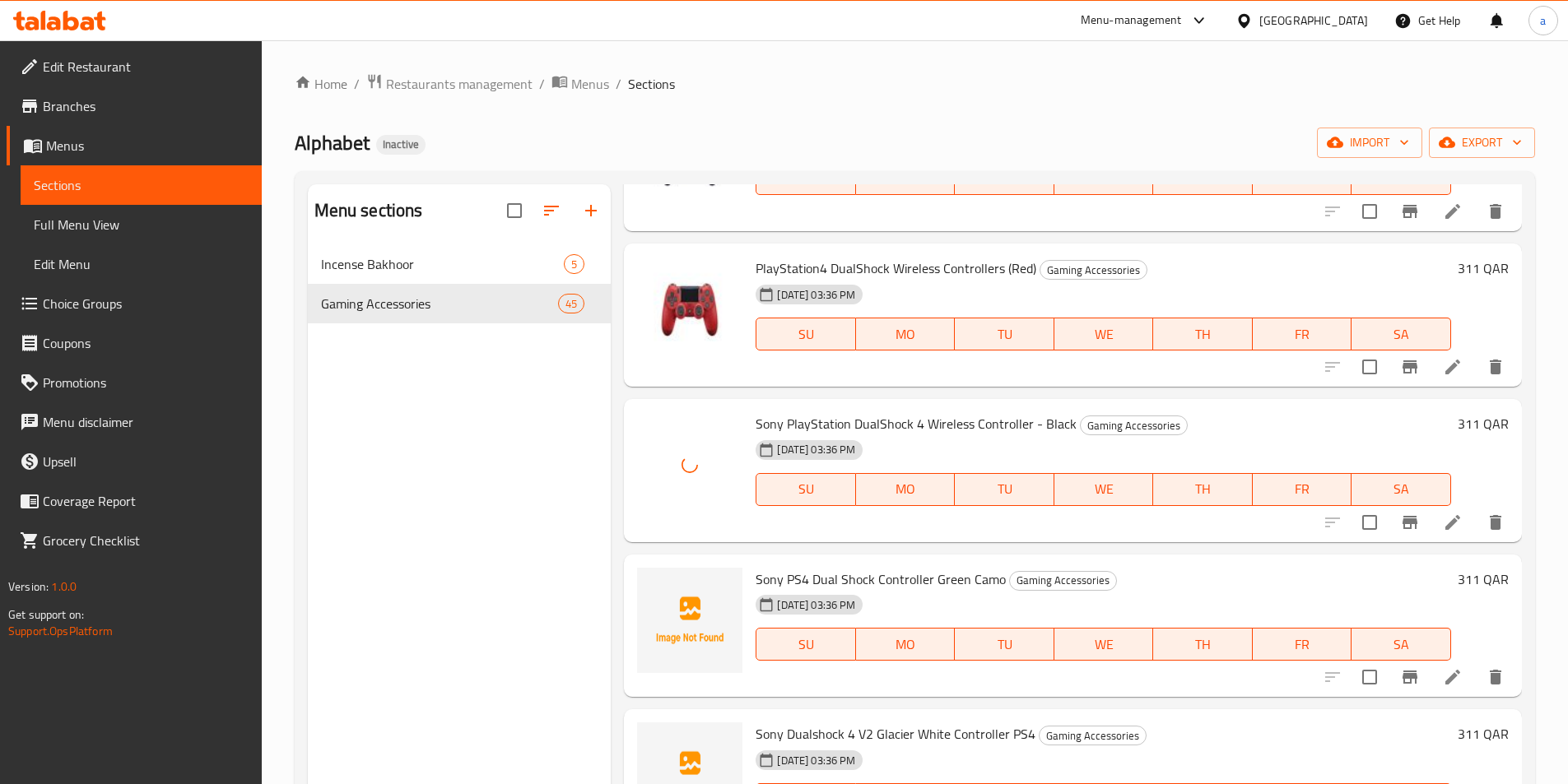
click at [802, 580] on span "Sony PS4 Dual Shock Controller Green Camo" at bounding box center [880, 579] width 250 height 25
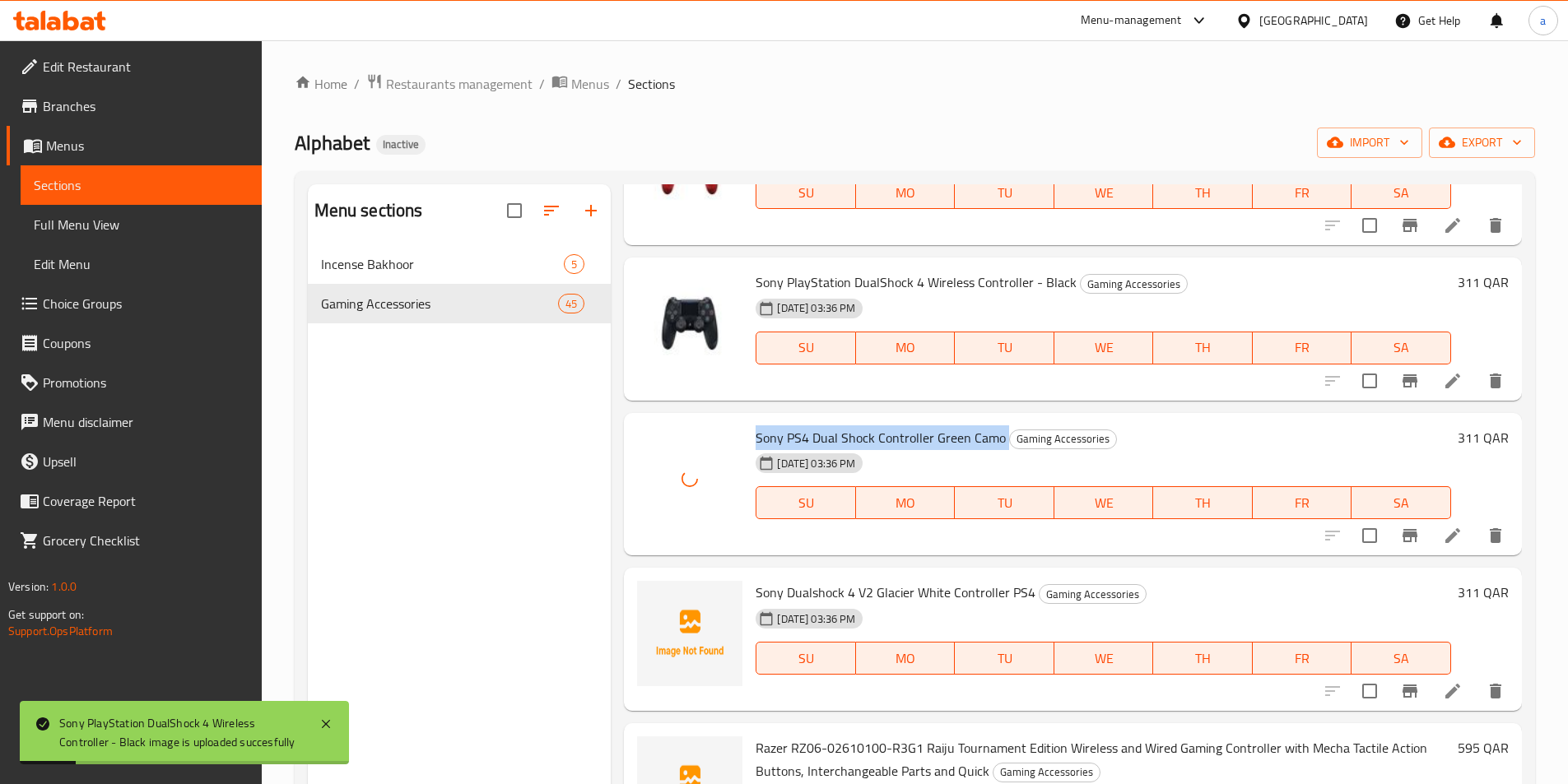
scroll to position [5432, 0]
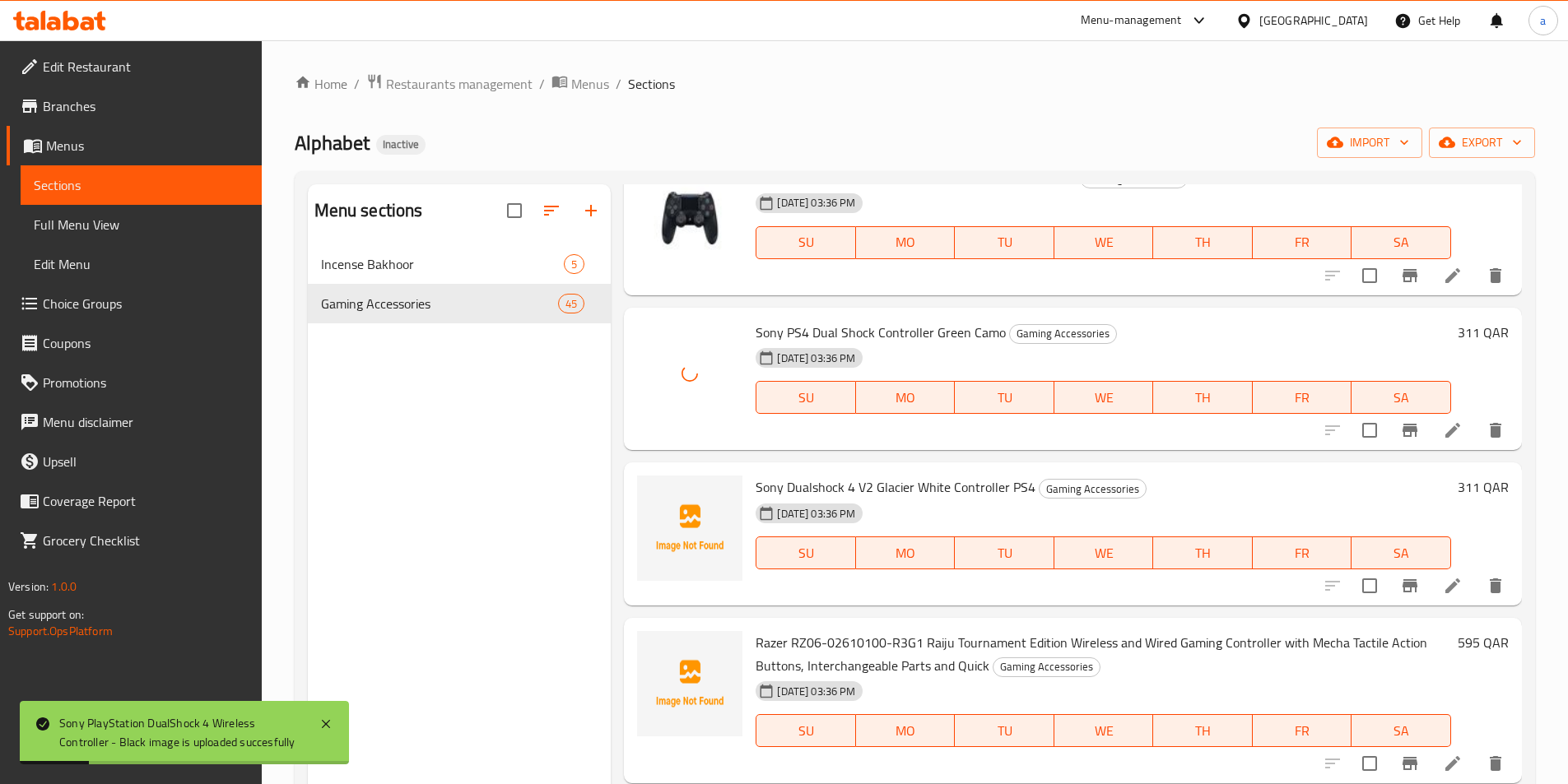
click at [842, 479] on span "Sony Dualshock 4 V2 Glacier White Controller PS4" at bounding box center [895, 487] width 280 height 25
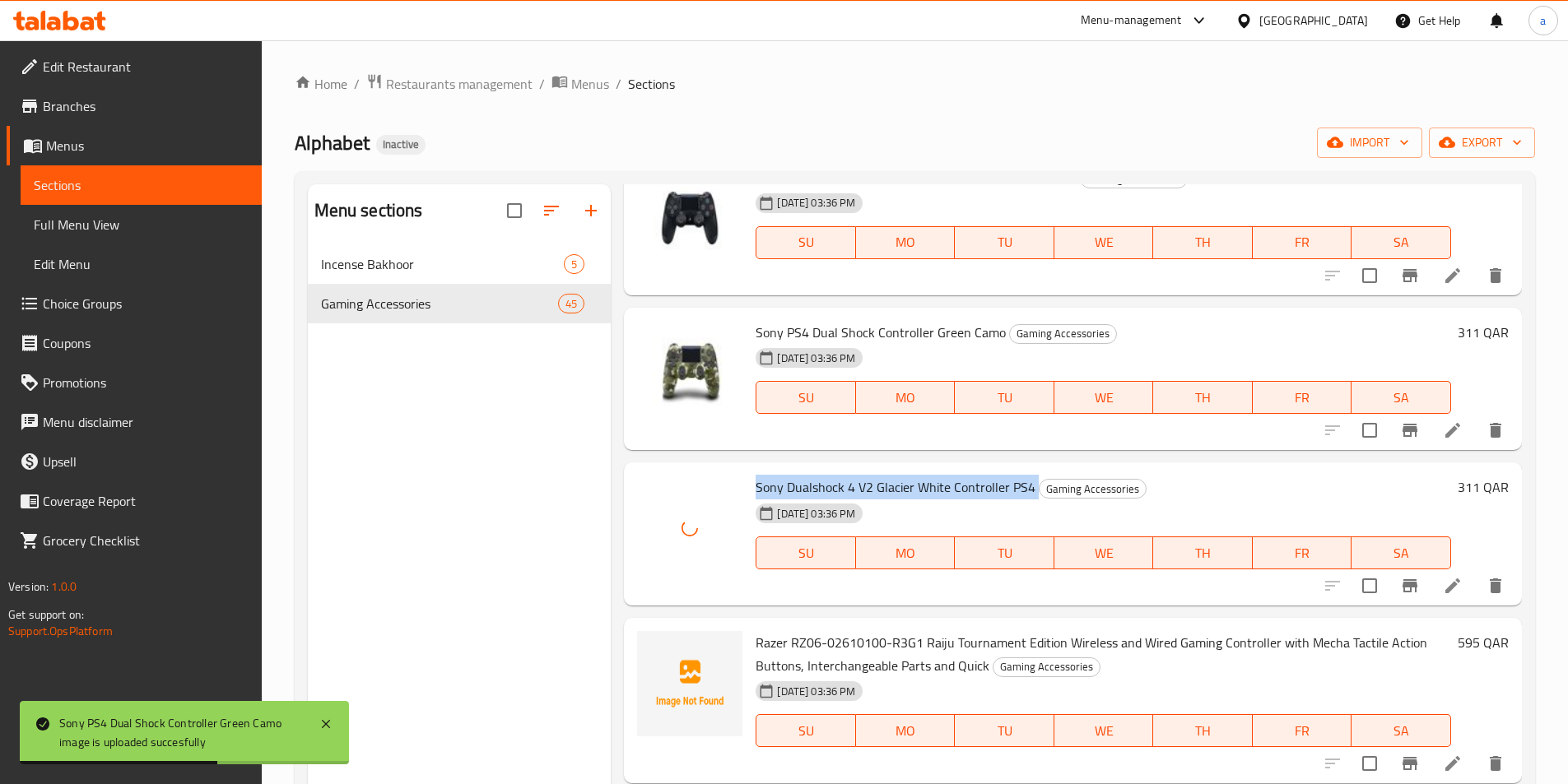
scroll to position [5597, 0]
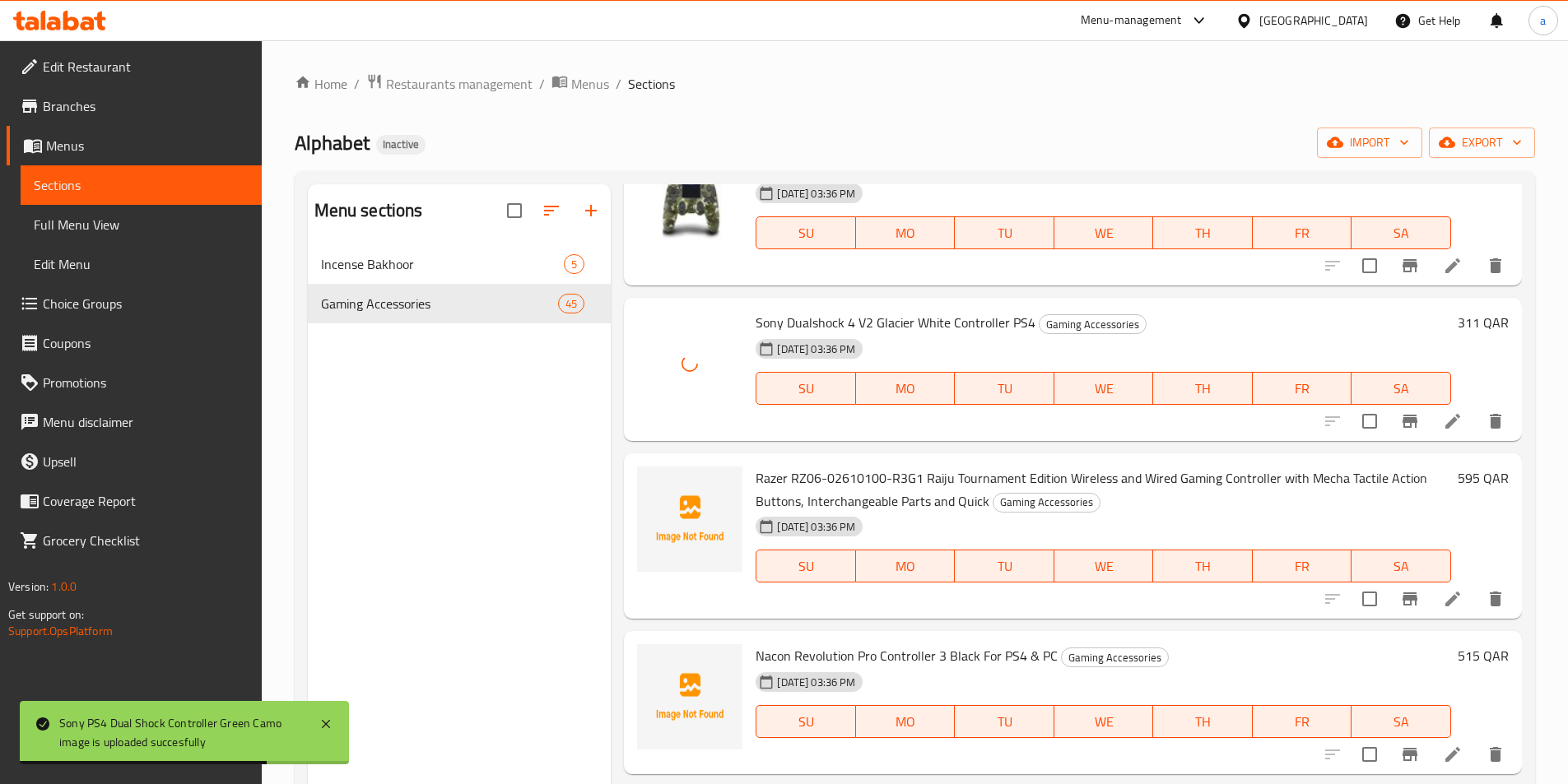
click at [852, 475] on span "Razer RZ06-02610100-R3G1 Raiju Tournament Edition Wireless and Wired Gaming Con…" at bounding box center [1091, 489] width 672 height 48
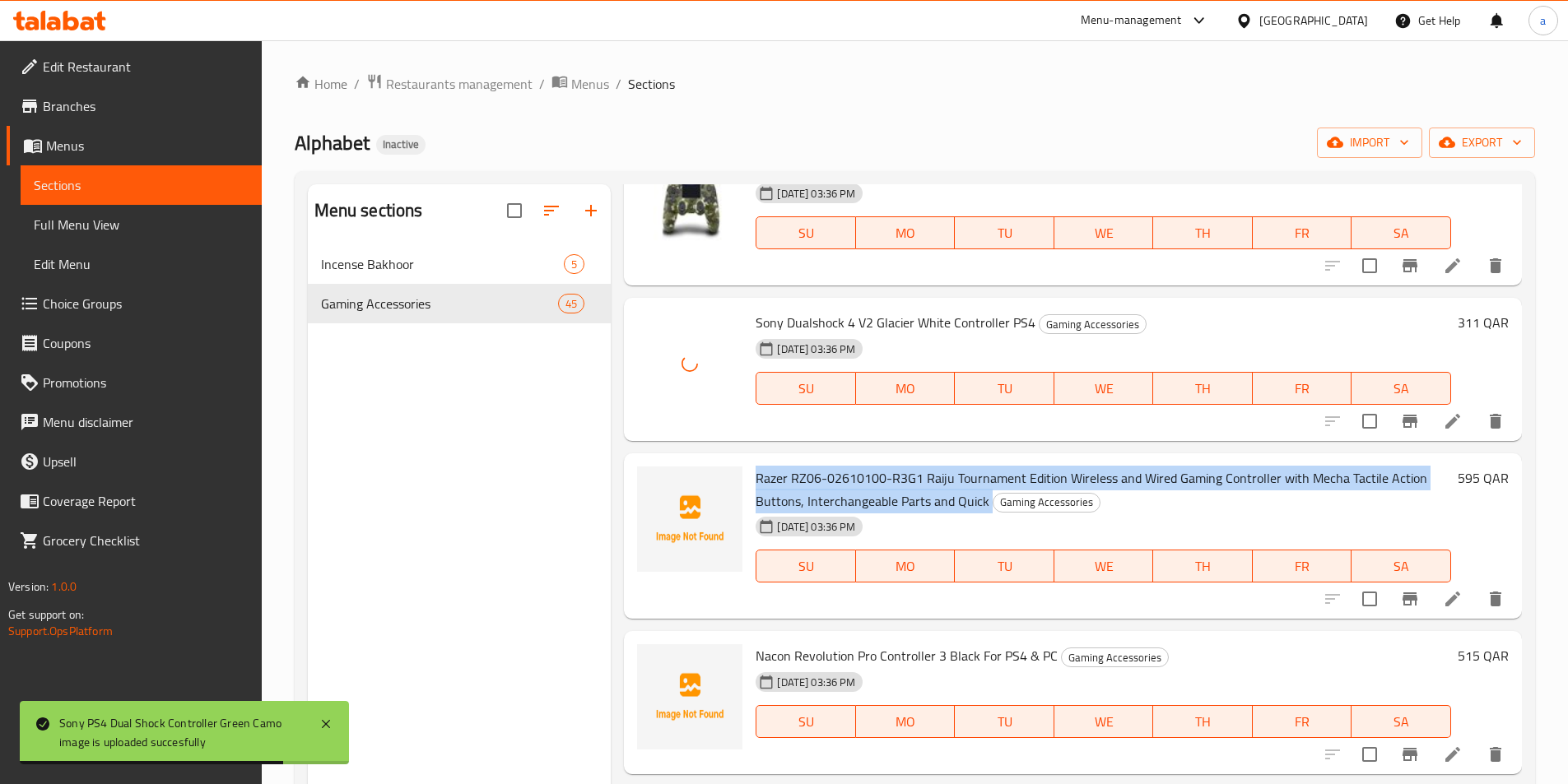
click at [852, 475] on span "Razer RZ06-02610100-R3G1 Raiju Tournament Edition Wireless and Wired Gaming Con…" at bounding box center [1091, 489] width 672 height 48
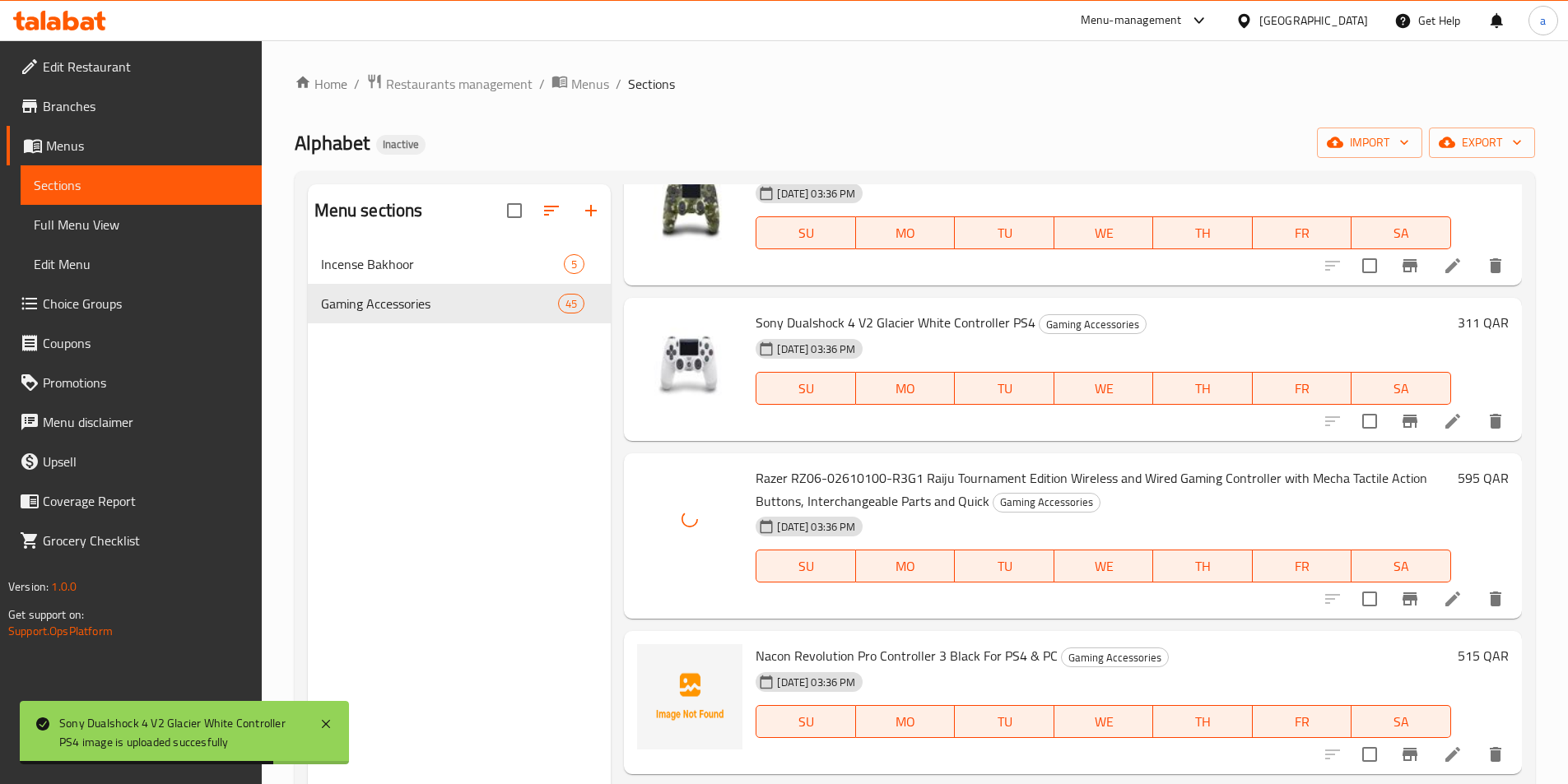
click at [834, 651] on span "Nacon Revolution Pro Controller 3 Black For PS4 & PC" at bounding box center [906, 656] width 302 height 25
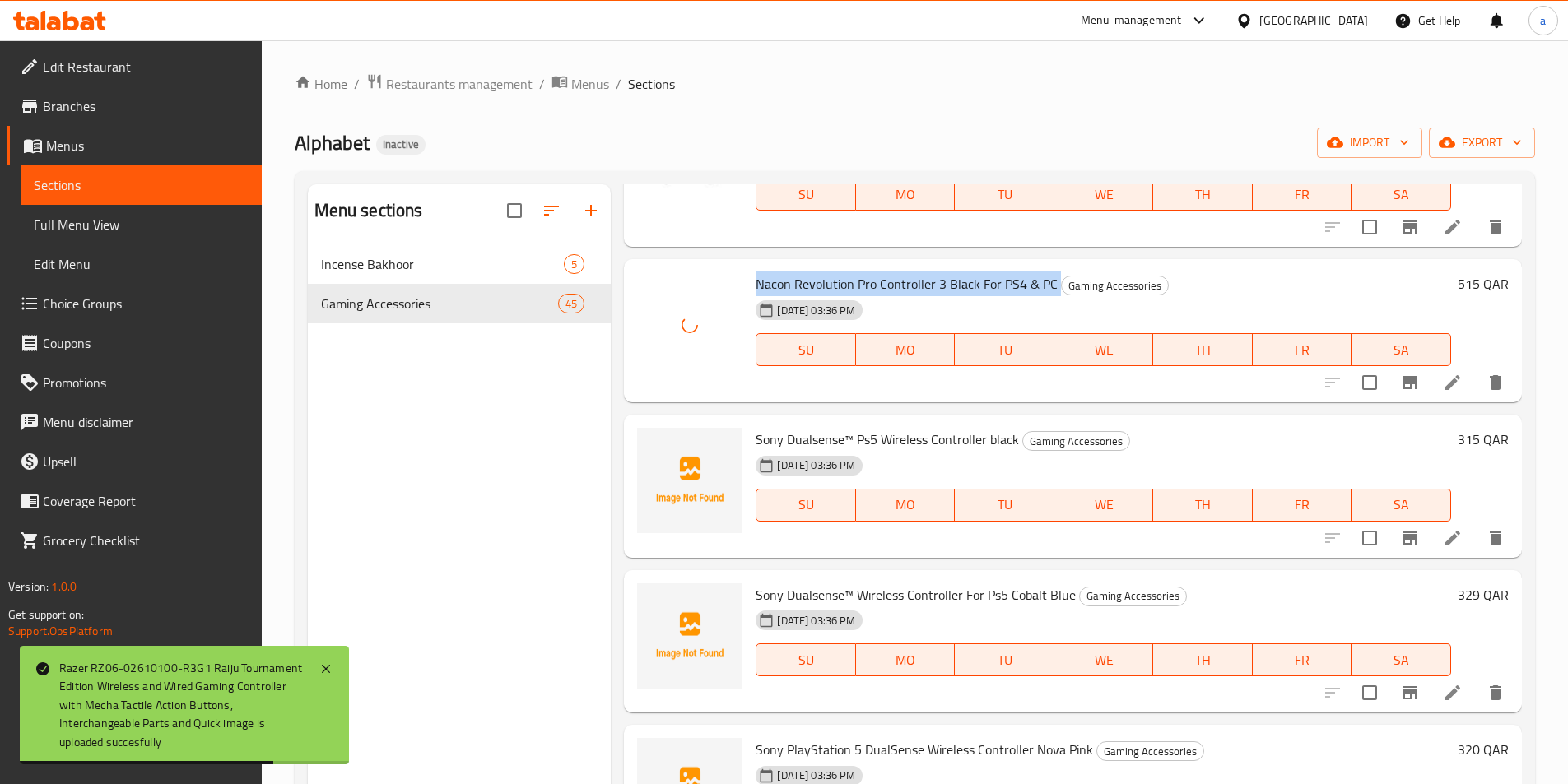
scroll to position [6008, 0]
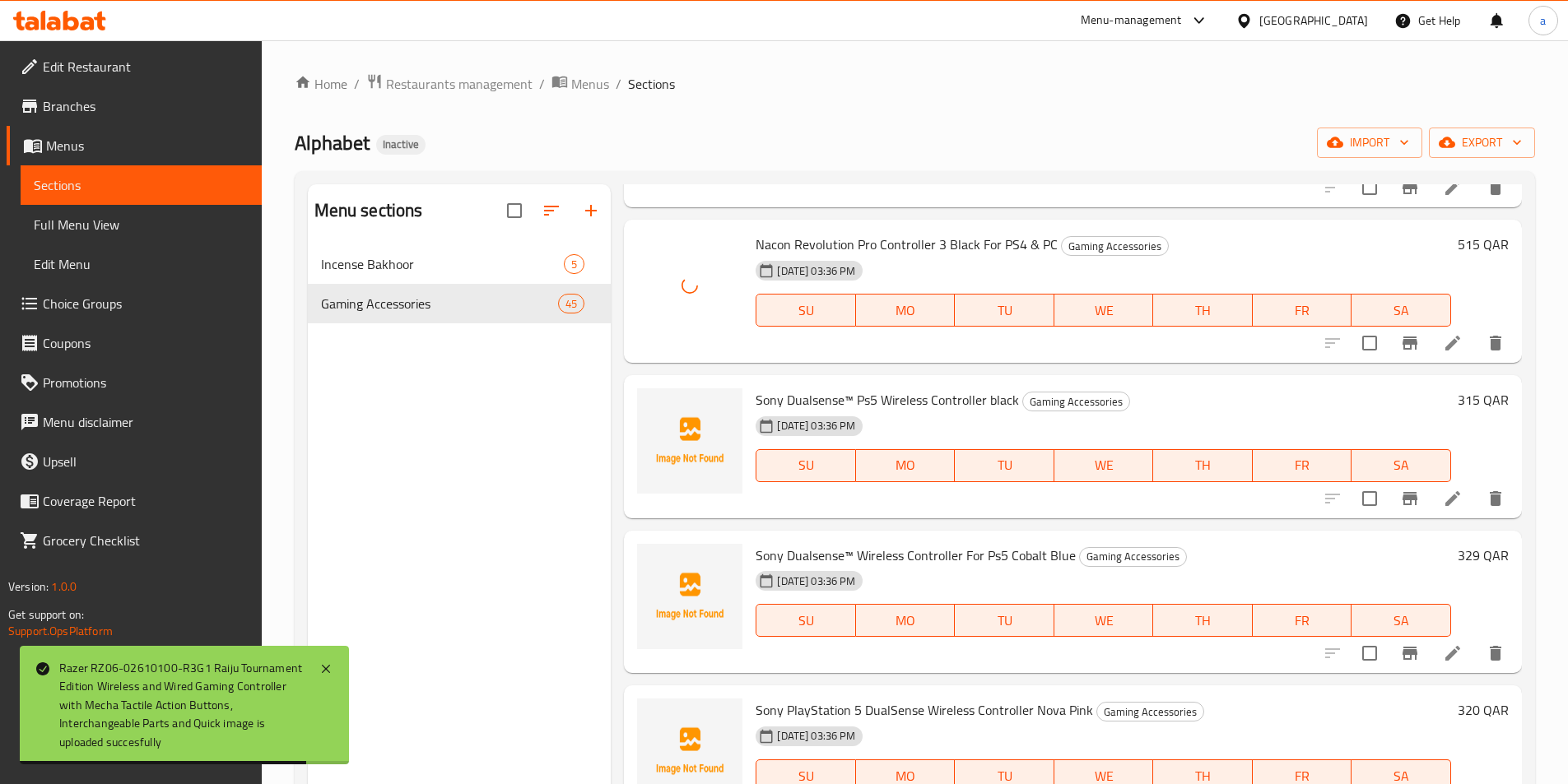
click at [851, 398] on span "Sony Dualsense™ Ps5 Wireless Controller black" at bounding box center [887, 400] width 263 height 25
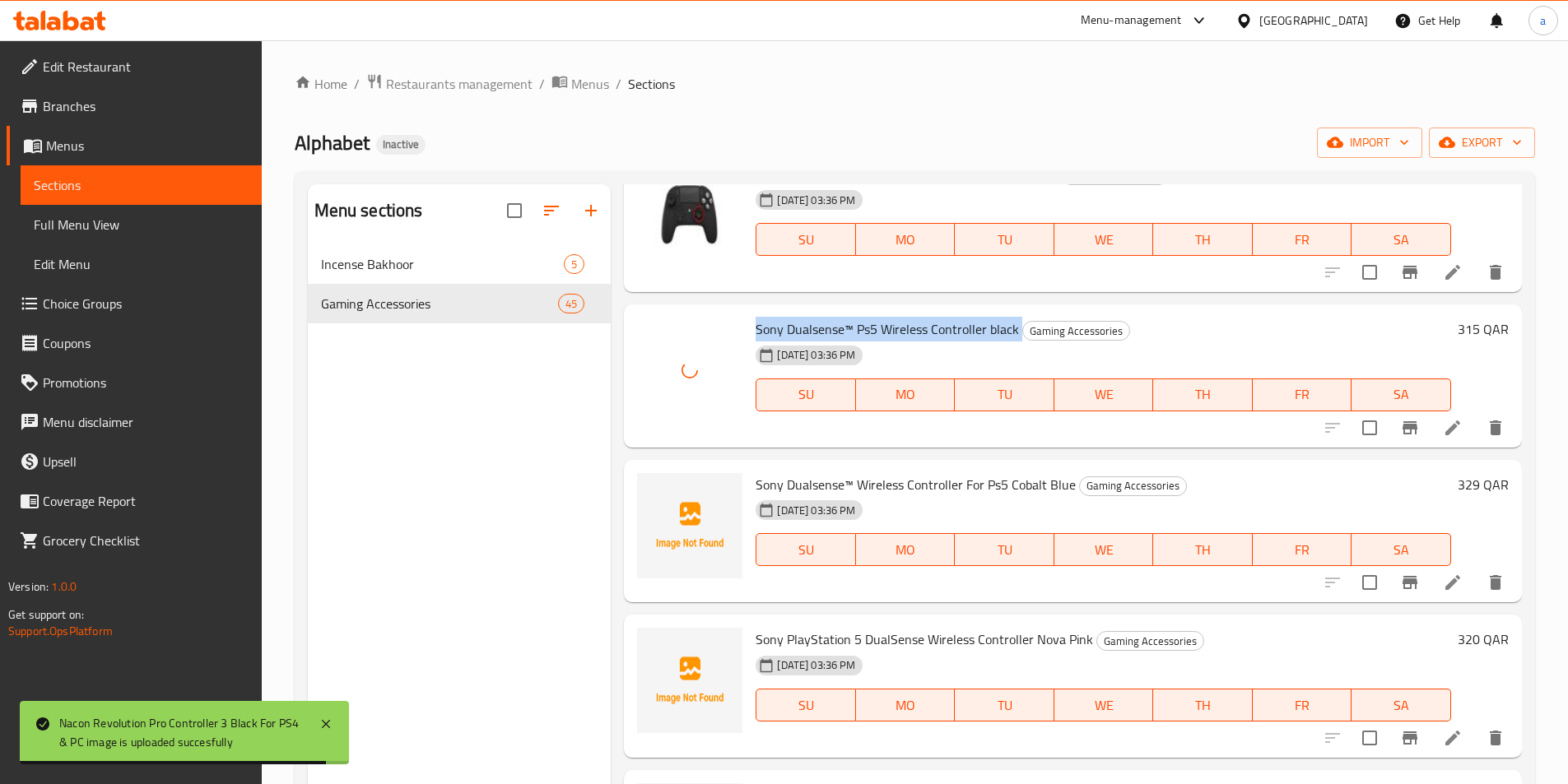
scroll to position [6173, 0]
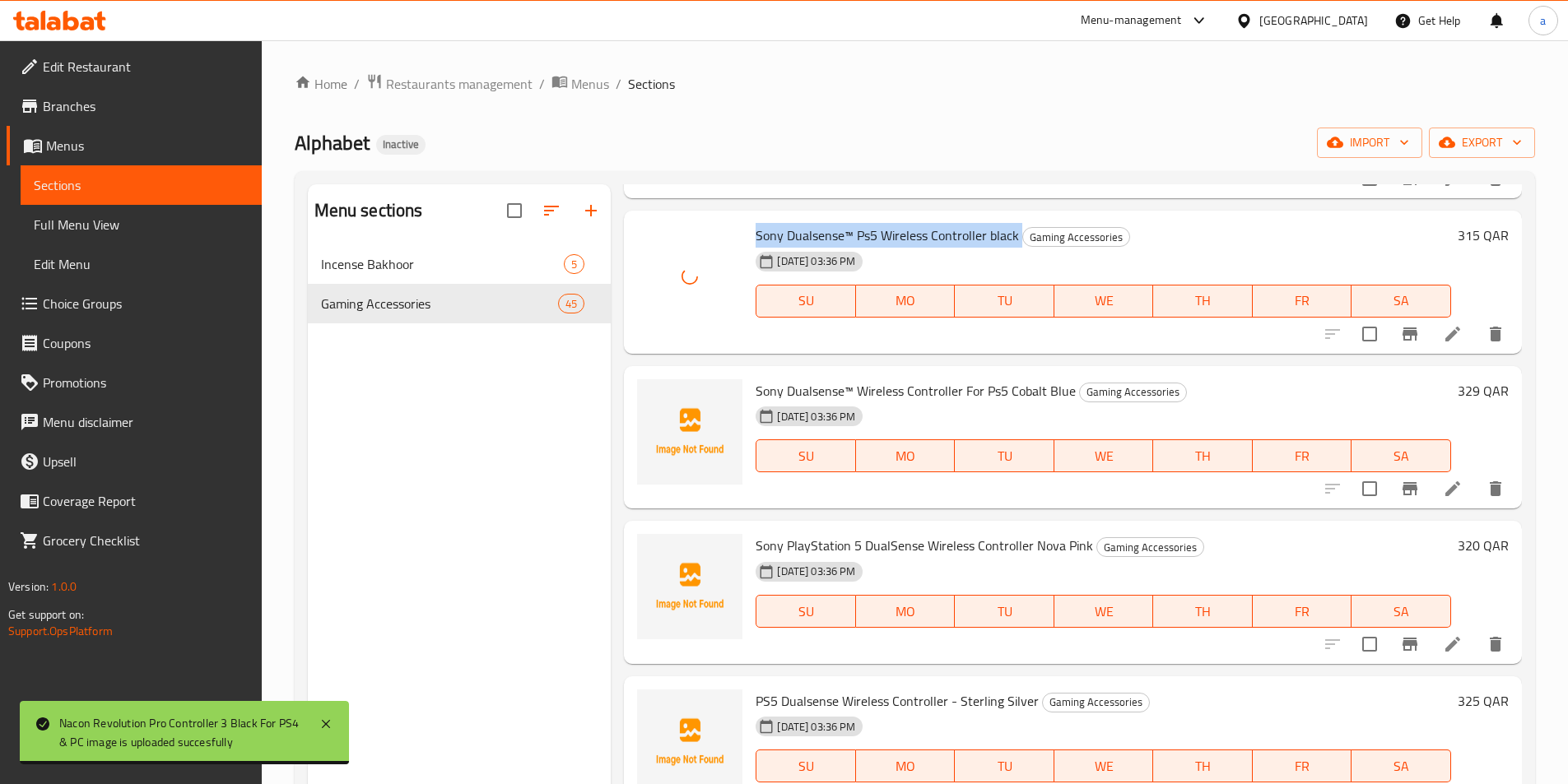
click at [851, 387] on span "Sony Dualsense™ Wireless Controller For Ps5 Cobalt Blue" at bounding box center [916, 391] width 320 height 25
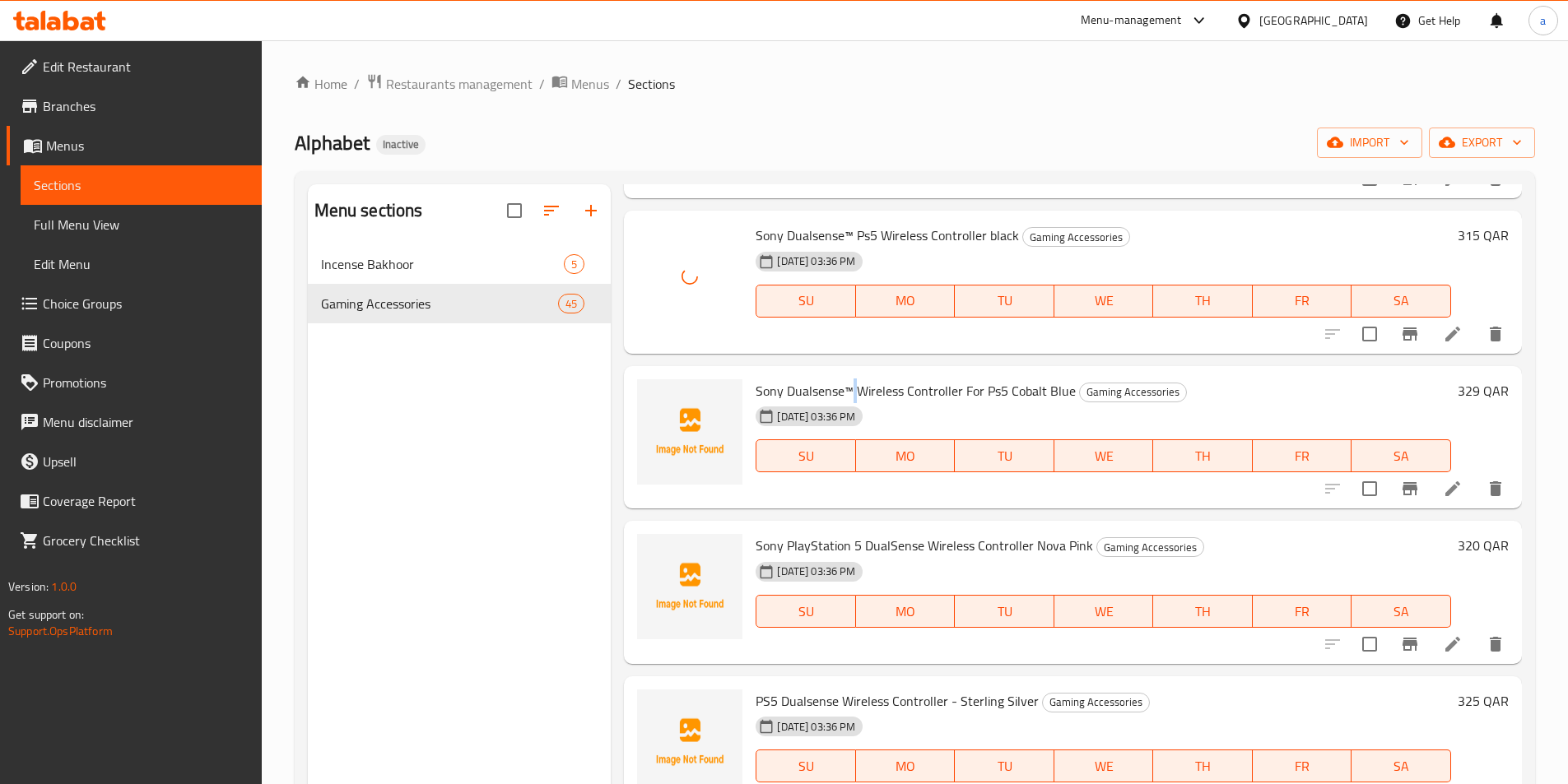
click at [851, 387] on span "Sony Dualsense™ Wireless Controller For Ps5 Cobalt Blue" at bounding box center [916, 391] width 320 height 25
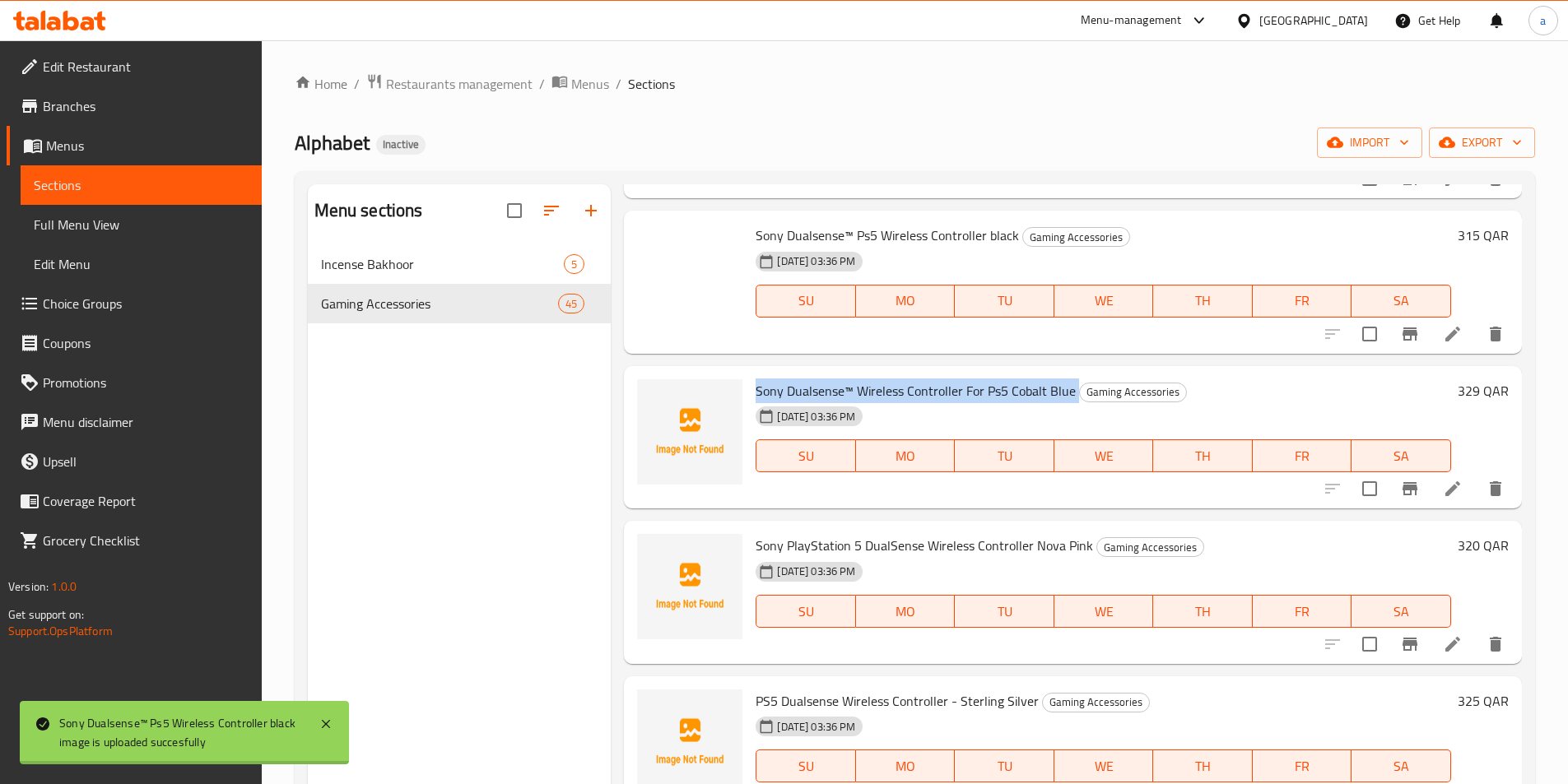
click at [851, 387] on span "Sony Dualsense™ Wireless Controller For Ps5 Cobalt Blue" at bounding box center [916, 391] width 320 height 25
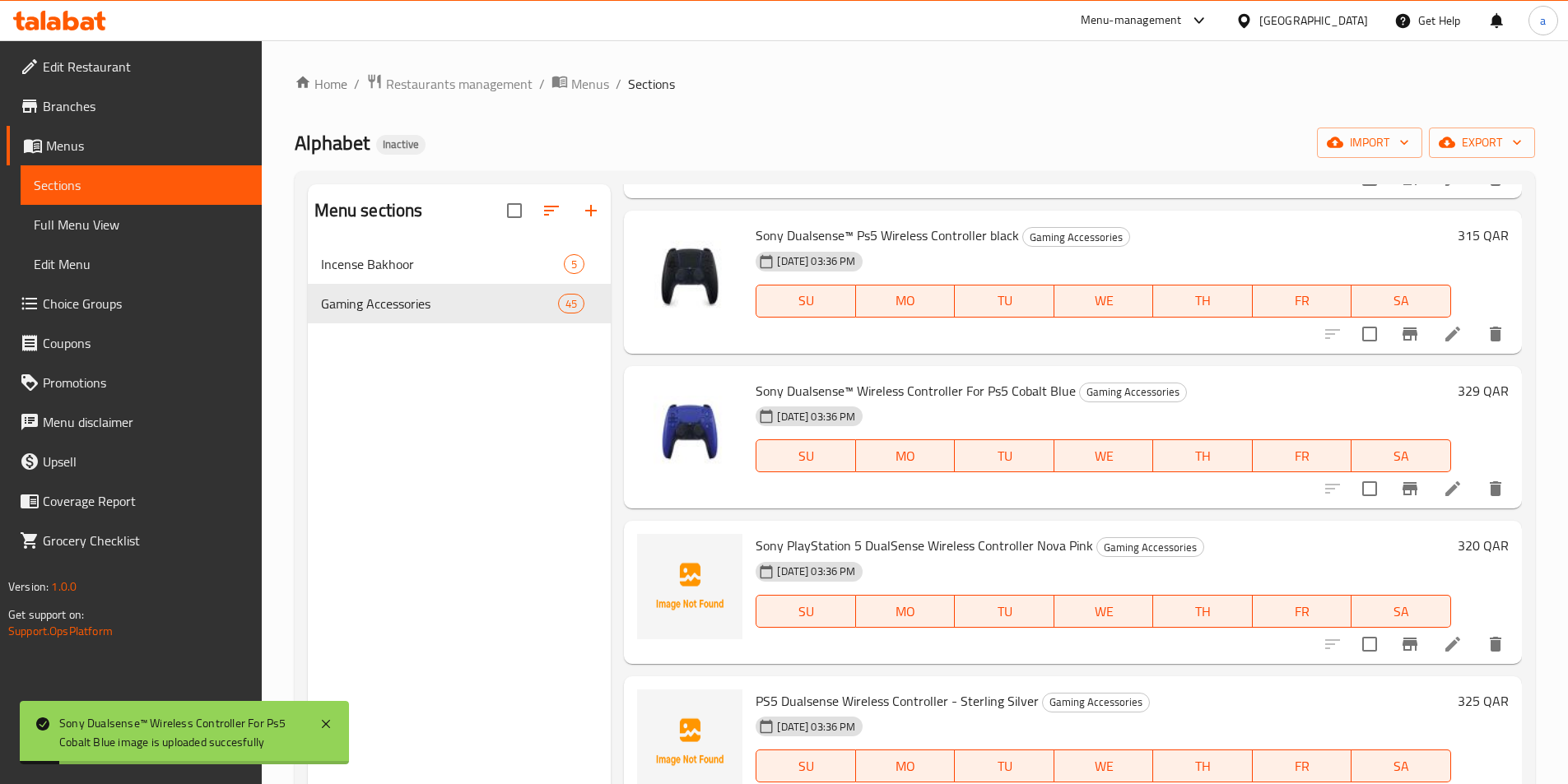
click at [827, 540] on span "Sony PlayStation 5 DualSense Wireless Controller Nova Pink" at bounding box center [924, 545] width 337 height 25
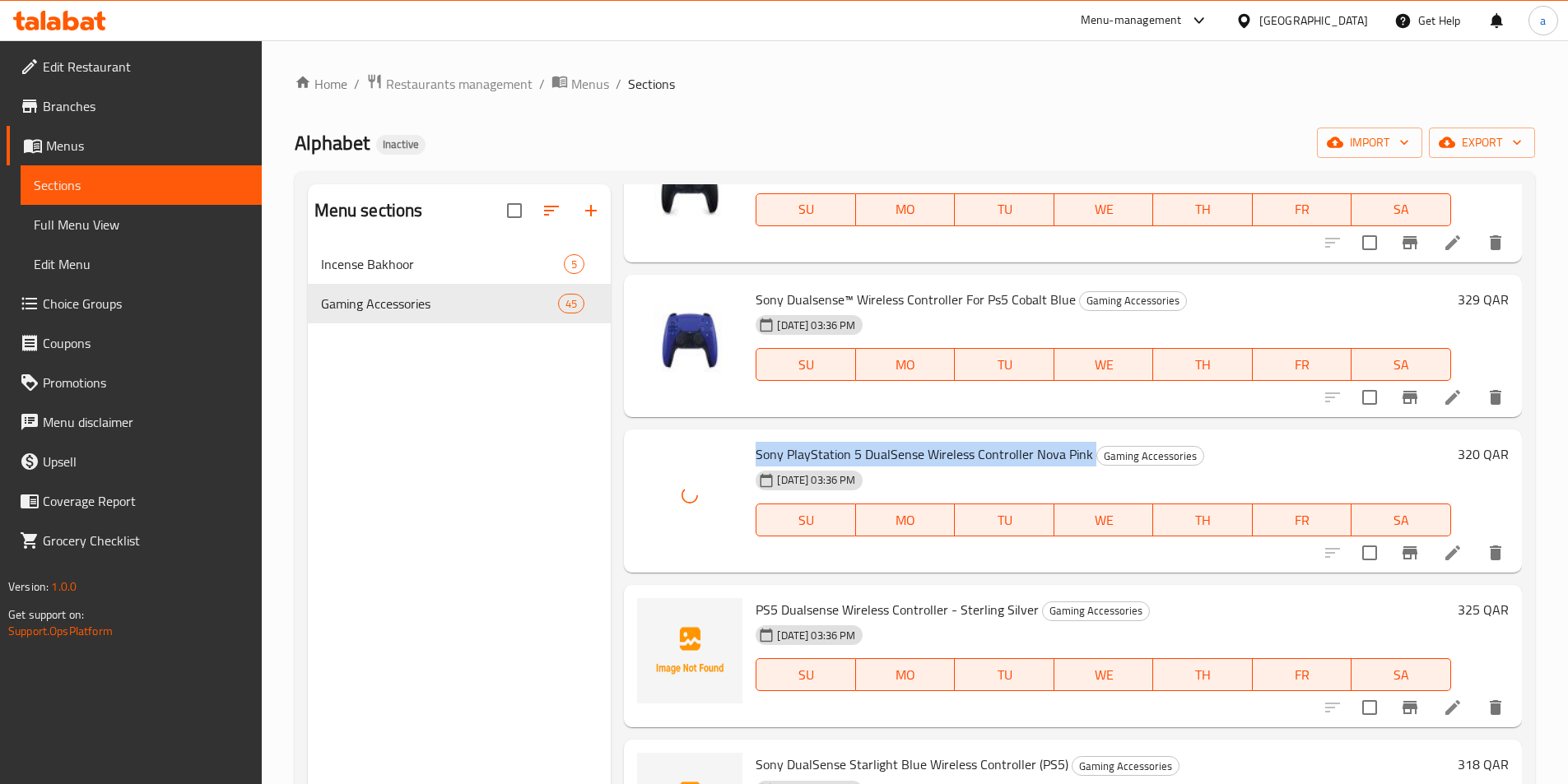
scroll to position [6334, 0]
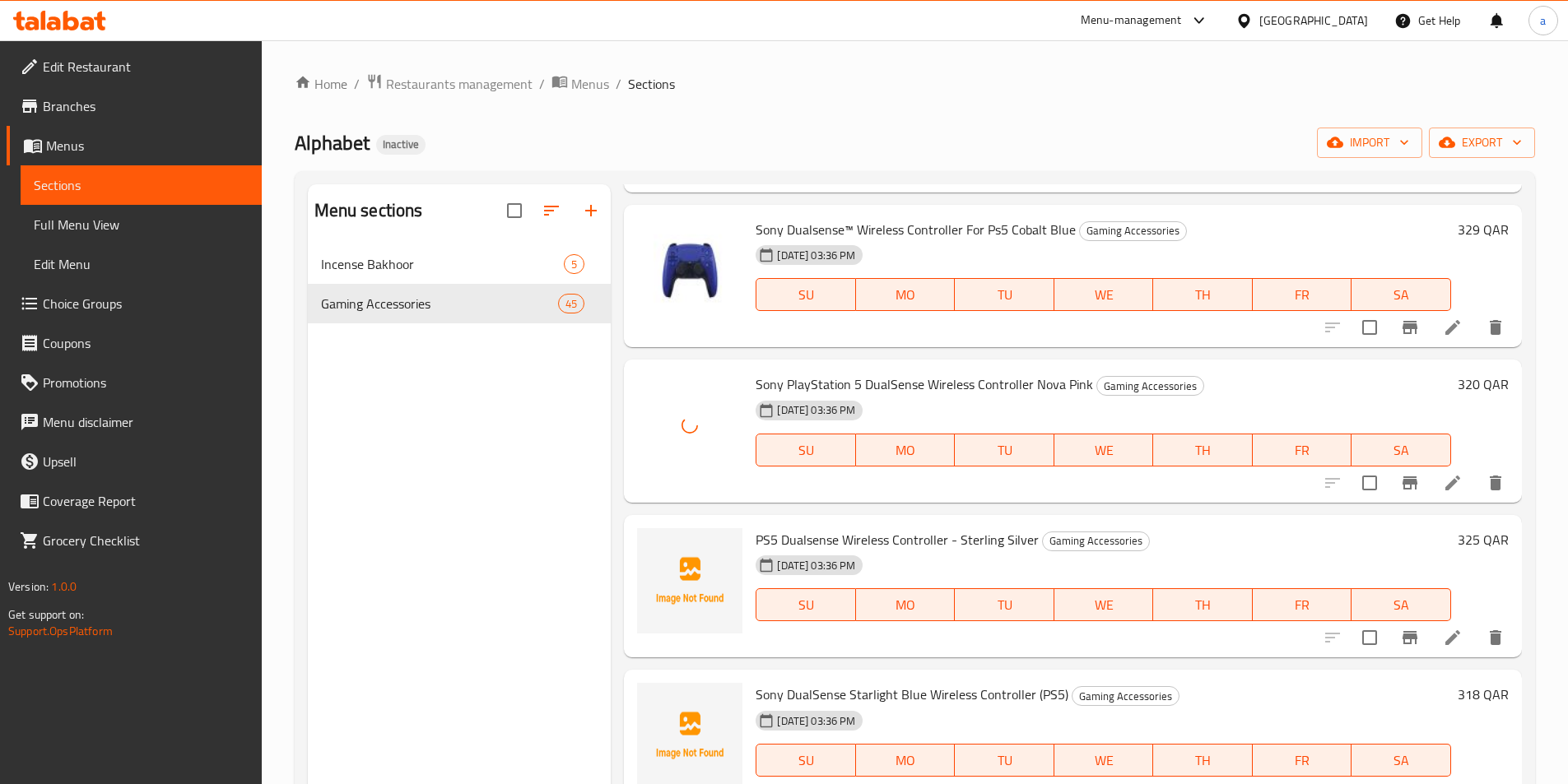
click at [811, 542] on span "PS5 Dualsense Wireless Controller - Sterling Silver" at bounding box center [896, 540] width 283 height 25
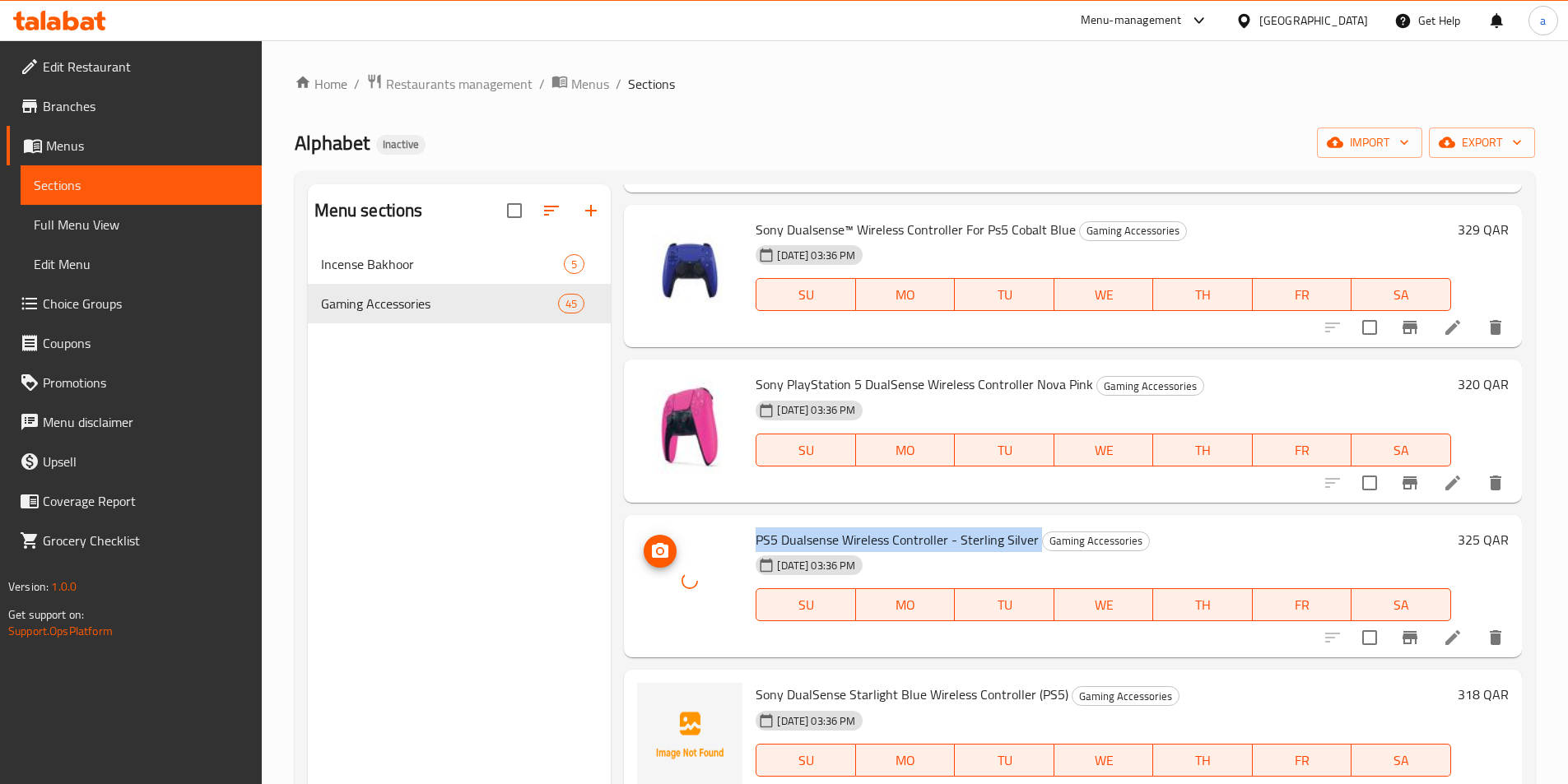
scroll to position [230, 0]
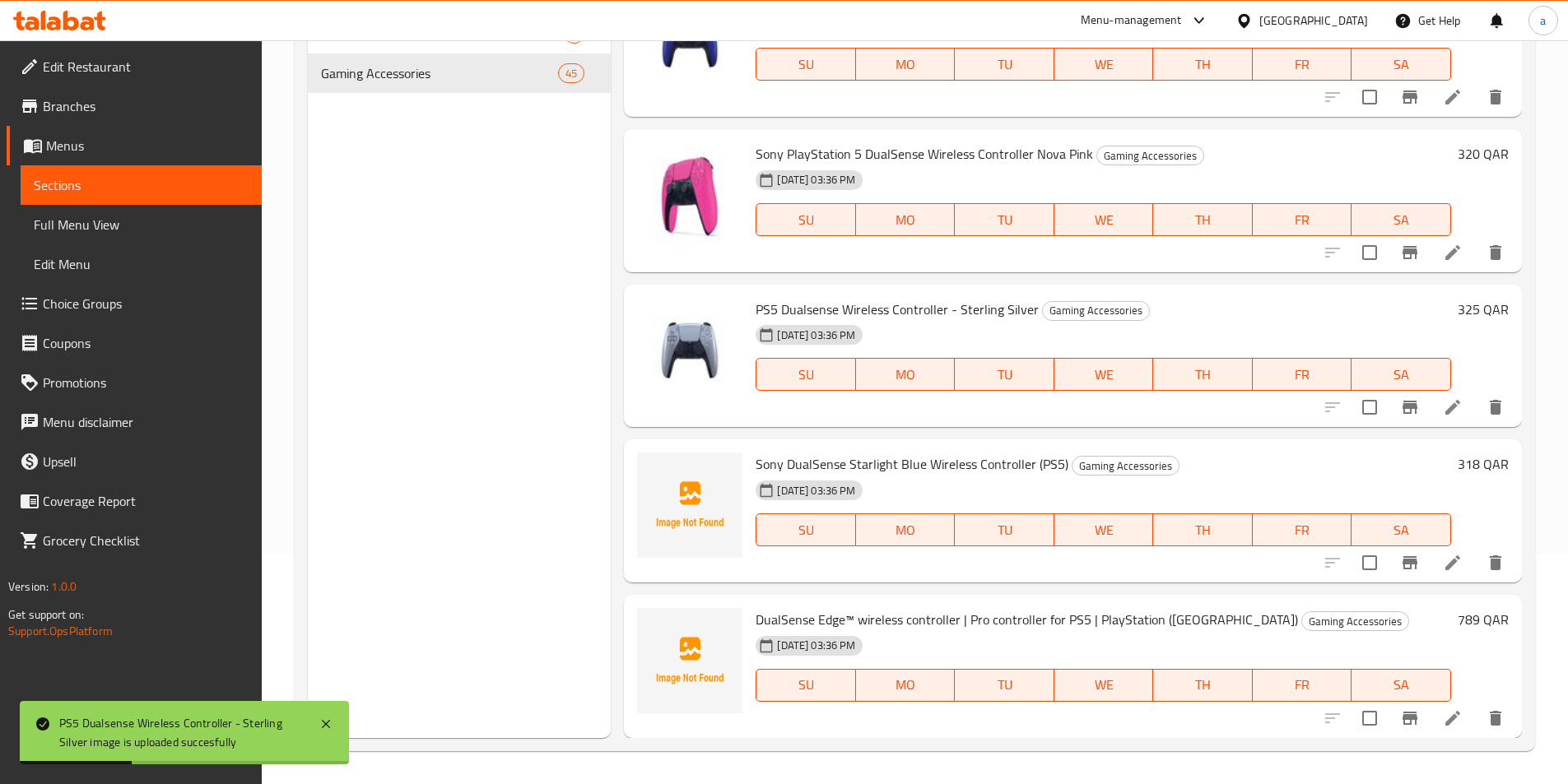
click at [922, 459] on span "Sony DualSense Starlight Blue Wireless Controller (PS5)" at bounding box center [911, 464] width 312 height 25
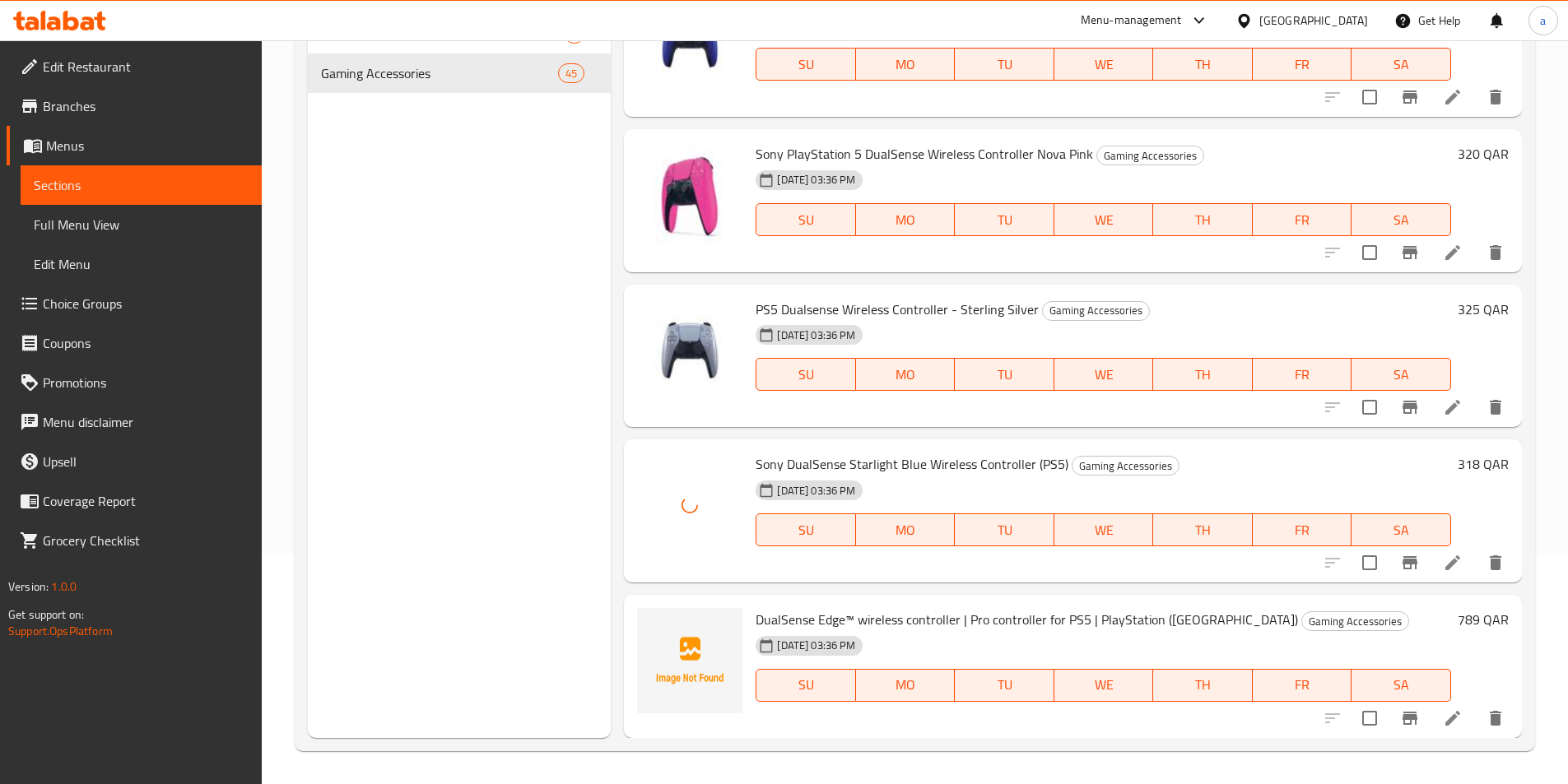
click at [955, 622] on span "DualSense Edge™ wireless controller | Pro controller for PS5 | PlayStation ([GE…" at bounding box center [1026, 620] width 543 height 25
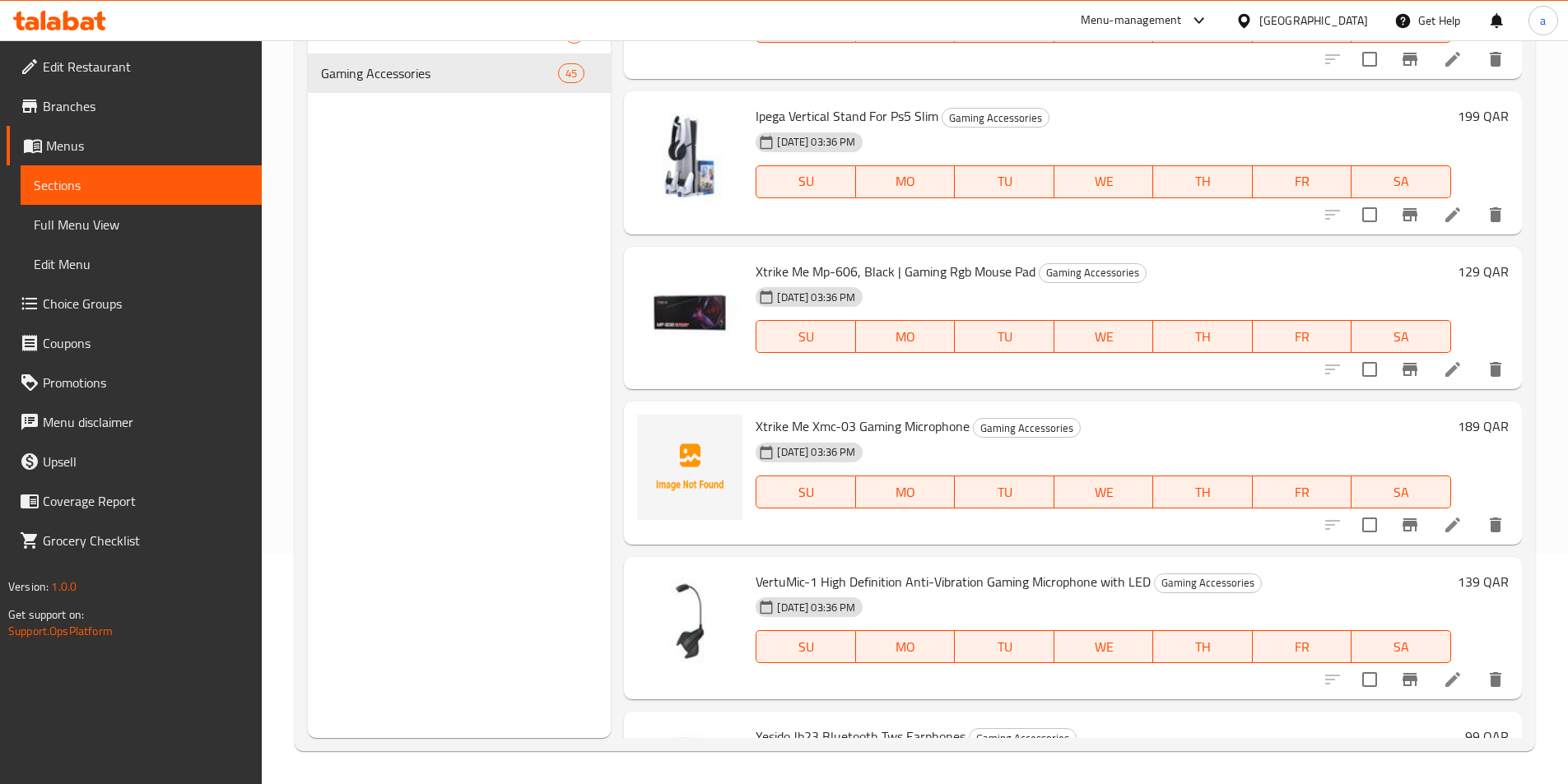
scroll to position [1070, 0]
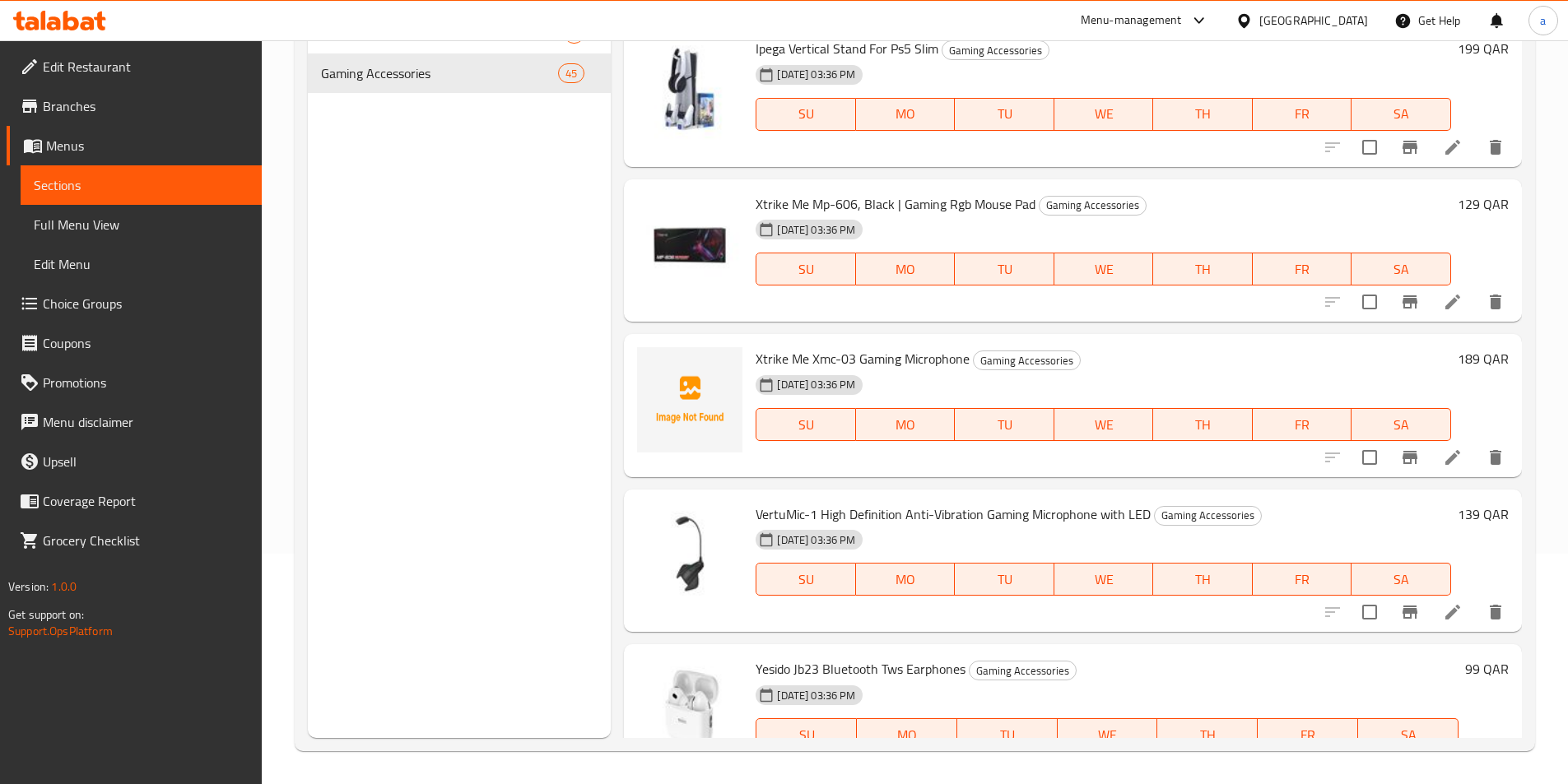
click at [860, 356] on span "Xtrike Me Xmc-03 Gaming Microphone" at bounding box center [862, 358] width 214 height 25
click at [893, 354] on span "Xtrike Me Xmc-03 Gaming Microphone" at bounding box center [862, 358] width 214 height 25
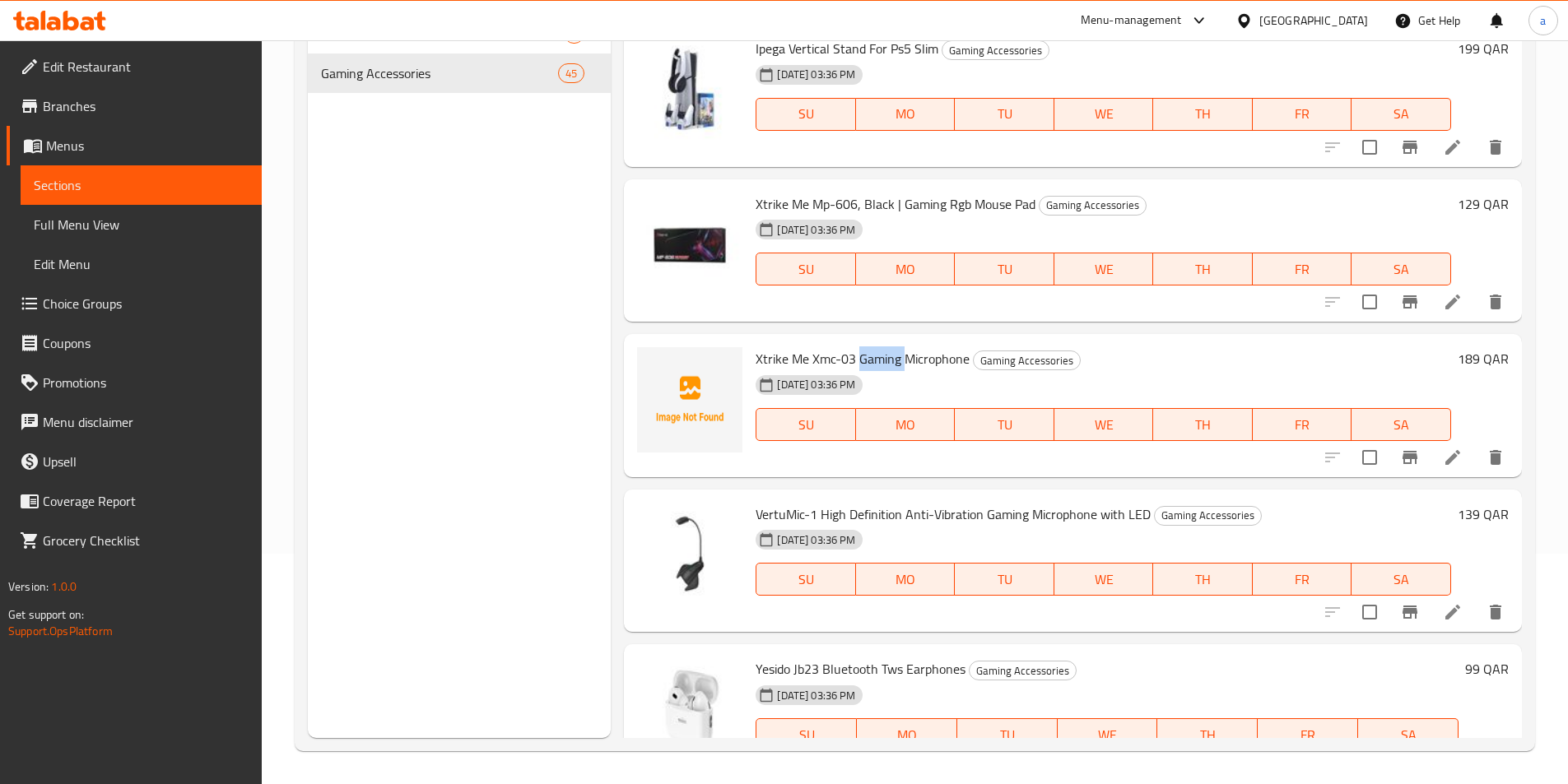
click at [893, 354] on span "Xtrike Me Xmc-03 Gaming Microphone" at bounding box center [862, 358] width 214 height 25
click at [1255, 353] on h6 "Xtrike Me Xmc-03 Gaming Microphone Gaming Accessories" at bounding box center [1103, 358] width 696 height 23
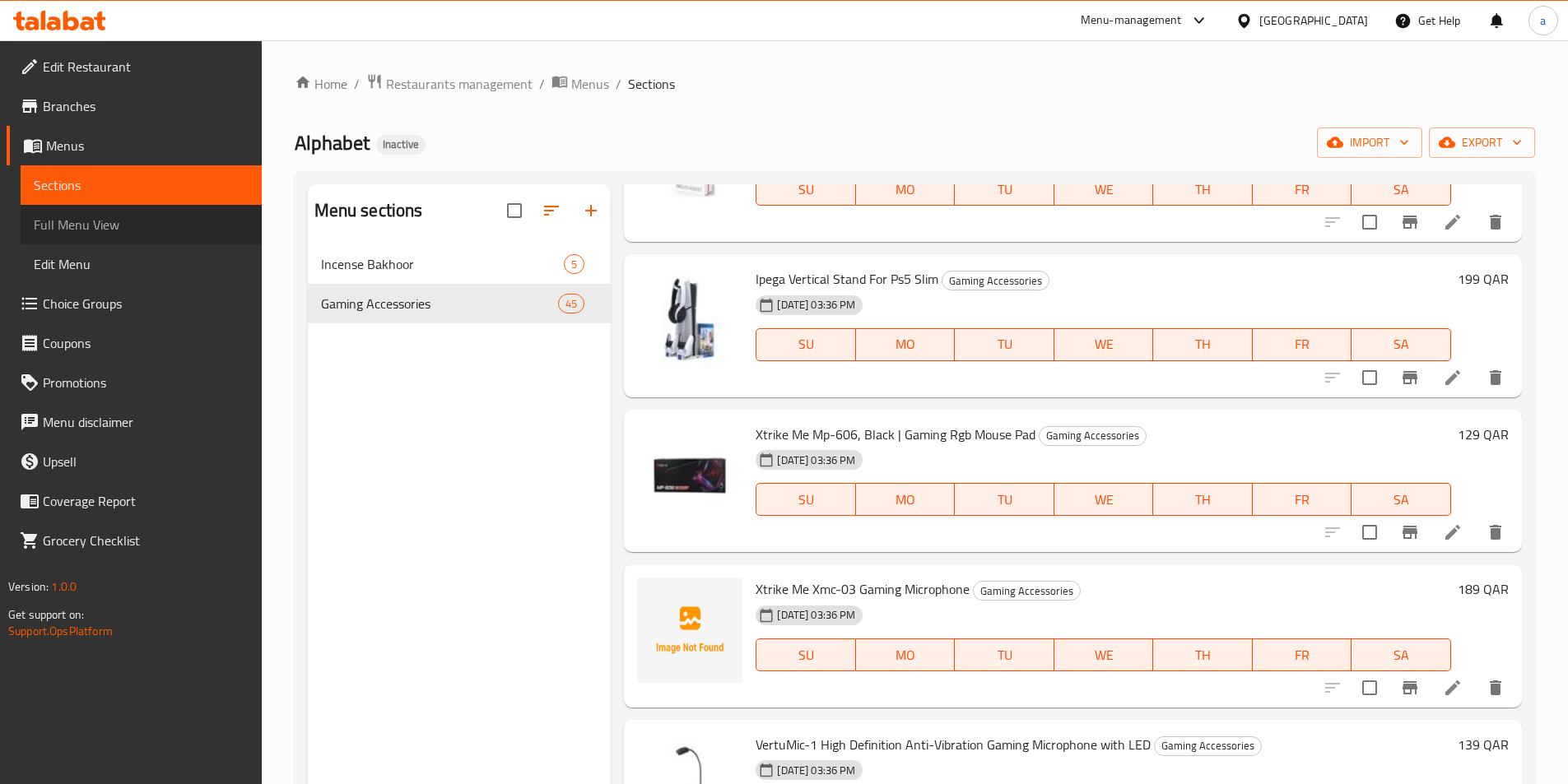
click at [116, 228] on span "Full Menu View" at bounding box center [141, 224] width 215 height 20
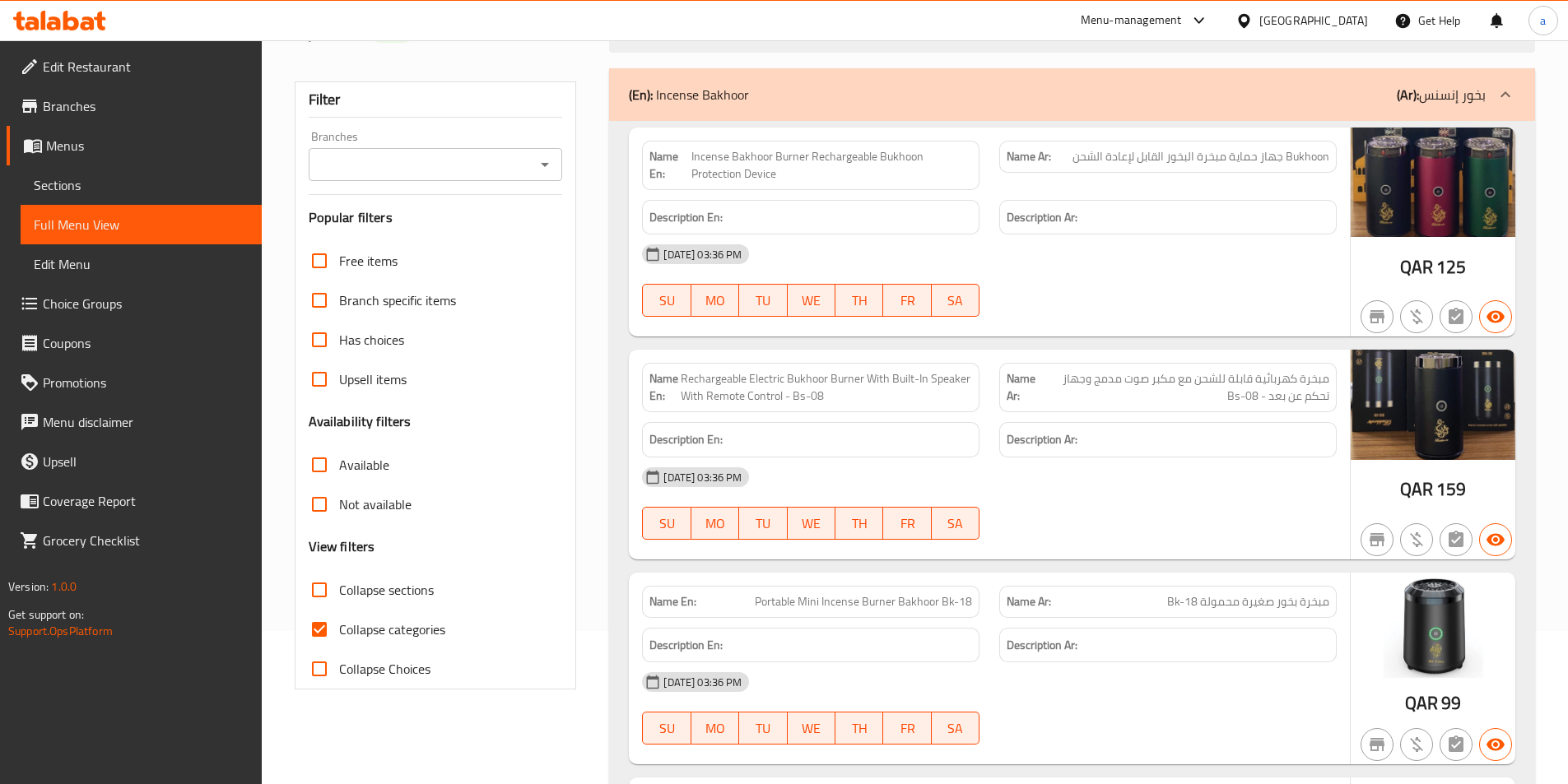
scroll to position [164, 0]
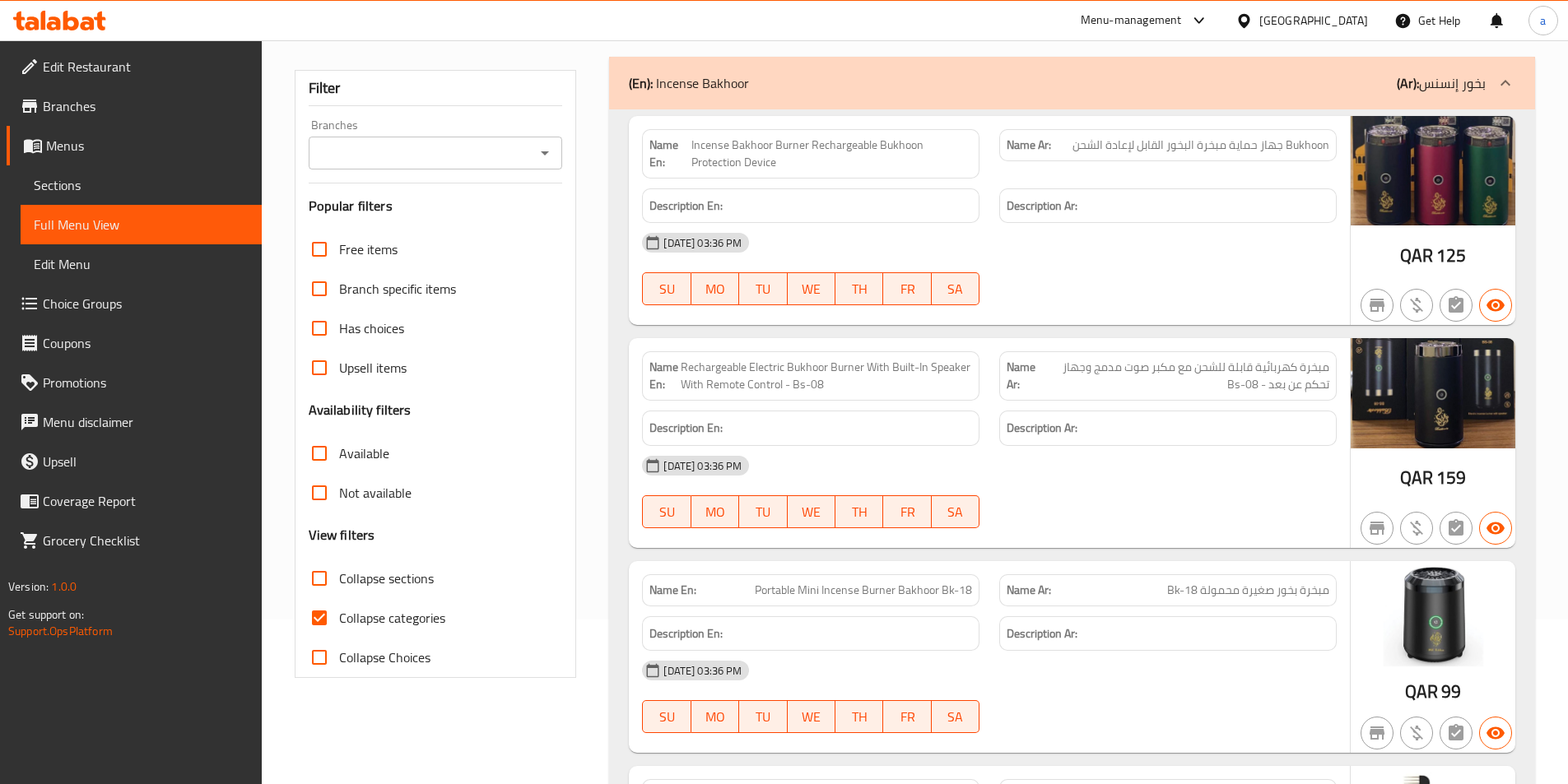
click at [330, 621] on input "Collapse categories" at bounding box center [319, 618] width 40 height 40
checkbox input "false"
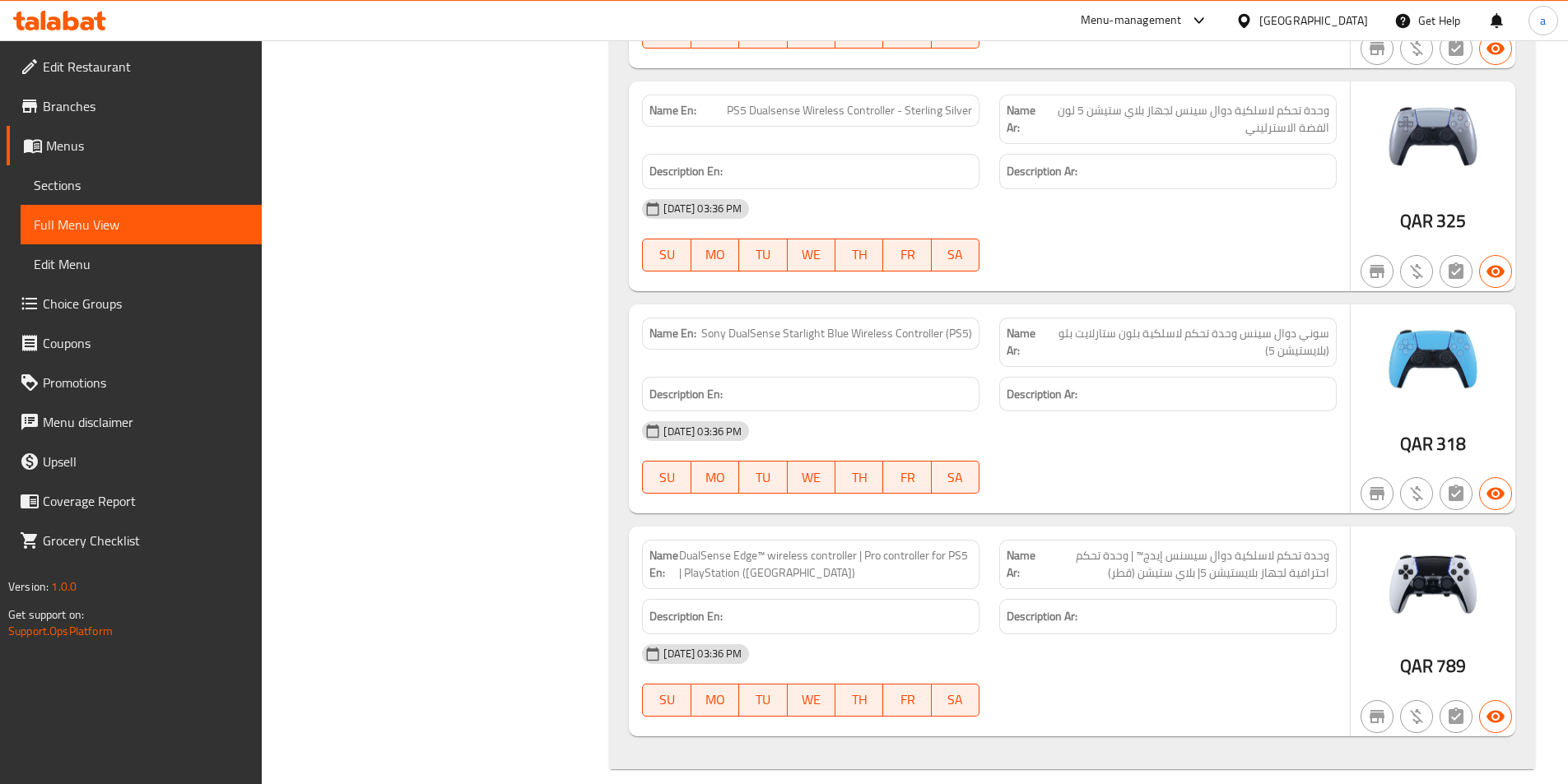
scroll to position [10549, 0]
